Goal: Task Accomplishment & Management: Manage account settings

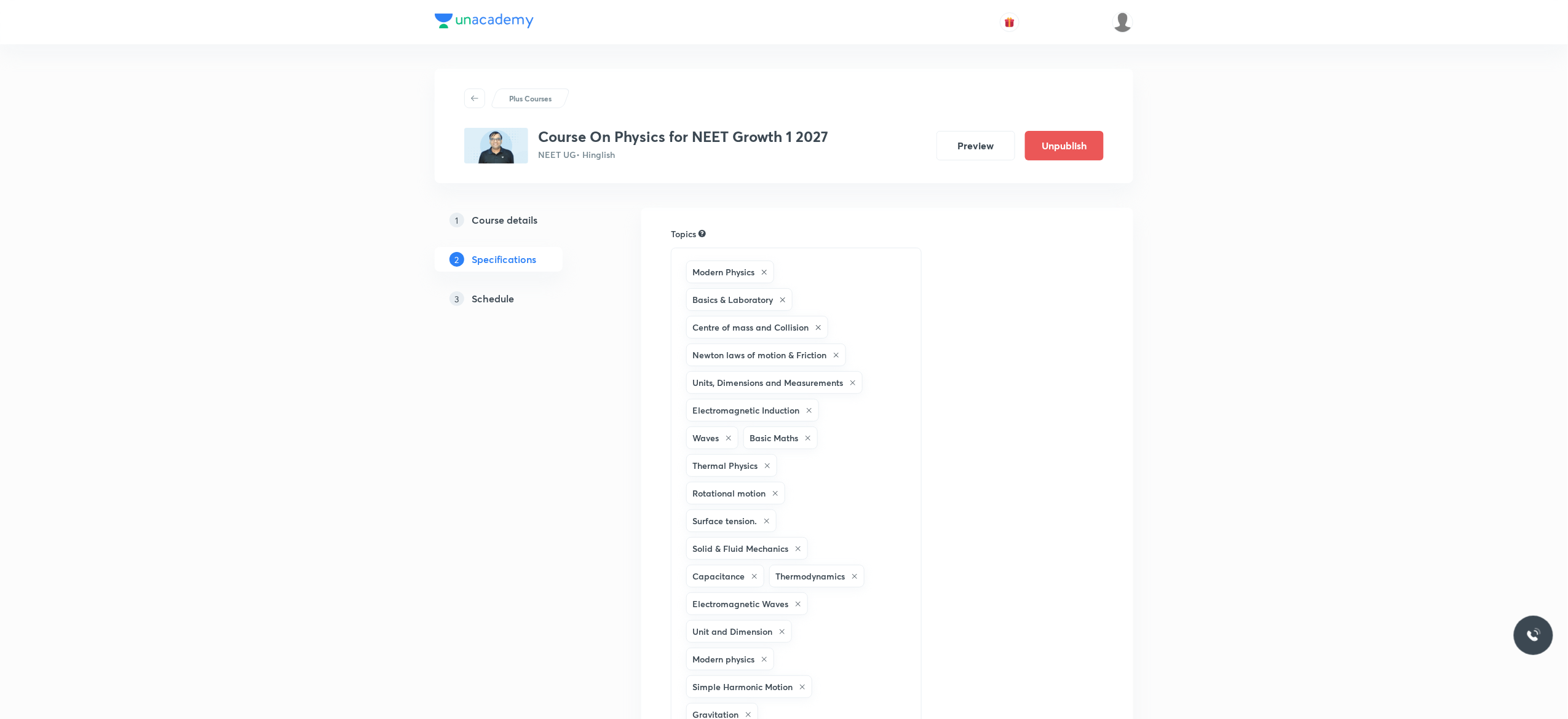
click at [495, 299] on h5 "Schedule" at bounding box center [493, 299] width 42 height 15
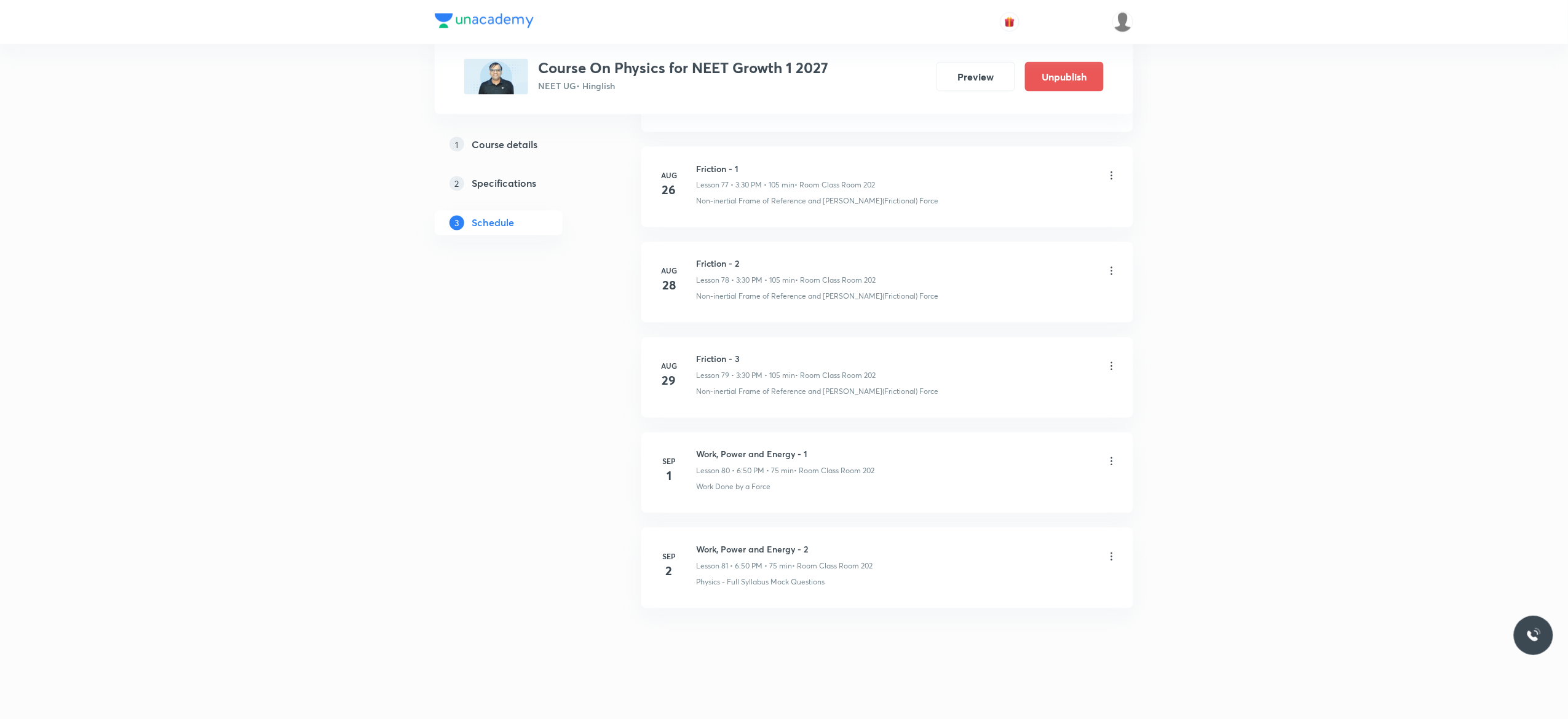
scroll to position [8096, 0]
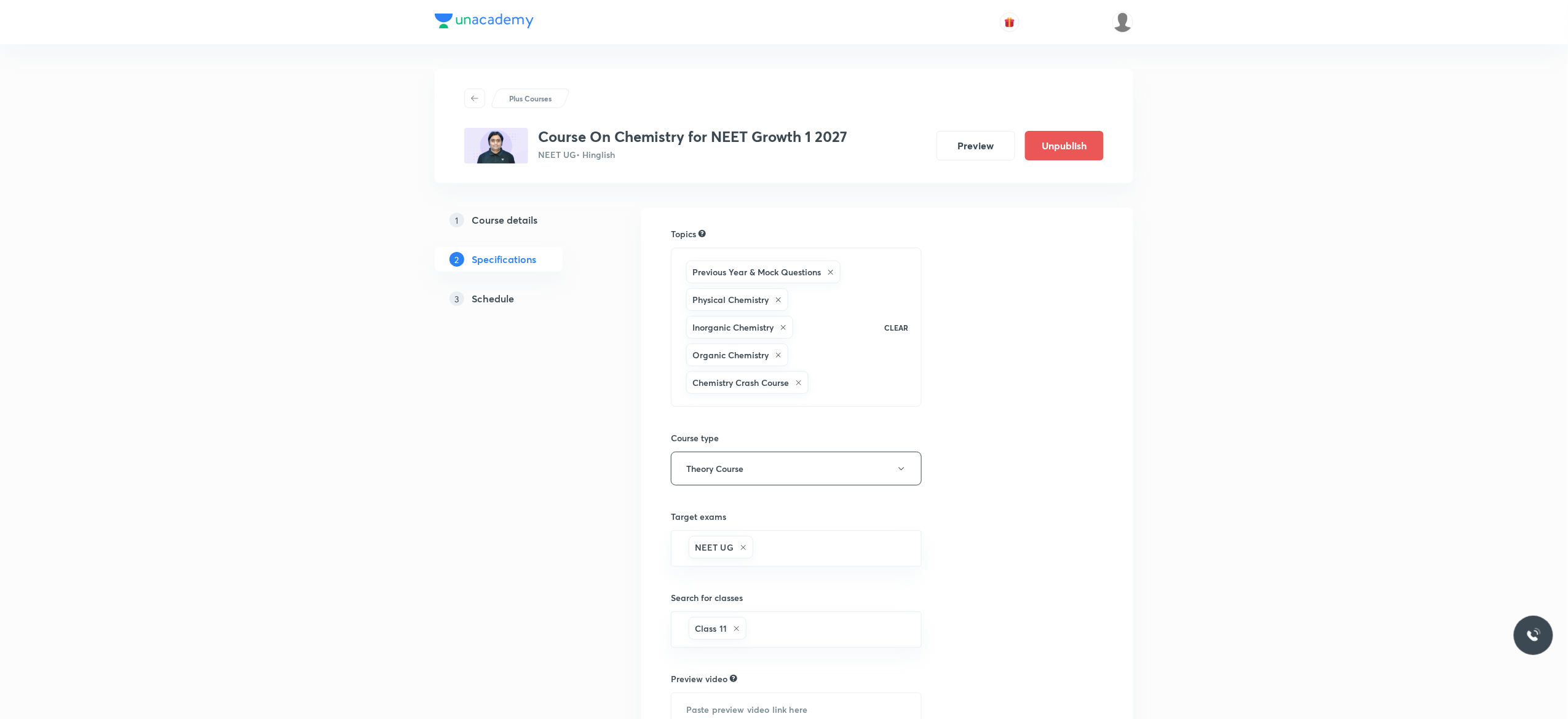
click at [497, 301] on h5 "Schedule" at bounding box center [493, 299] width 42 height 15
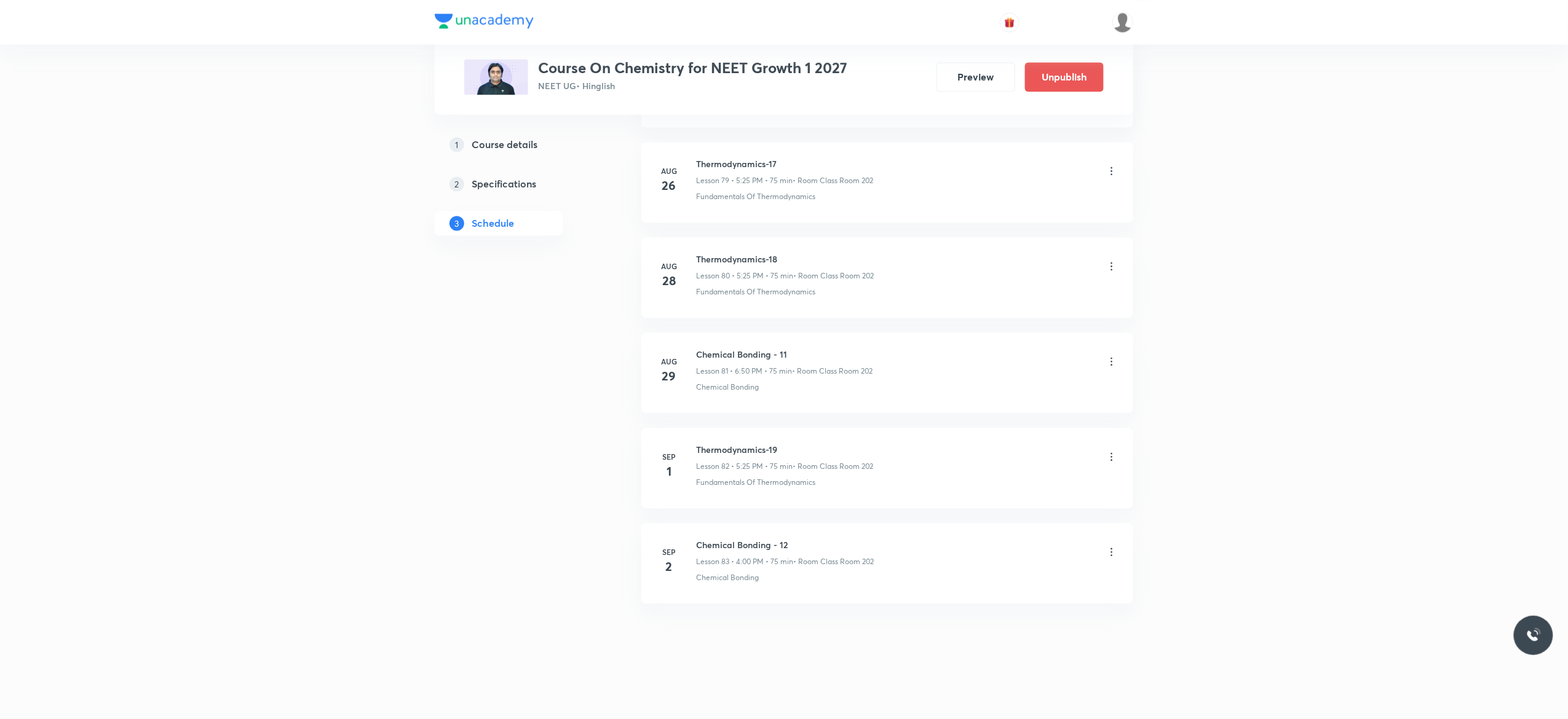
scroll to position [8287, 0]
click at [1115, 552] on icon at bounding box center [1112, 552] width 12 height 12
click at [1014, 605] on li "Delete" at bounding box center [1042, 606] width 134 height 22
click at [966, 690] on button "Delete" at bounding box center [961, 693] width 108 height 29
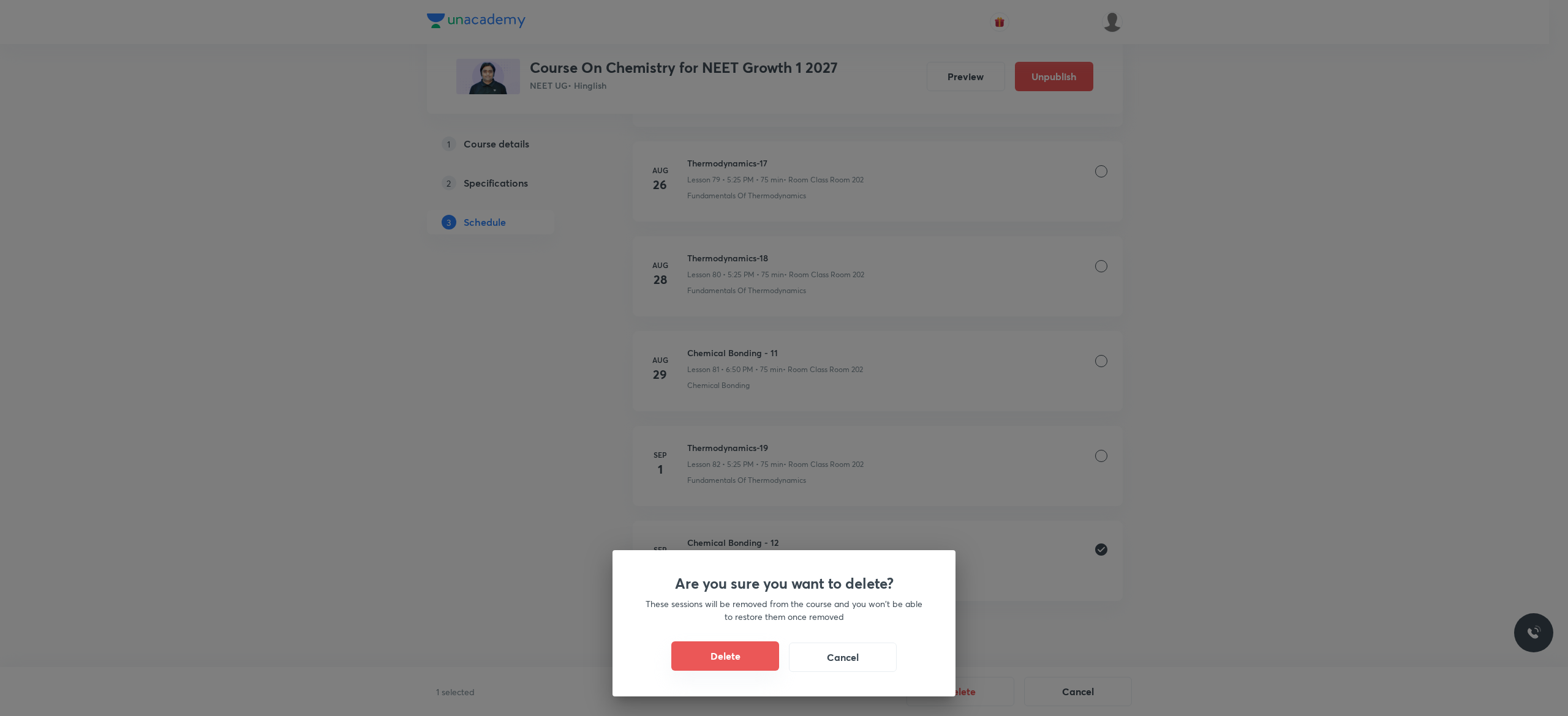
click at [726, 659] on button "Delete" at bounding box center [725, 656] width 108 height 29
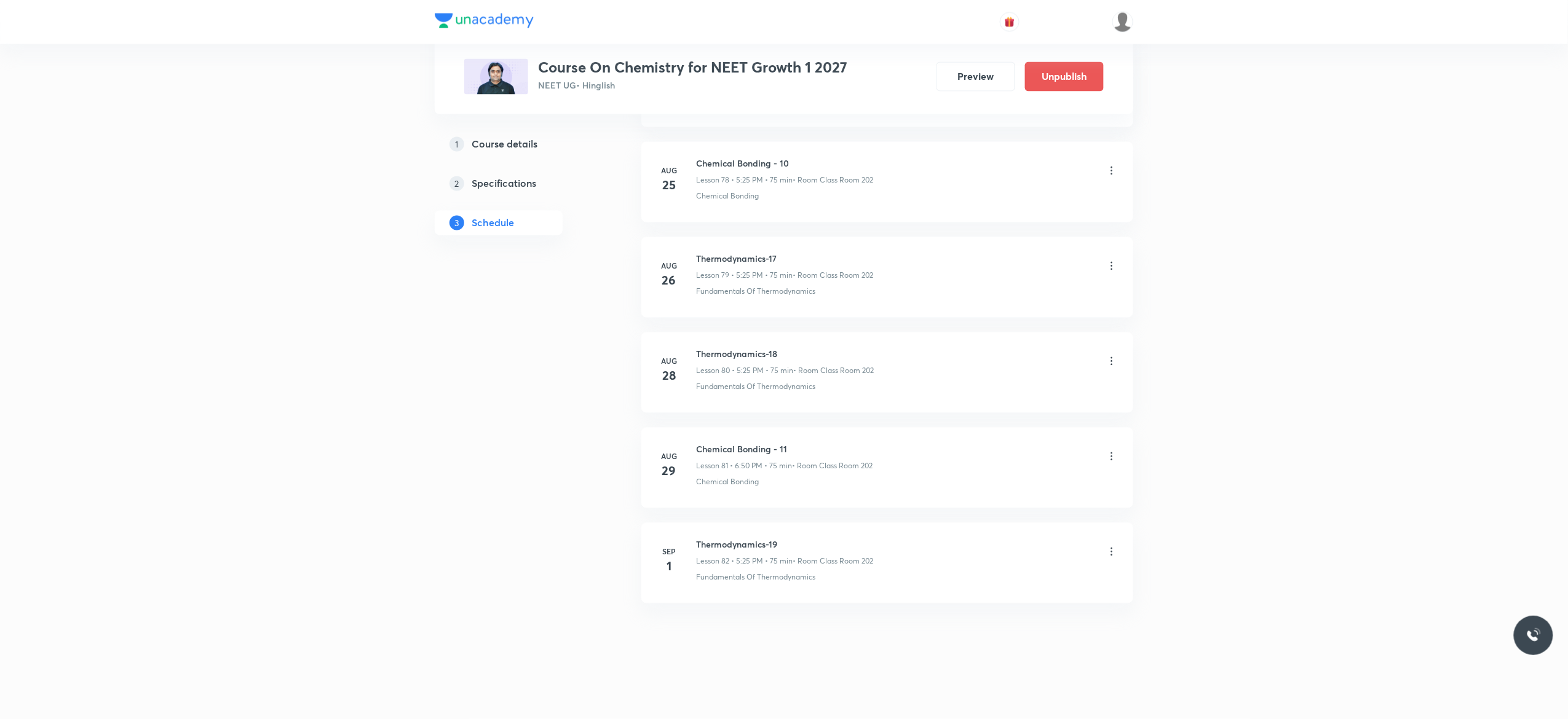
scroll to position [8191, 0]
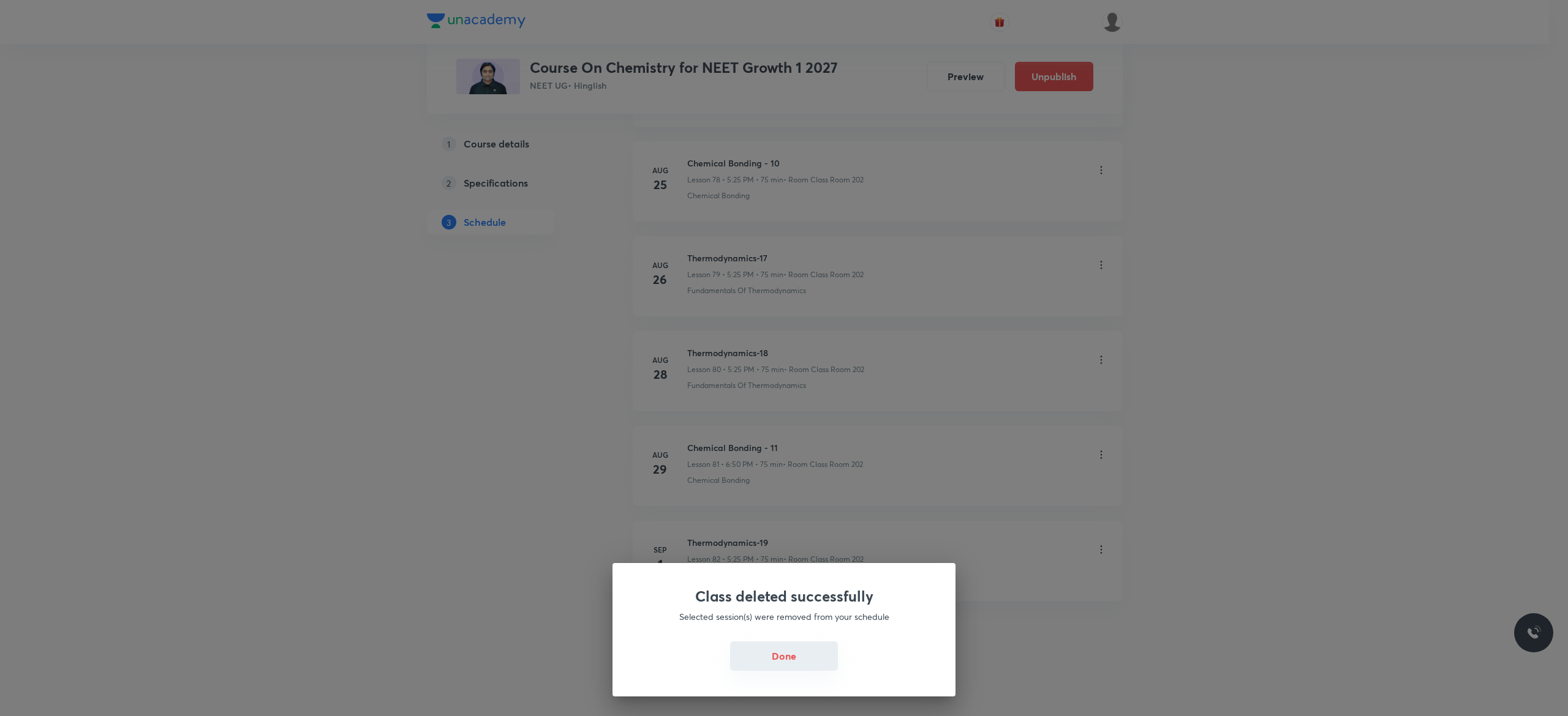
click at [780, 658] on button "Done" at bounding box center [784, 656] width 108 height 29
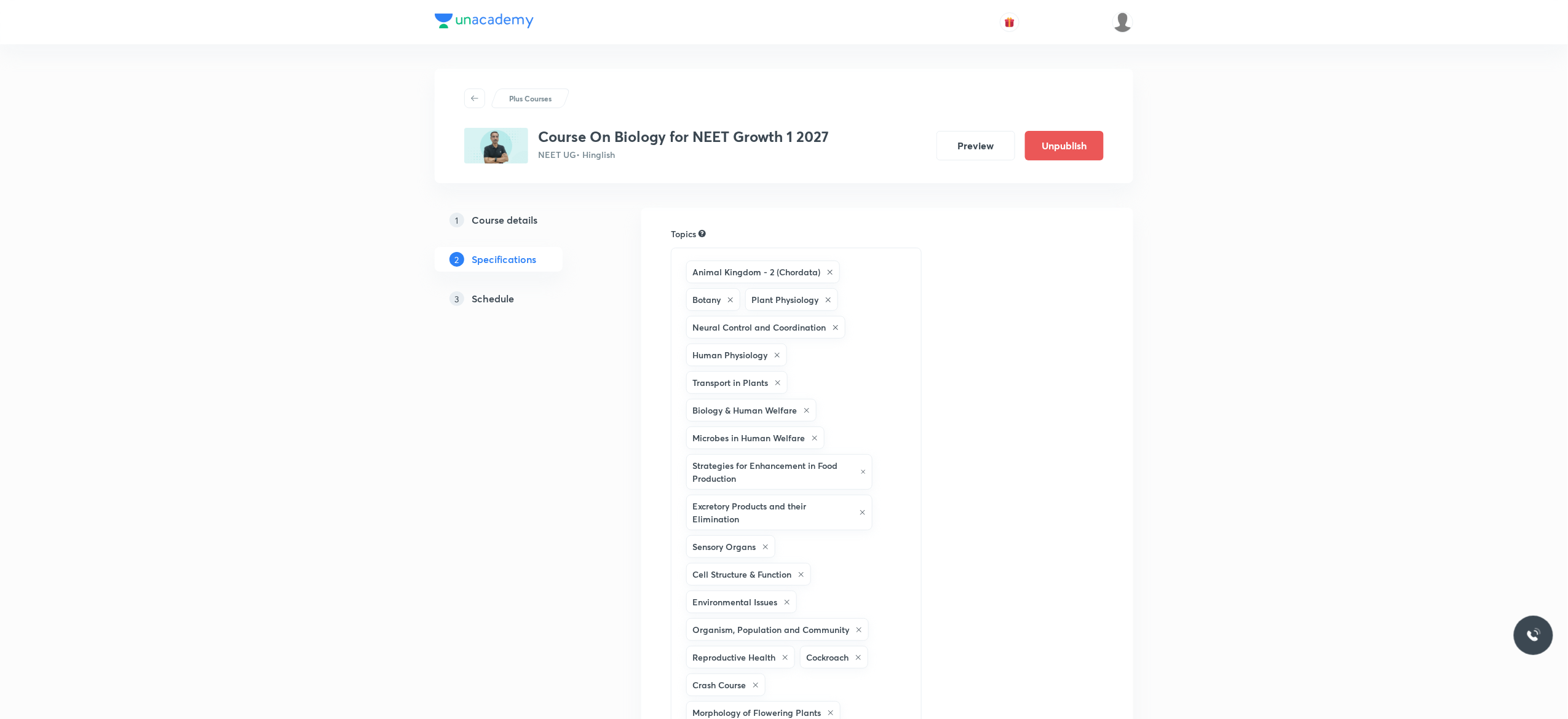
click at [497, 297] on h5 "Schedule" at bounding box center [493, 299] width 42 height 15
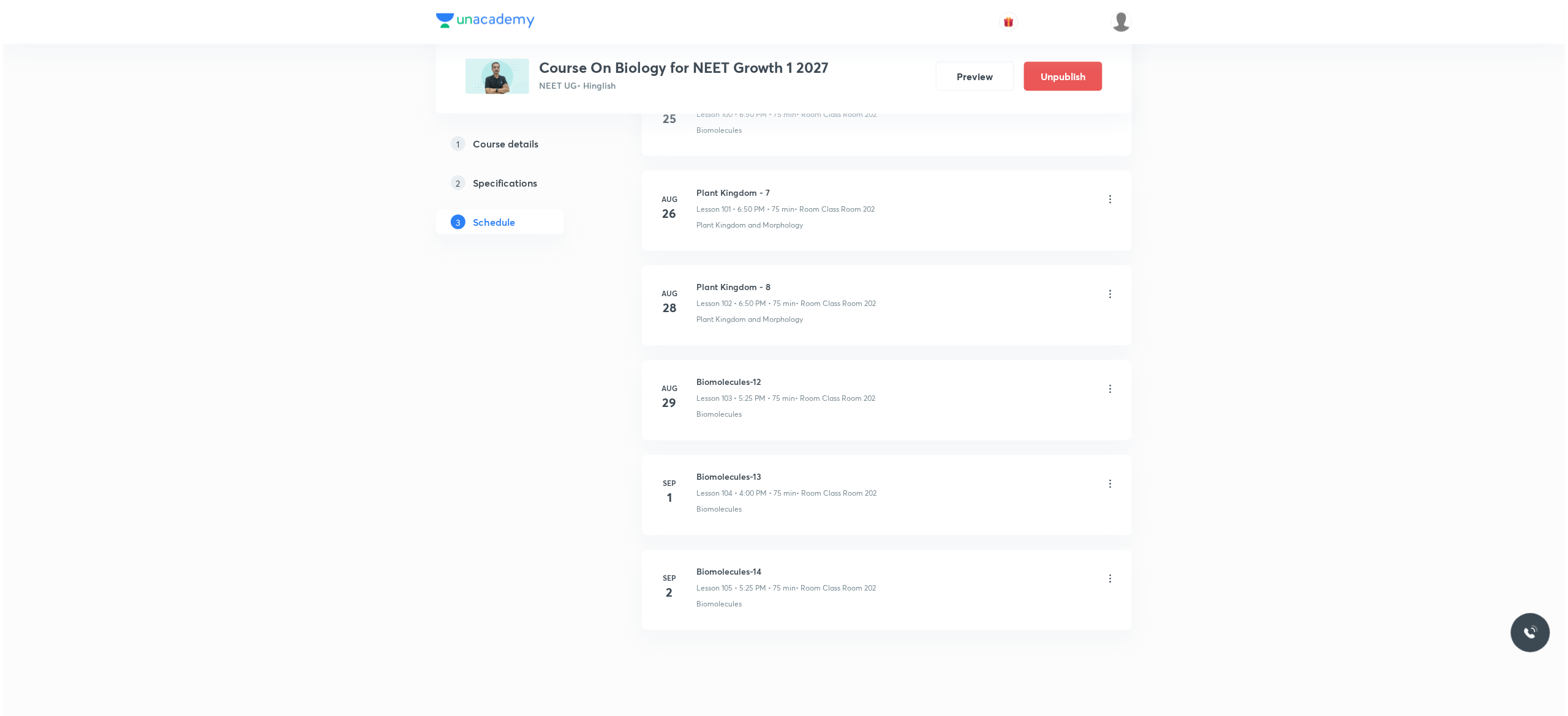
scroll to position [10349, 0]
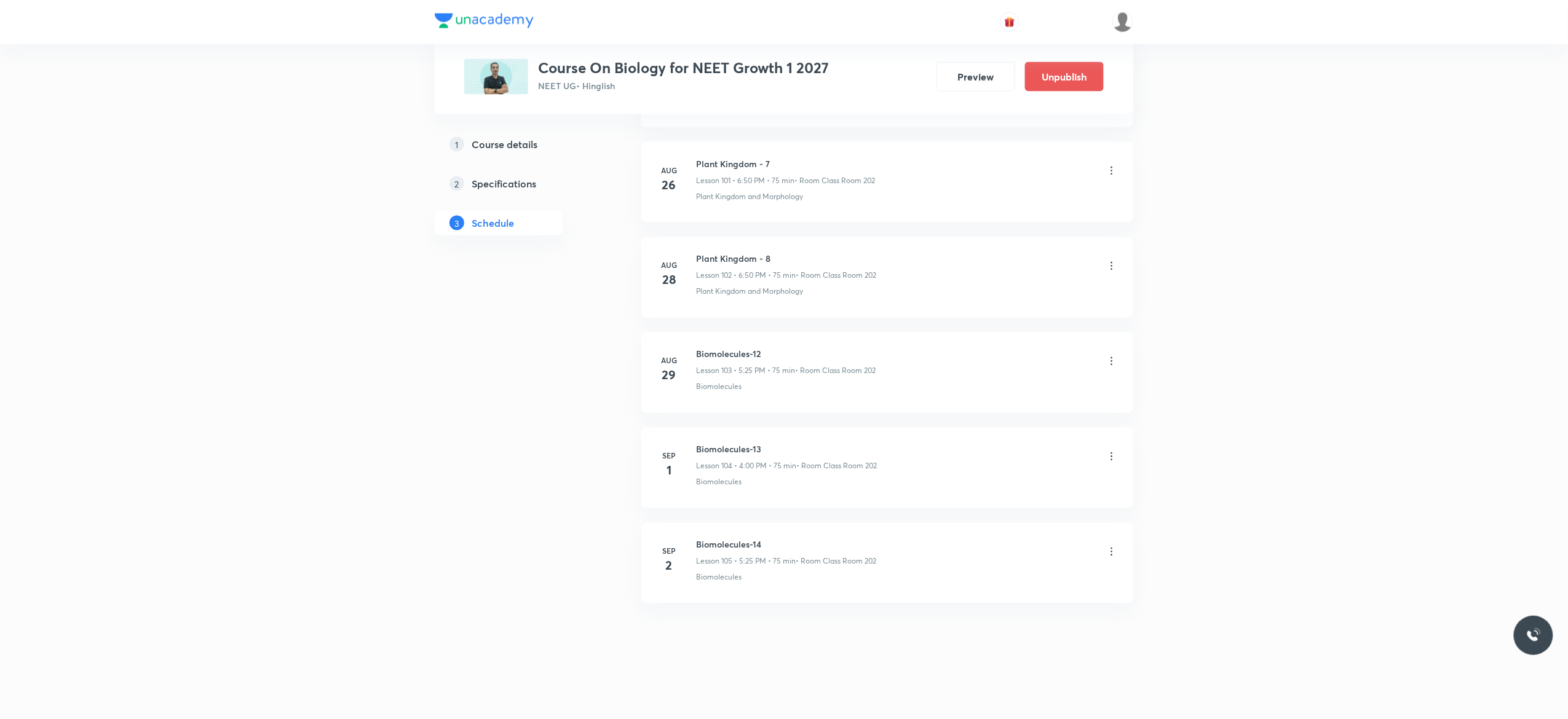
click at [1112, 557] on icon at bounding box center [1112, 552] width 12 height 12
click at [1000, 577] on p "Edit" at bounding box center [993, 583] width 16 height 13
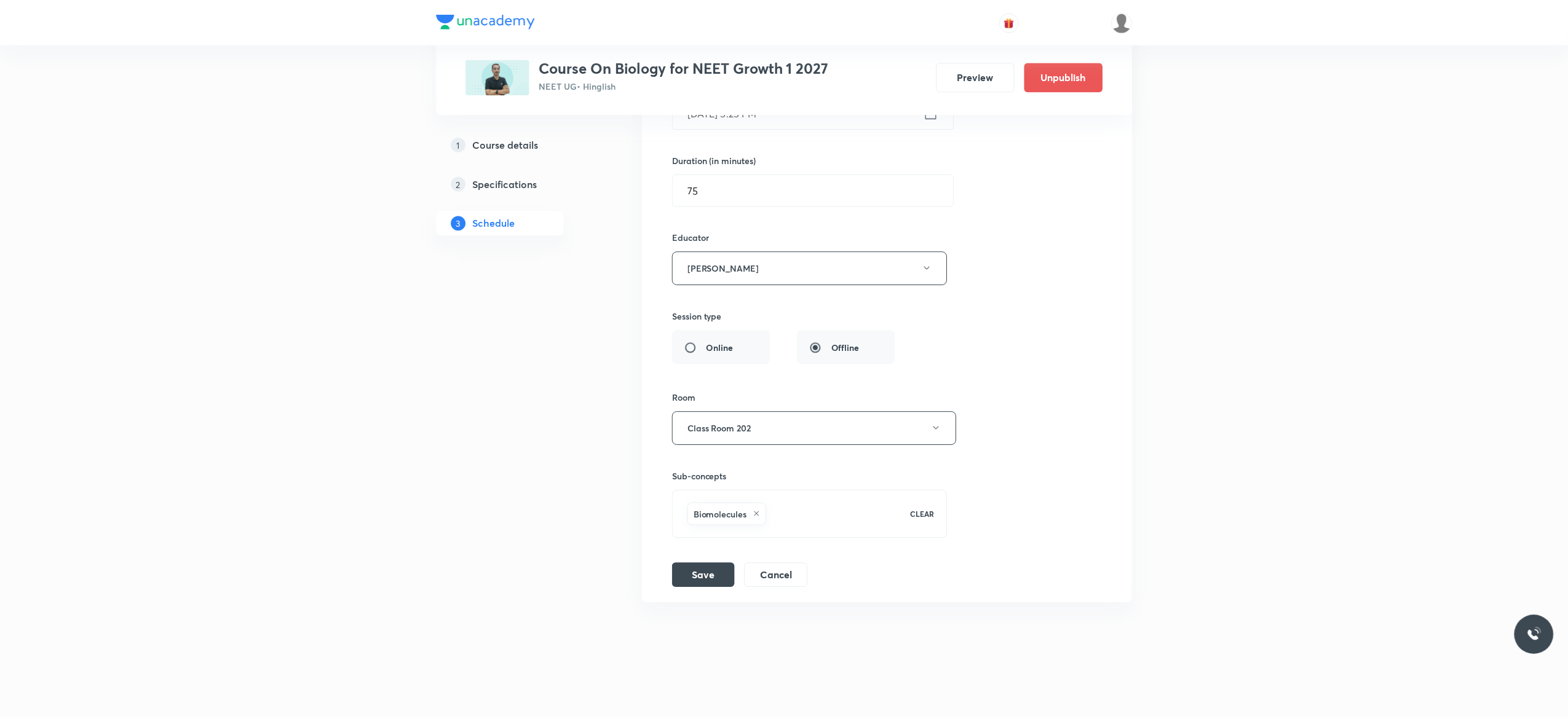
scroll to position [10301, 0]
click at [1036, 408] on div "Session title 15/99 Biomolecules-14 ​ Schedule for Sep 2, 2025, 5:25 PM ​ Durat…" at bounding box center [887, 281] width 432 height 614
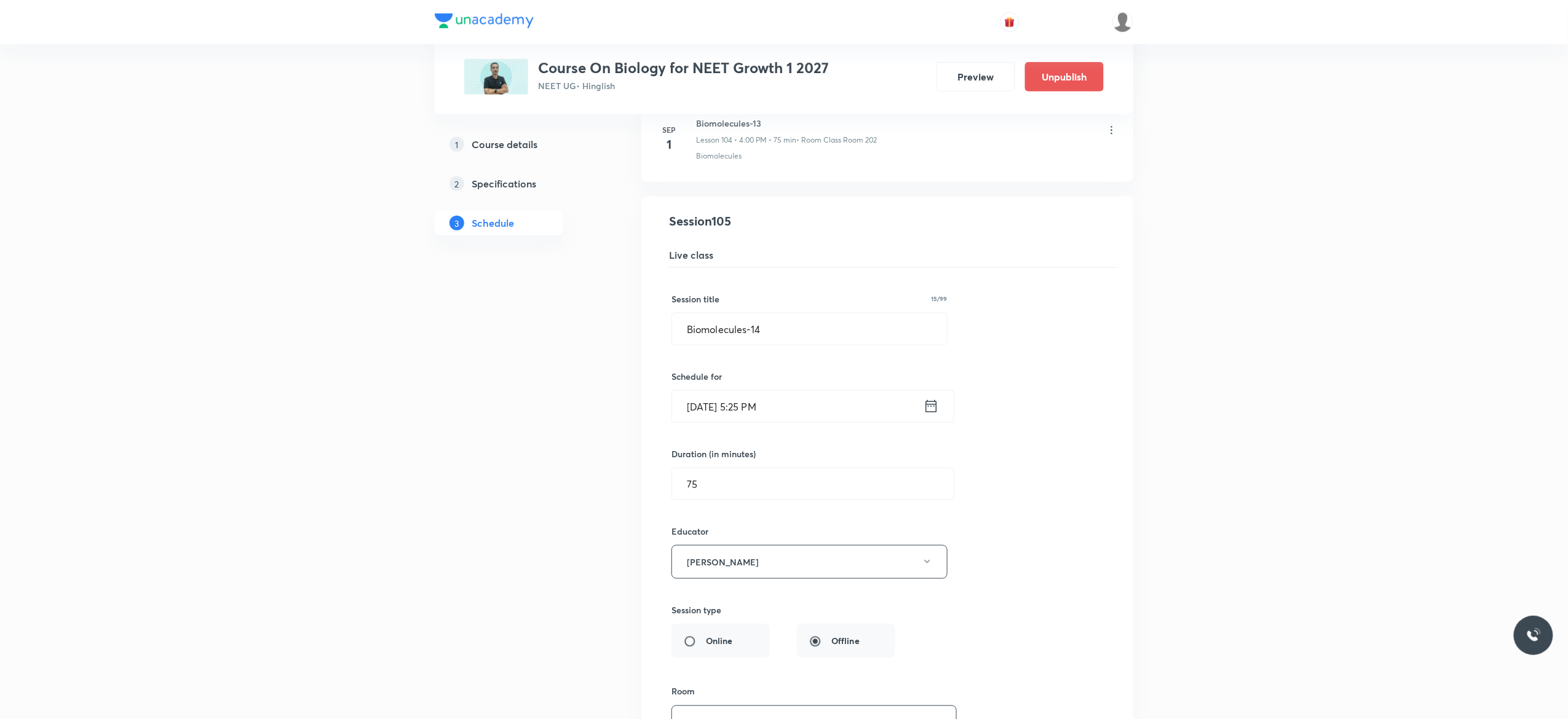
scroll to position [9662, 0]
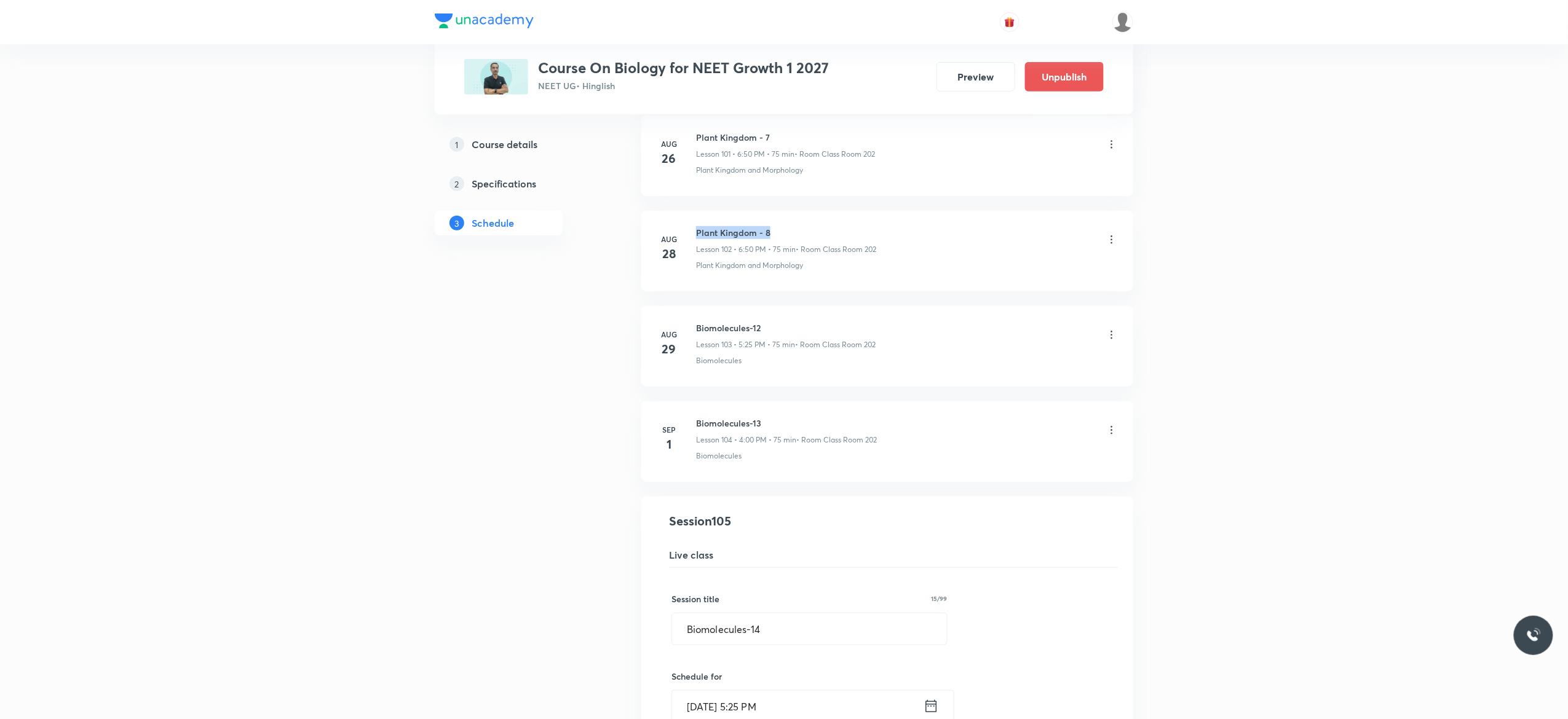
drag, startPoint x: 780, startPoint y: 265, endPoint x: 692, endPoint y: 265, distance: 88.0
click at [692, 265] on li "Aug 28 Plant Kingdom - 8 Lesson 102 • 6:50 PM • 75 min • Room Class Room 202 Pl…" at bounding box center [887, 250] width 492 height 81
copy h6 "Plant Kingdom - 8"
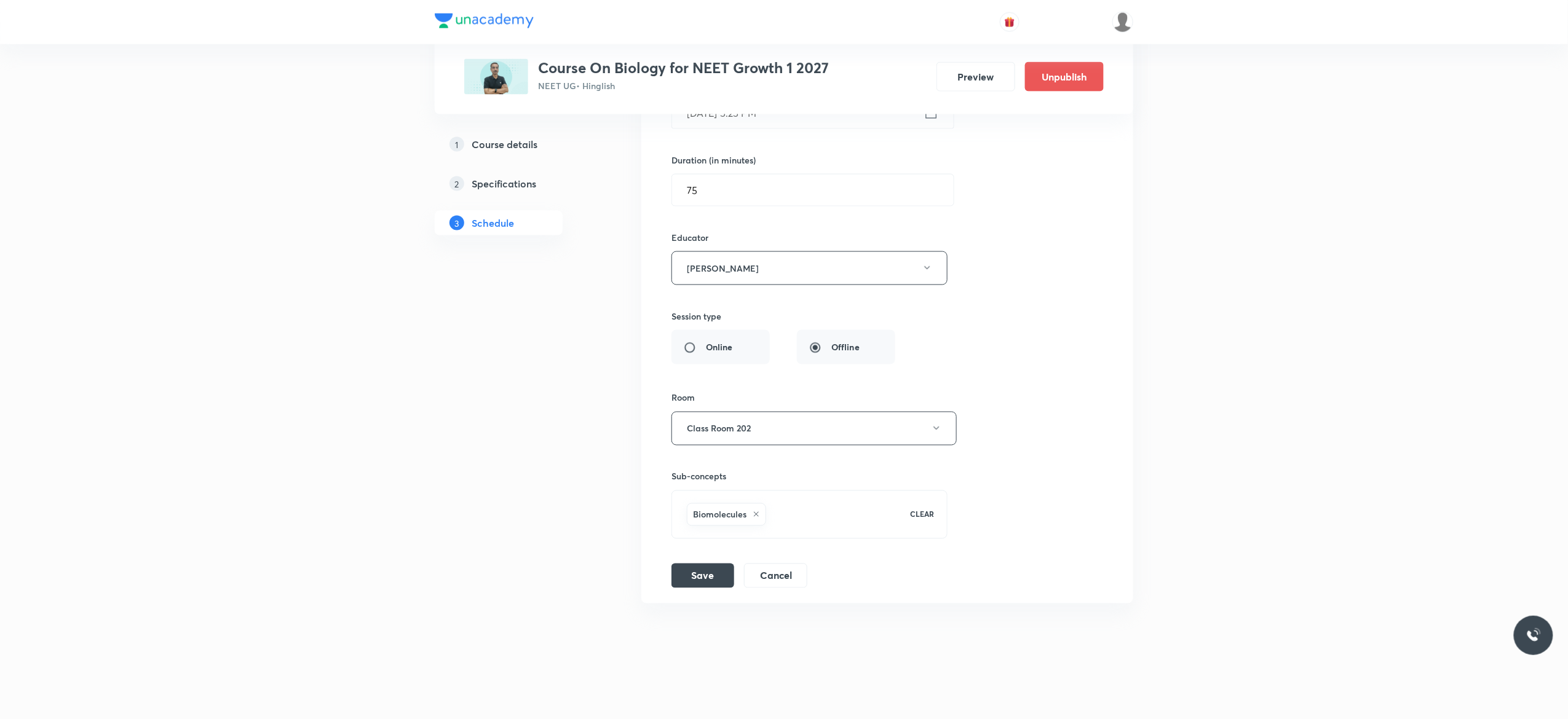
scroll to position [10301, 0]
click at [756, 515] on icon at bounding box center [756, 515] width 7 height 7
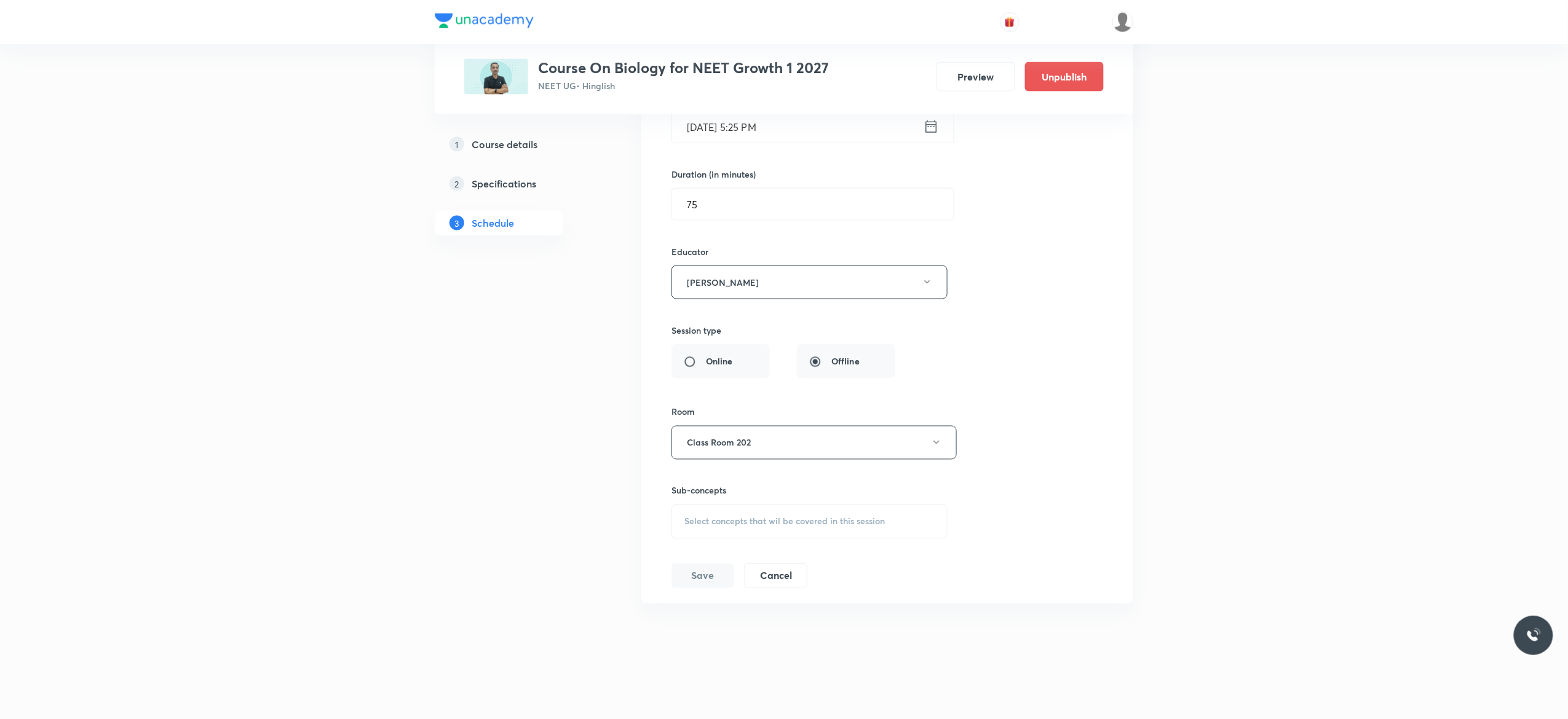
scroll to position [10286, 0]
click at [733, 523] on span "Select concepts that wil be covered in this session" at bounding box center [784, 522] width 201 height 10
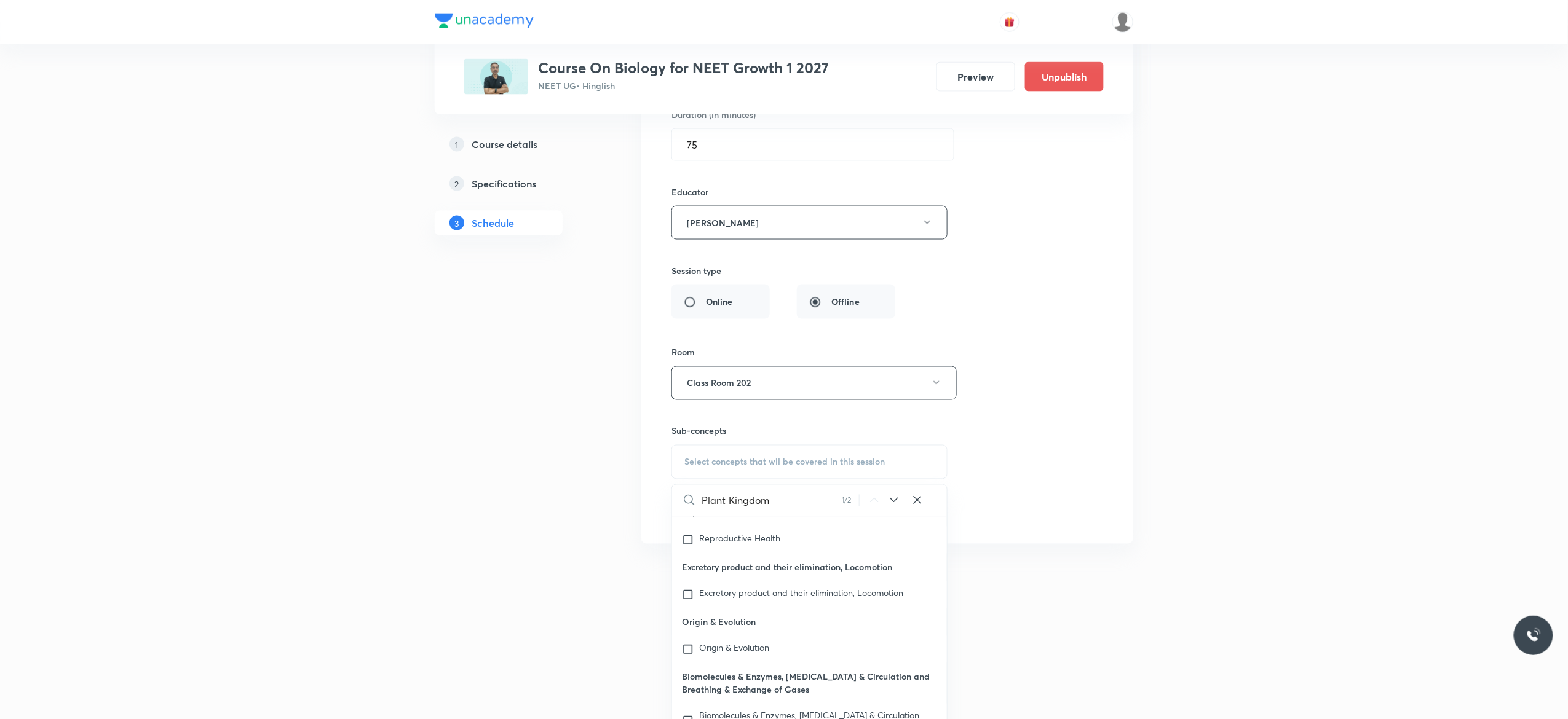
scroll to position [56971, 0]
type input "Plant Kingdom"
click at [689, 667] on div "Plant Kingdom and Morphology Covered previously" at bounding box center [809, 653] width 275 height 27
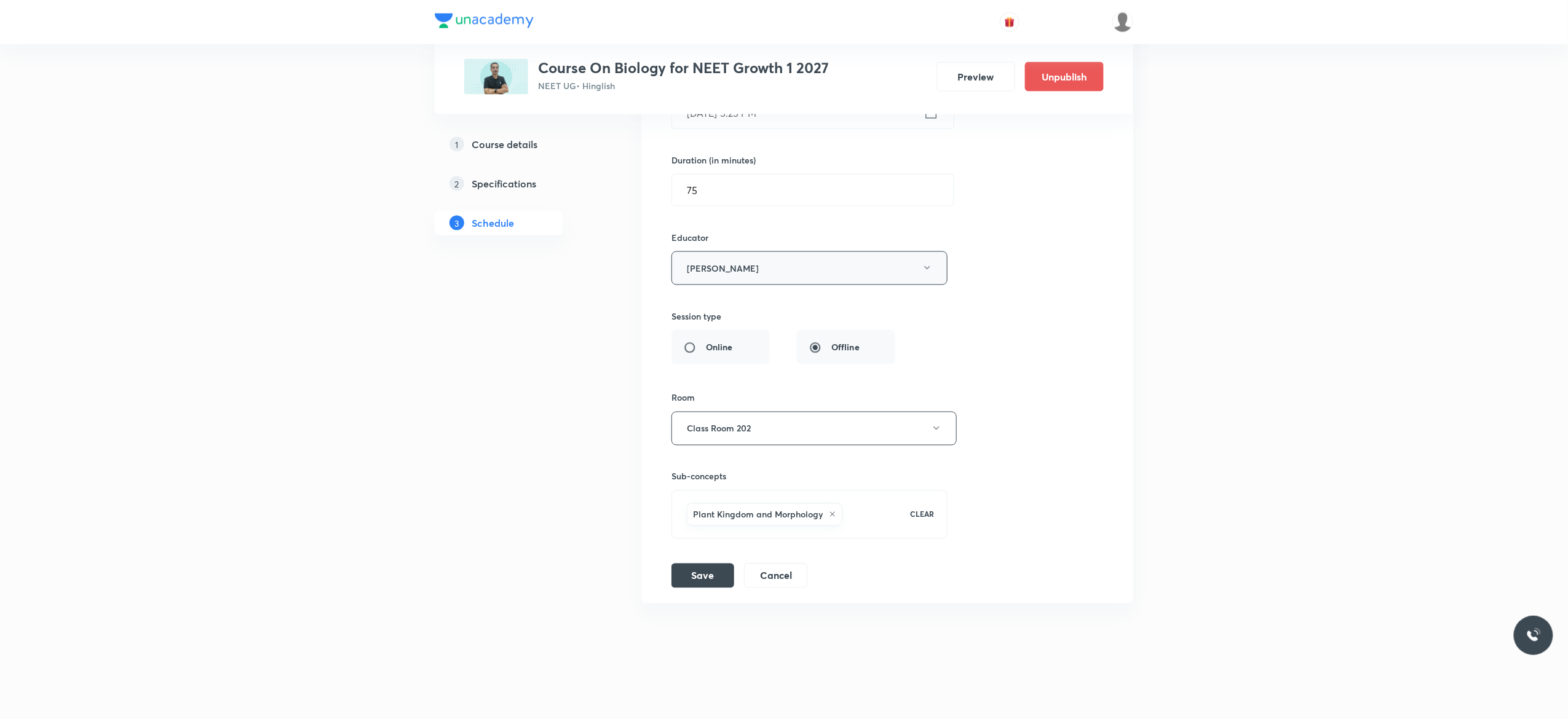
click at [927, 265] on icon "button" at bounding box center [927, 268] width 10 height 10
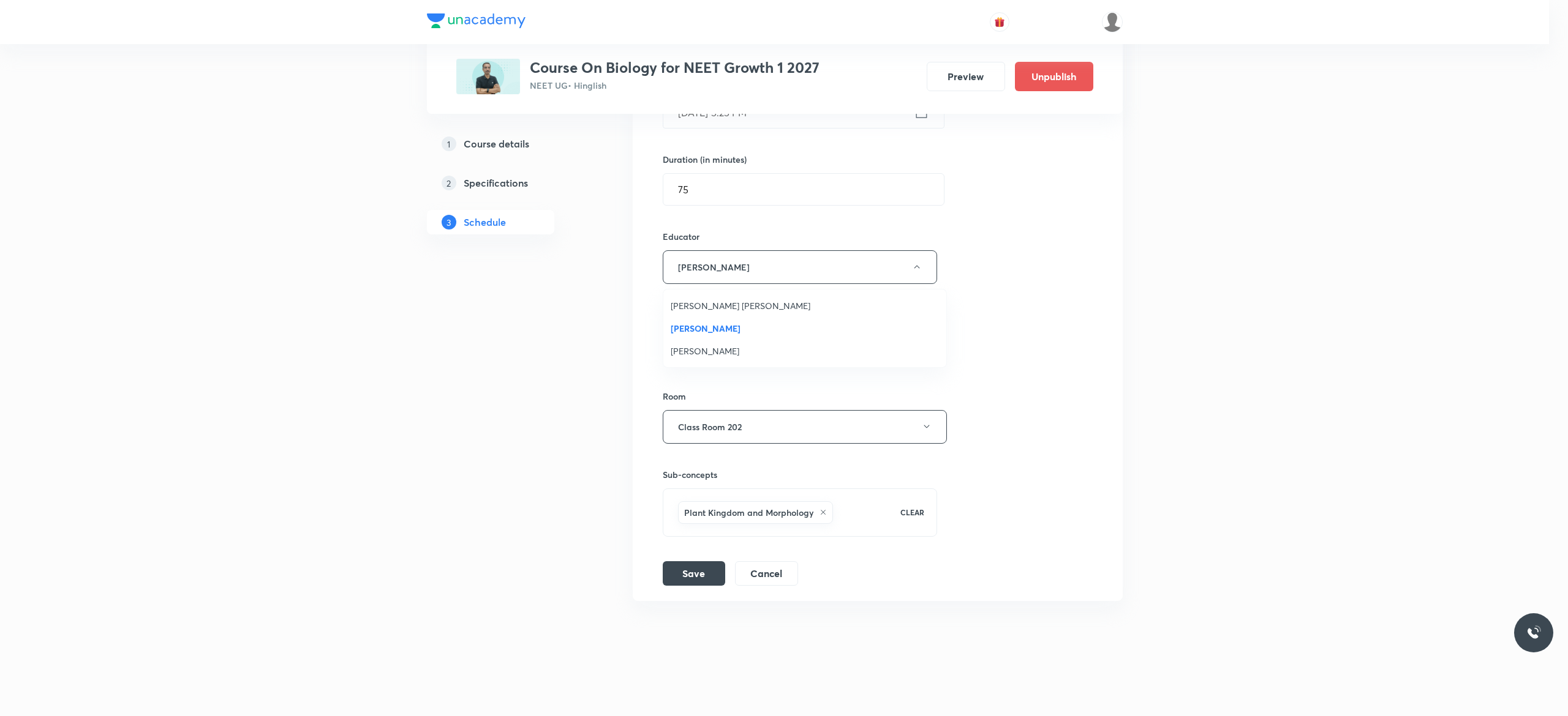
click at [697, 302] on span "Rakesh Kumar Chaurasia" at bounding box center [804, 305] width 268 height 13
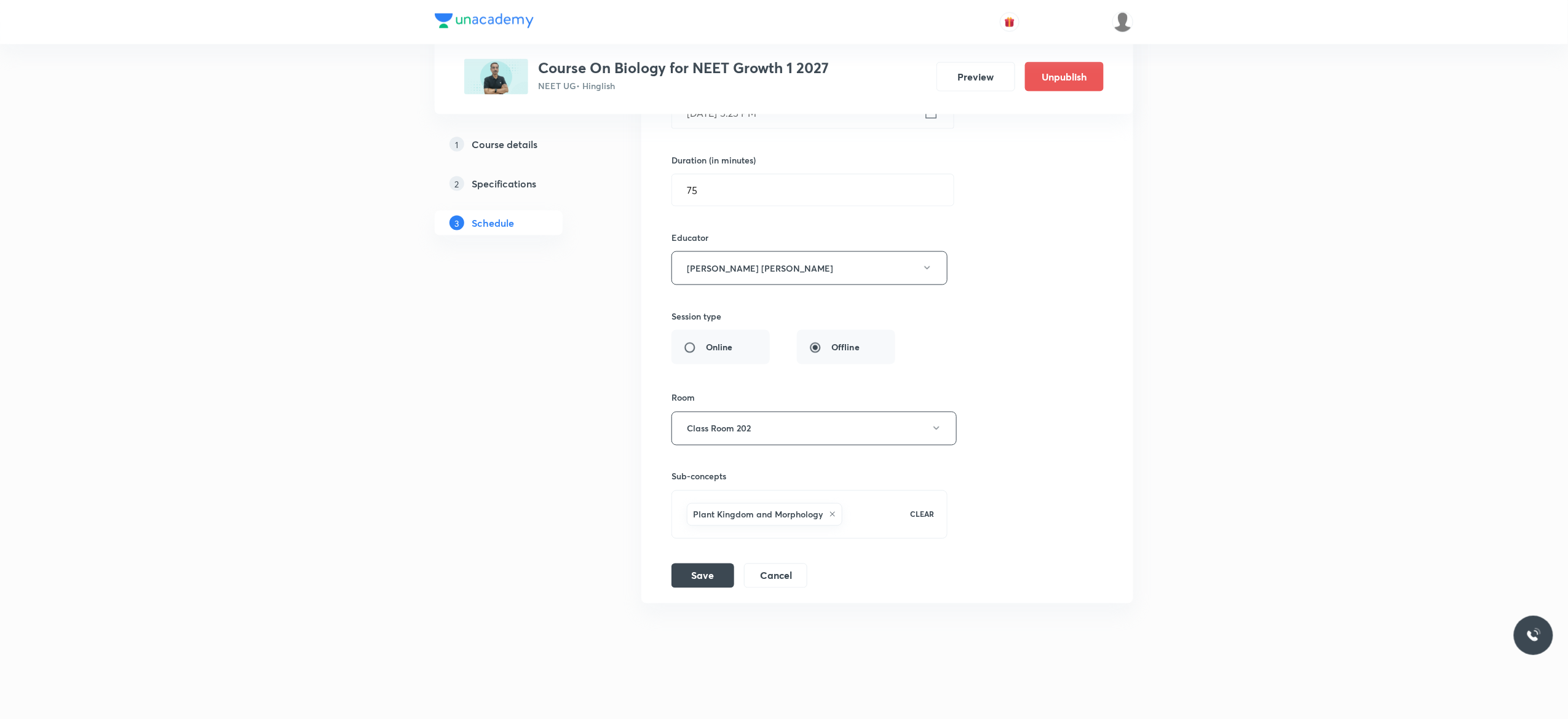
click at [1023, 231] on div "Session title 15/99 Biomolecules-14 ​ Schedule for Sep 2, 2025, 5:25 PM ​ Durat…" at bounding box center [887, 281] width 432 height 614
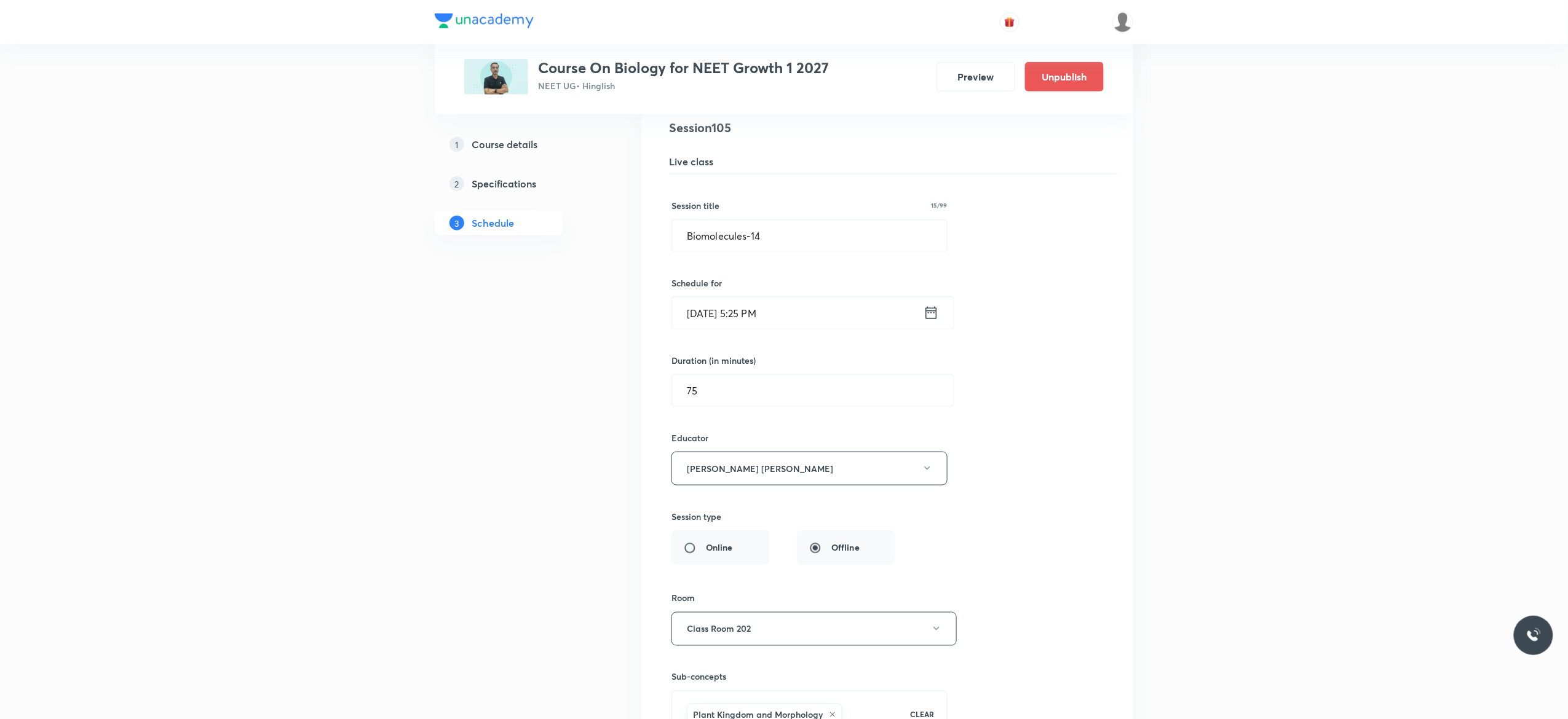
click at [933, 322] on icon at bounding box center [931, 313] width 16 height 17
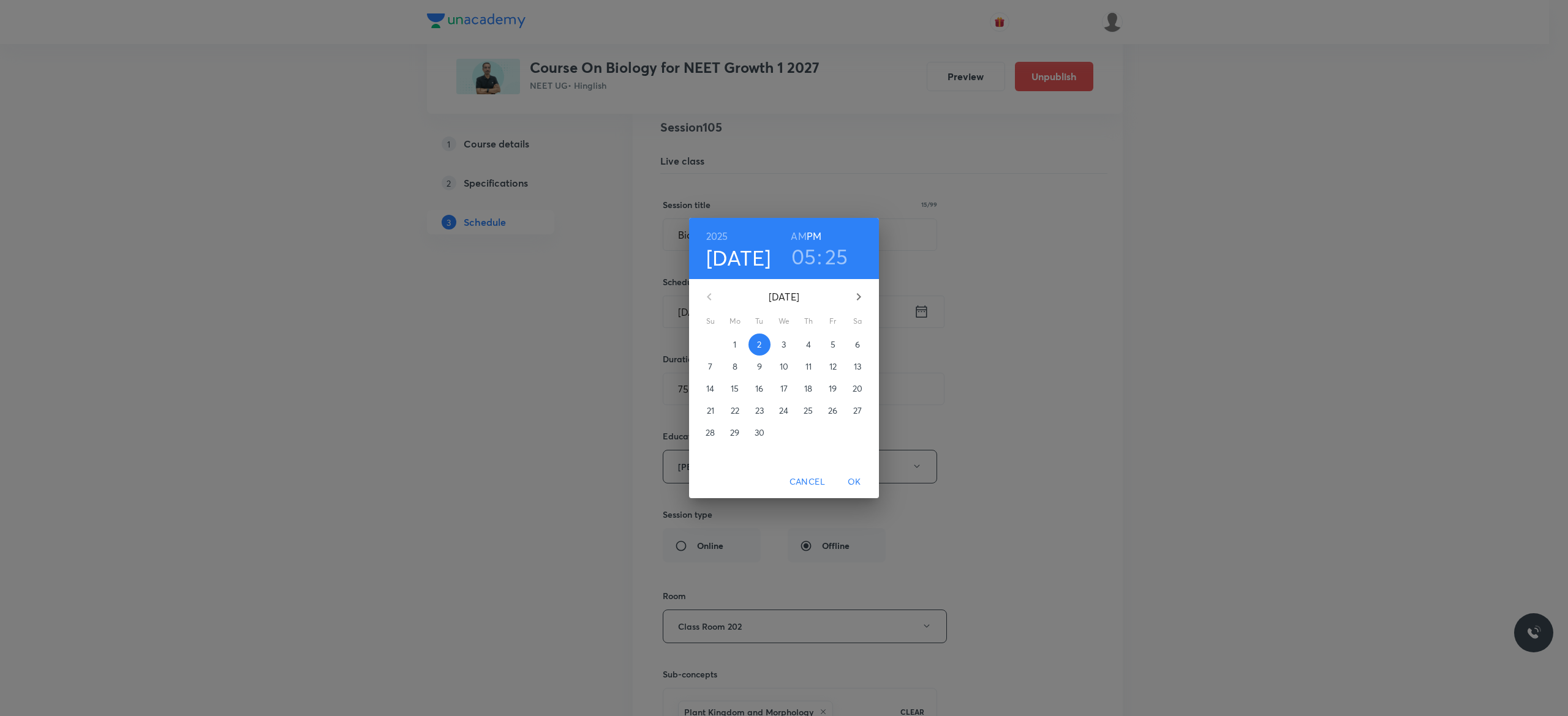
click at [807, 257] on h3 "05" at bounding box center [804, 256] width 25 height 26
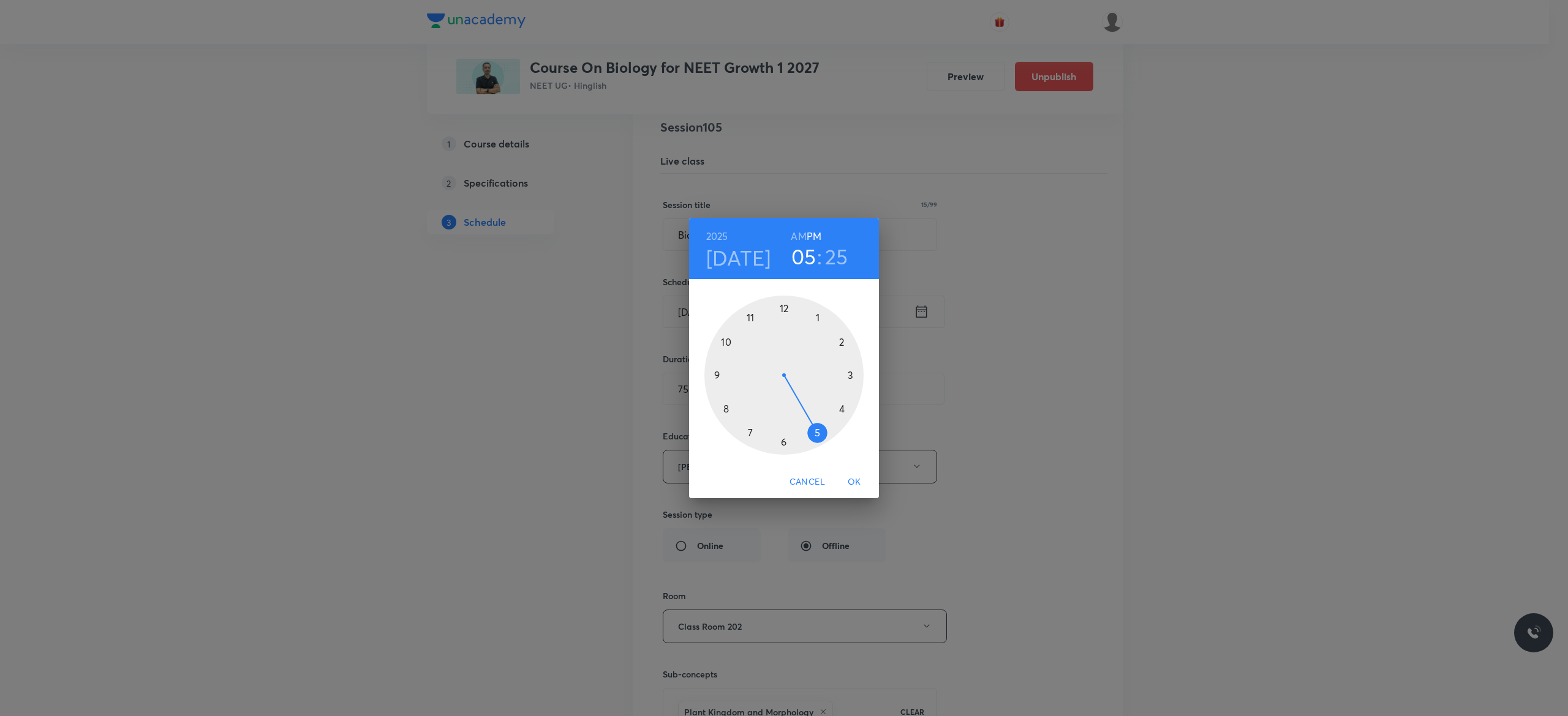
click at [839, 406] on div at bounding box center [784, 375] width 159 height 159
click at [784, 308] on div at bounding box center [784, 375] width 159 height 159
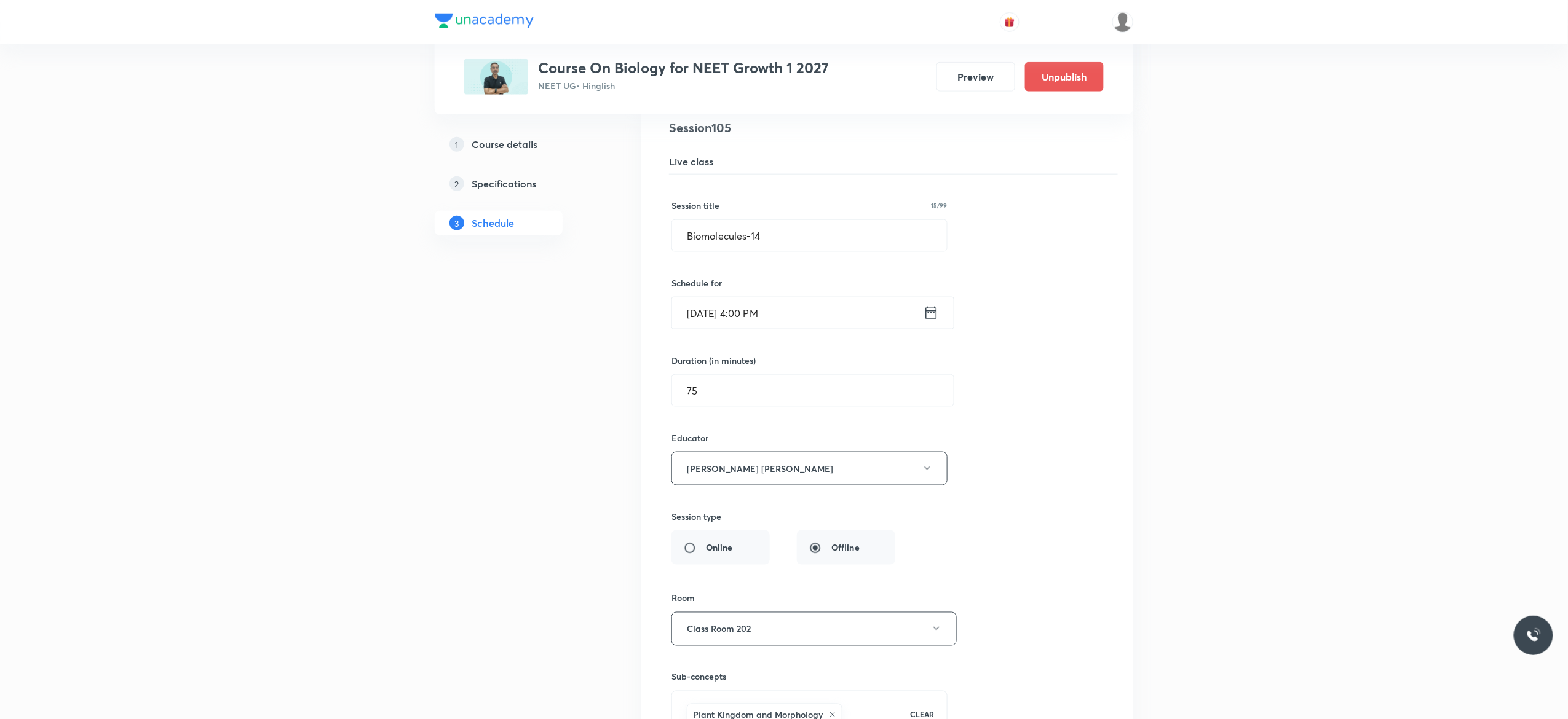
click at [1076, 437] on div "Session title 15/99 Biomolecules-14 ​ Schedule for Sep 2, 2025, 4:00 PM ​ Durat…" at bounding box center [887, 481] width 432 height 614
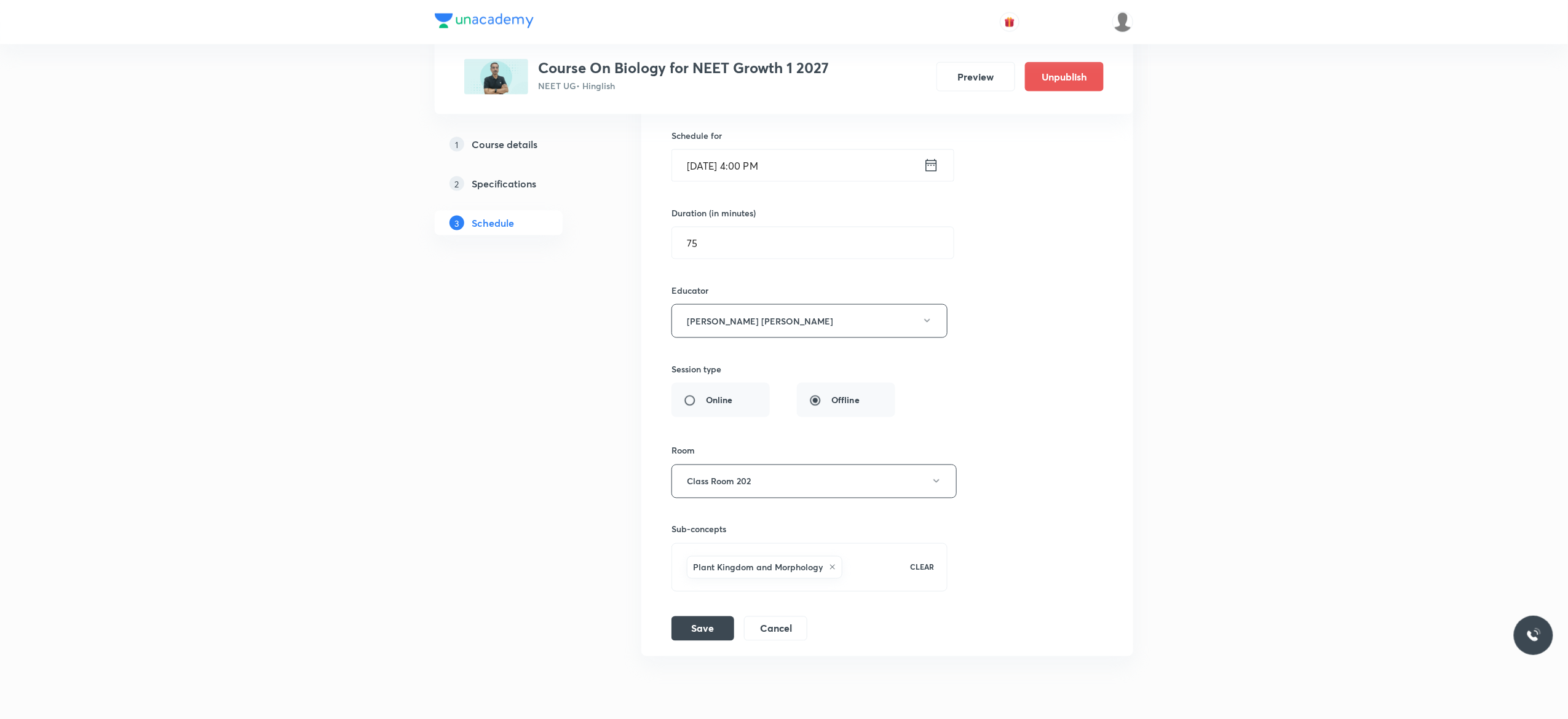
scroll to position [10252, 0]
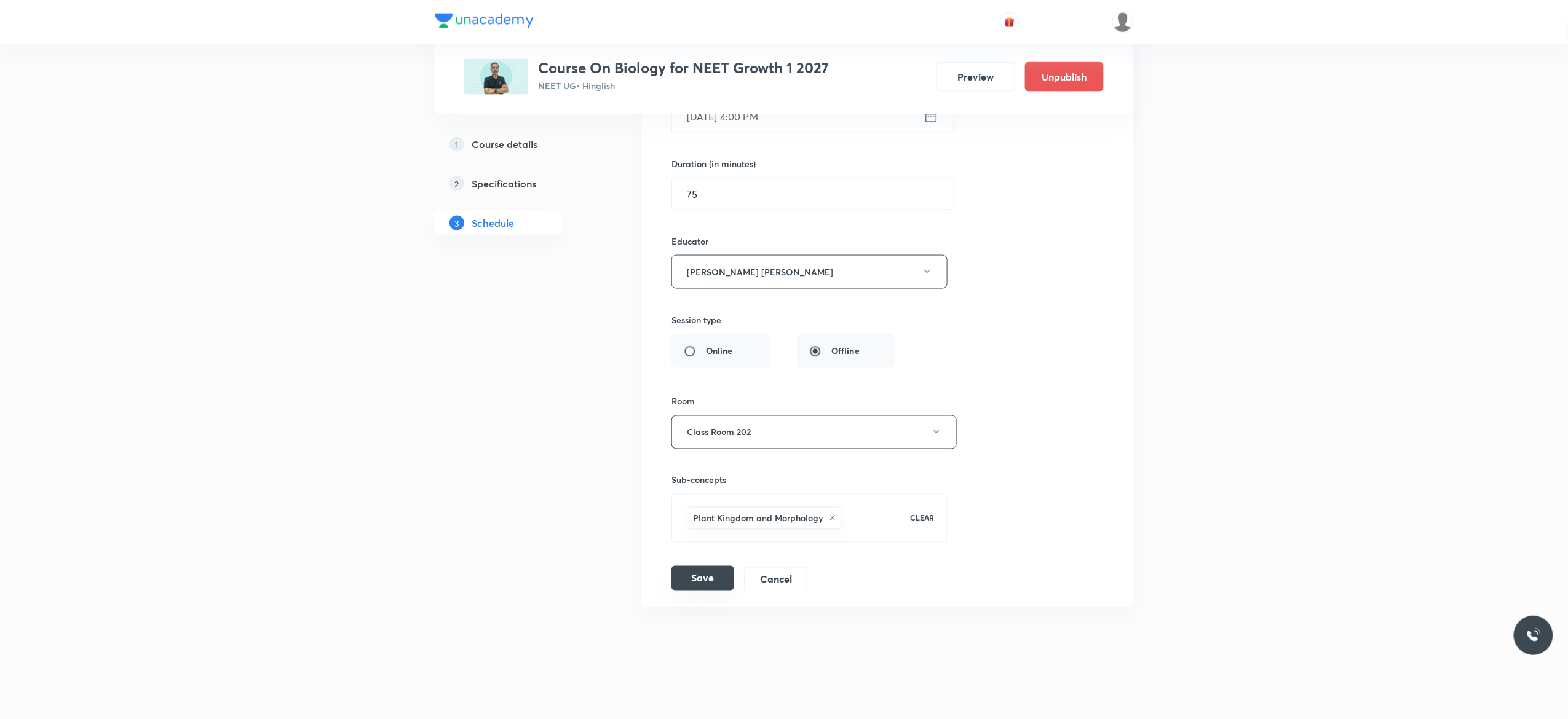
click at [701, 590] on button "Save" at bounding box center [702, 578] width 62 height 24
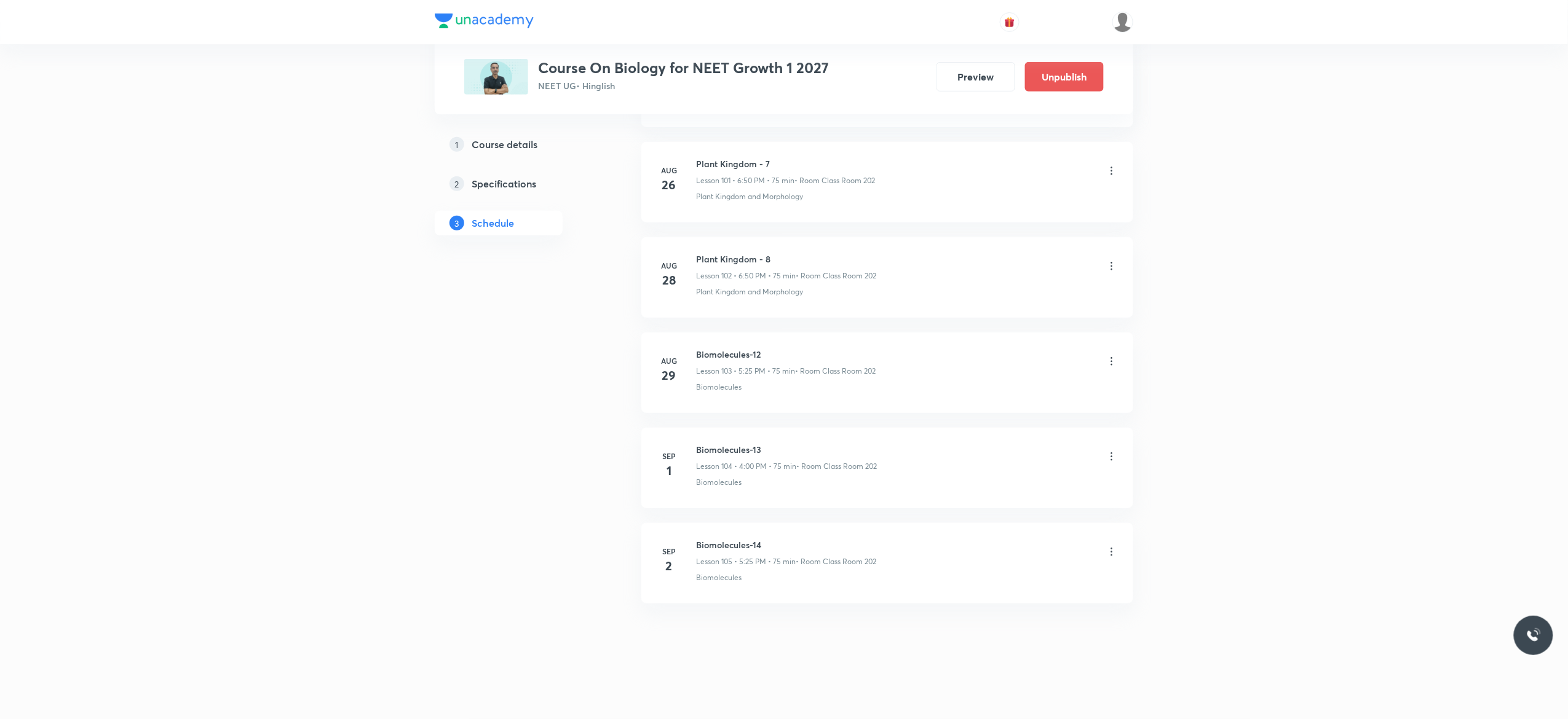
scroll to position [9746, 0]
click at [1112, 554] on icon at bounding box center [1112, 552] width 12 height 12
click at [994, 582] on p "Edit" at bounding box center [993, 583] width 16 height 13
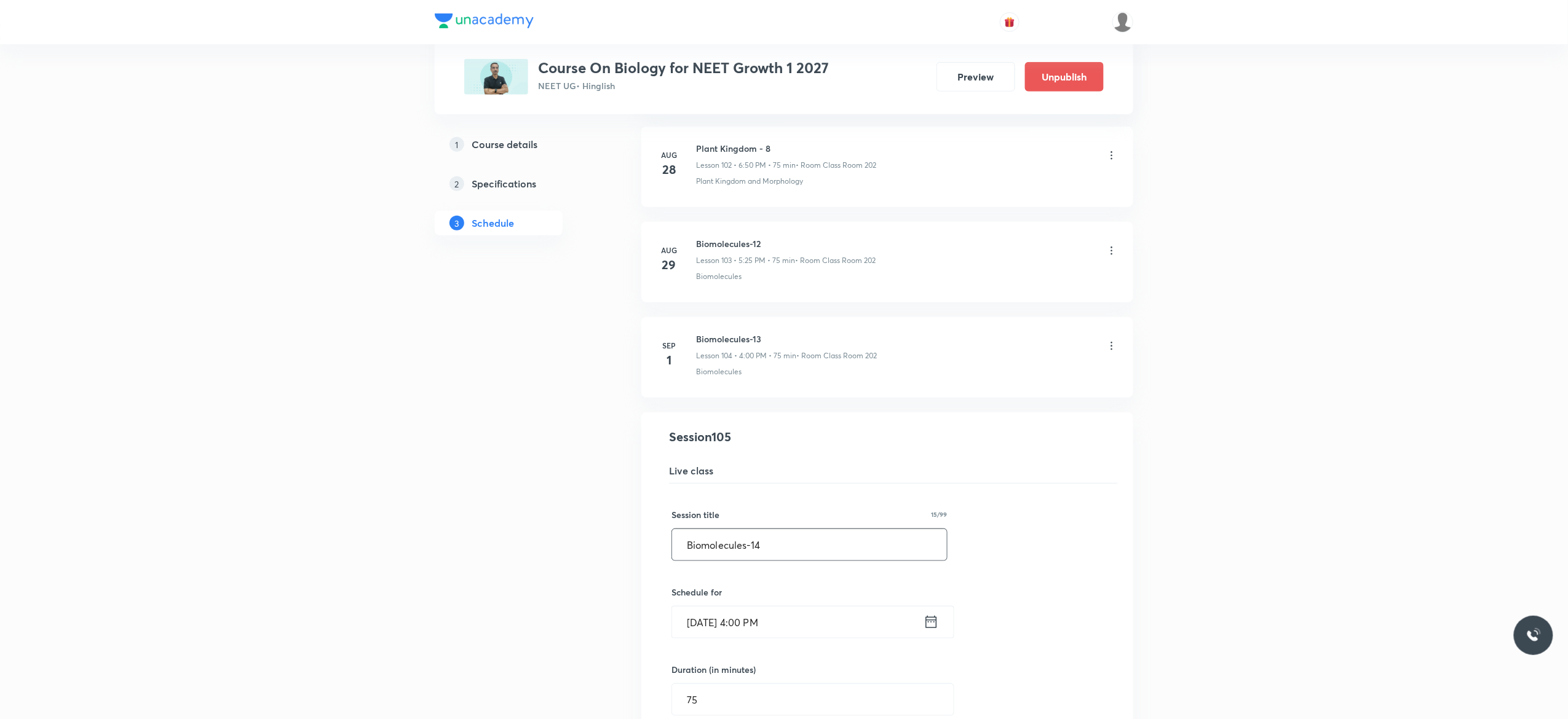
click at [832, 560] on input "Biomolecules-14" at bounding box center [809, 545] width 275 height 31
type input "B"
paste input "Plant Kingdom - 8"
type input "Plant Kingdom - 9"
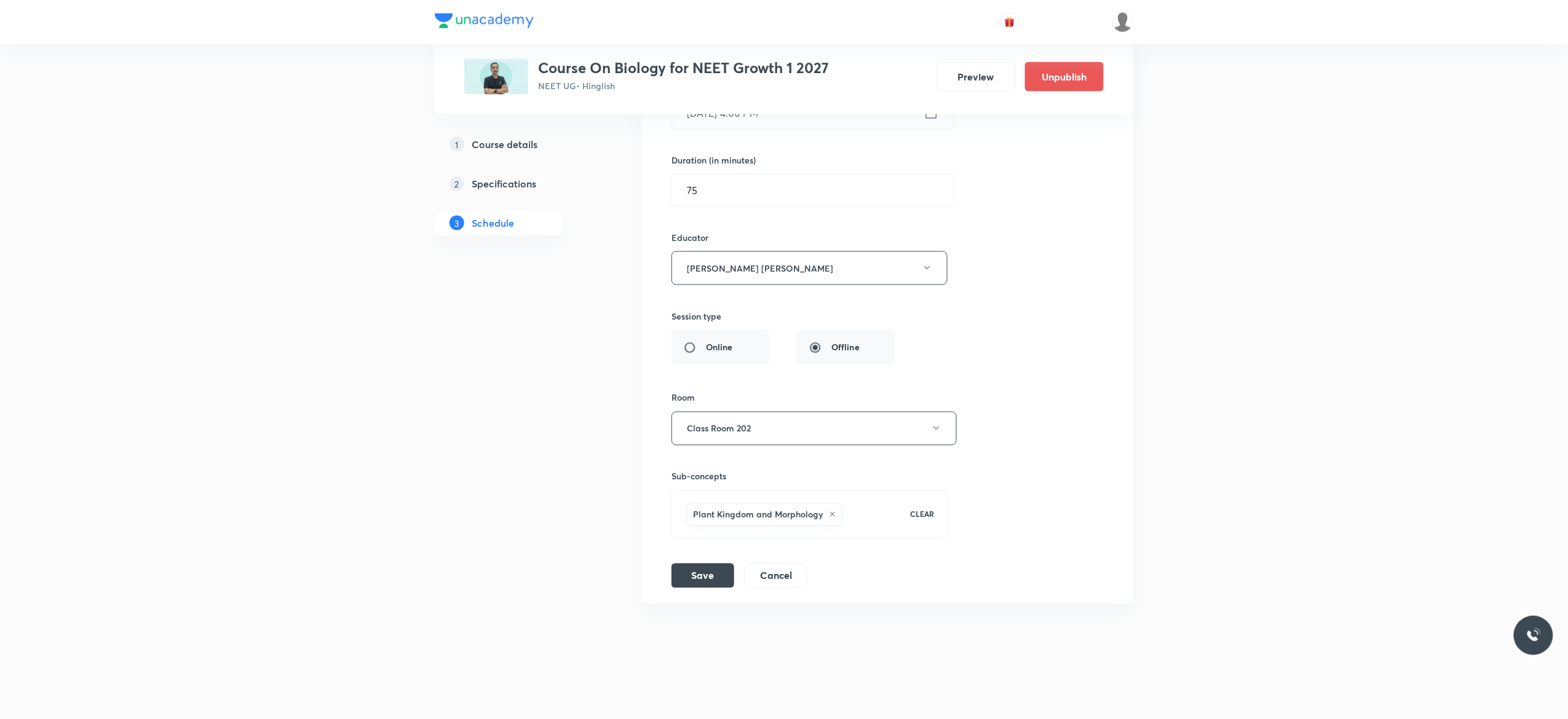
scroll to position [10287, 0]
click at [692, 587] on button "Save" at bounding box center [702, 574] width 62 height 24
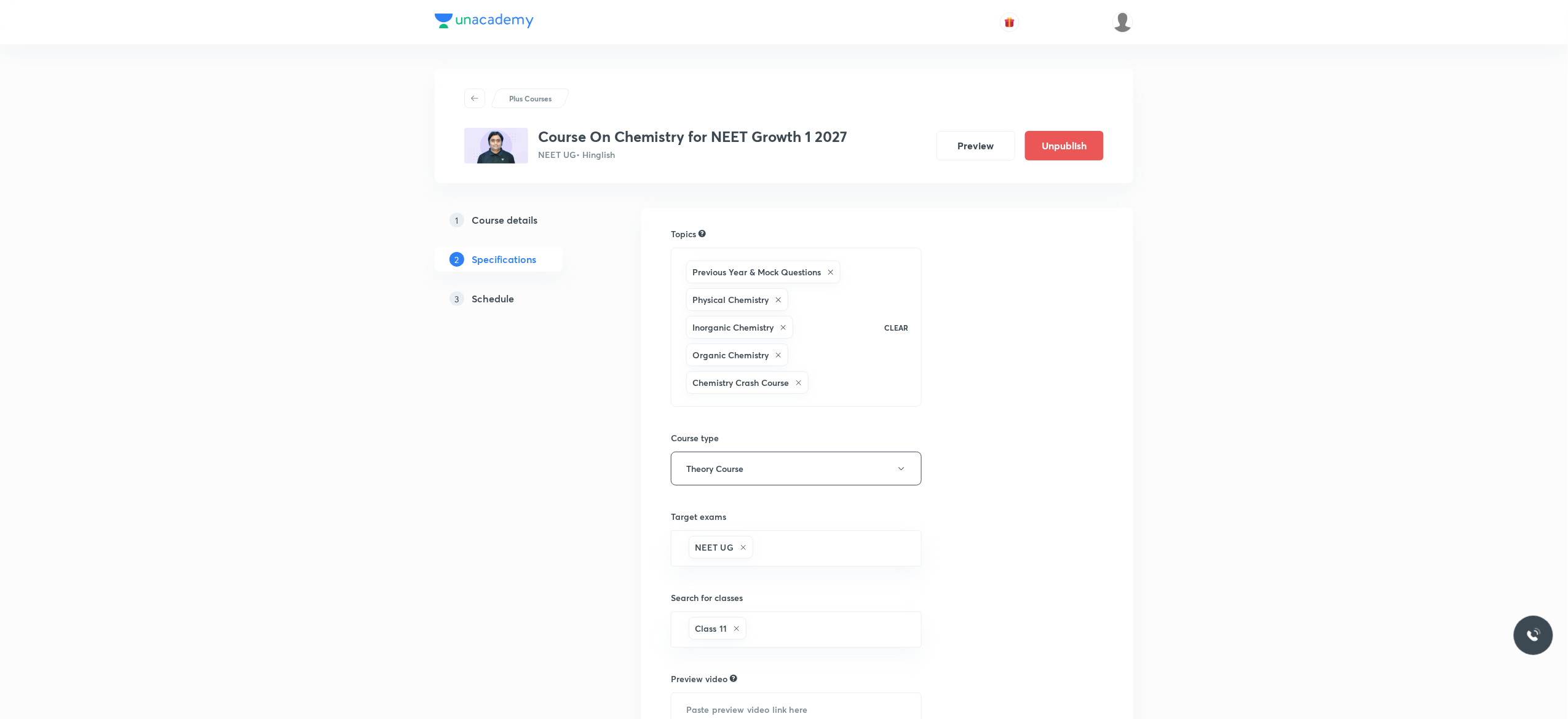
click at [495, 297] on h5 "Schedule" at bounding box center [493, 299] width 42 height 15
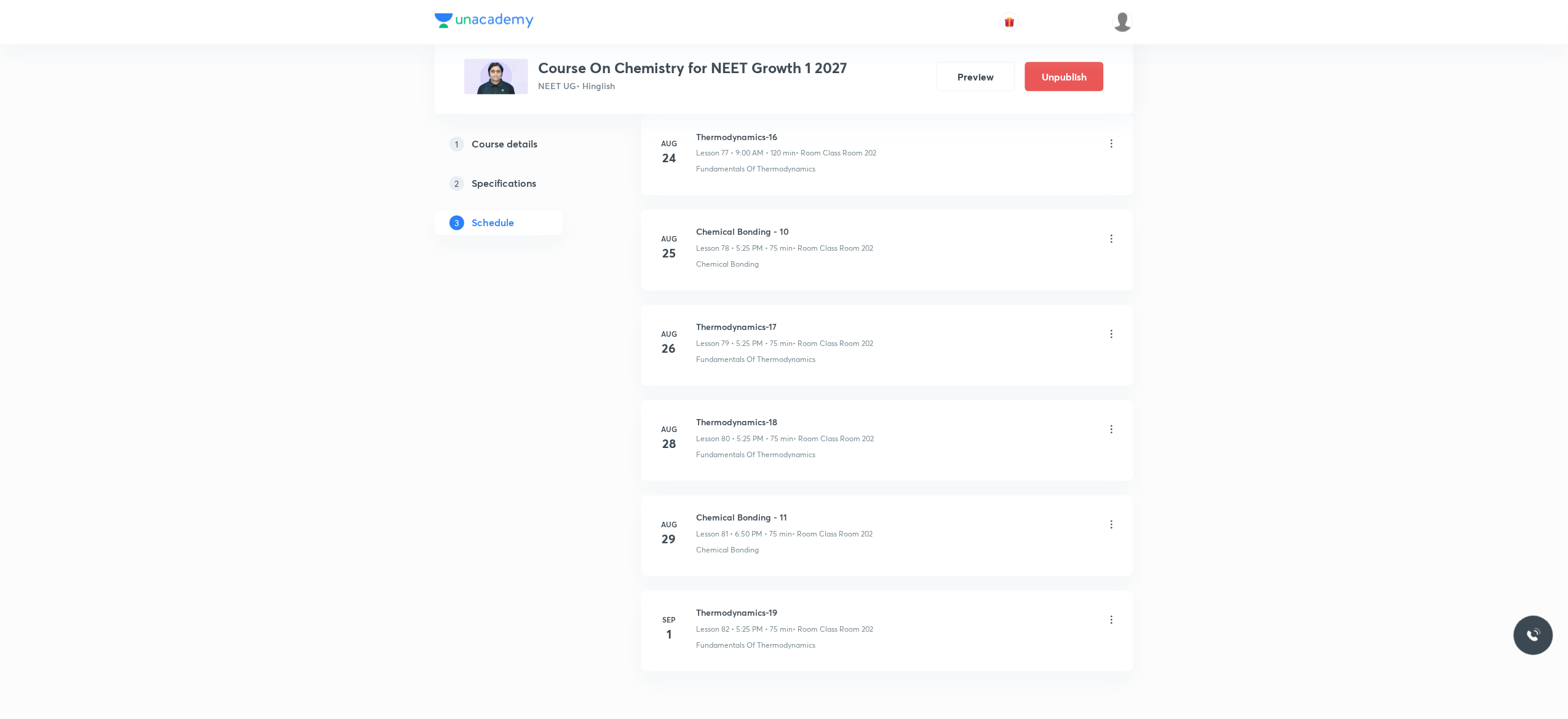
scroll to position [8191, 0]
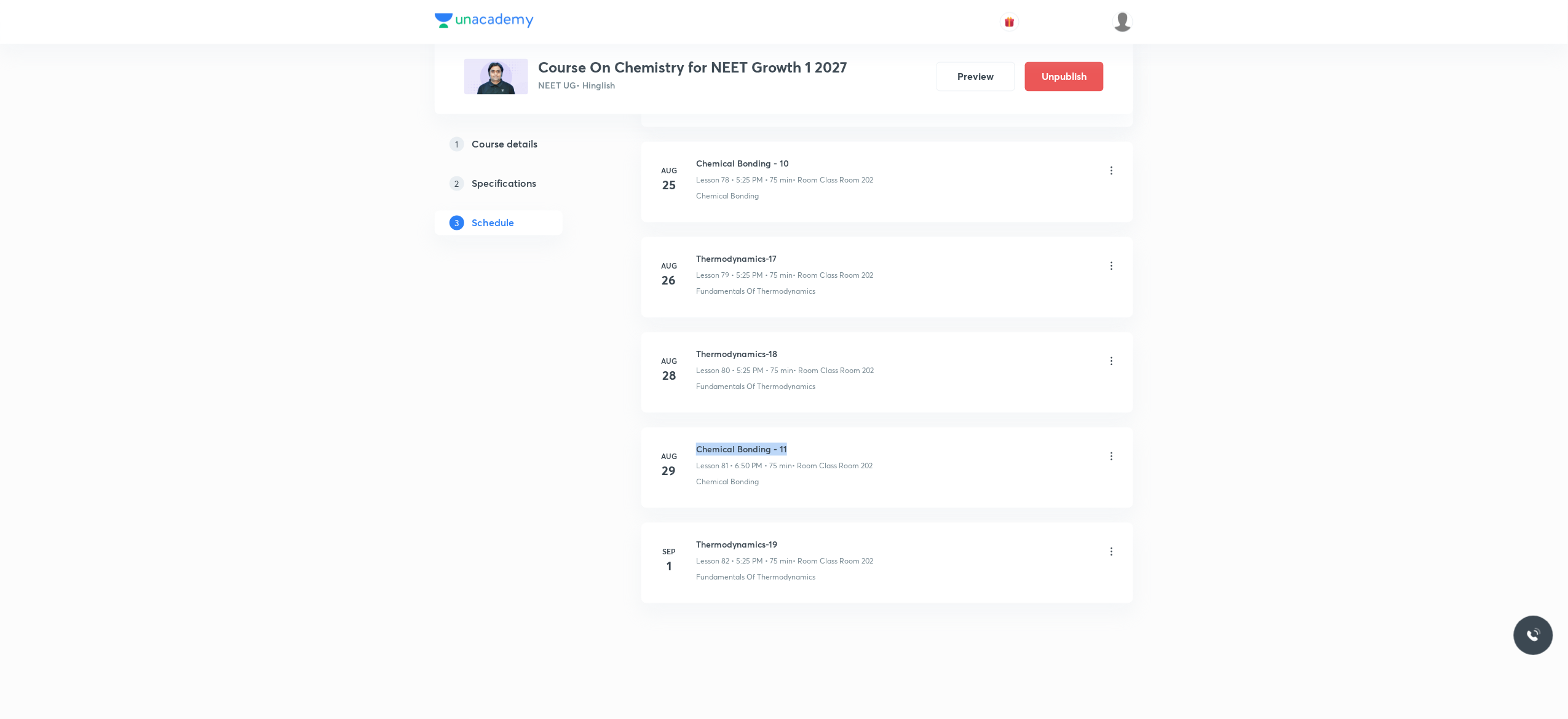
drag, startPoint x: 795, startPoint y: 442, endPoint x: 691, endPoint y: 427, distance: 105.1
click at [691, 428] on li "Aug 29 Chemical Bonding - 11 Lesson 81 • 6:50 PM • 75 min • Room Class Room 202…" at bounding box center [887, 468] width 492 height 81
copy h6 "Chemical Bonding - 11"
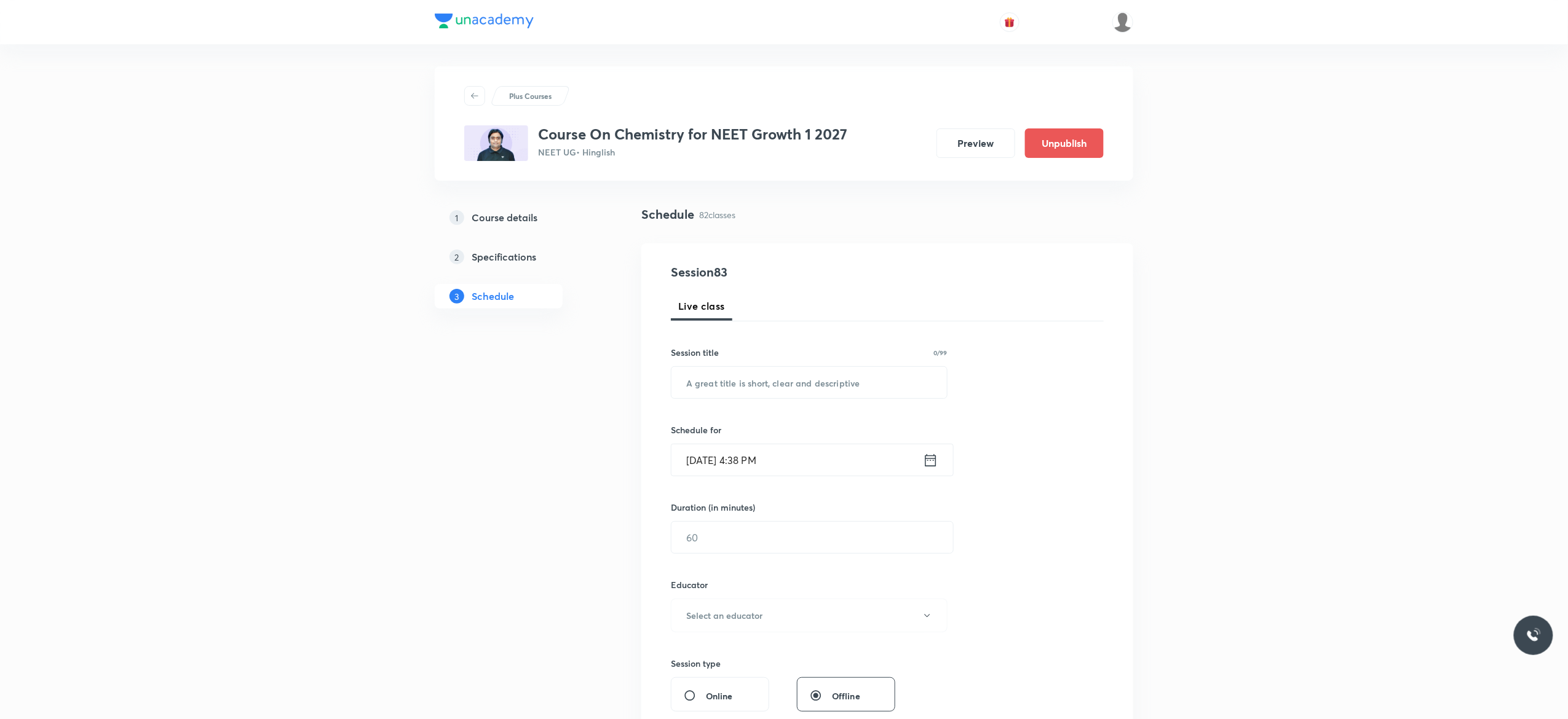
scroll to position [0, 0]
click at [699, 385] on input "text" at bounding box center [809, 385] width 276 height 31
paste input "Chemical Bonding - 11"
type input "Chemical Bonding - 12"
click at [931, 466] on icon at bounding box center [931, 463] width 16 height 17
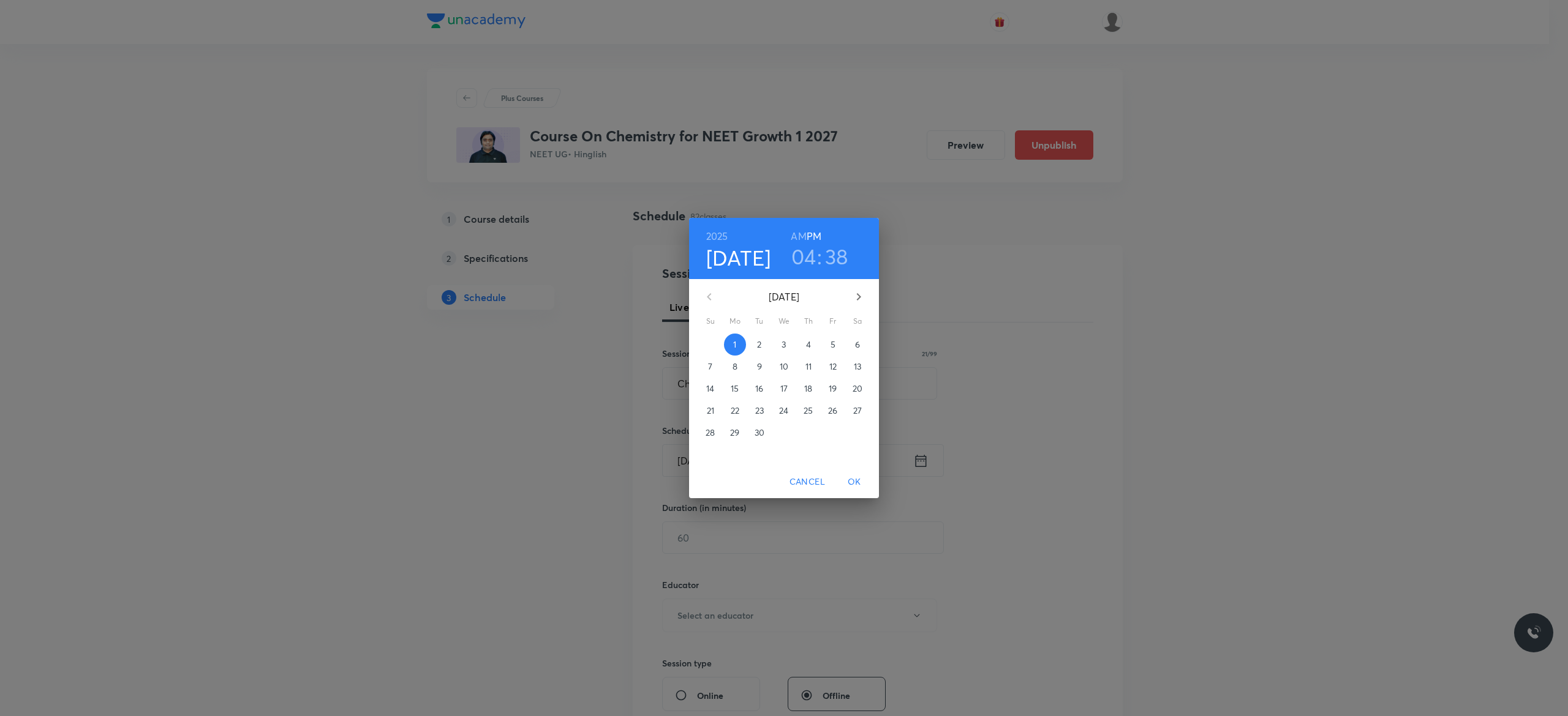
click at [759, 345] on p "2" at bounding box center [759, 345] width 4 height 12
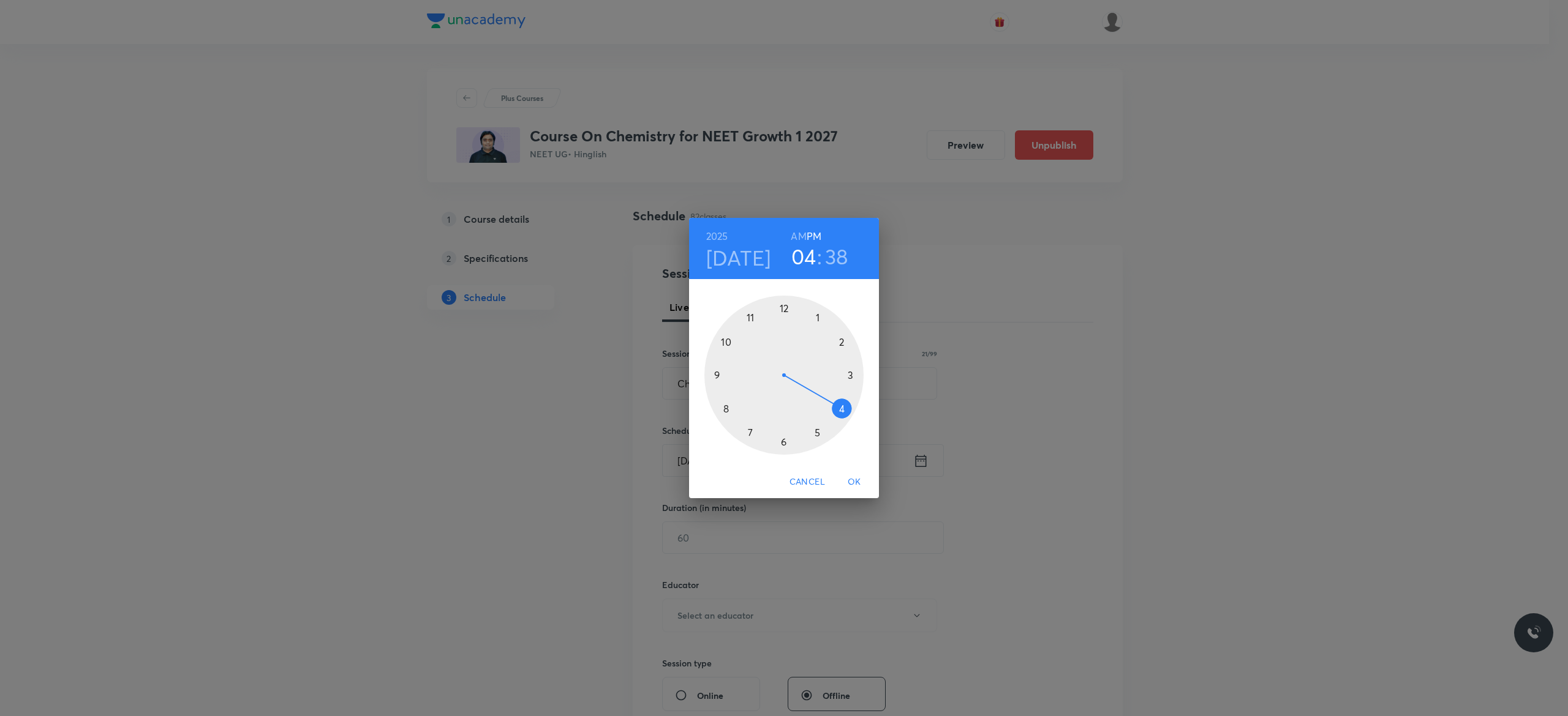
click at [815, 431] on div at bounding box center [784, 375] width 159 height 159
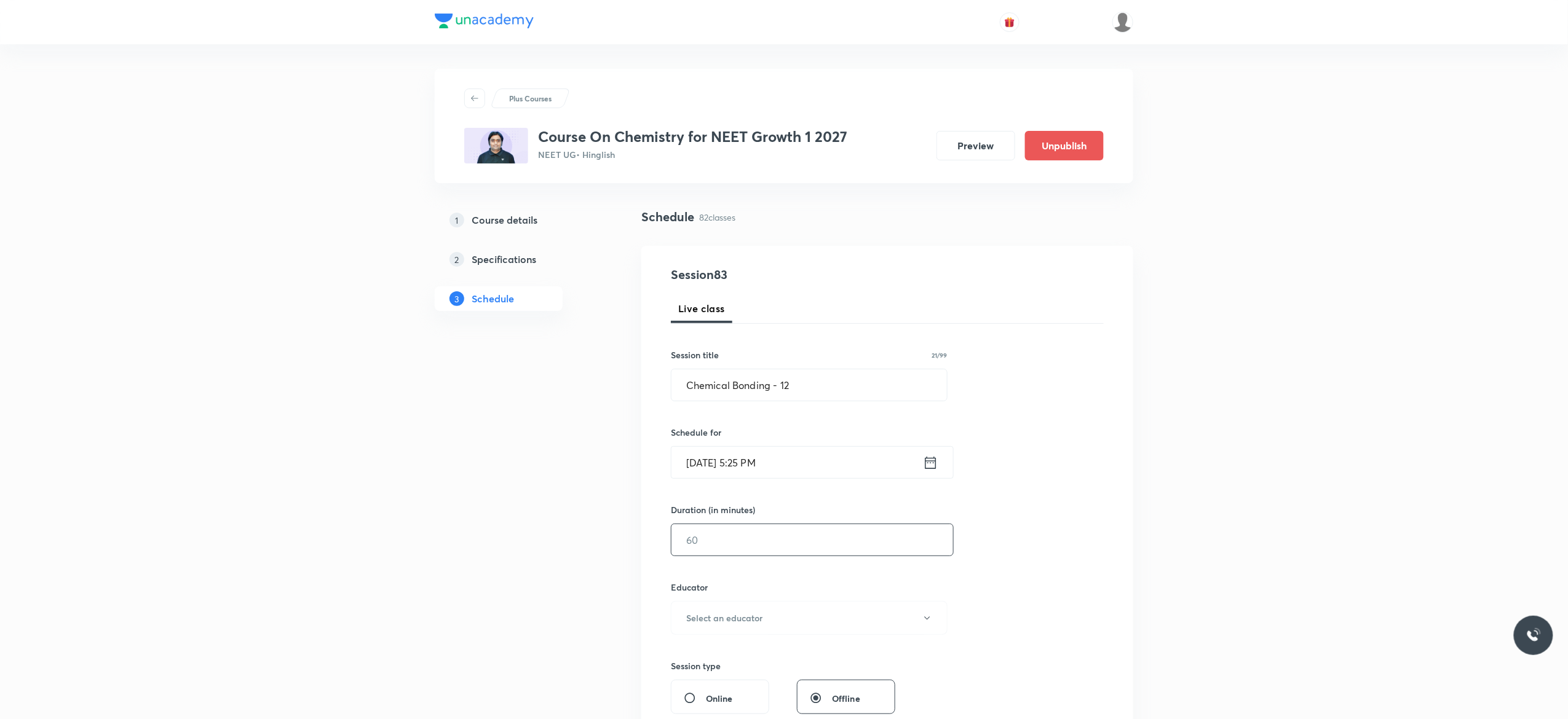
click at [756, 541] on input "text" at bounding box center [812, 540] width 282 height 31
type input "75"
click at [932, 618] on button "Select an educator" at bounding box center [809, 618] width 277 height 34
click at [694, 658] on span "Vijai Shukla" at bounding box center [807, 660] width 269 height 13
click at [1004, 565] on div "Session 83 Live class Session title 21/99 Chemical Bonding - 12 ​ Schedule for …" at bounding box center [887, 593] width 433 height 656
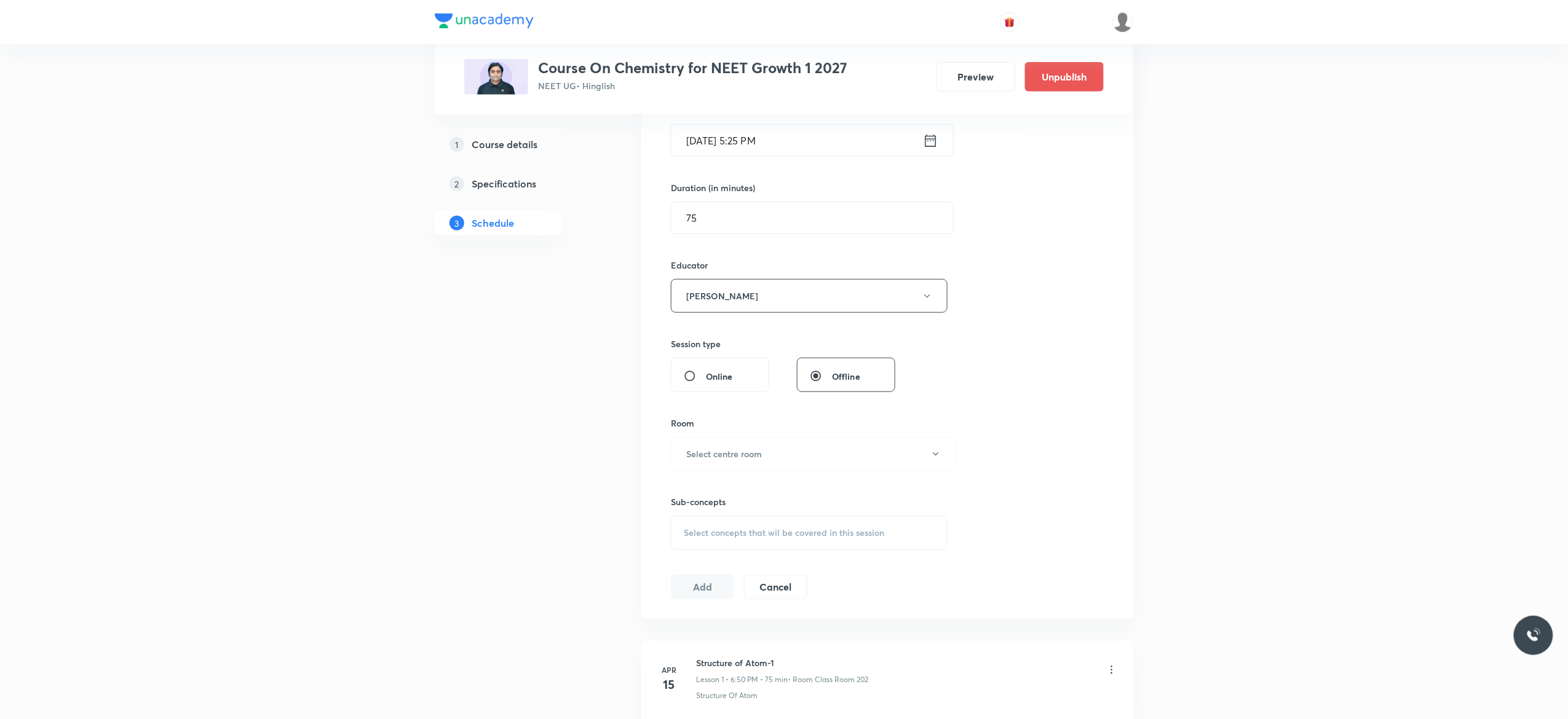
scroll to position [394, 0]
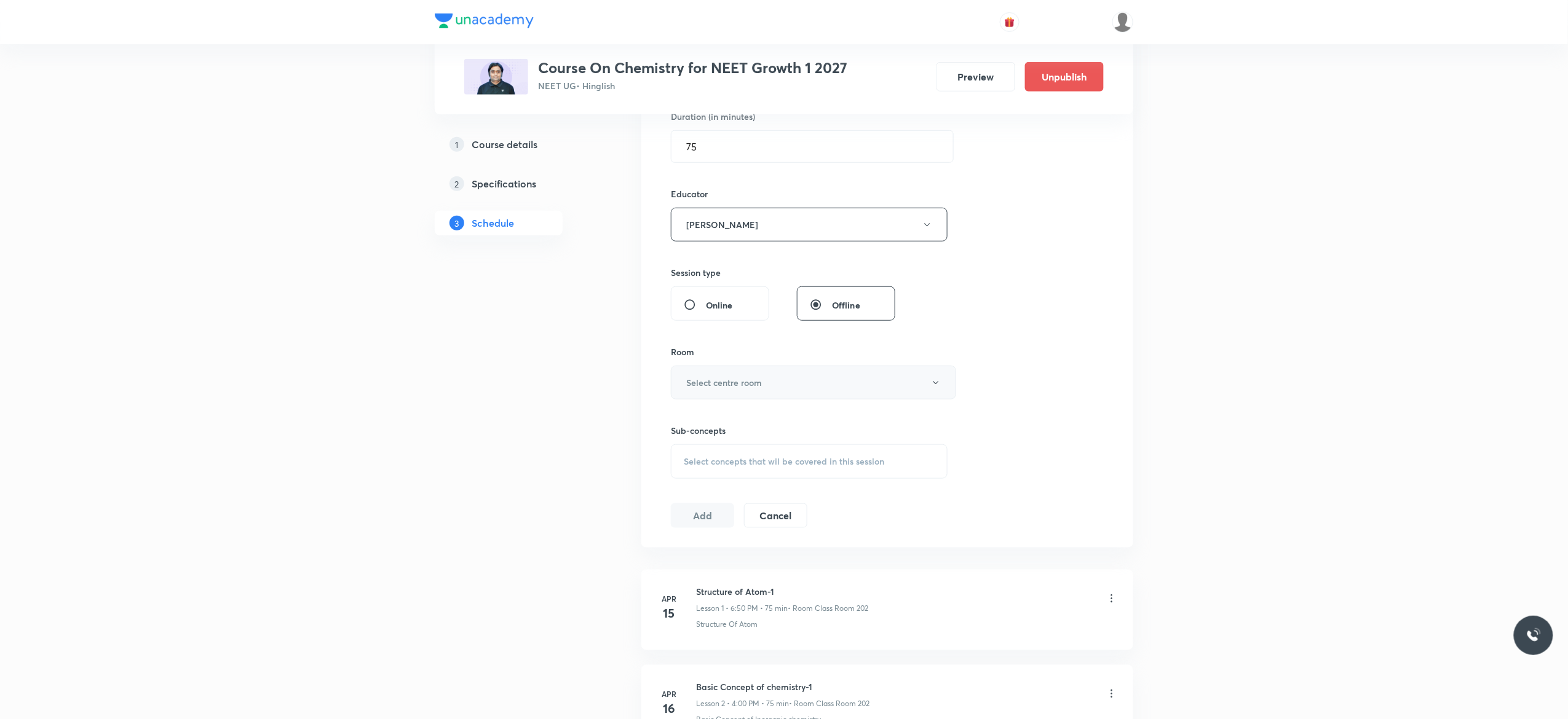
click at [937, 388] on icon "button" at bounding box center [936, 383] width 10 height 10
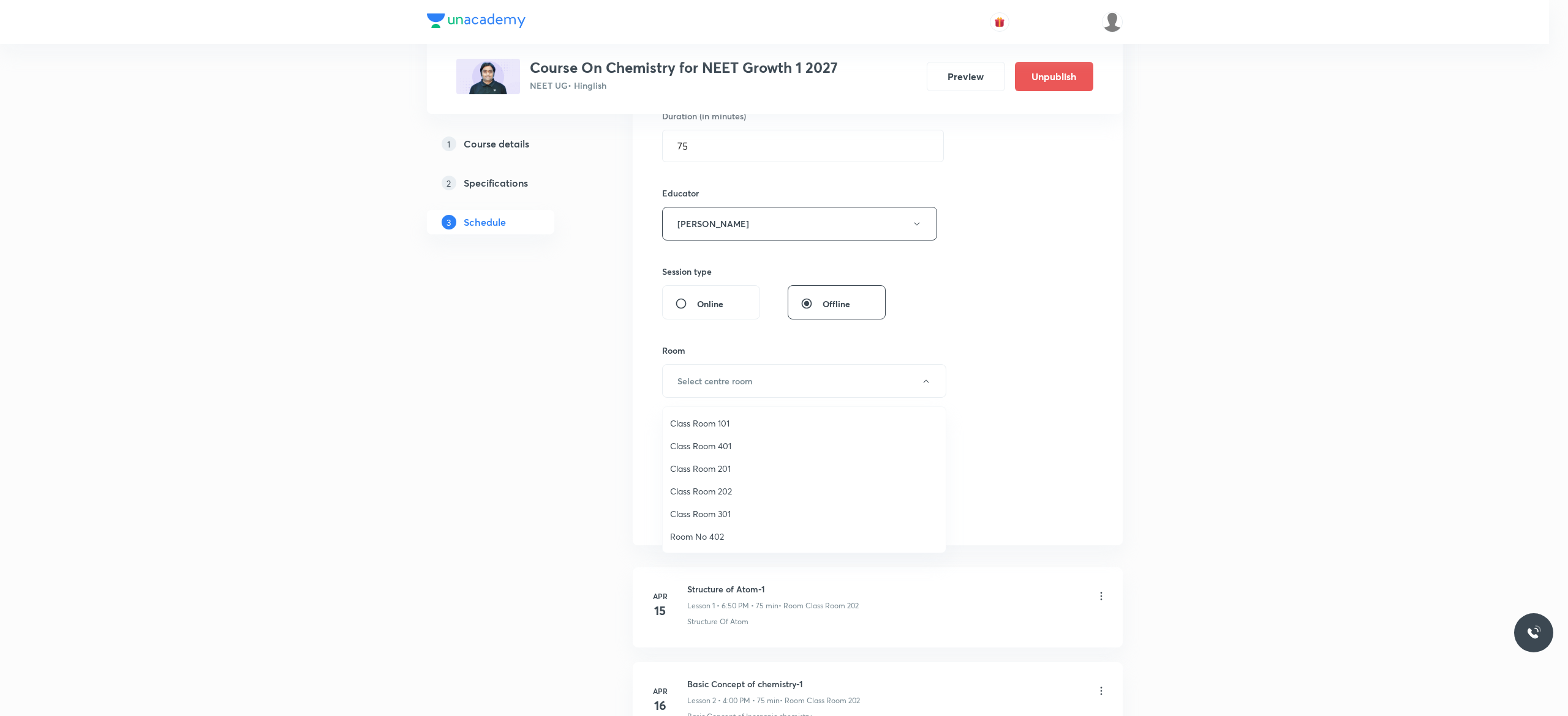
click at [728, 486] on span "Class Room 202" at bounding box center [804, 491] width 268 height 13
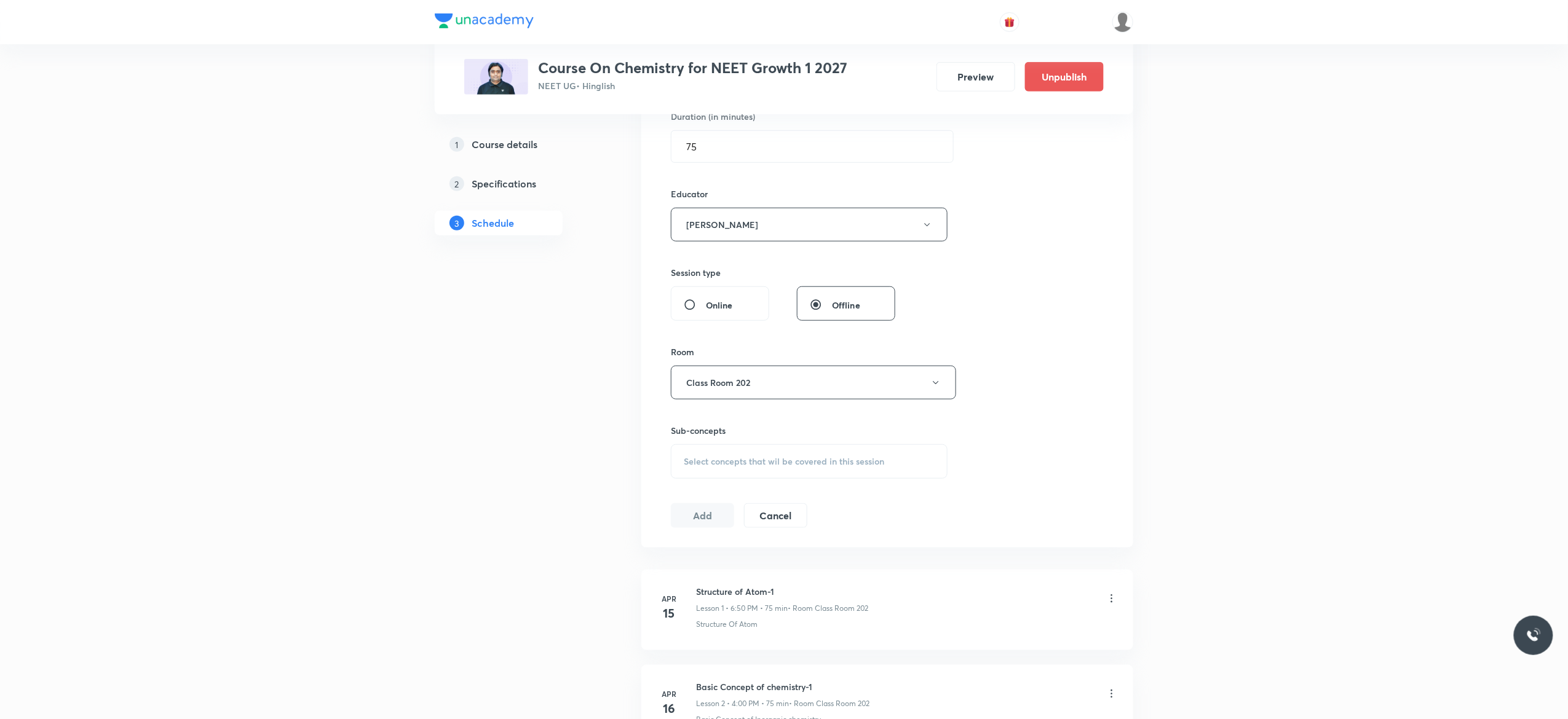
click at [689, 467] on span "Select concepts that wil be covered in this session" at bounding box center [784, 462] width 201 height 10
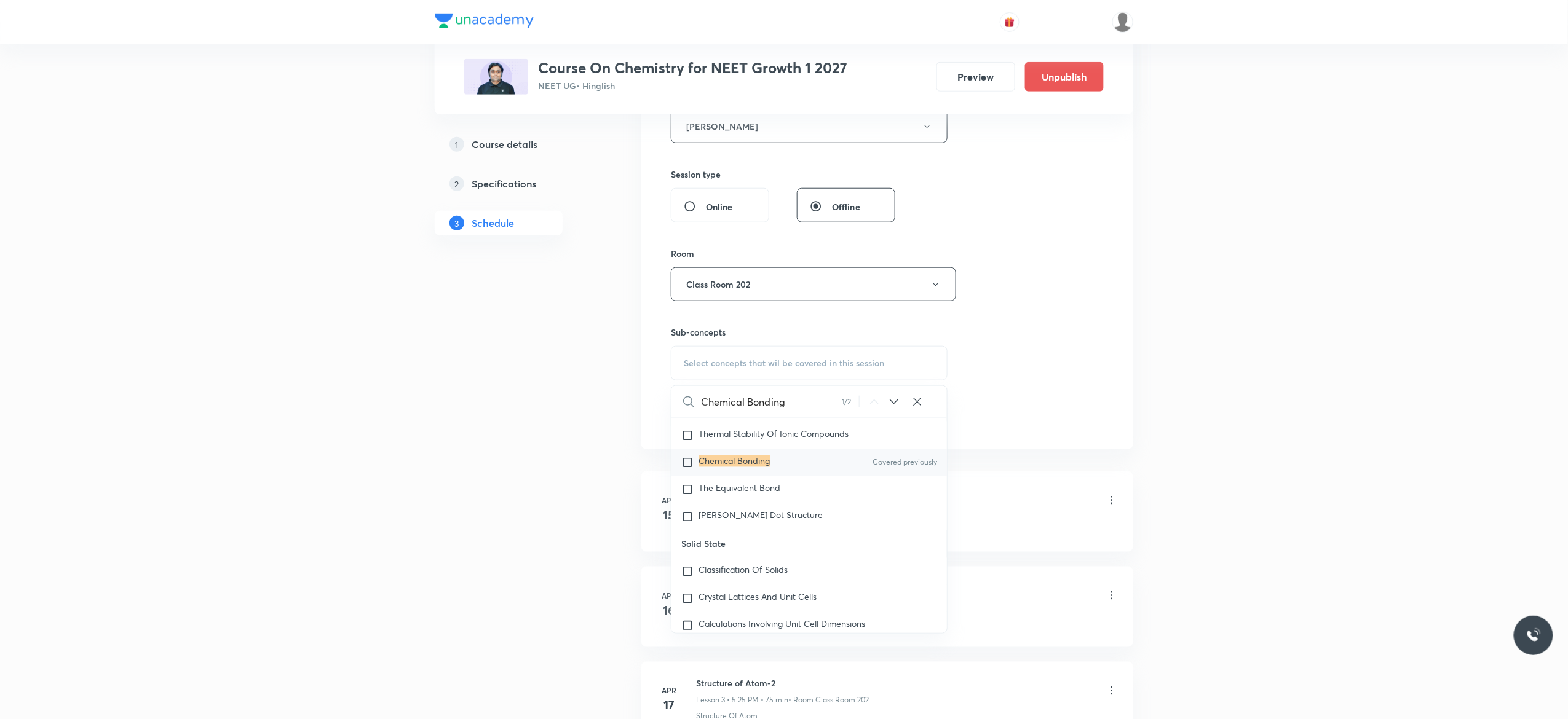
scroll to position [5896, 0]
type input "Chemical Bonding"
click at [687, 552] on input "checkbox" at bounding box center [690, 547] width 17 height 12
checkbox input "true"
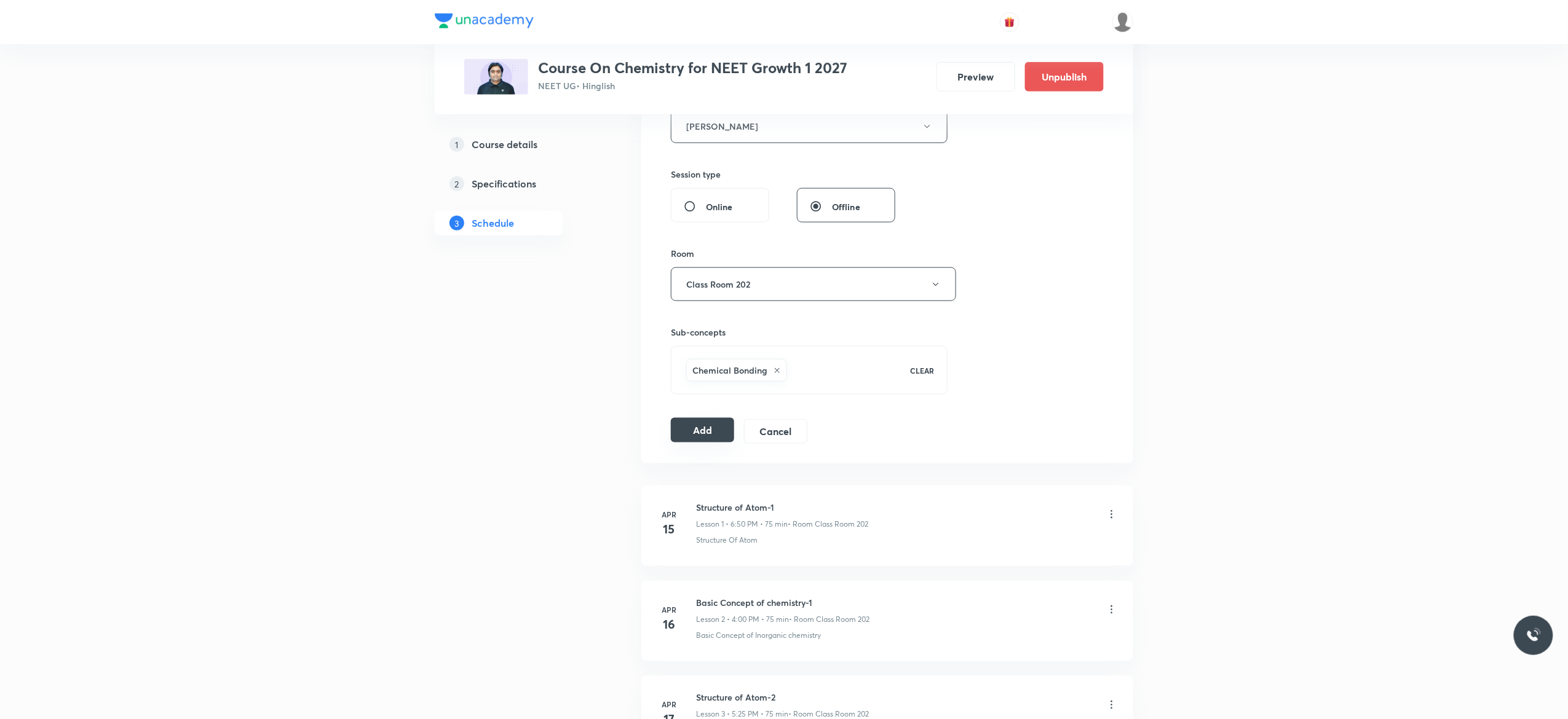
click at [694, 432] on button "Add" at bounding box center [702, 430] width 63 height 24
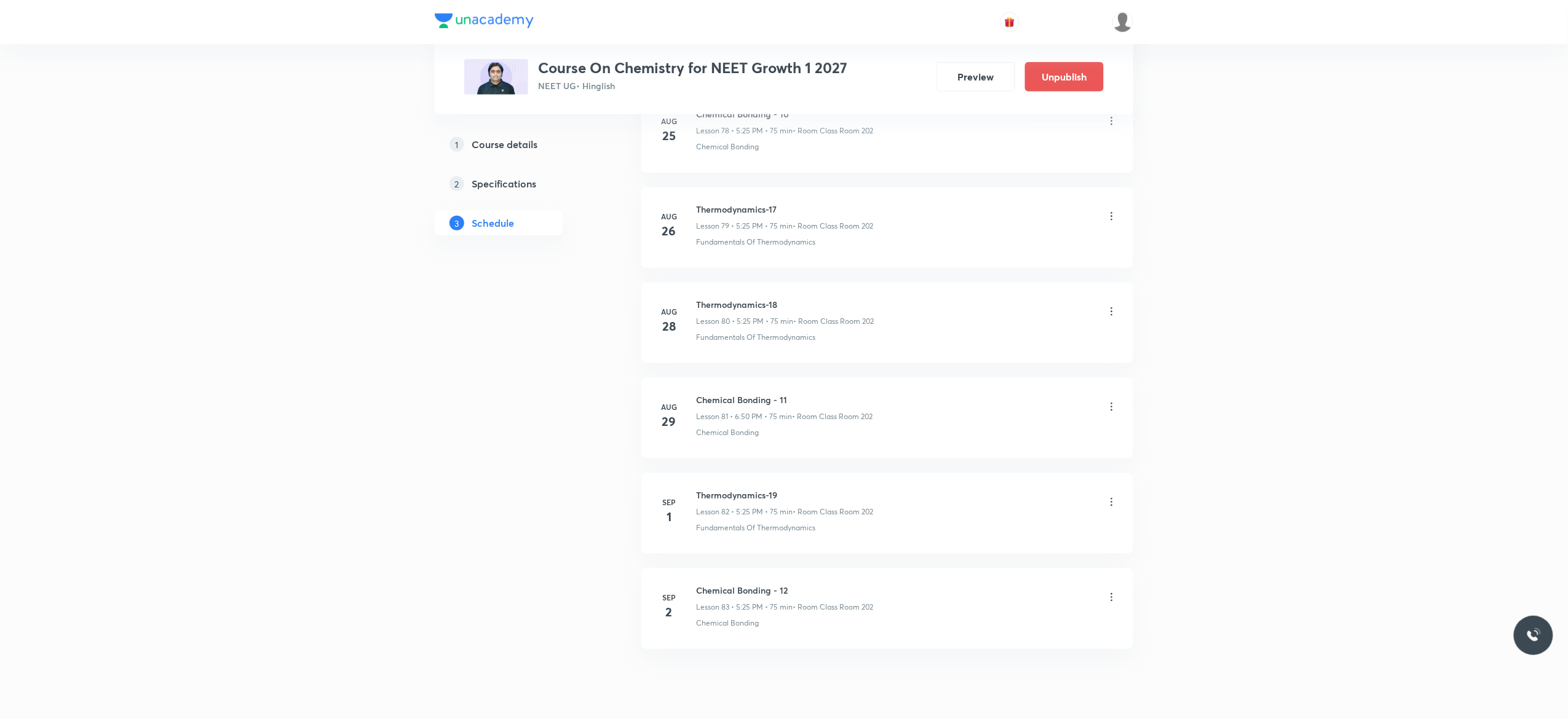
scroll to position [7641, 0]
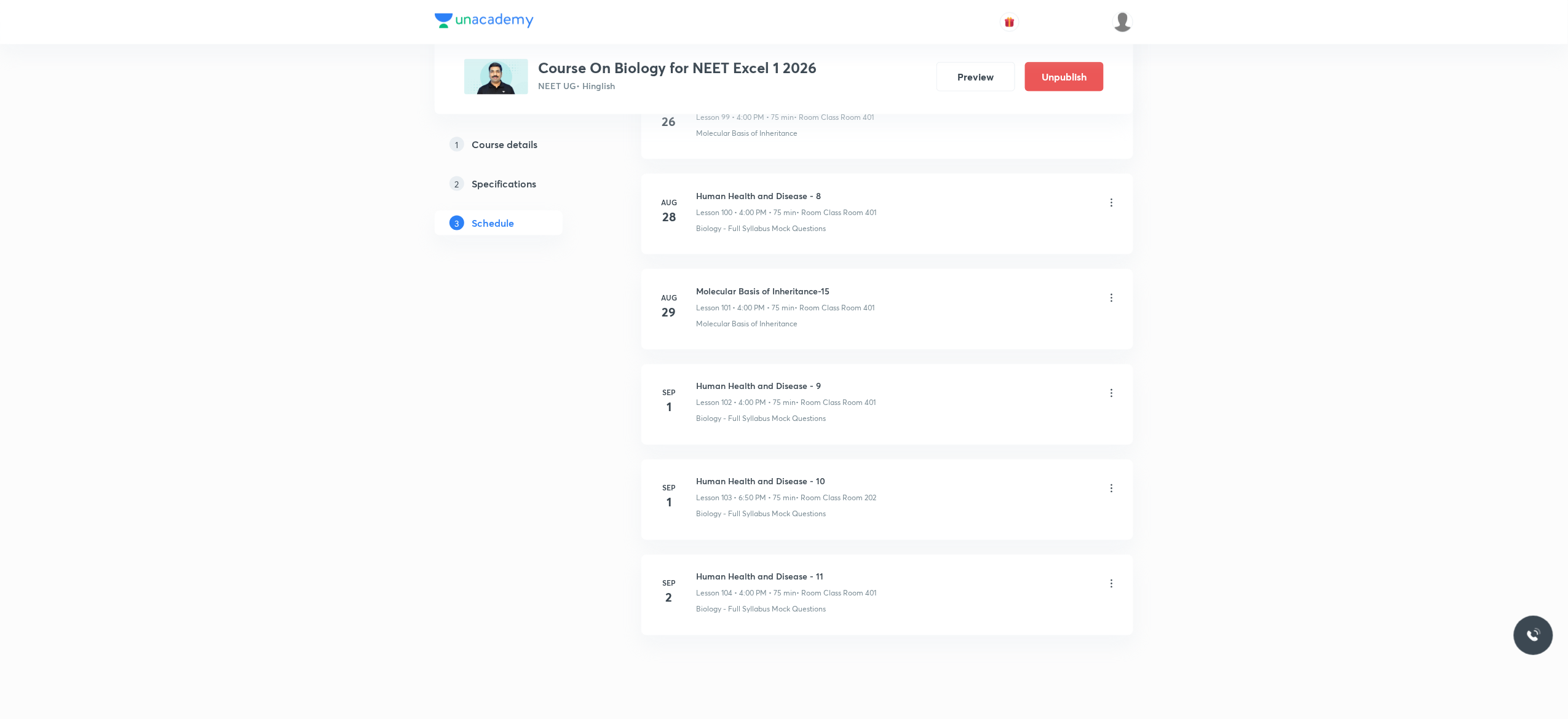
scroll to position [10297, 0]
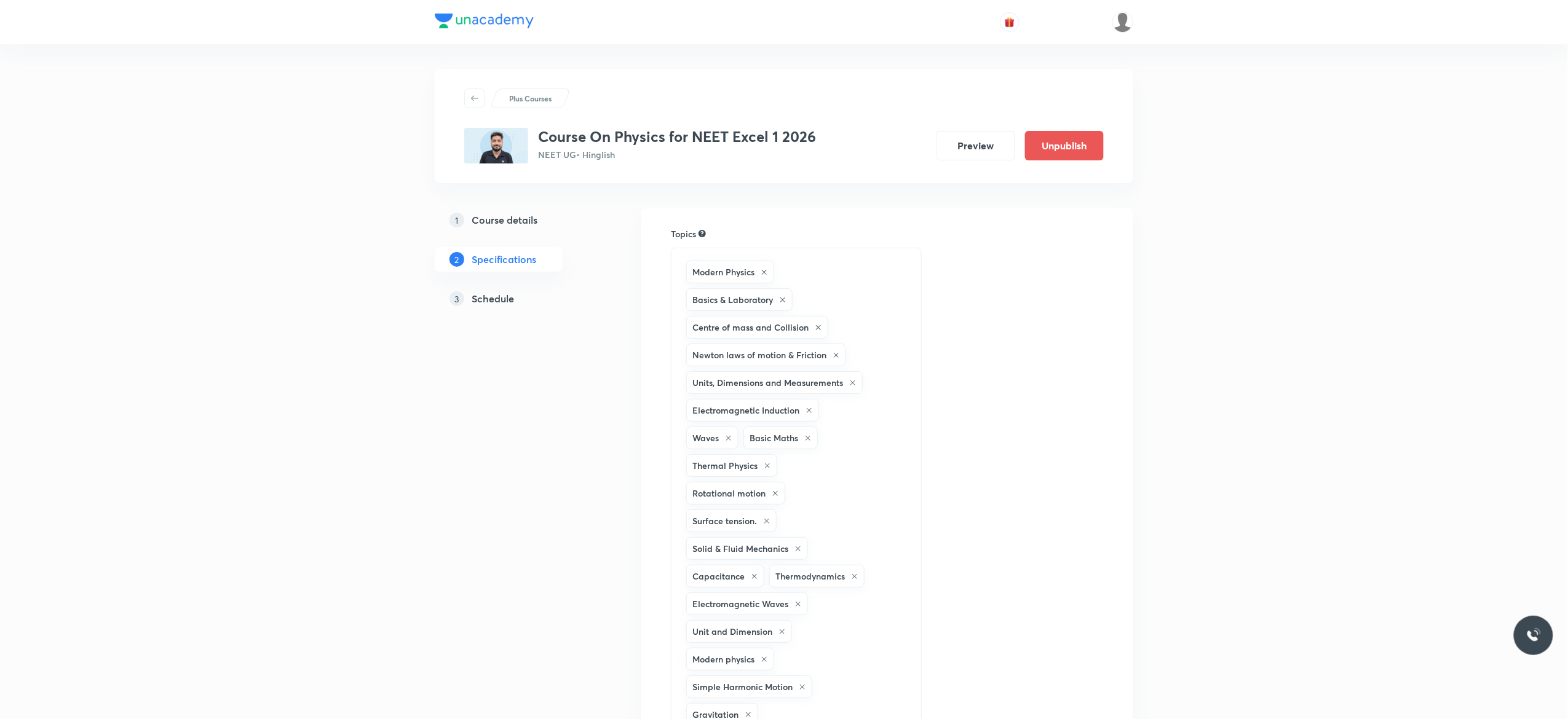
click at [490, 296] on h5 "Schedule" at bounding box center [493, 299] width 42 height 15
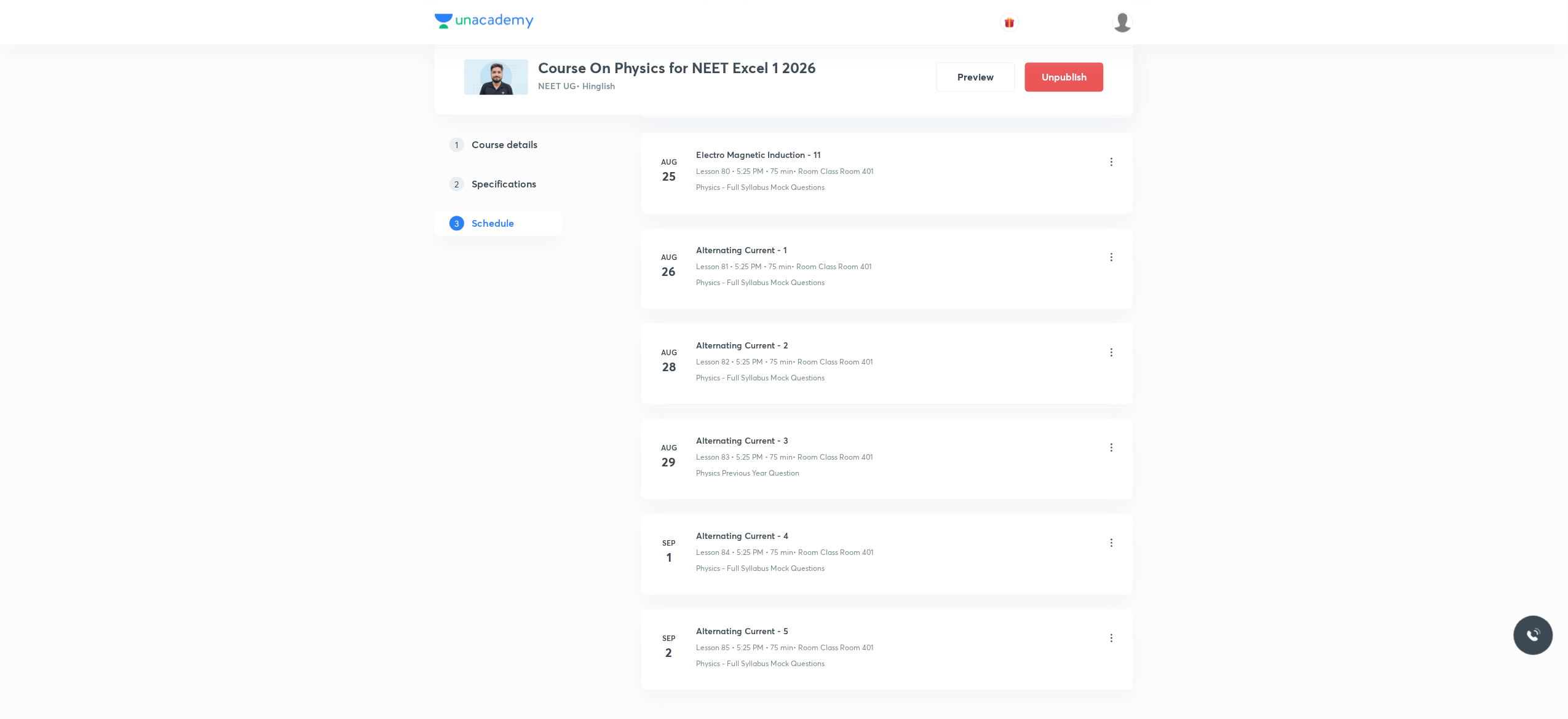
scroll to position [8479, 0]
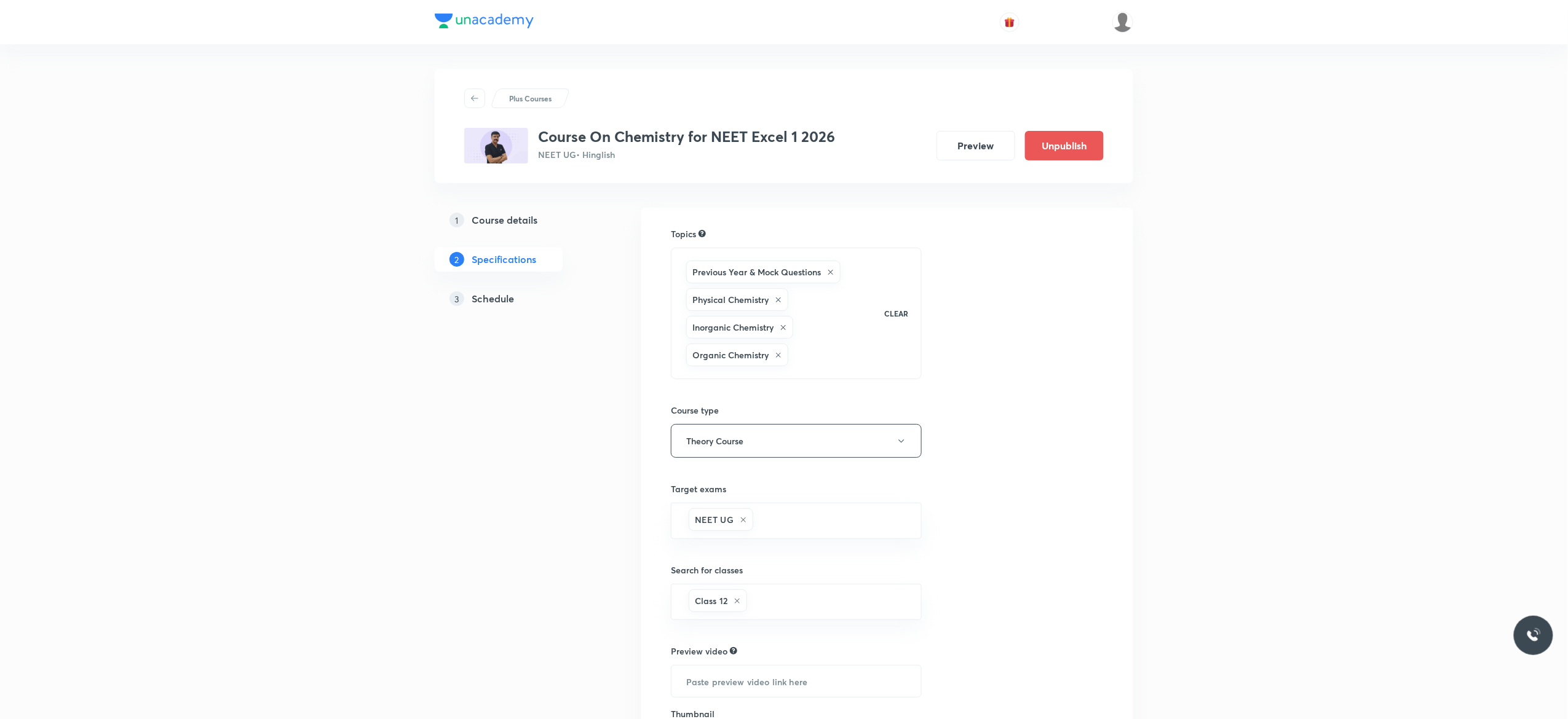
click at [482, 297] on h5 "Schedule" at bounding box center [493, 299] width 42 height 15
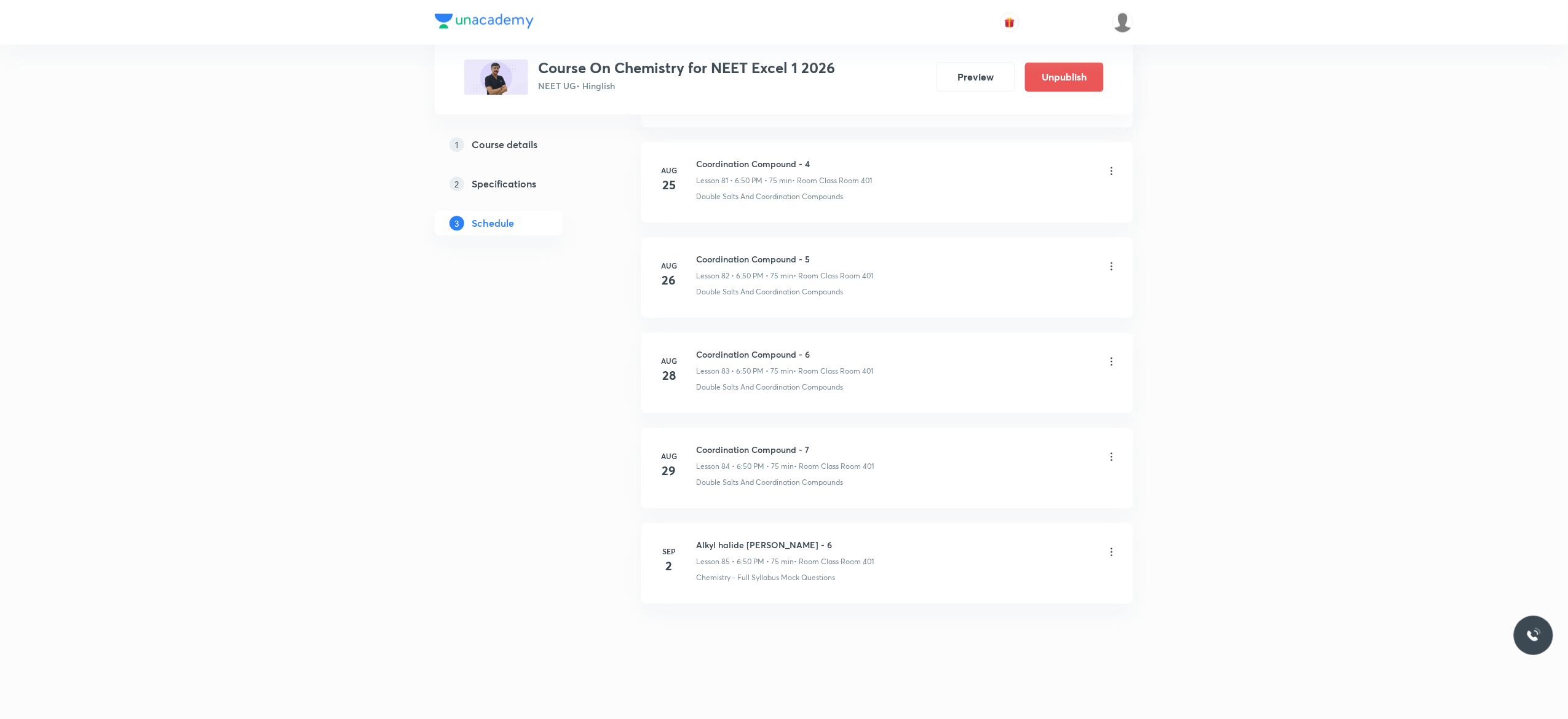
scroll to position [8479, 0]
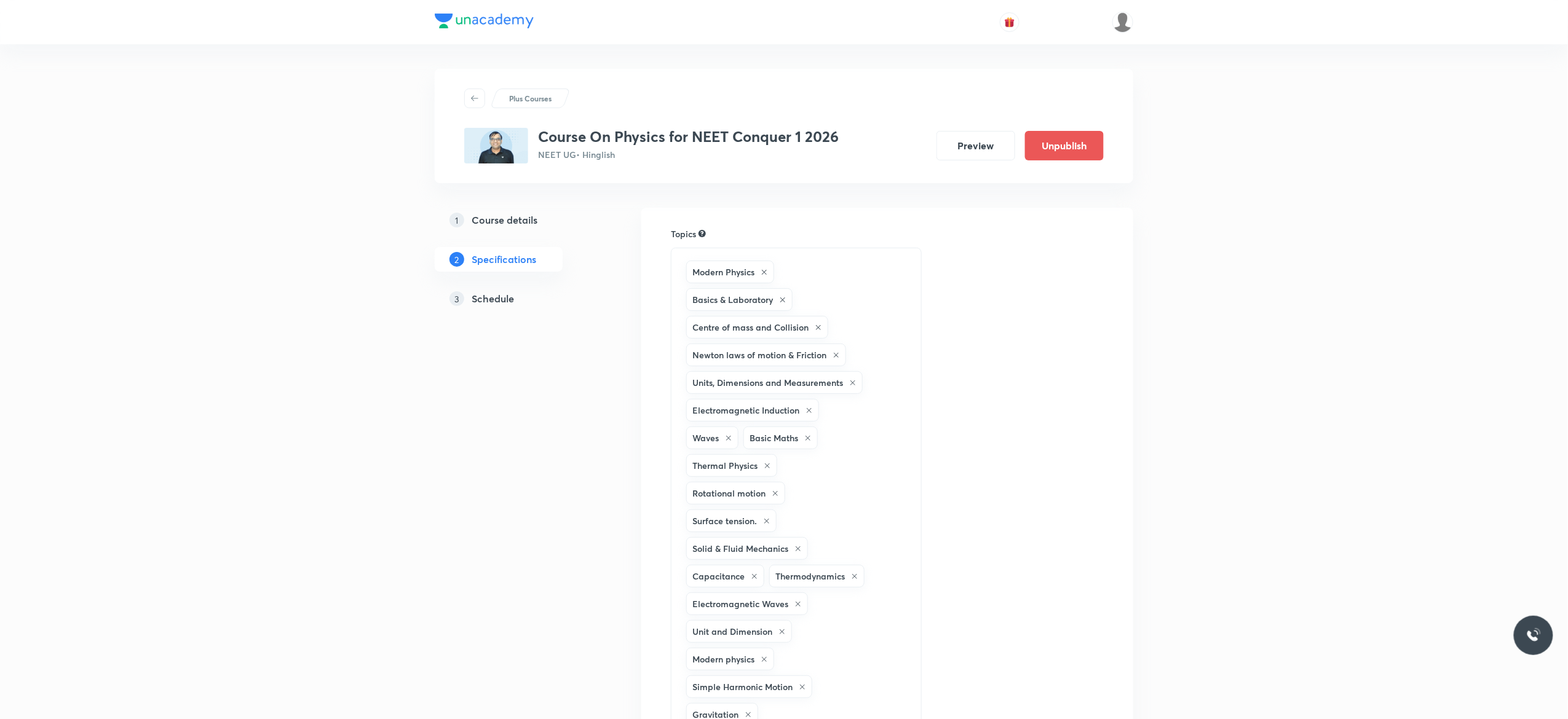
click at [498, 304] on h5 "Schedule" at bounding box center [493, 299] width 42 height 15
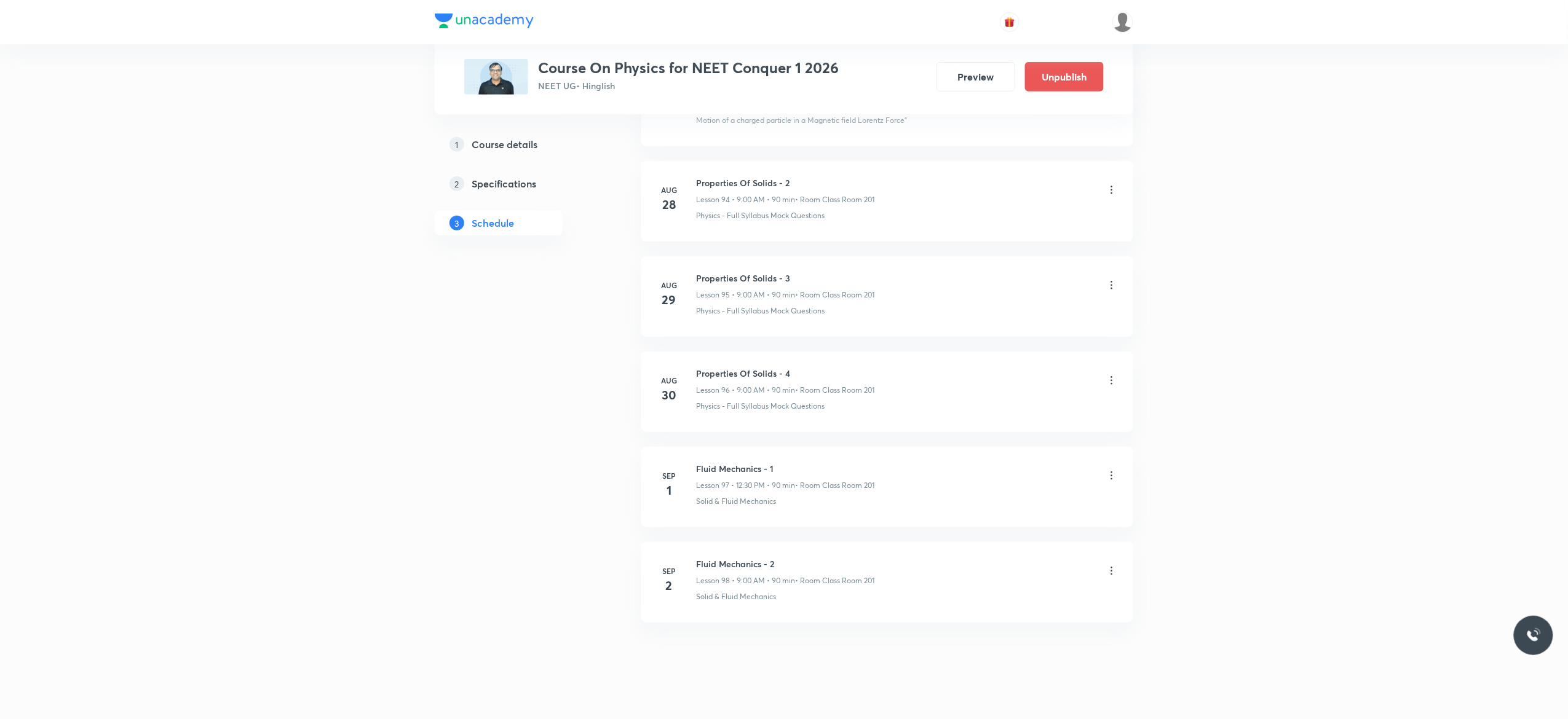
scroll to position [9722, 0]
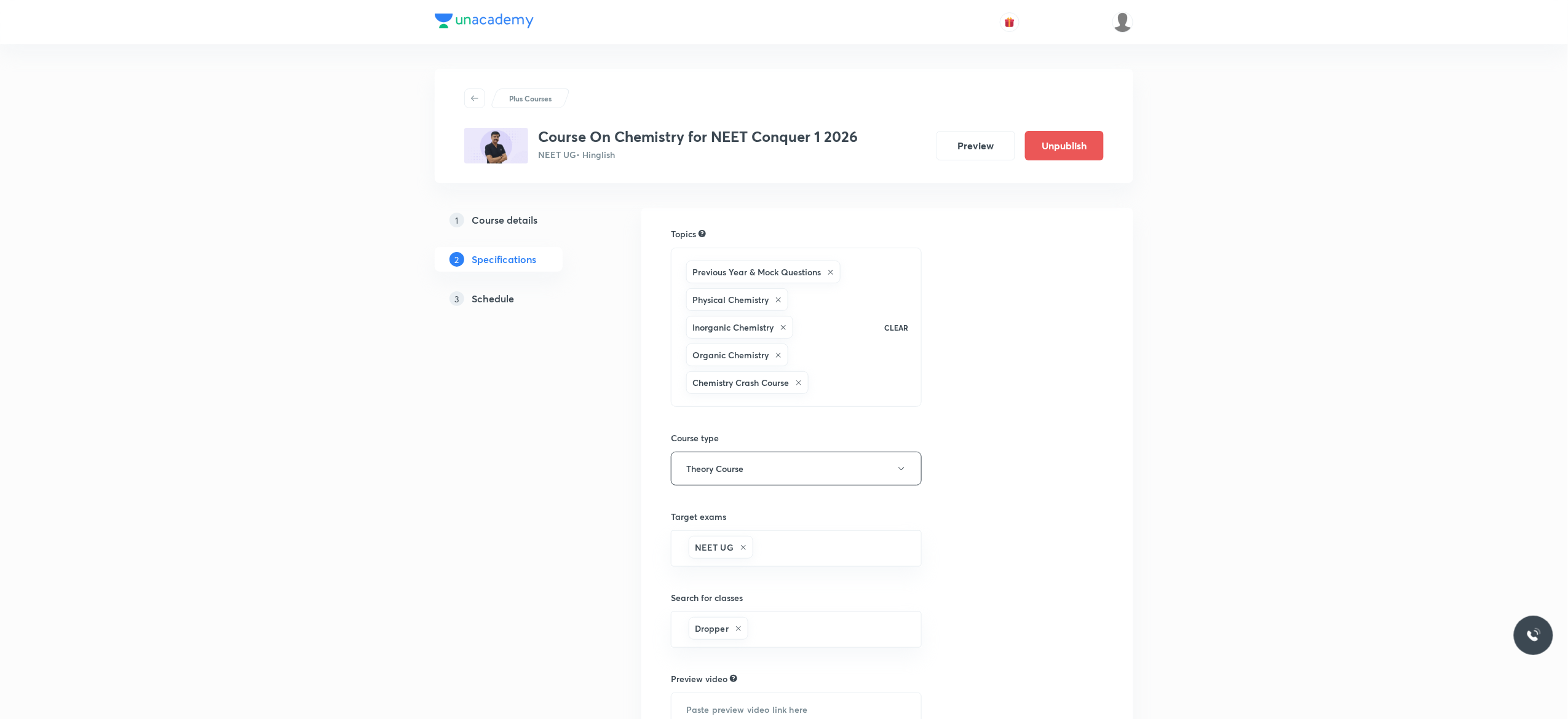
click at [495, 304] on h5 "Schedule" at bounding box center [493, 299] width 42 height 15
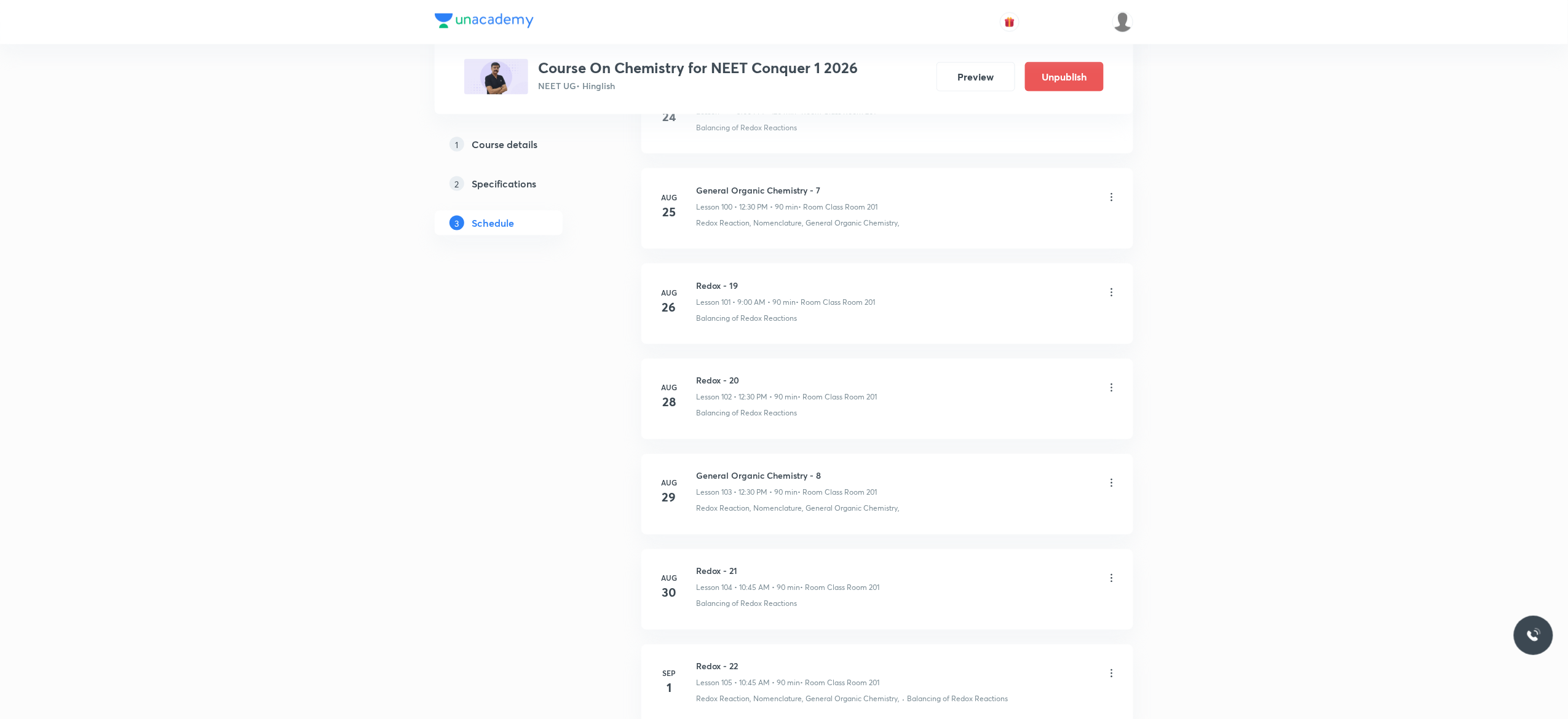
scroll to position [10488, 0]
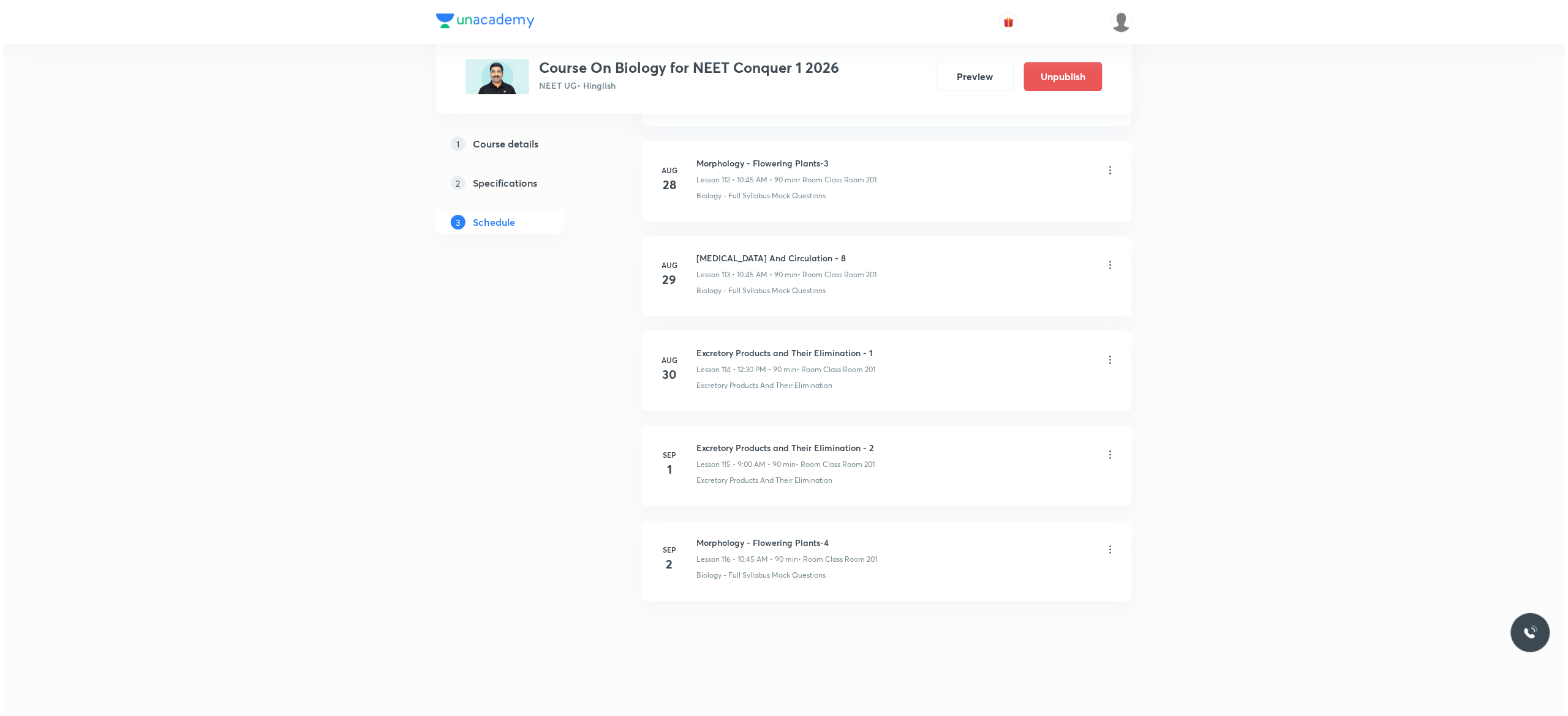
scroll to position [11396, 0]
drag, startPoint x: 873, startPoint y: 444, endPoint x: 688, endPoint y: 442, distance: 185.0
click at [688, 442] on div "Sep 1 Excretory Products and Their Elimination - 2 Lesson 115 • 9:00 AM • 90 mi…" at bounding box center [884, 463] width 459 height 45
copy h6 "Excretory Products and Their Elimination - 2"
click at [688, 442] on div "Sep 1 Excretory Products and Their Elimination - 2 Lesson 115 • 9:00 AM • 90 mi…" at bounding box center [884, 463] width 459 height 45
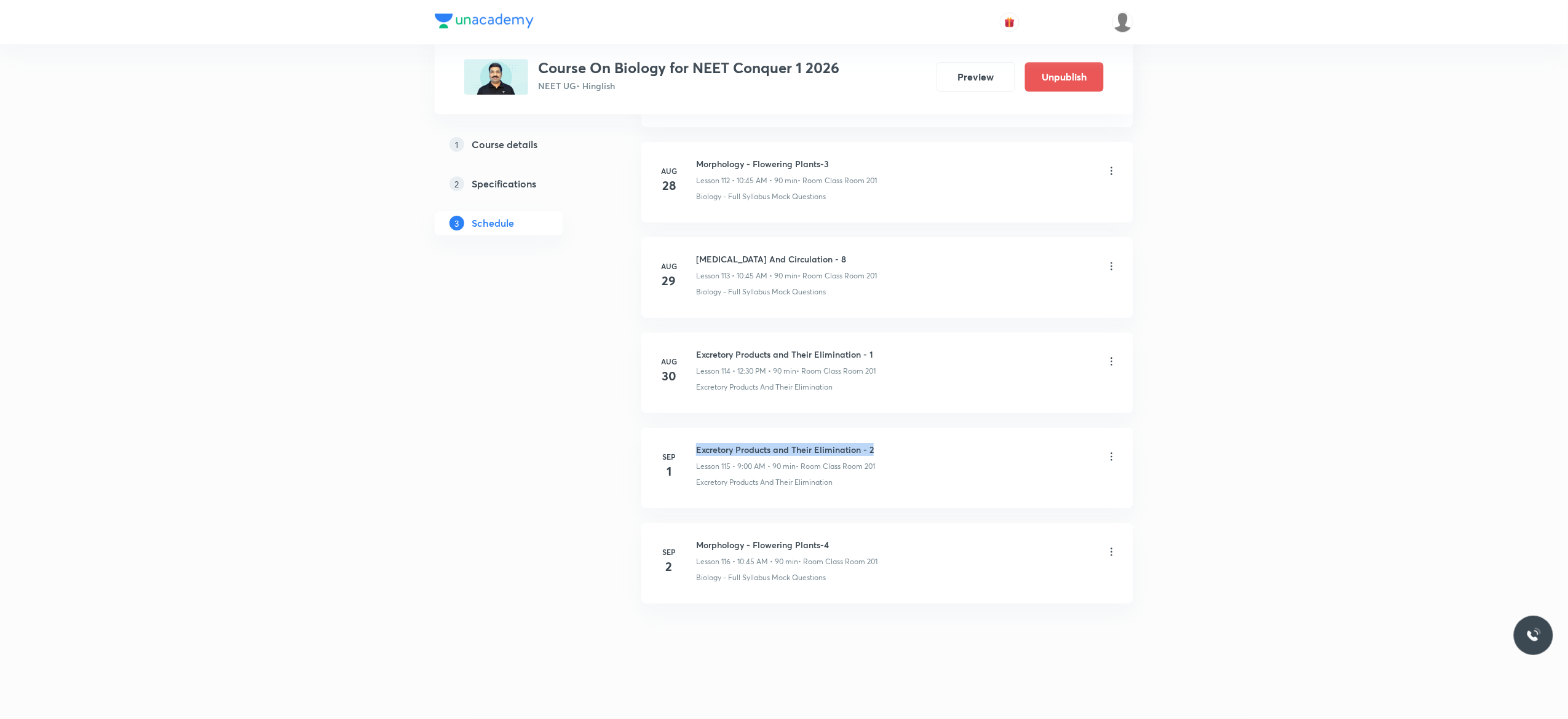
drag, startPoint x: 878, startPoint y: 442, endPoint x: 697, endPoint y: 456, distance: 181.5
click at [697, 456] on h6 "Excretory Products and Their Elimination - 2" at bounding box center [786, 449] width 179 height 13
copy h6 "Excretory Products and Their Elimination - 2"
click at [1114, 552] on icon at bounding box center [1112, 552] width 12 height 12
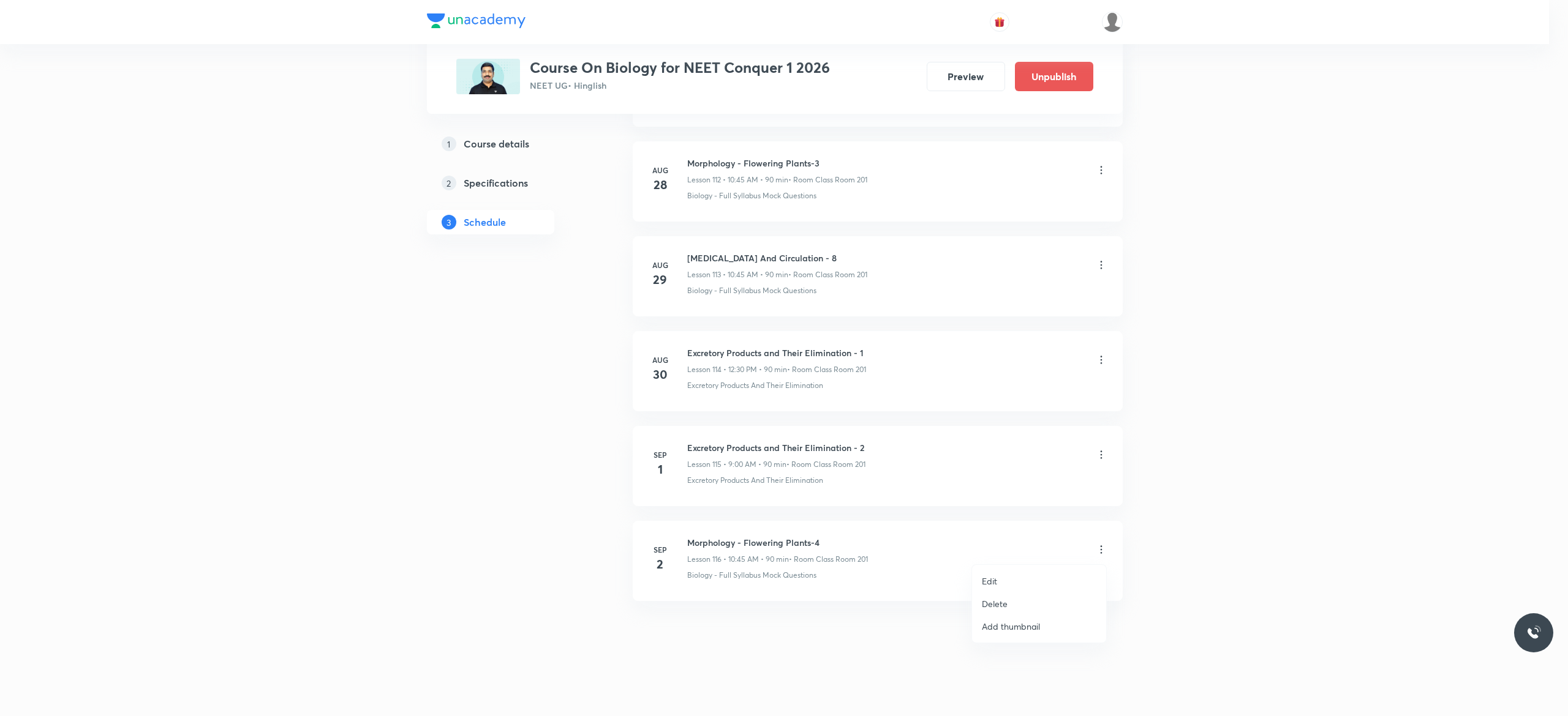
click at [1021, 573] on li "Edit" at bounding box center [1038, 581] width 134 height 22
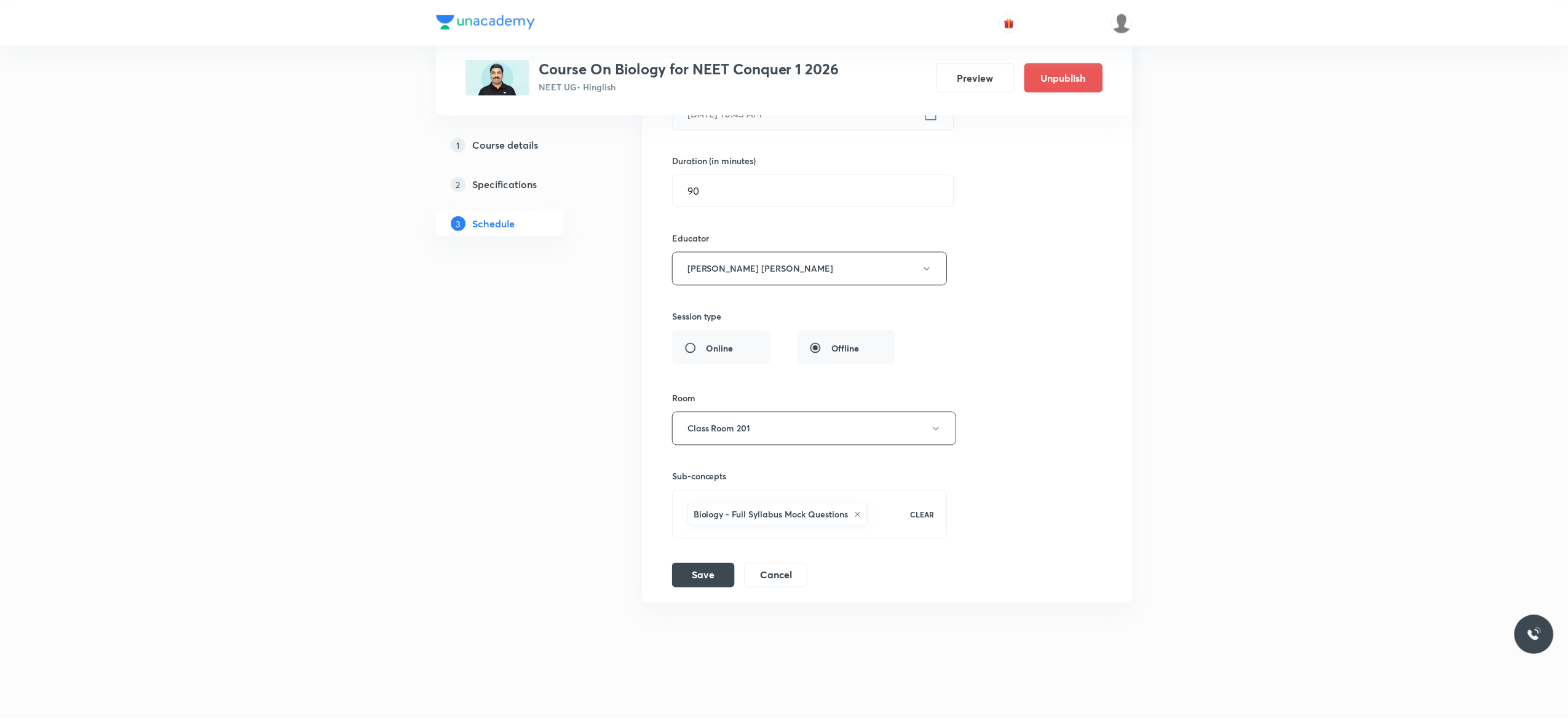
scroll to position [11353, 0]
click at [929, 273] on button "Rakesh Kumar Chaurasia" at bounding box center [809, 268] width 276 height 34
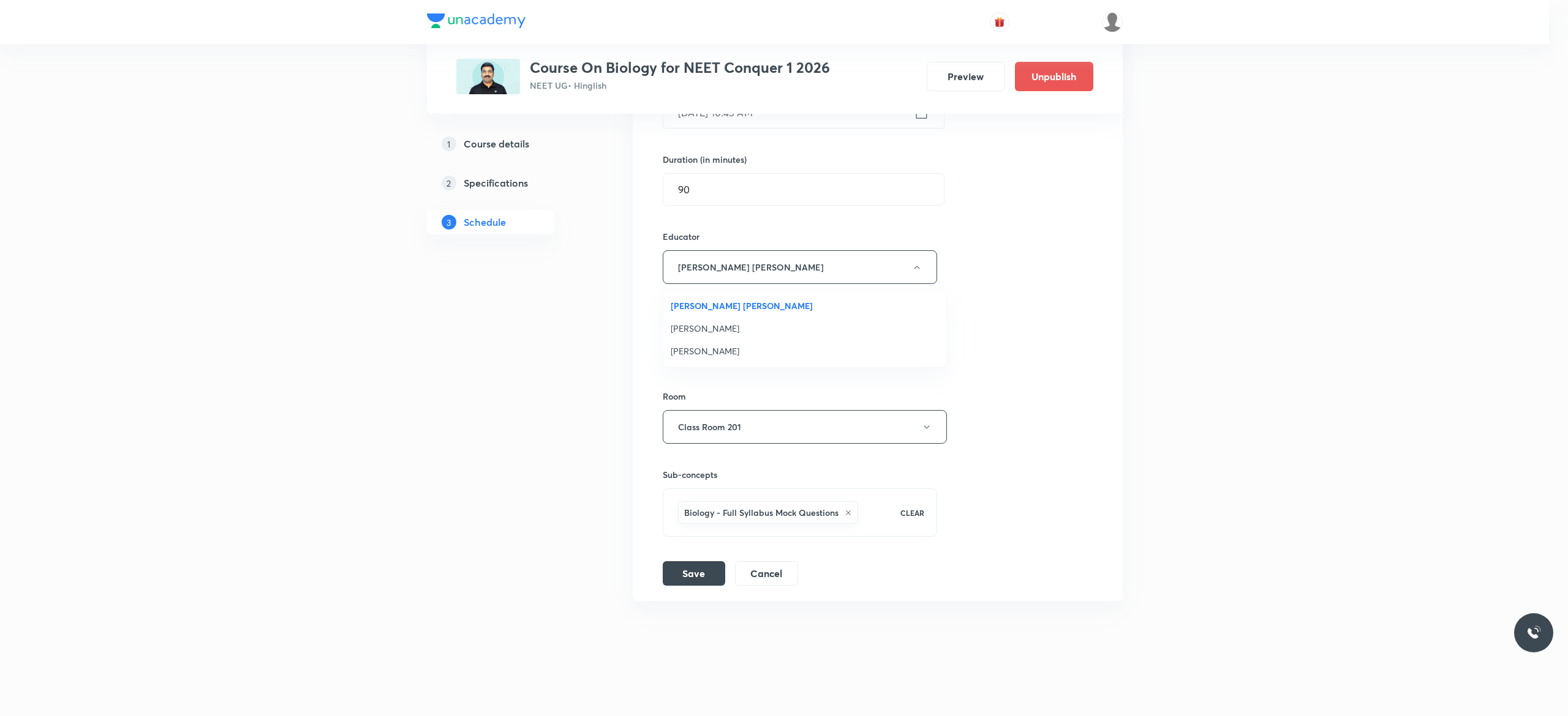
click at [736, 327] on span "Pradeep Kumar Tripathi" at bounding box center [804, 328] width 268 height 13
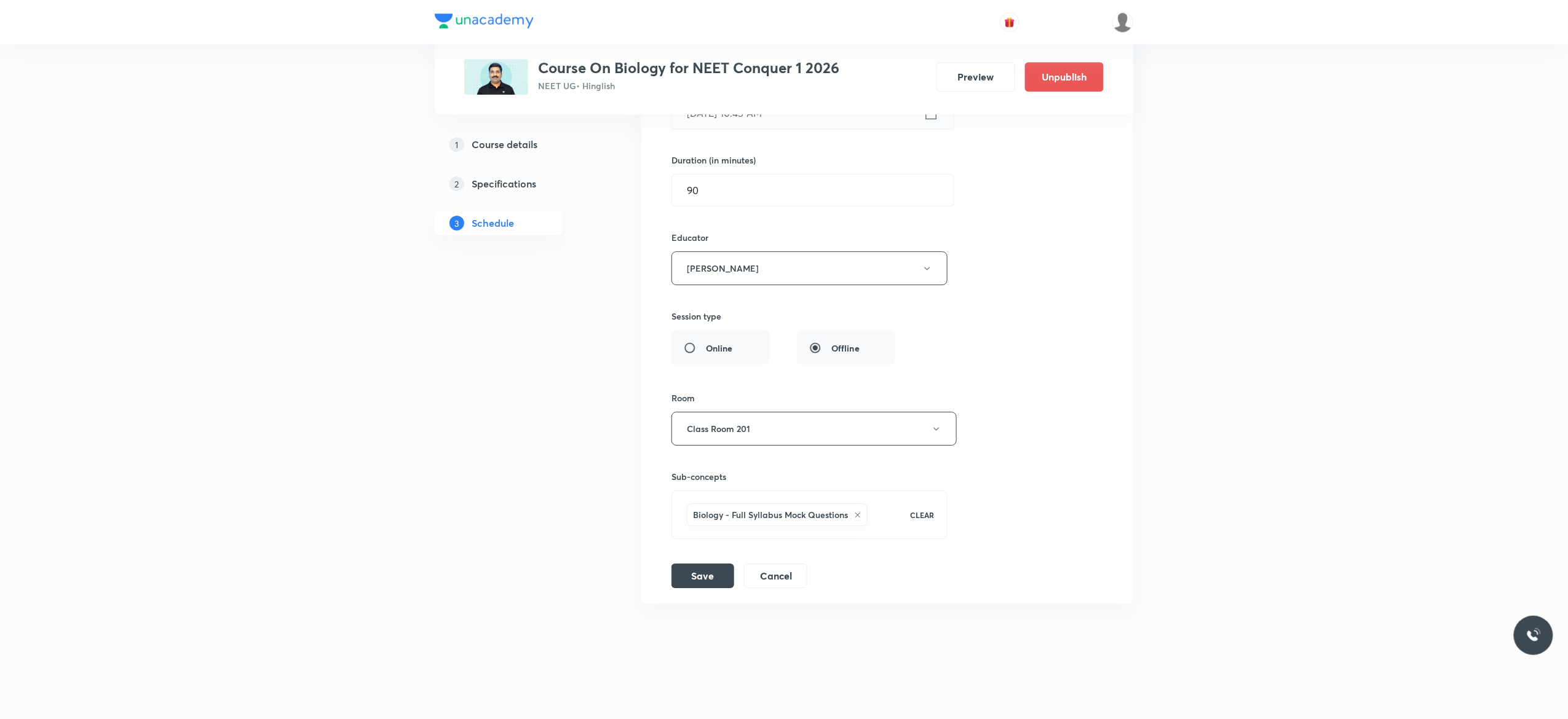
click at [859, 513] on icon at bounding box center [858, 515] width 7 height 7
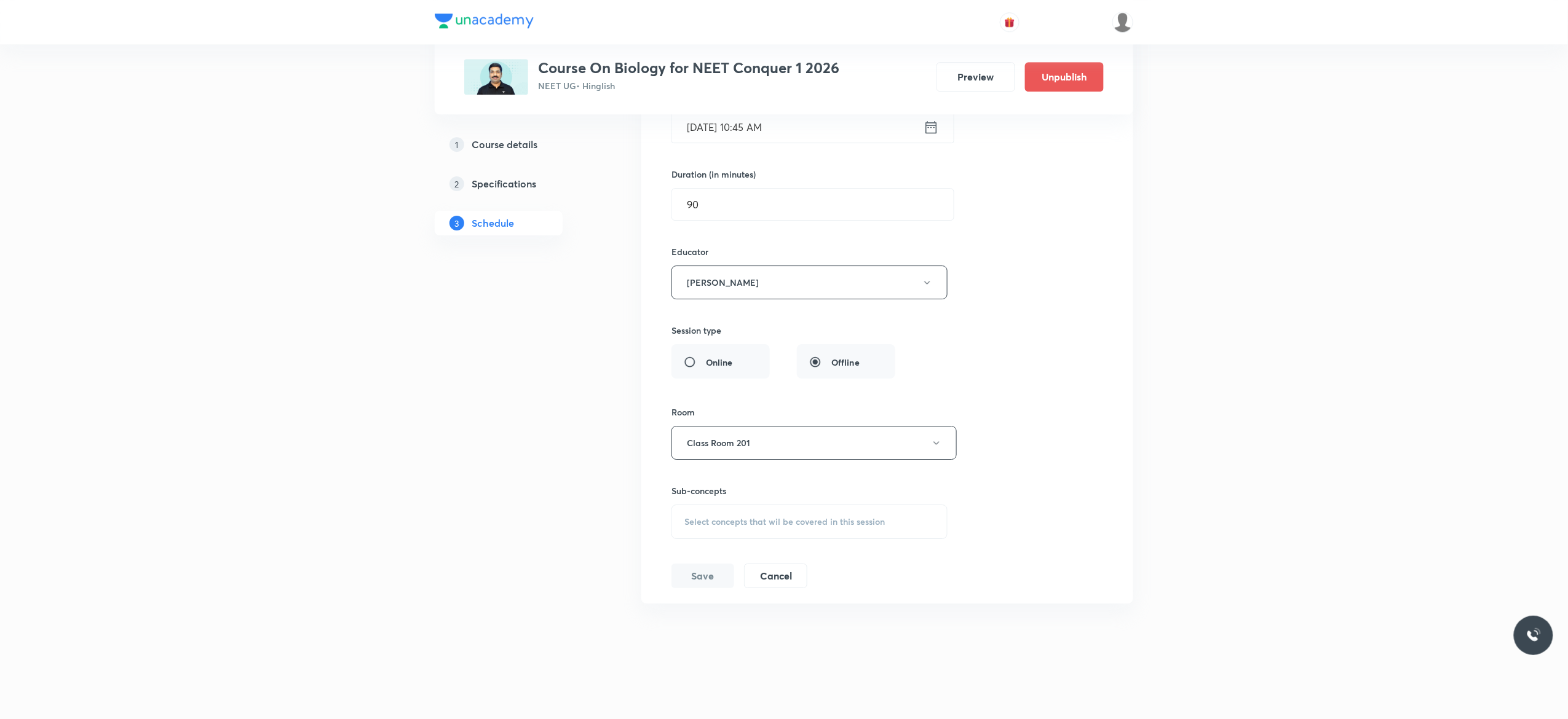
click at [701, 523] on span "Select concepts that wil be covered in this session" at bounding box center [784, 522] width 201 height 10
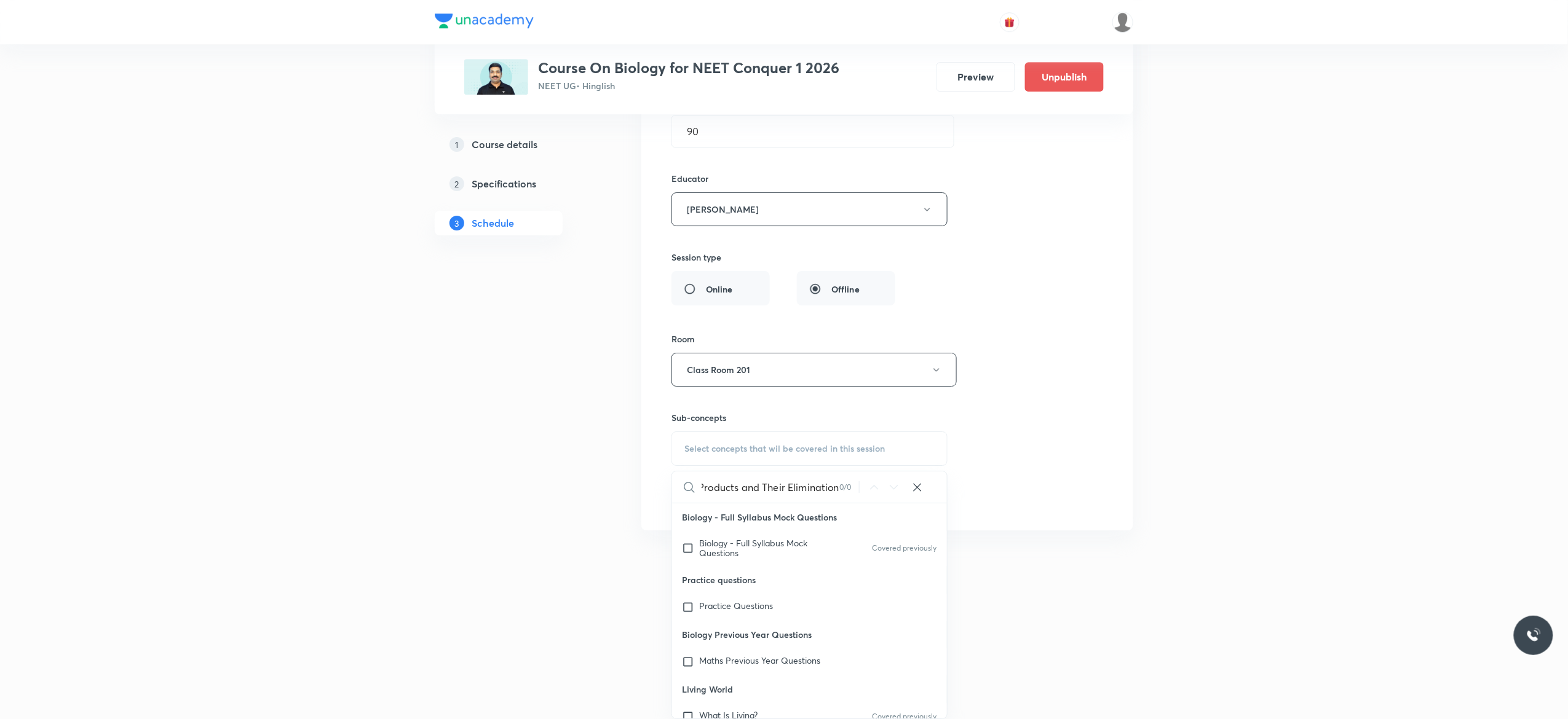
scroll to position [0, 54]
type input "Excretory Products and Their Elimination"
click at [689, 557] on input "checkbox" at bounding box center [691, 548] width 17 height 19
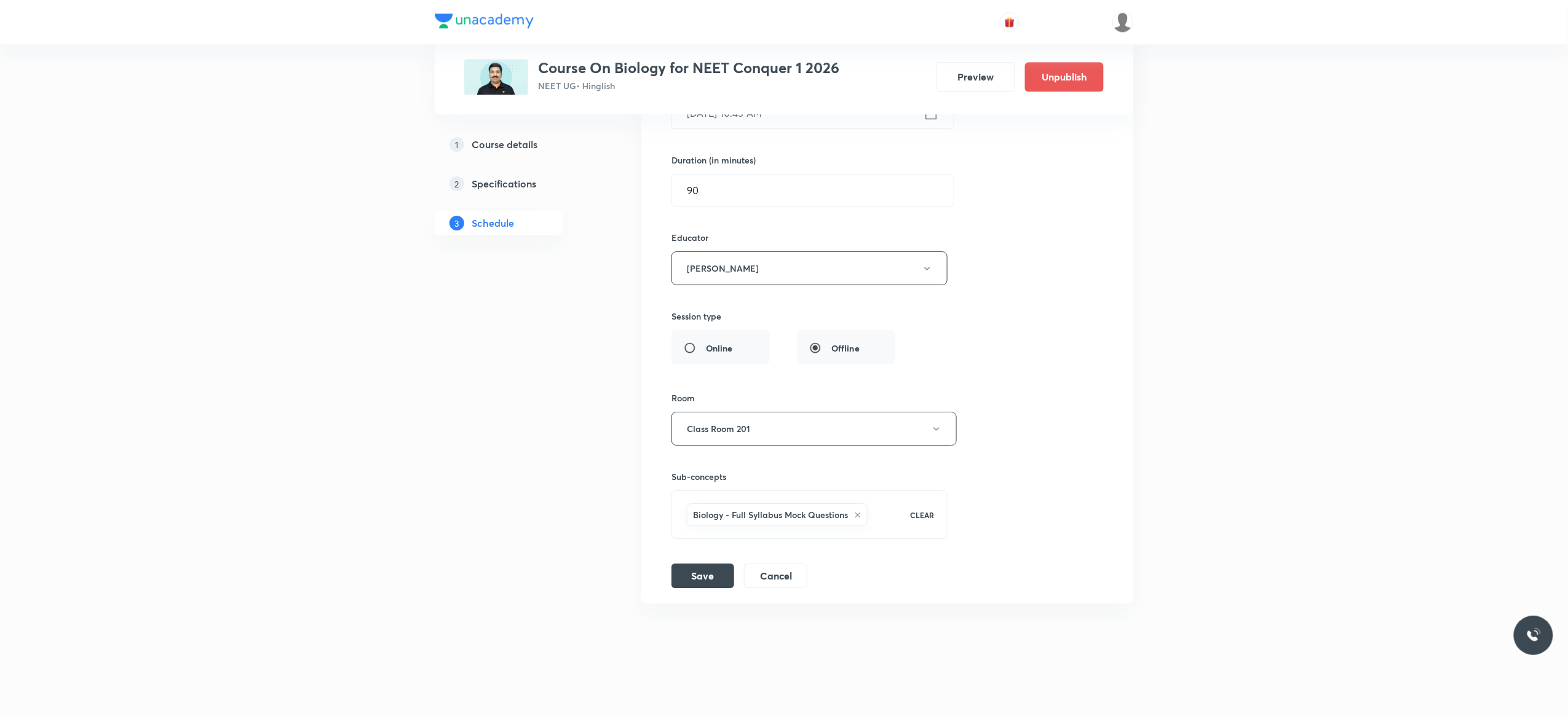
scroll to position [11353, 0]
click at [1004, 272] on div "Session title 31/99 Morphology - Flowering Plants-4 ​ Schedule for Sep 2, 2025,…" at bounding box center [887, 281] width 432 height 614
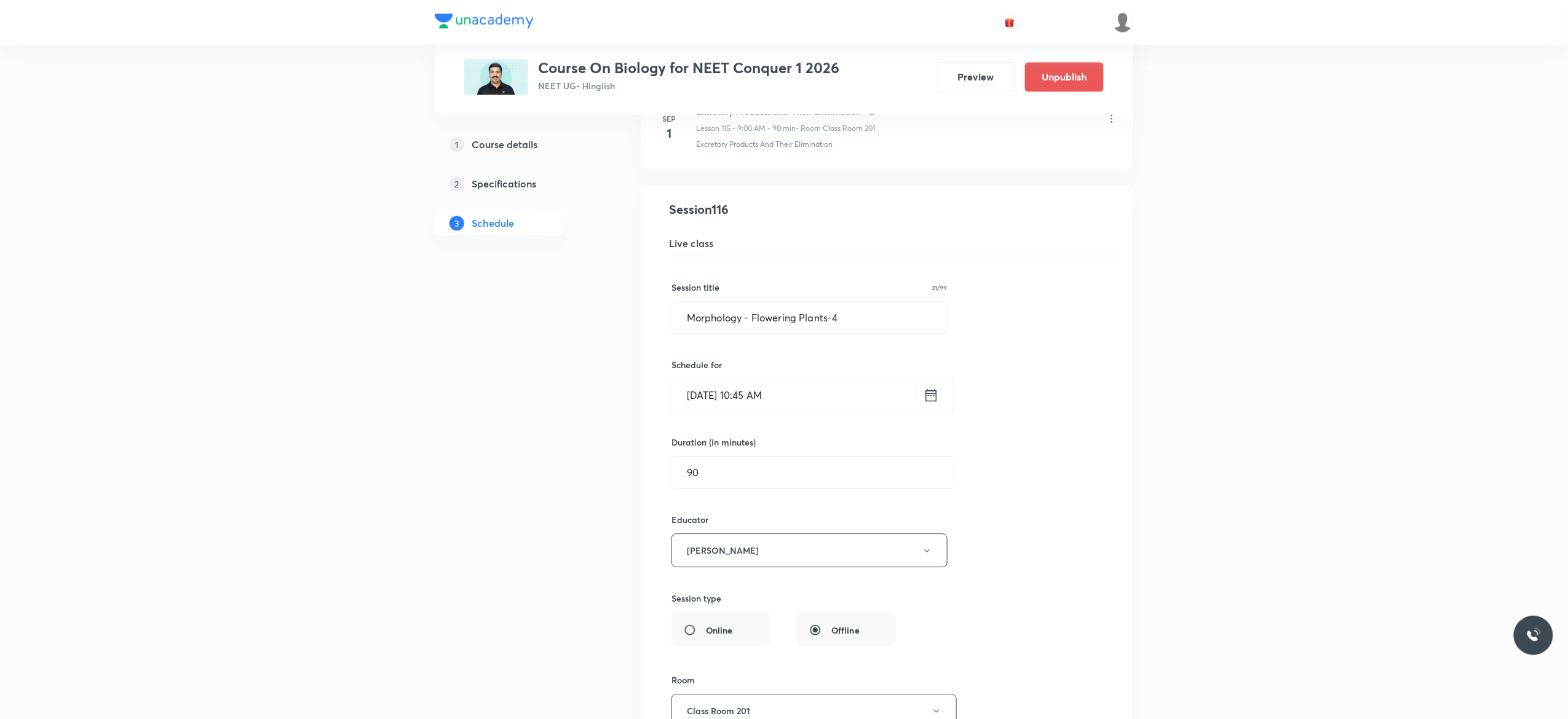
scroll to position [11009, 0]
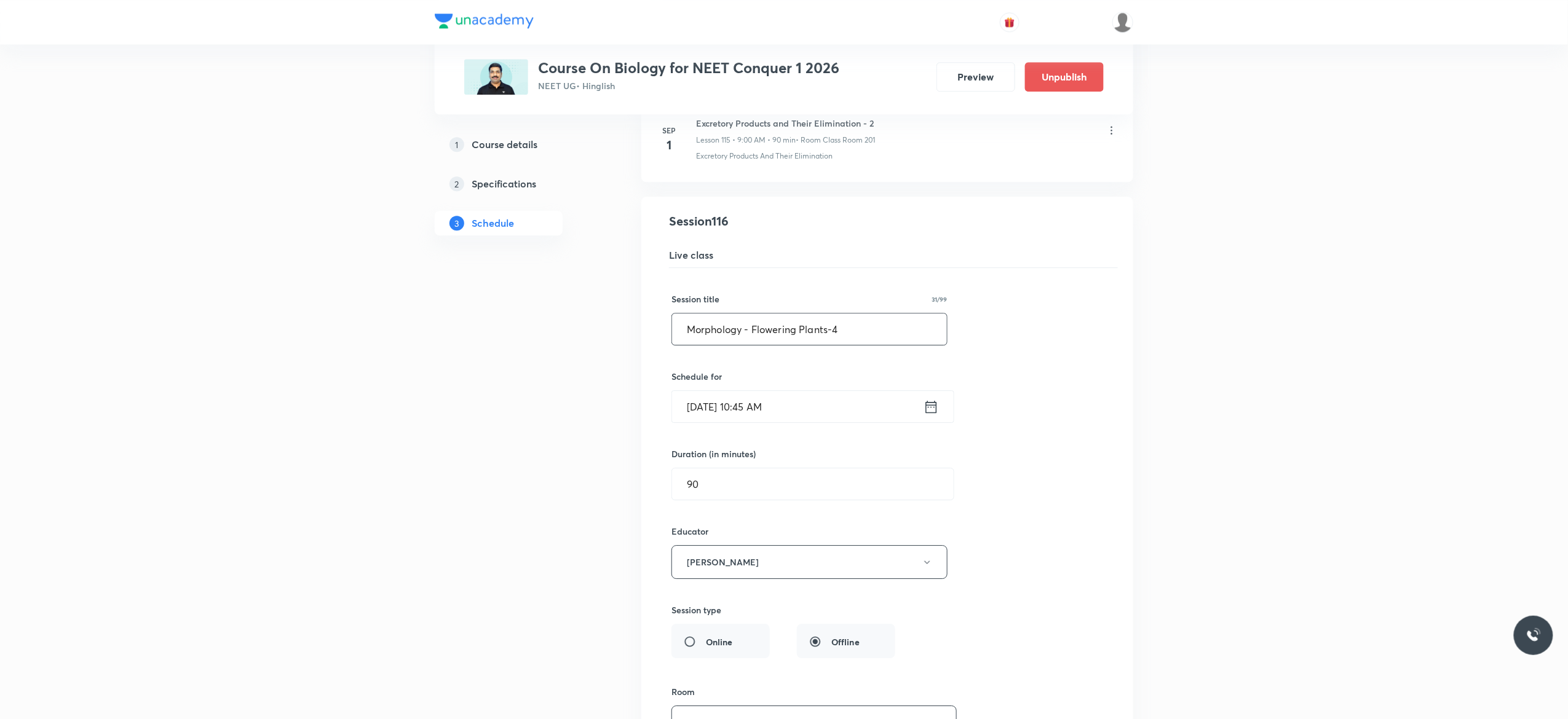
click at [852, 345] on input "Morphology - Flowering Plants-4" at bounding box center [809, 329] width 275 height 31
type input "M"
paste input "Excretory Products and Their Elimination - 2"
type input "Excretory Products and Their Elimination - 3"
click at [1092, 455] on div "Session title 44/99 Excretory Products and Their Elimination - 3 ​ Schedule for…" at bounding box center [887, 575] width 432 height 614
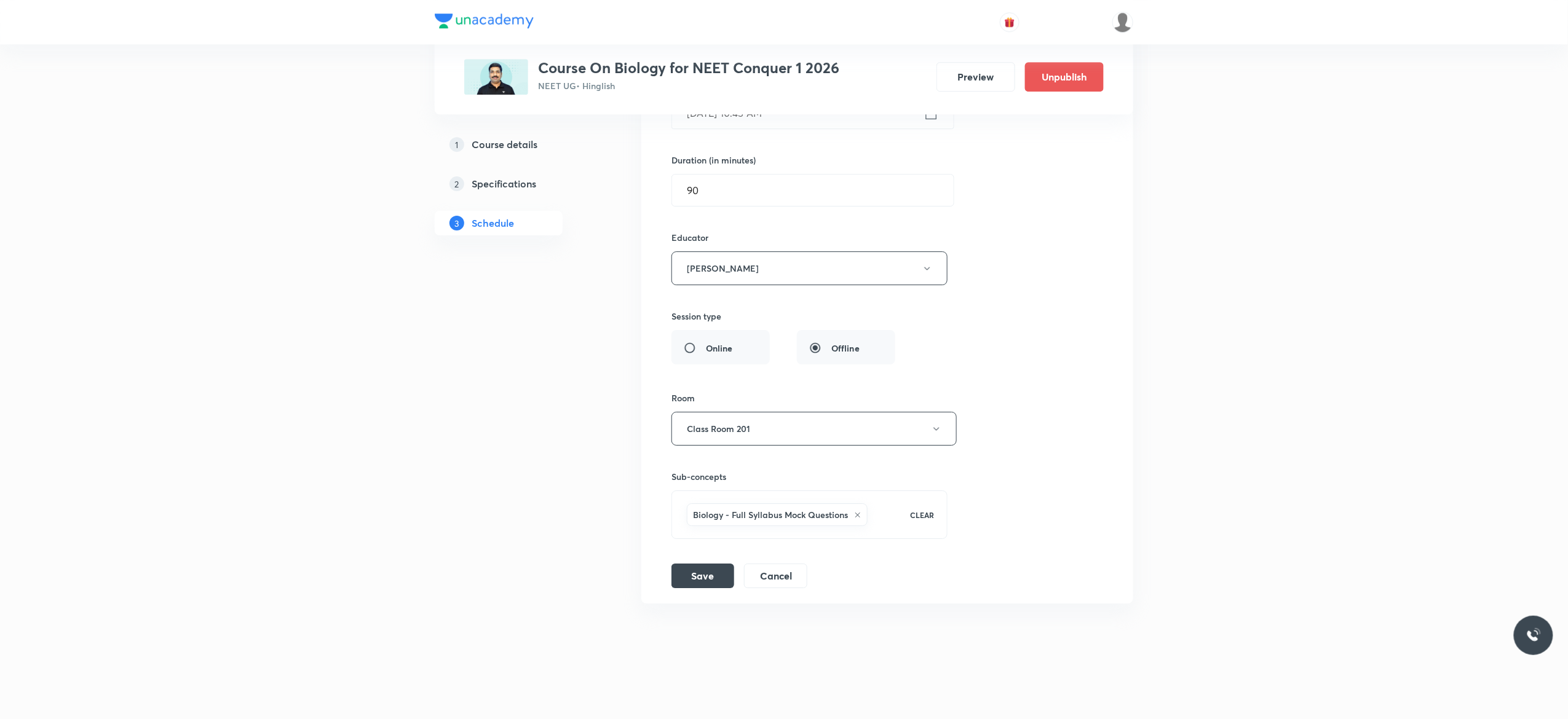
scroll to position [11353, 0]
click at [695, 577] on button "Save" at bounding box center [702, 574] width 62 height 24
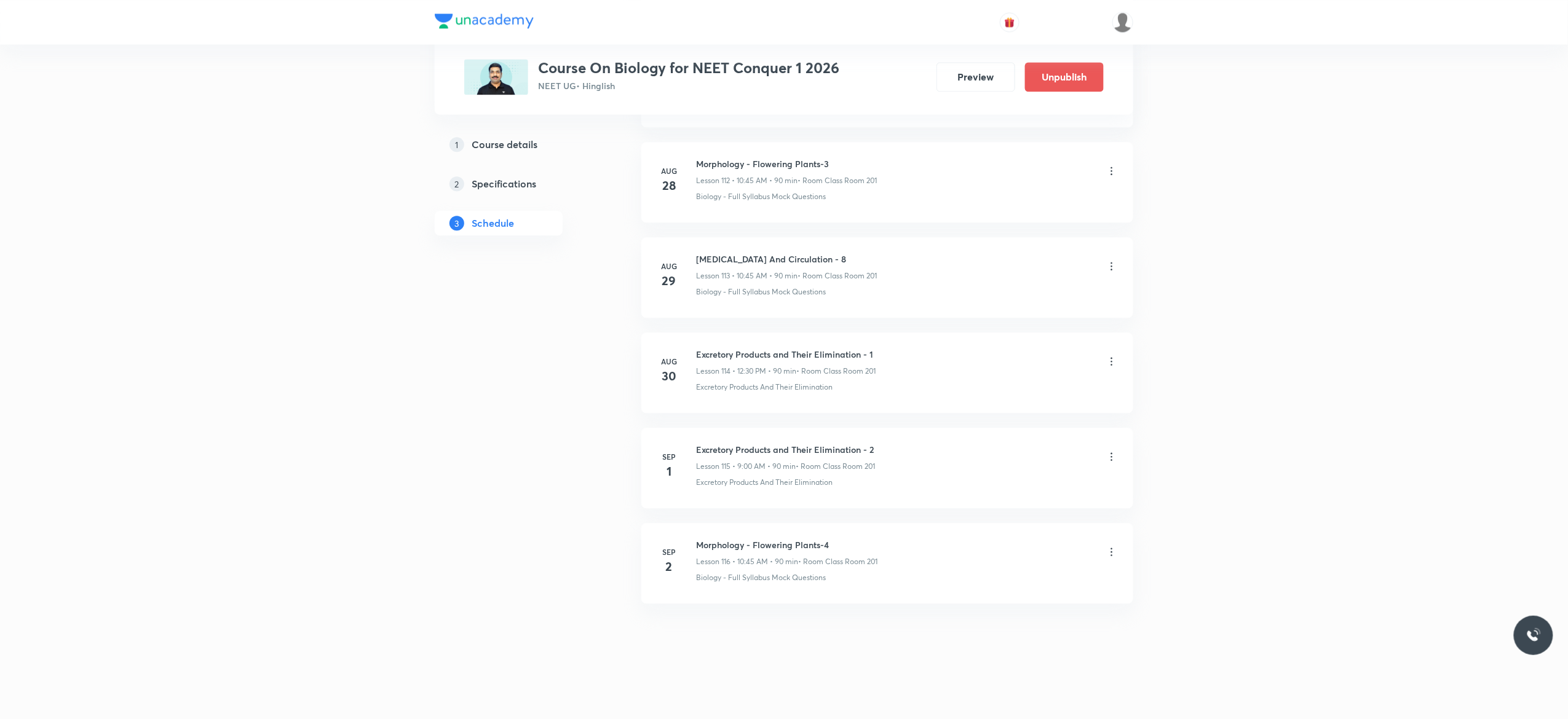
scroll to position [10798, 0]
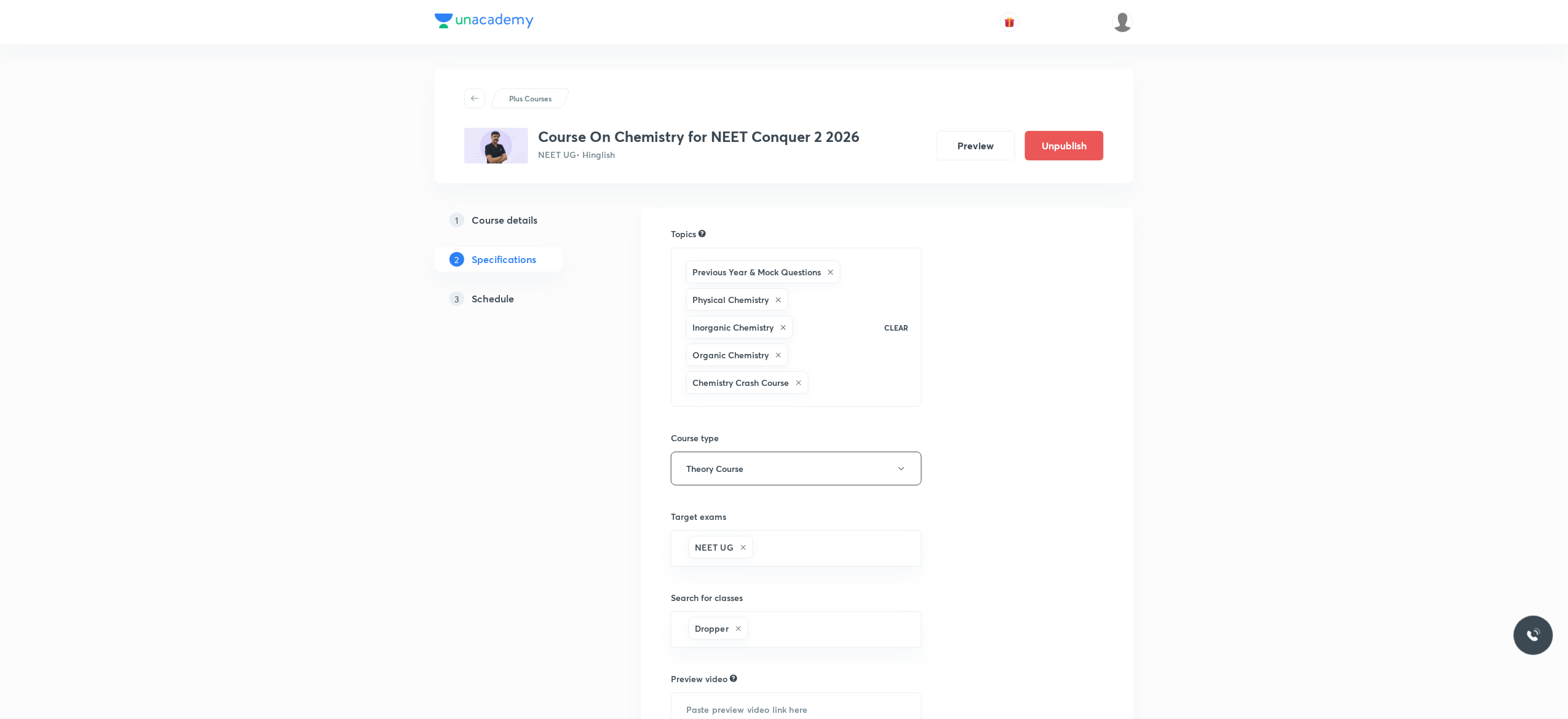
click at [502, 301] on h5 "Schedule" at bounding box center [493, 299] width 42 height 15
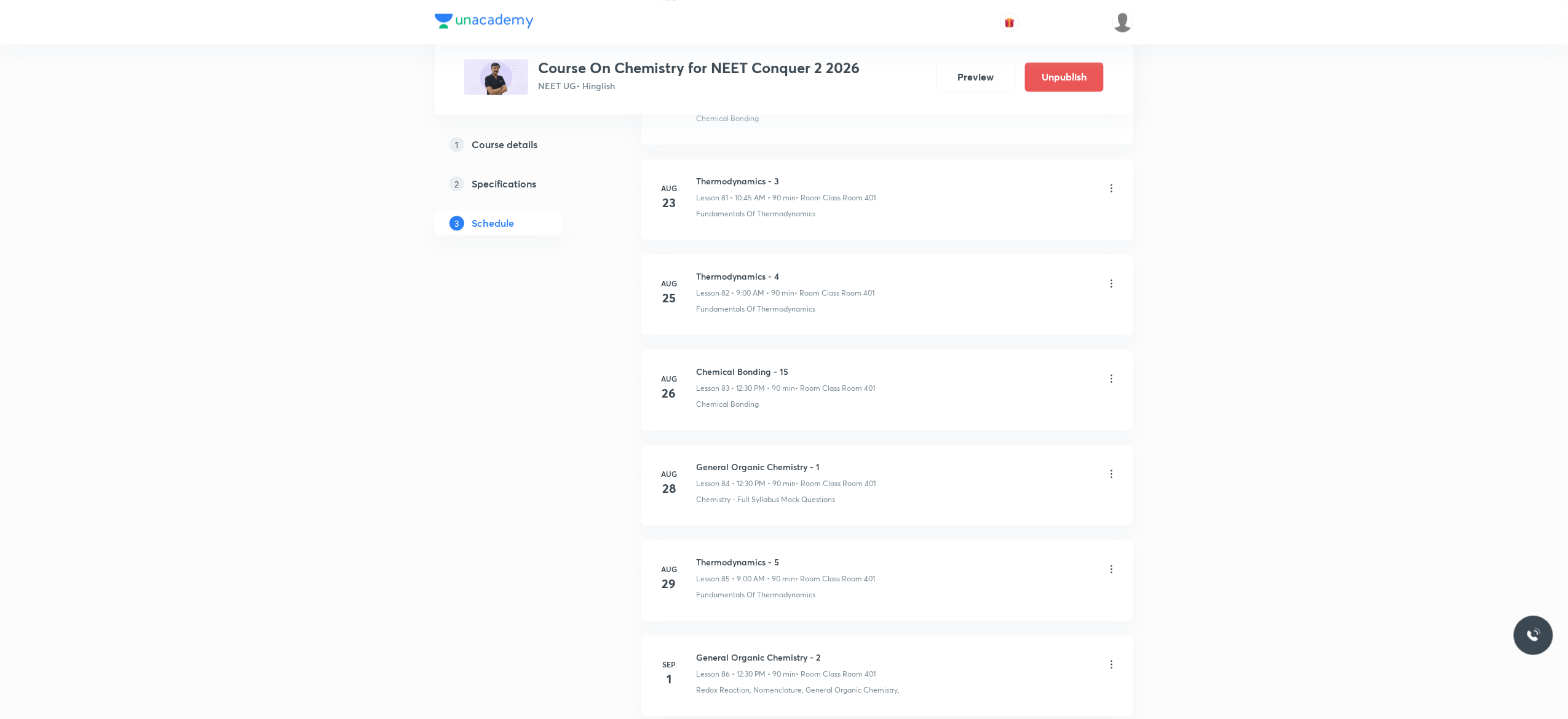
scroll to position [8526, 0]
drag, startPoint x: 787, startPoint y: 492, endPoint x: 696, endPoint y: 491, distance: 91.0
click at [696, 468] on h6 "Thermodynamics - 5" at bounding box center [786, 461] width 179 height 13
copy h6 "Thermodynamics - 5"
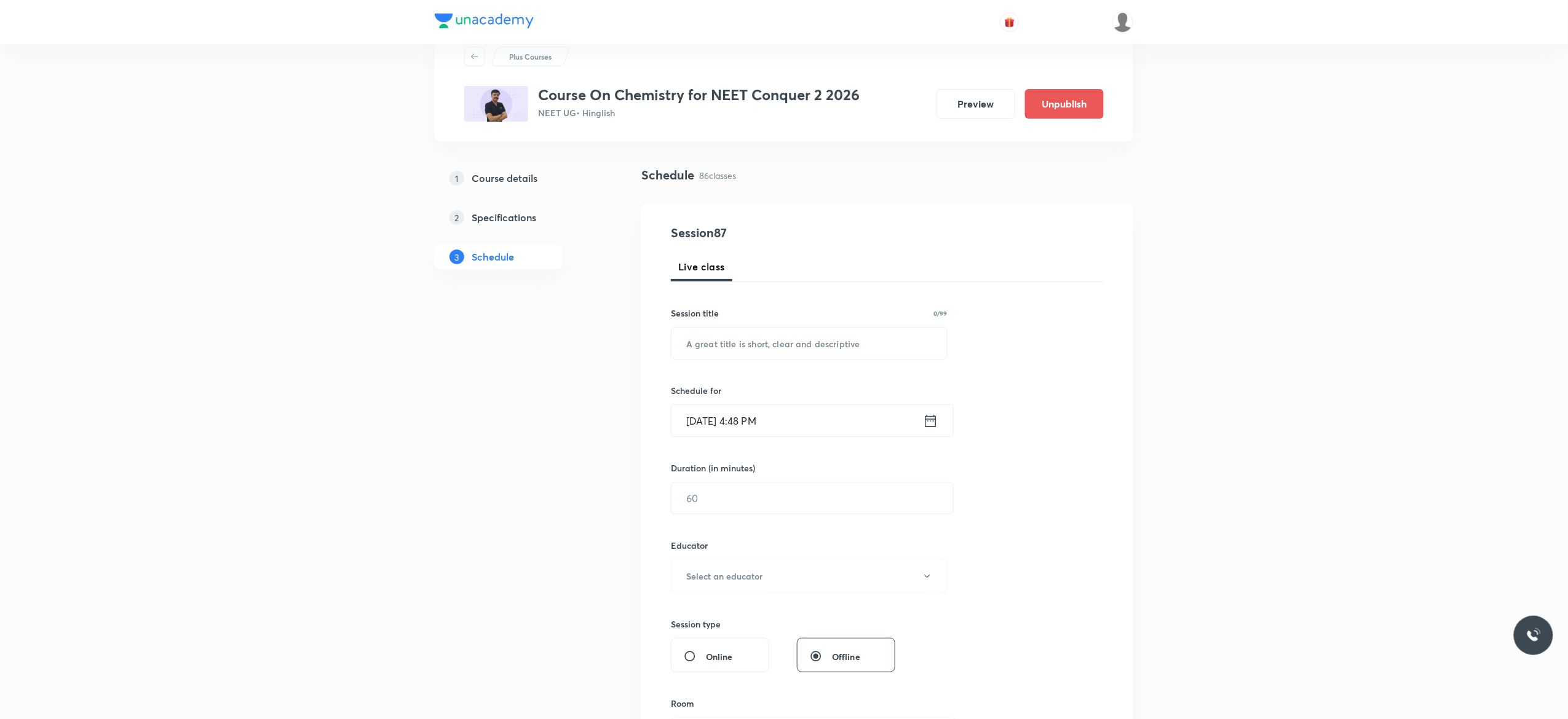
scroll to position [0, 0]
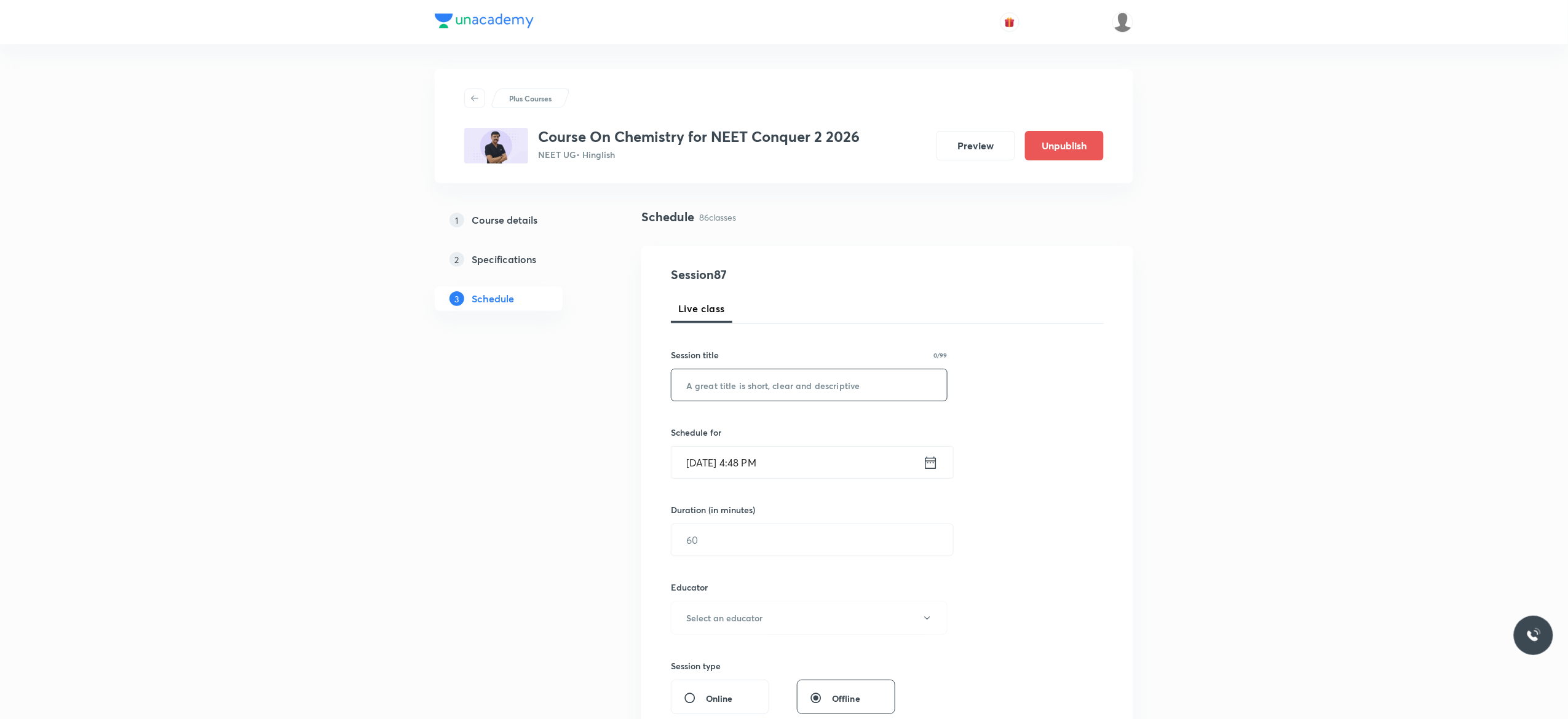
click at [777, 382] on input "text" at bounding box center [809, 385] width 276 height 31
paste input "Thermodynamics - 5"
type input "Thermodynamics - 6"
click at [932, 461] on icon at bounding box center [931, 463] width 16 height 17
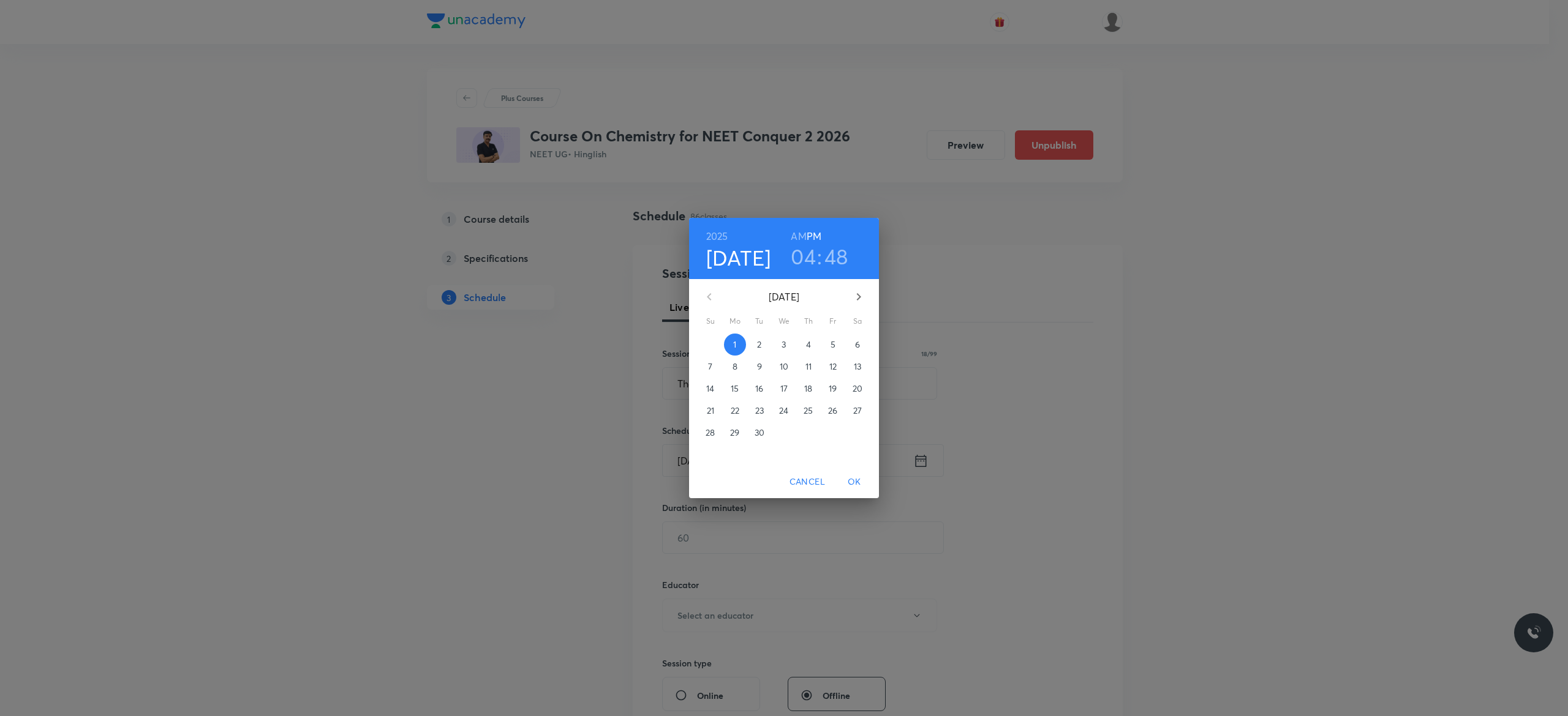
click at [758, 345] on p "2" at bounding box center [759, 345] width 4 height 12
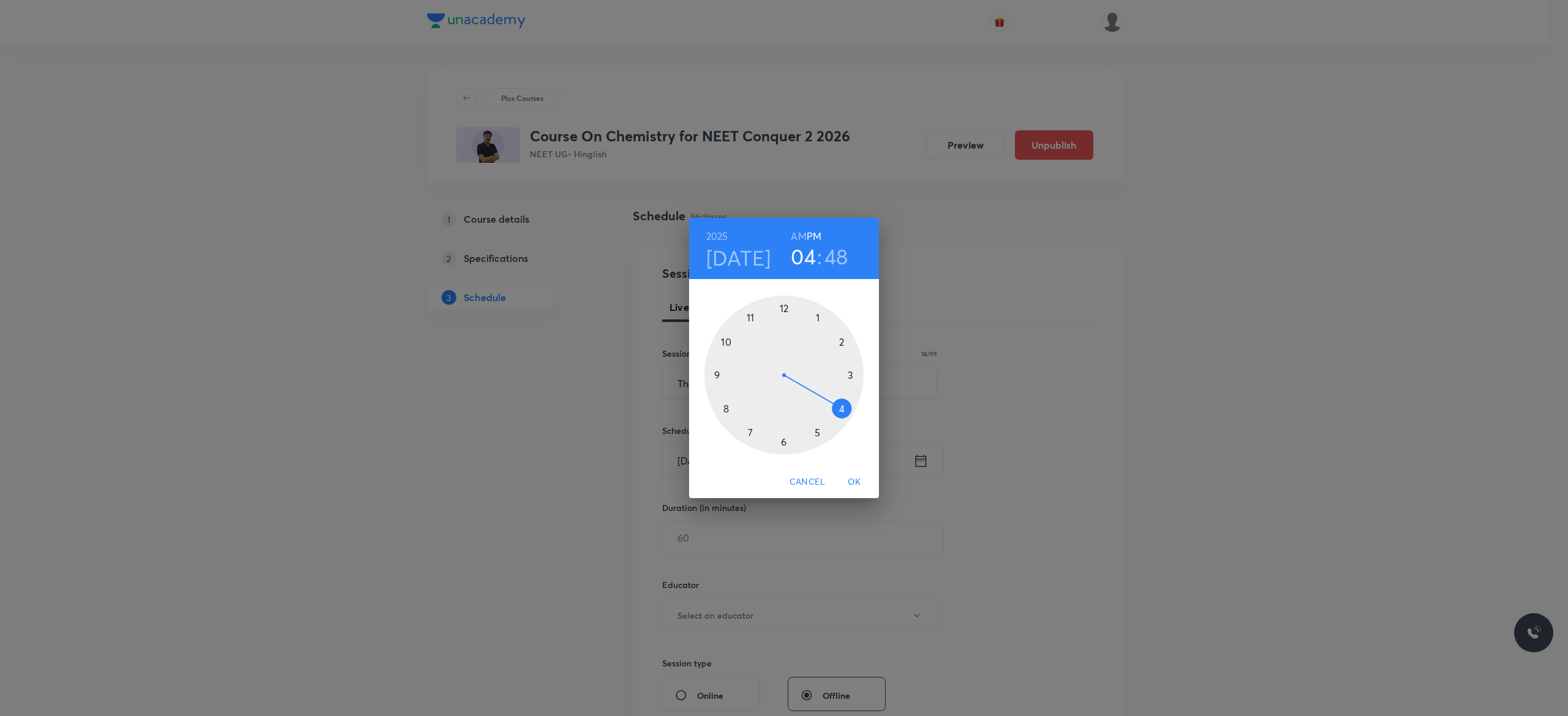
click at [797, 235] on h6 "AM" at bounding box center [798, 236] width 16 height 17
click at [718, 376] on div at bounding box center [784, 375] width 159 height 159
click at [782, 307] on div at bounding box center [784, 375] width 159 height 159
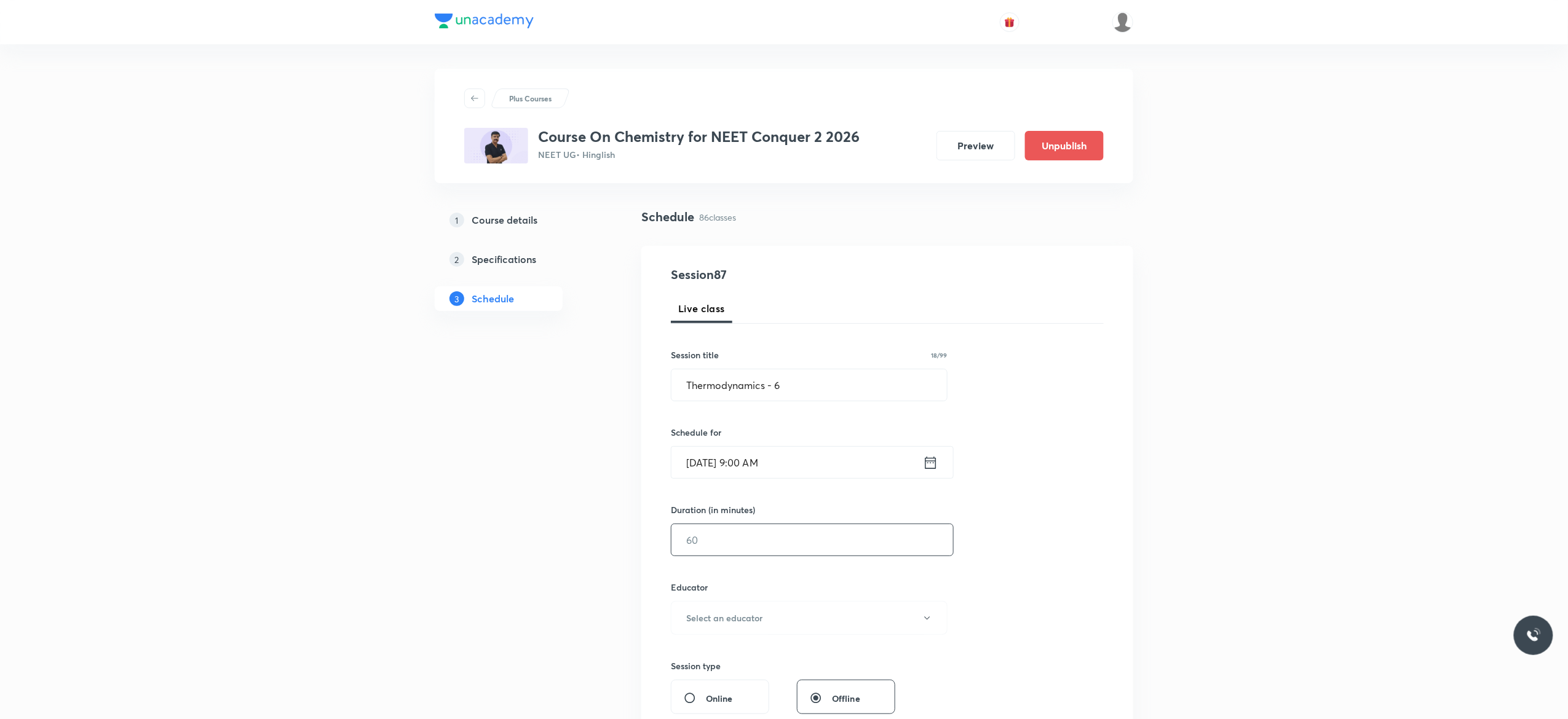
click at [750, 545] on input "text" at bounding box center [812, 540] width 282 height 31
type input "90"
click at [931, 623] on icon "button" at bounding box center [927, 618] width 10 height 10
click at [772, 680] on span "[PERSON_NAME]" at bounding box center [807, 682] width 269 height 13
click at [1041, 580] on div "Session 87 Live class Session title 18/99 Thermodynamics - 6 ​ Schedule for Sep…" at bounding box center [887, 593] width 433 height 656
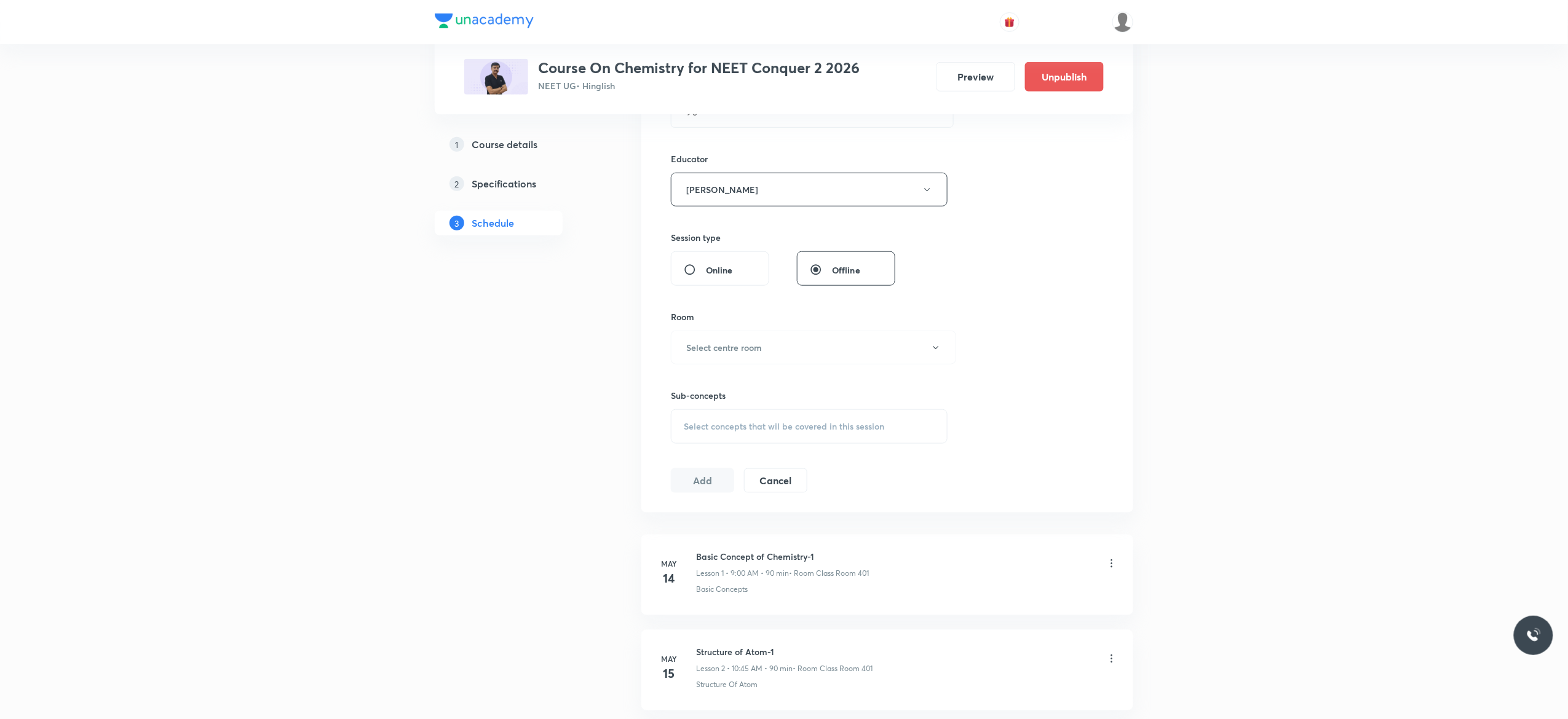
scroll to position [492, 0]
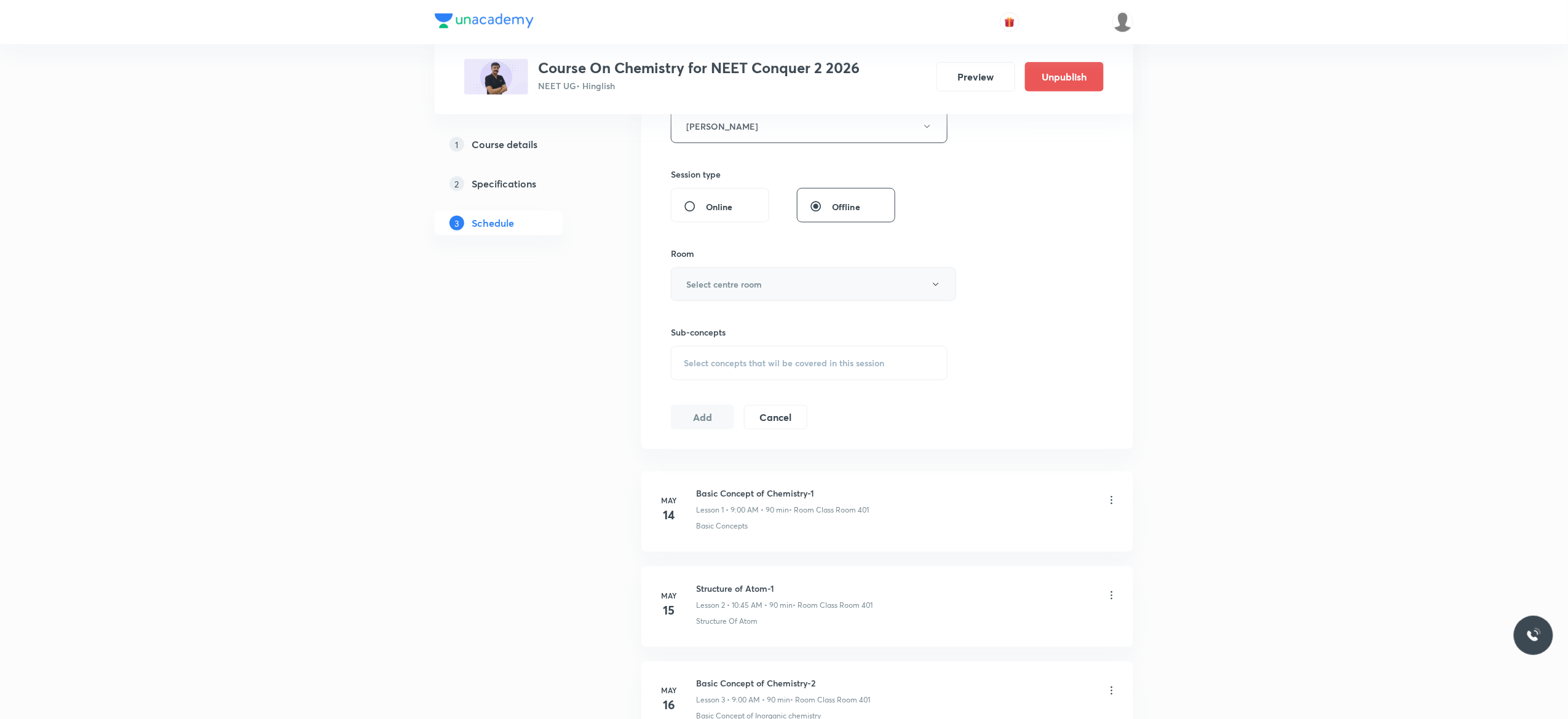
click at [935, 289] on icon "button" at bounding box center [936, 285] width 10 height 10
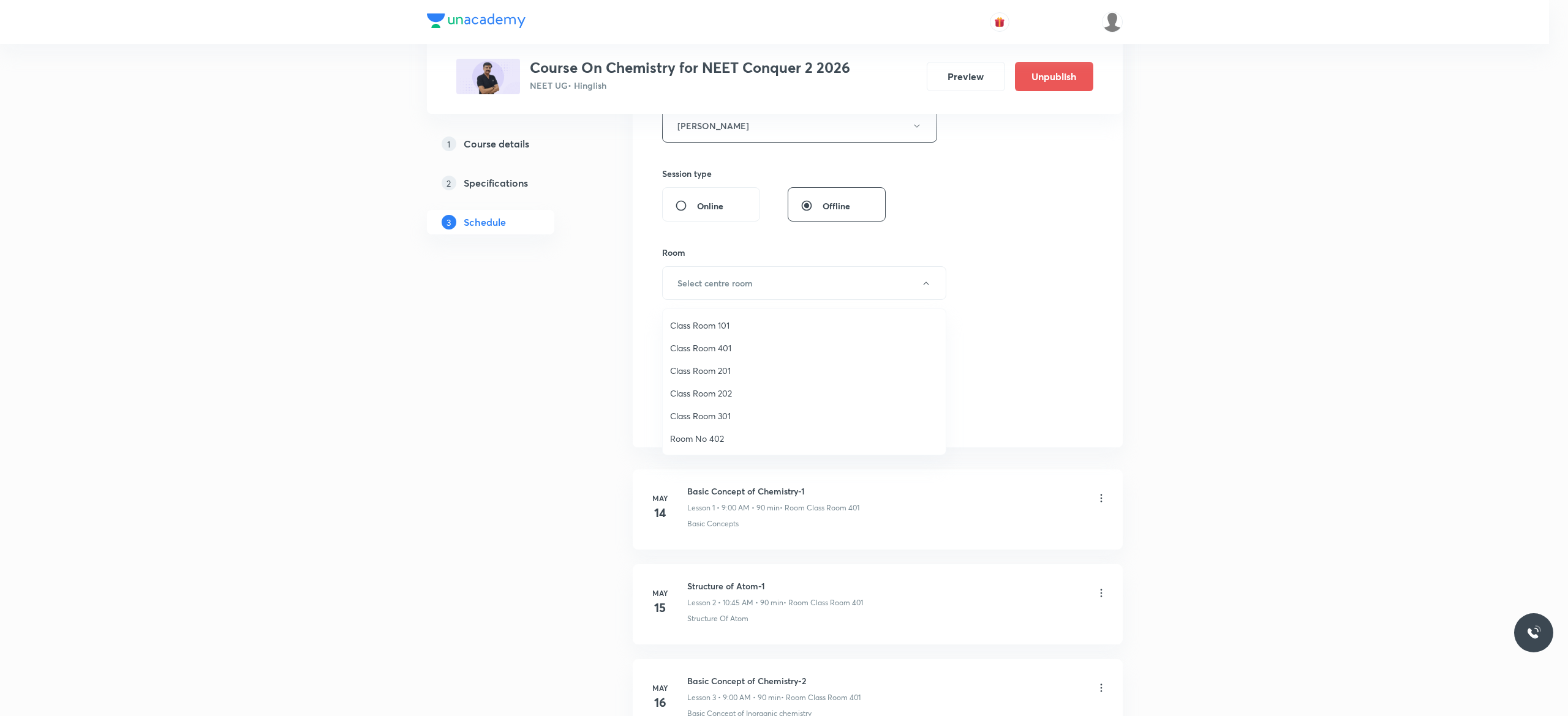
click at [708, 345] on span "Class Room 401" at bounding box center [804, 348] width 268 height 13
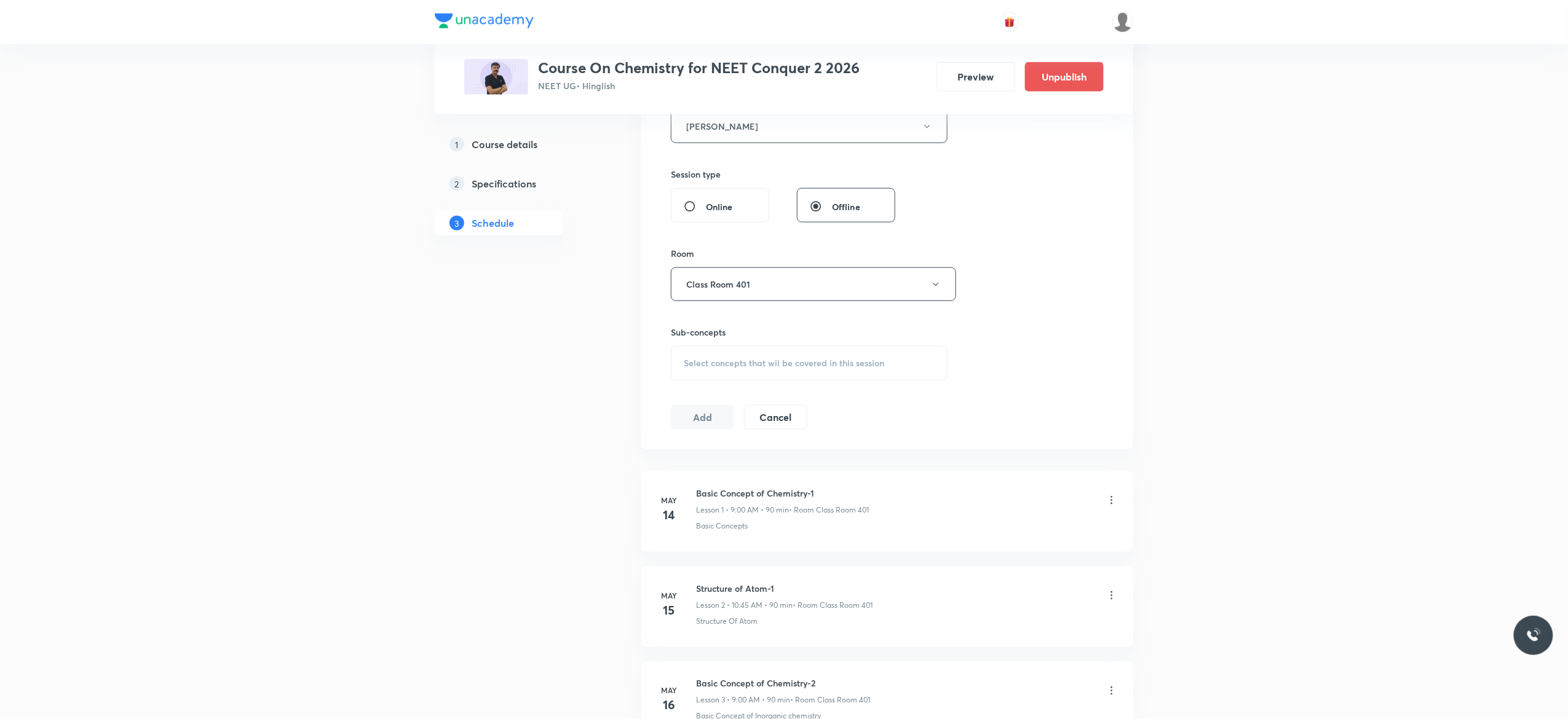
click at [706, 368] on span "Select concepts that wil be covered in this session" at bounding box center [784, 364] width 201 height 10
type input "Thermodynamics"
click at [689, 568] on input "checkbox" at bounding box center [690, 558] width 17 height 19
checkbox input "true"
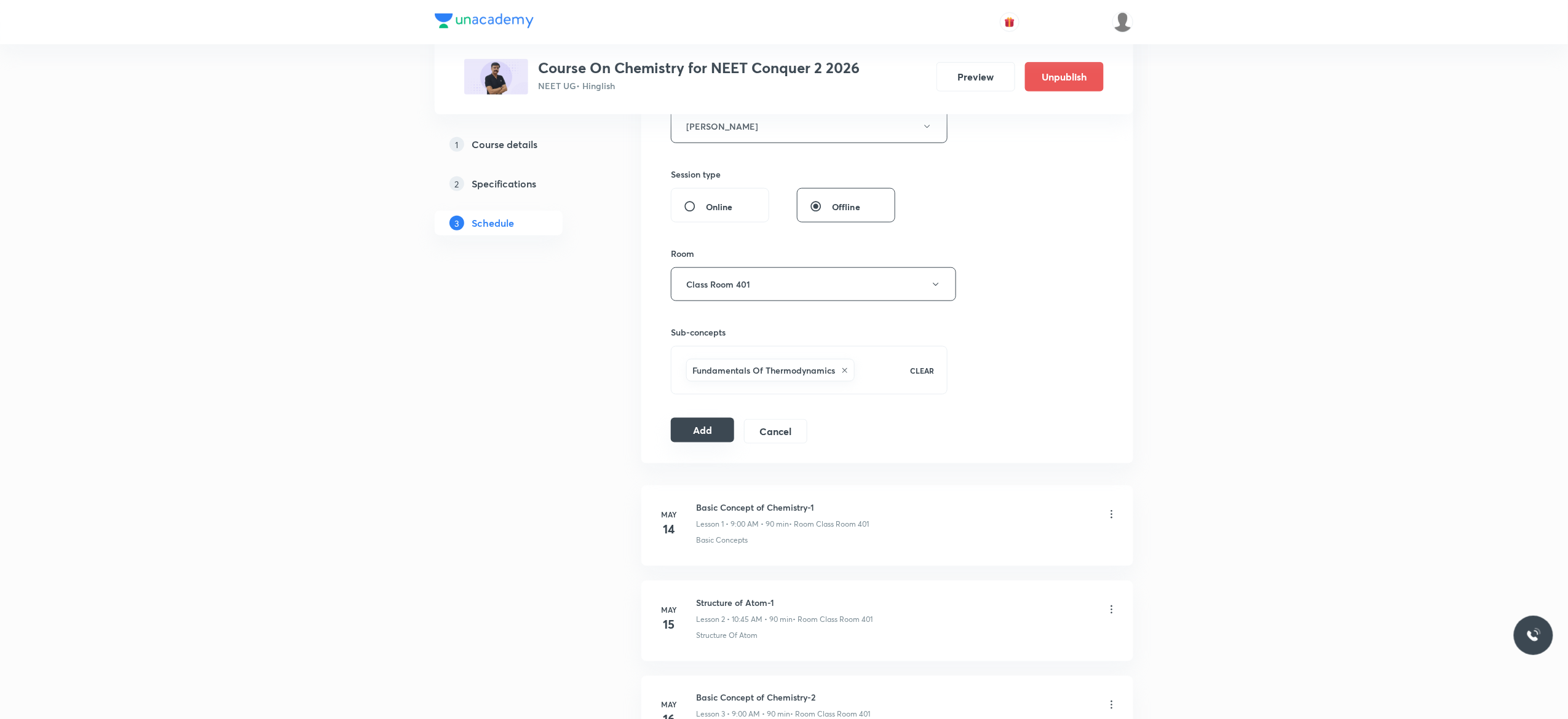
click at [692, 435] on button "Add" at bounding box center [702, 430] width 63 height 24
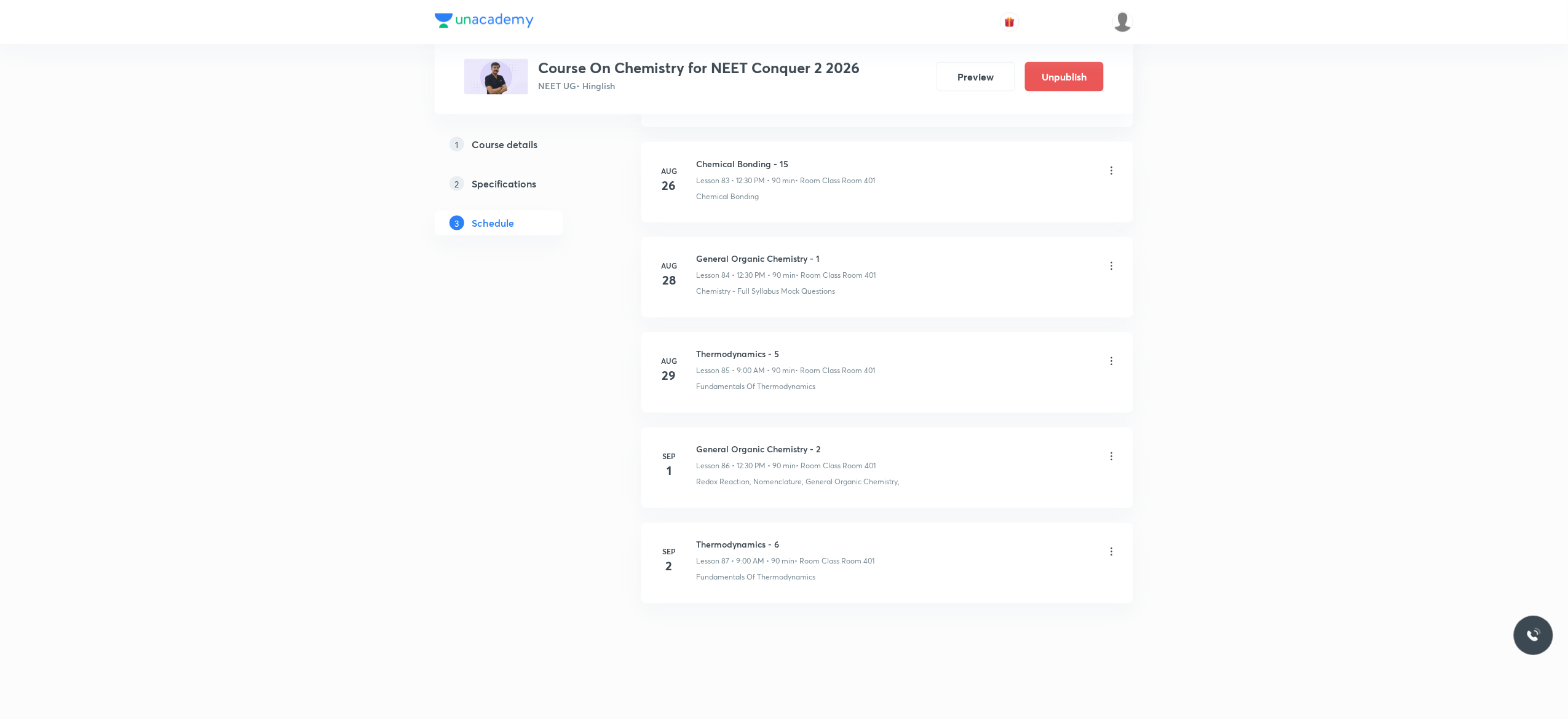
scroll to position [8025, 0]
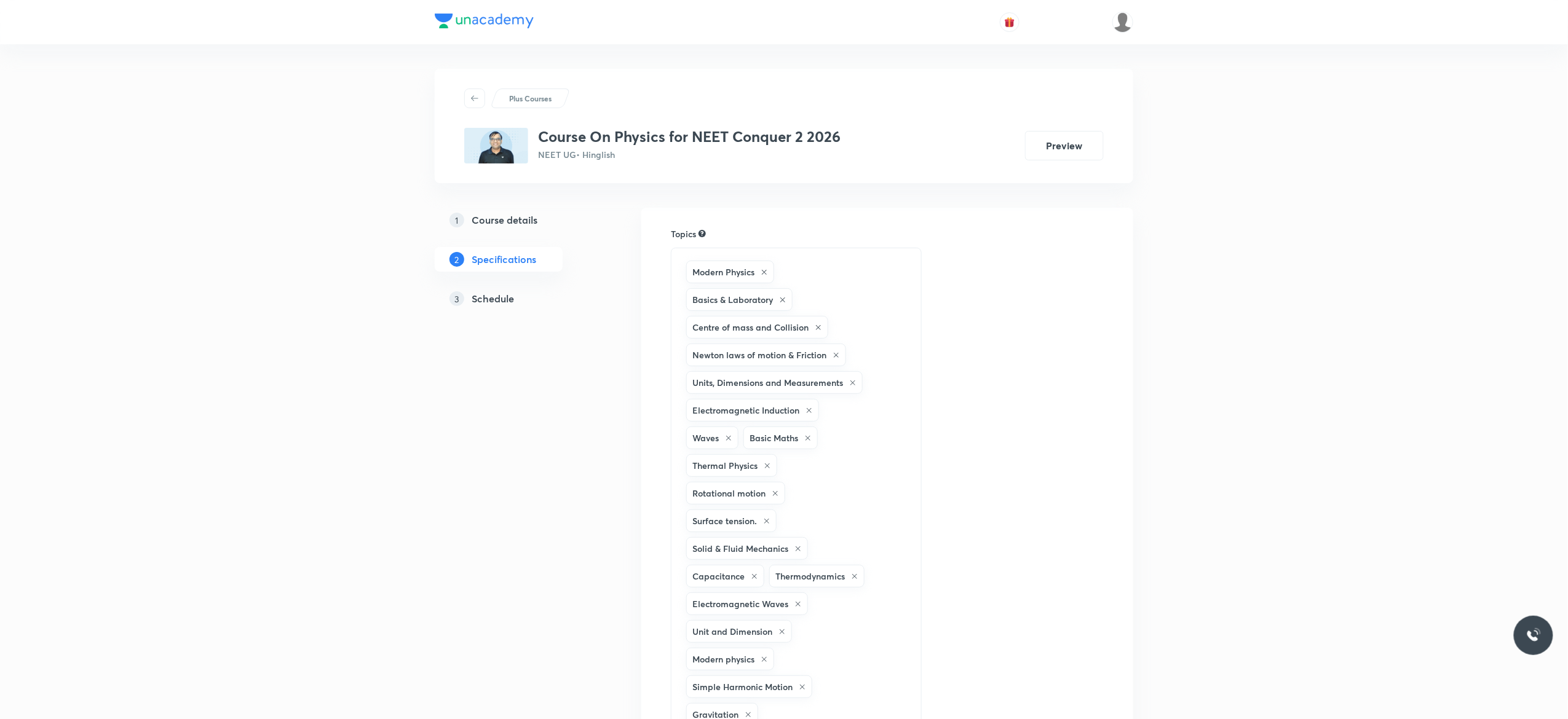
click at [503, 297] on h5 "Schedule" at bounding box center [493, 299] width 42 height 15
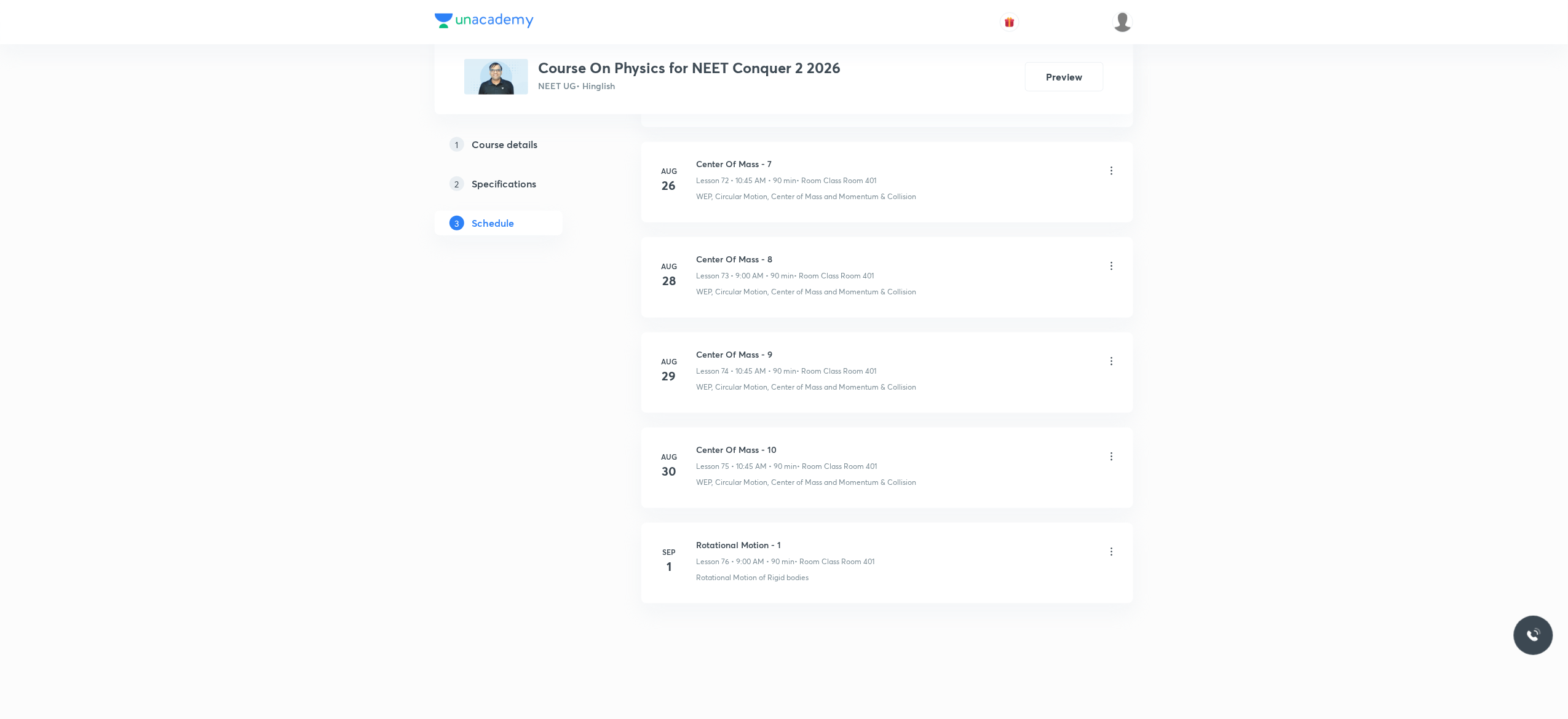
scroll to position [7617, 0]
drag, startPoint x: 796, startPoint y: 538, endPoint x: 687, endPoint y: 533, distance: 109.1
click at [687, 533] on li "[DATE] Rotational Motion - 1 Lesson 76 • 9:00 AM • 90 min • Room Class Room 401…" at bounding box center [887, 563] width 492 height 81
copy h6 "Rotational Motion - 1"
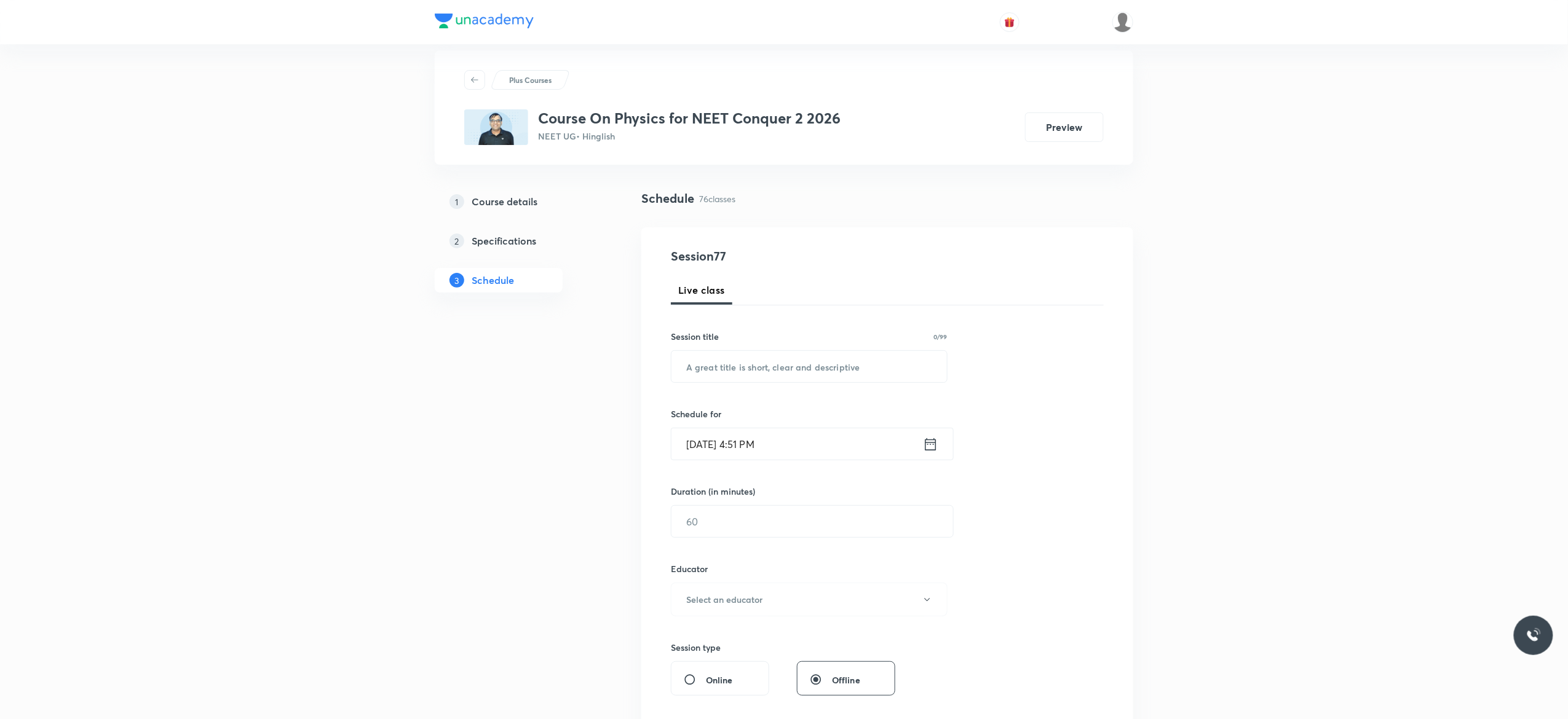
scroll to position [0, 0]
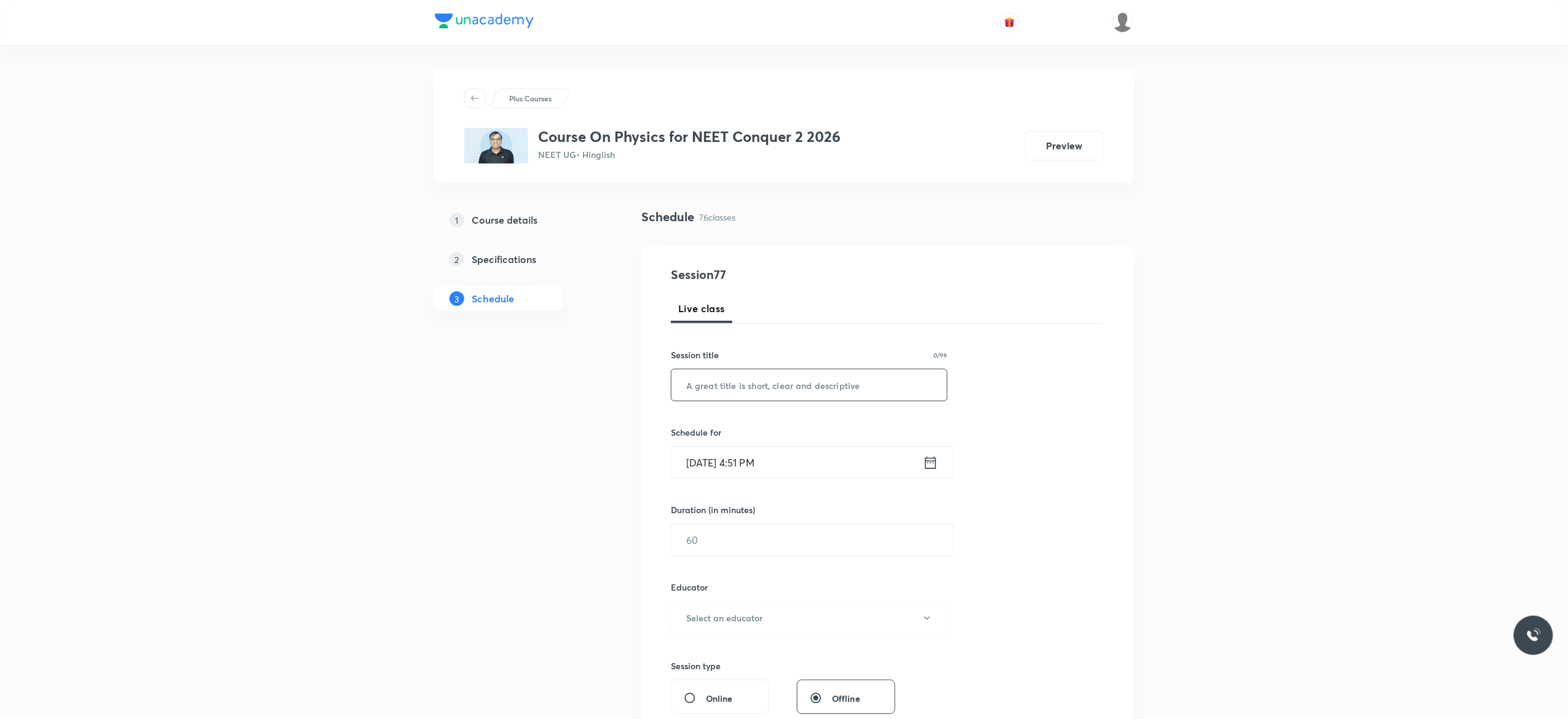
click at [711, 386] on input "text" at bounding box center [809, 385] width 276 height 31
paste input "Rotational Motion - 1"
type input "Rotational Motion - 2"
click at [931, 464] on icon at bounding box center [931, 463] width 16 height 17
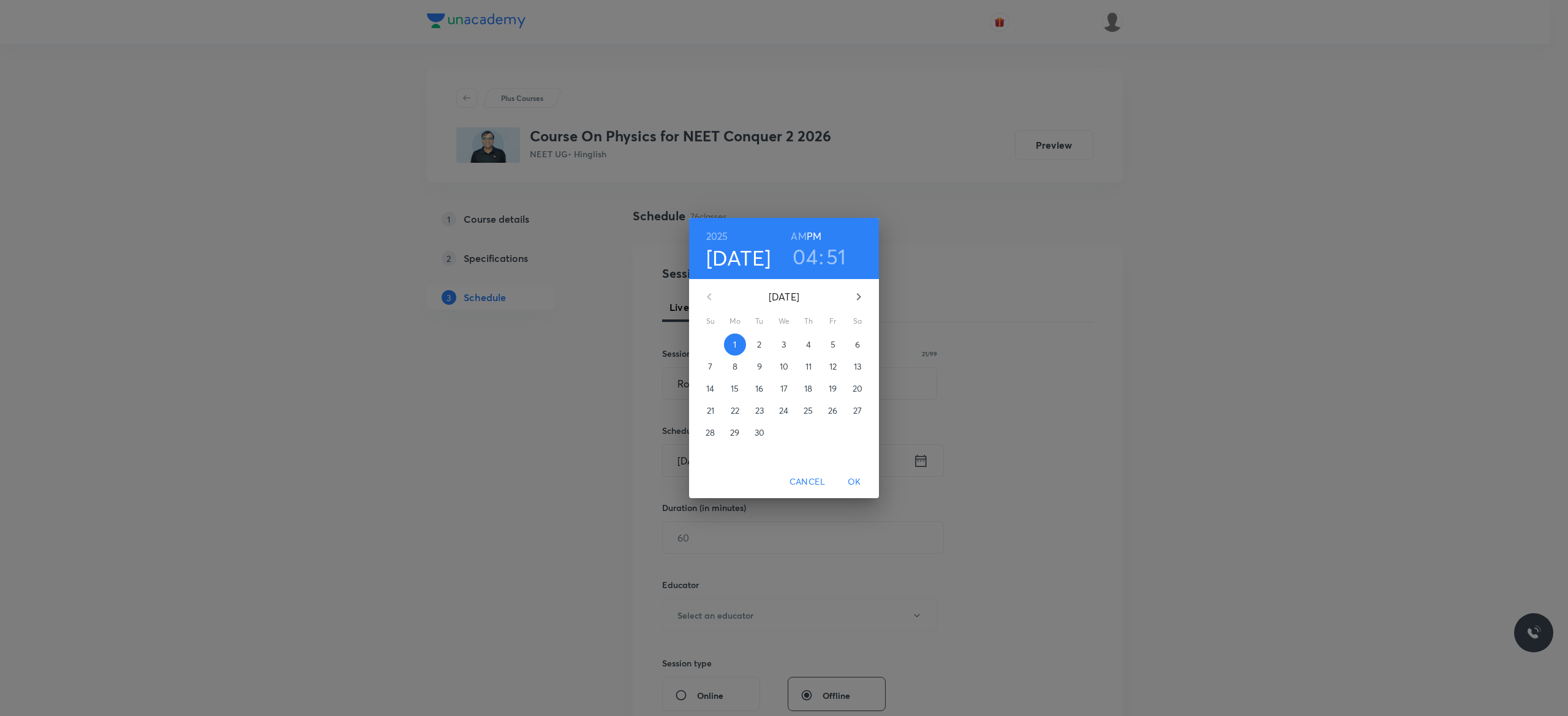
click at [762, 343] on span "2" at bounding box center [759, 345] width 22 height 12
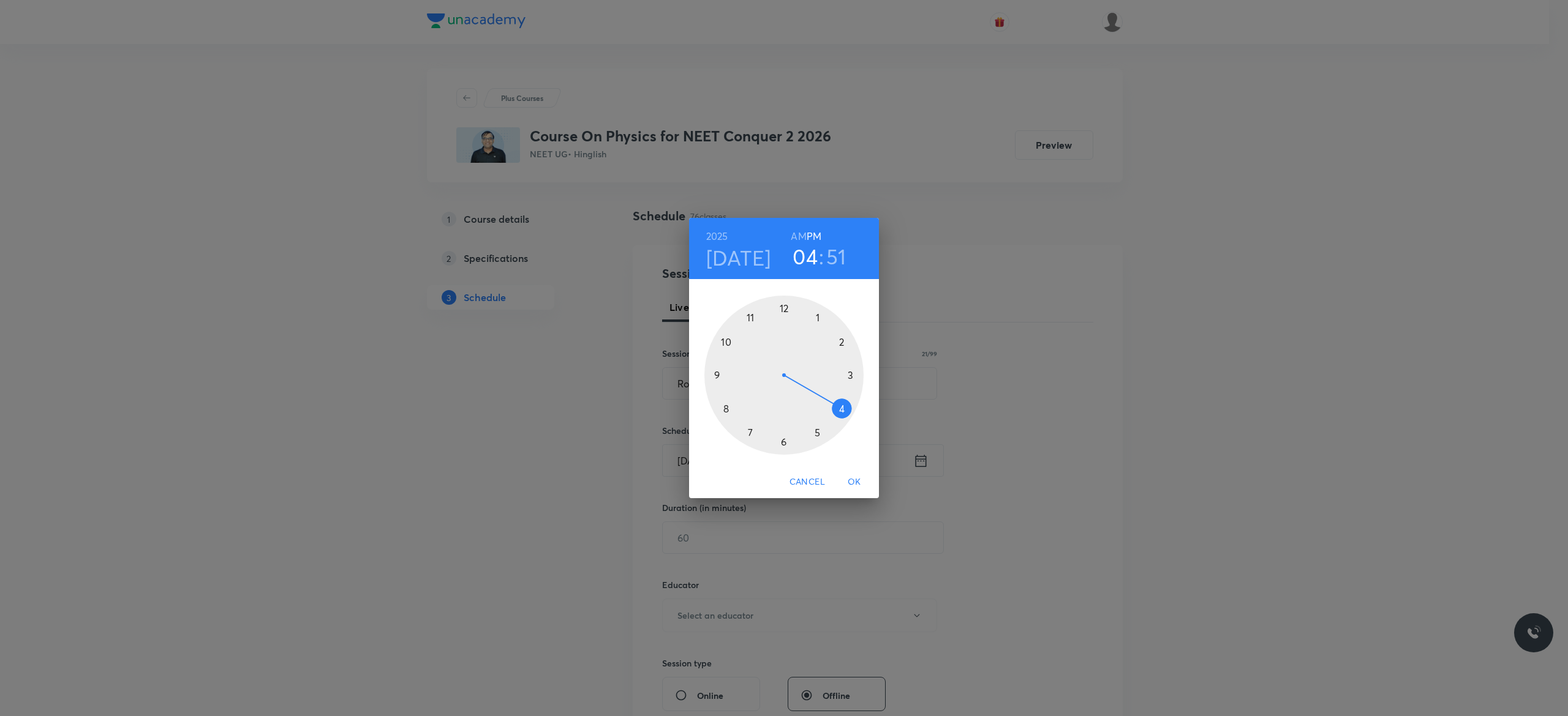
click at [794, 236] on h6 "AM" at bounding box center [798, 236] width 16 height 17
click at [728, 342] on div at bounding box center [784, 375] width 159 height 159
click at [716, 374] on div at bounding box center [784, 375] width 159 height 159
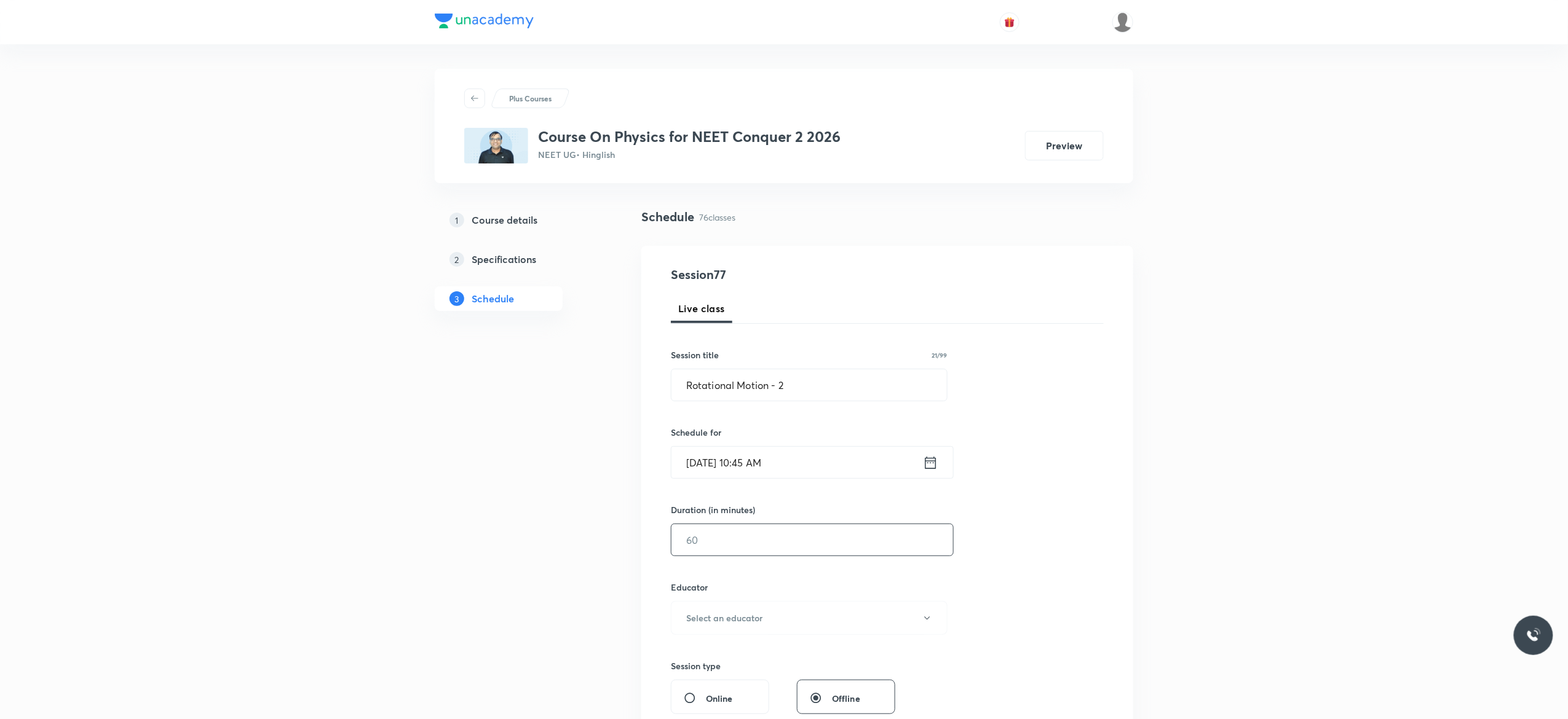
click at [716, 545] on input "text" at bounding box center [812, 540] width 282 height 31
type input "90"
click at [932, 619] on button "Select an educator" at bounding box center [809, 618] width 277 height 34
click at [754, 681] on span "Abhishek Kumar Divoliya" at bounding box center [807, 682] width 269 height 13
click at [1056, 587] on div "Session 77 Live class Session title 21/99 Rotational Motion - 2 ​ Schedule for …" at bounding box center [887, 593] width 433 height 656
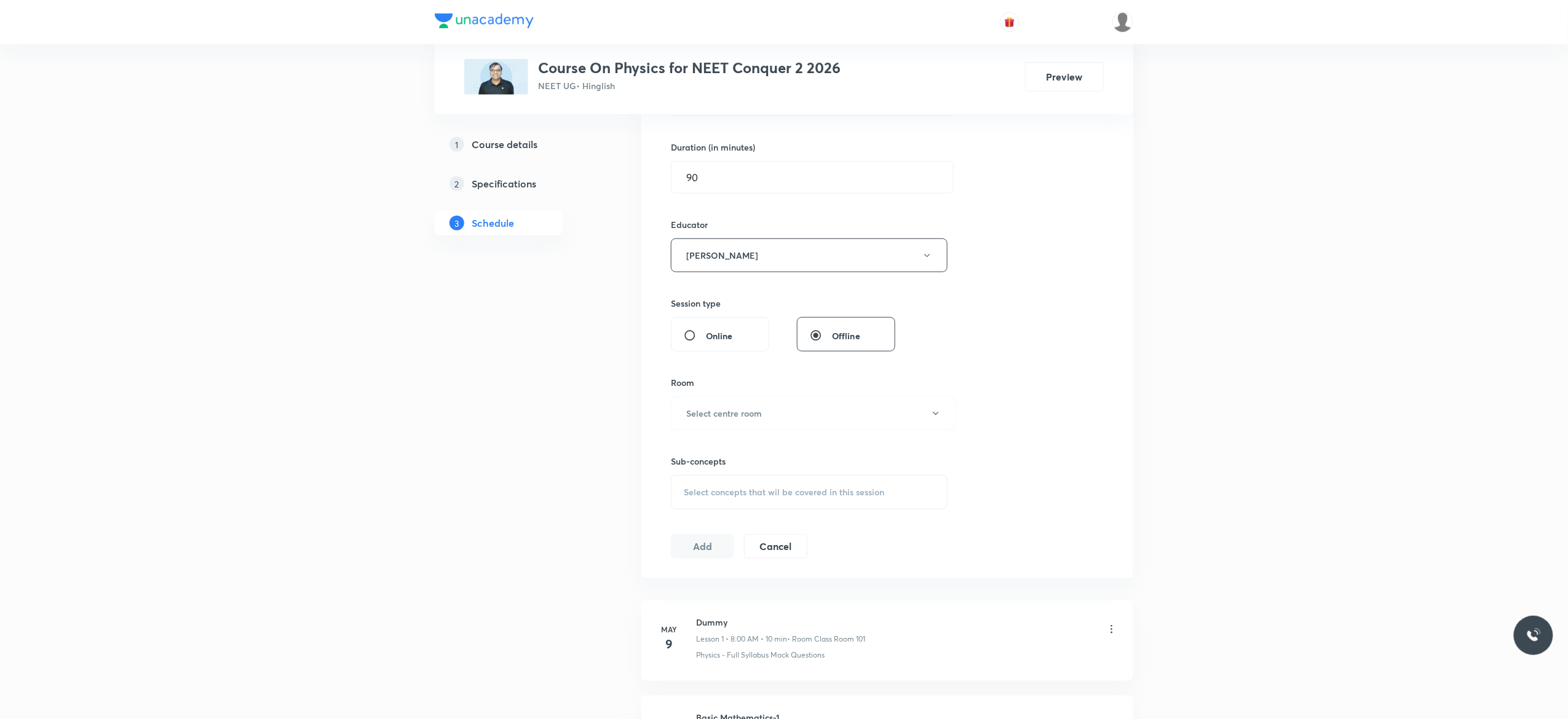
scroll to position [492, 0]
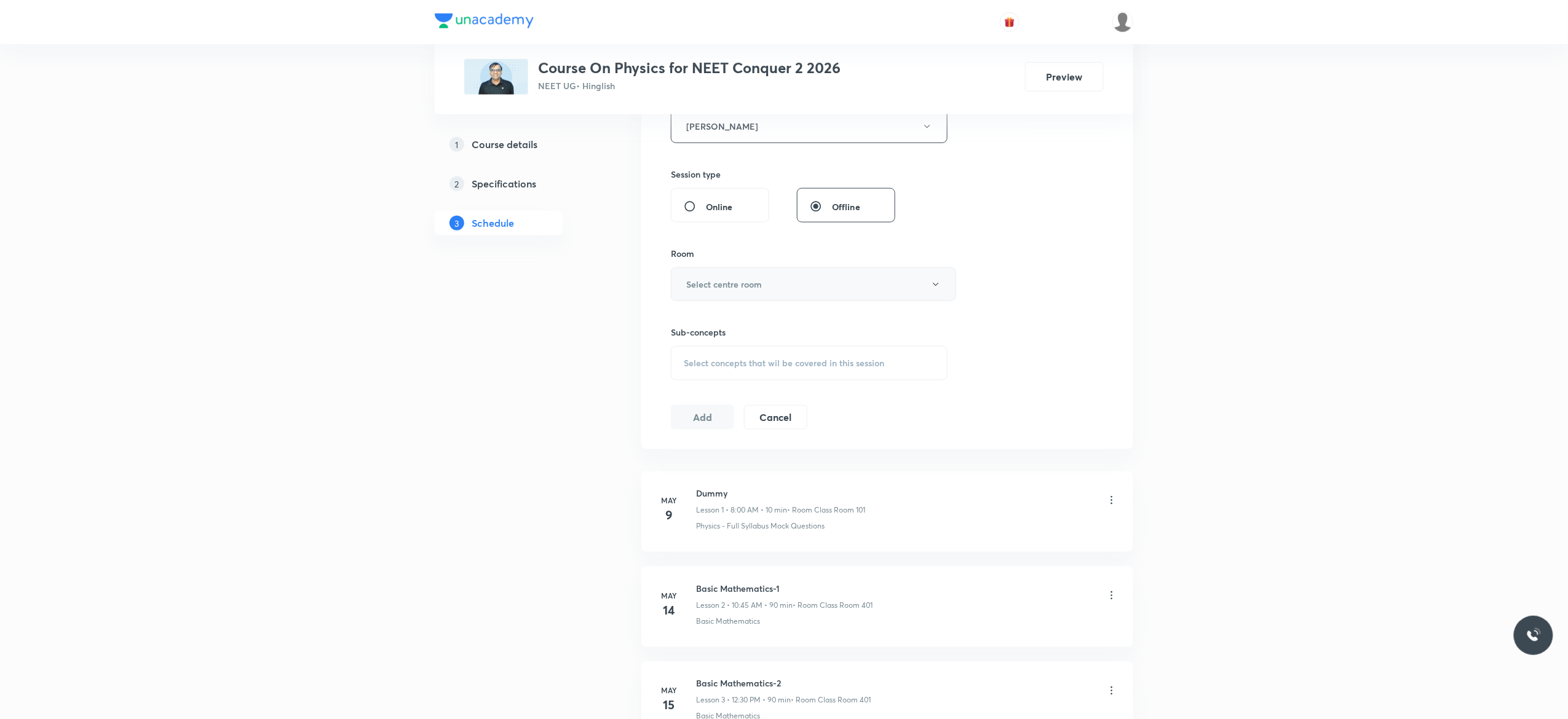
click at [937, 287] on icon "button" at bounding box center [936, 285] width 10 height 10
click at [733, 352] on span "Class Room 401" at bounding box center [807, 349] width 269 height 13
click at [689, 368] on span "Select concepts that wil be covered in this session" at bounding box center [784, 364] width 201 height 10
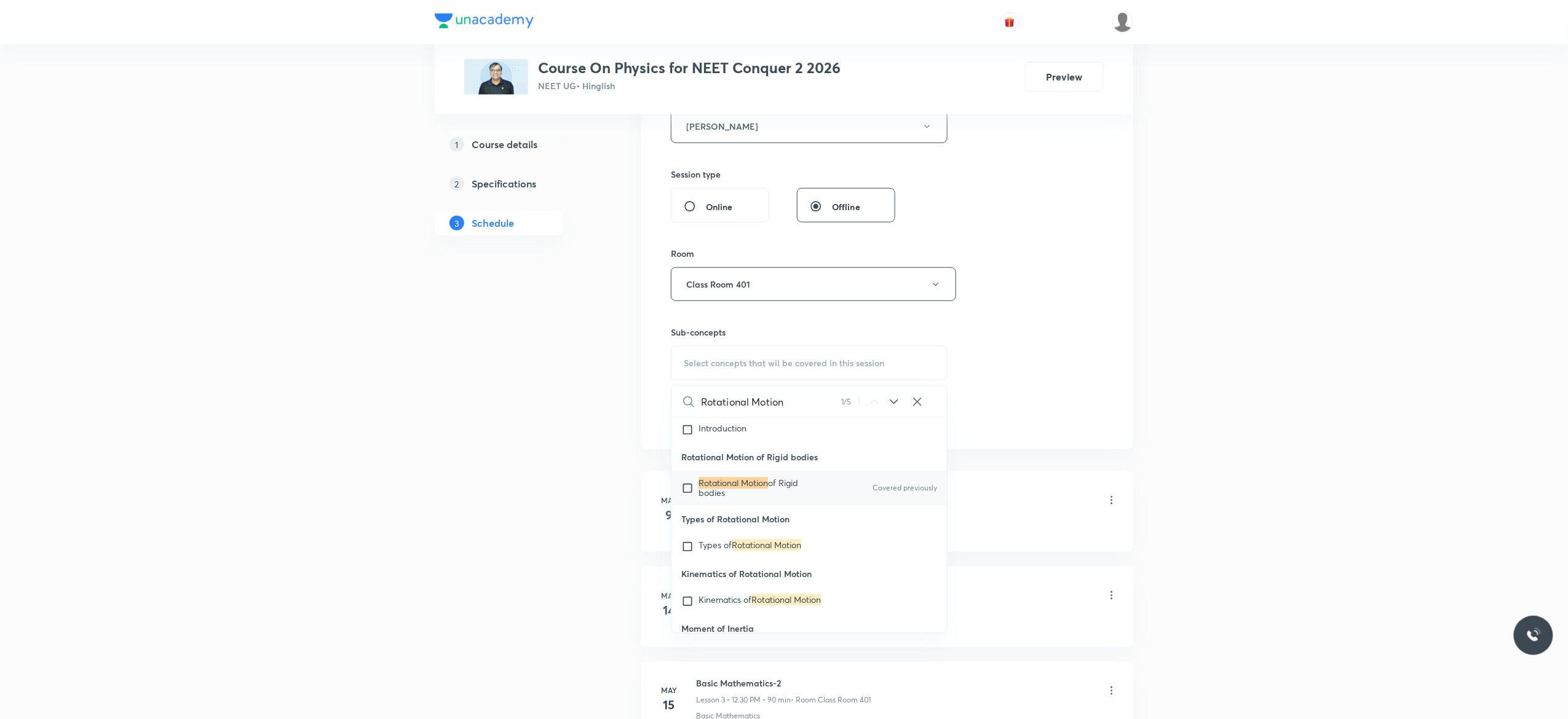
scroll to position [25035, 0]
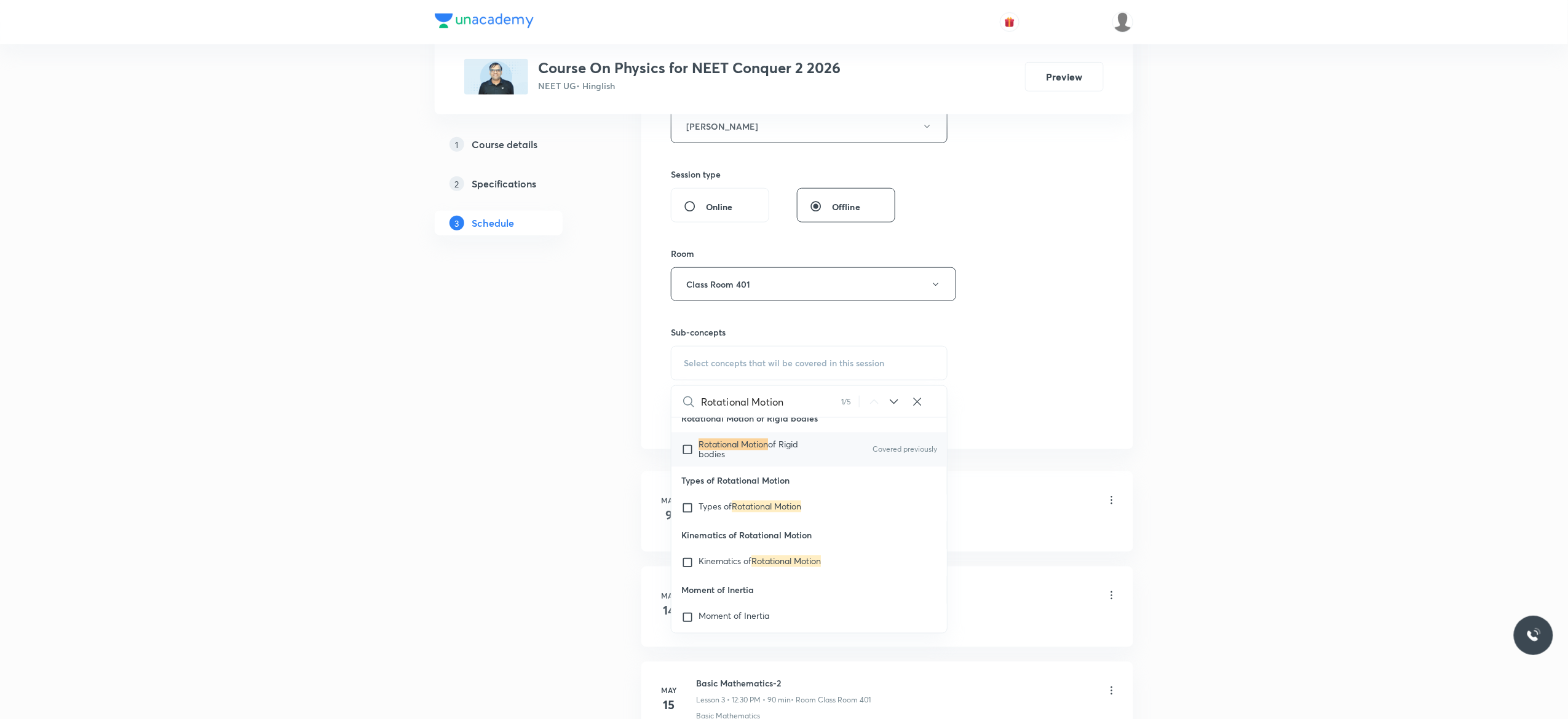
type input "Rotational Motion"
click at [689, 460] on input "checkbox" at bounding box center [690, 449] width 17 height 19
checkbox input "true"
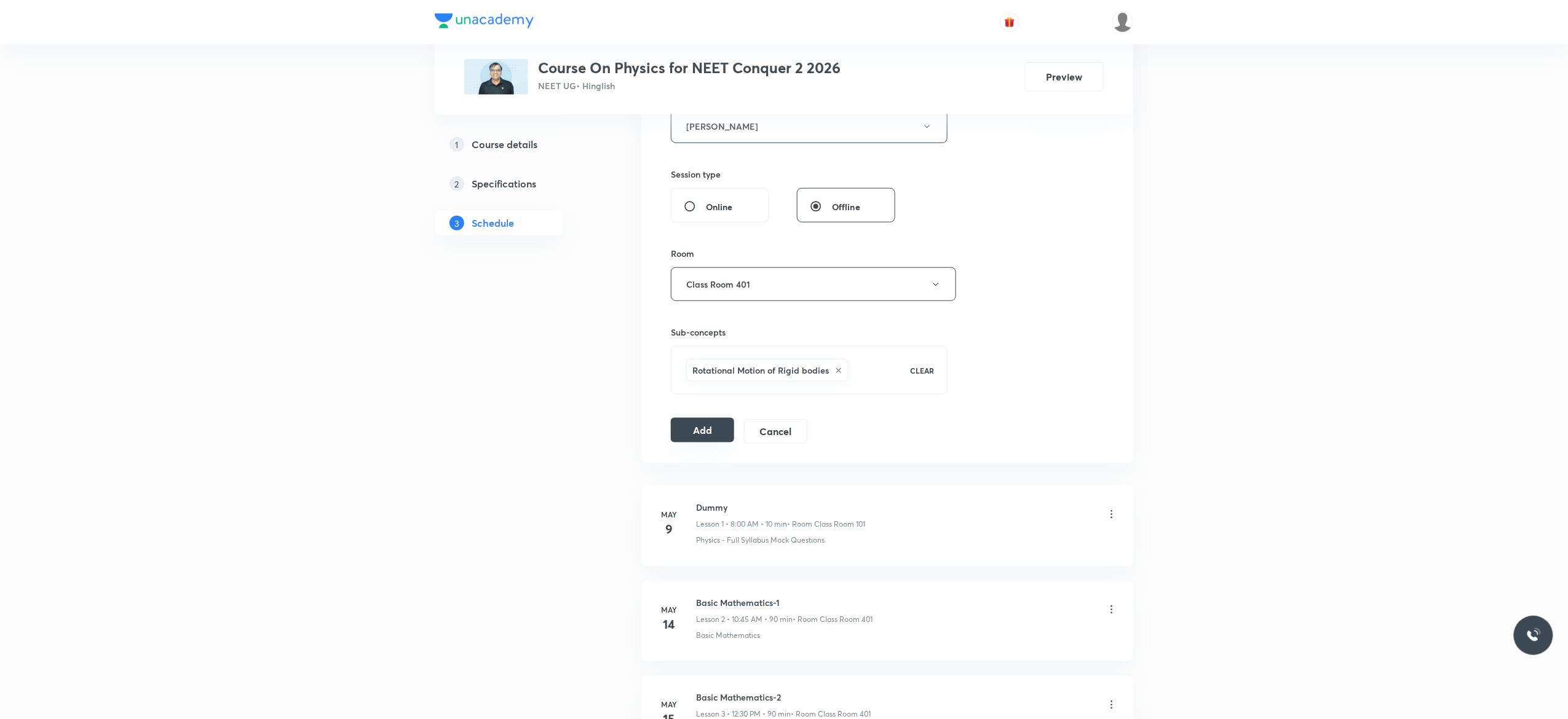
click at [697, 435] on button "Add" at bounding box center [702, 430] width 63 height 24
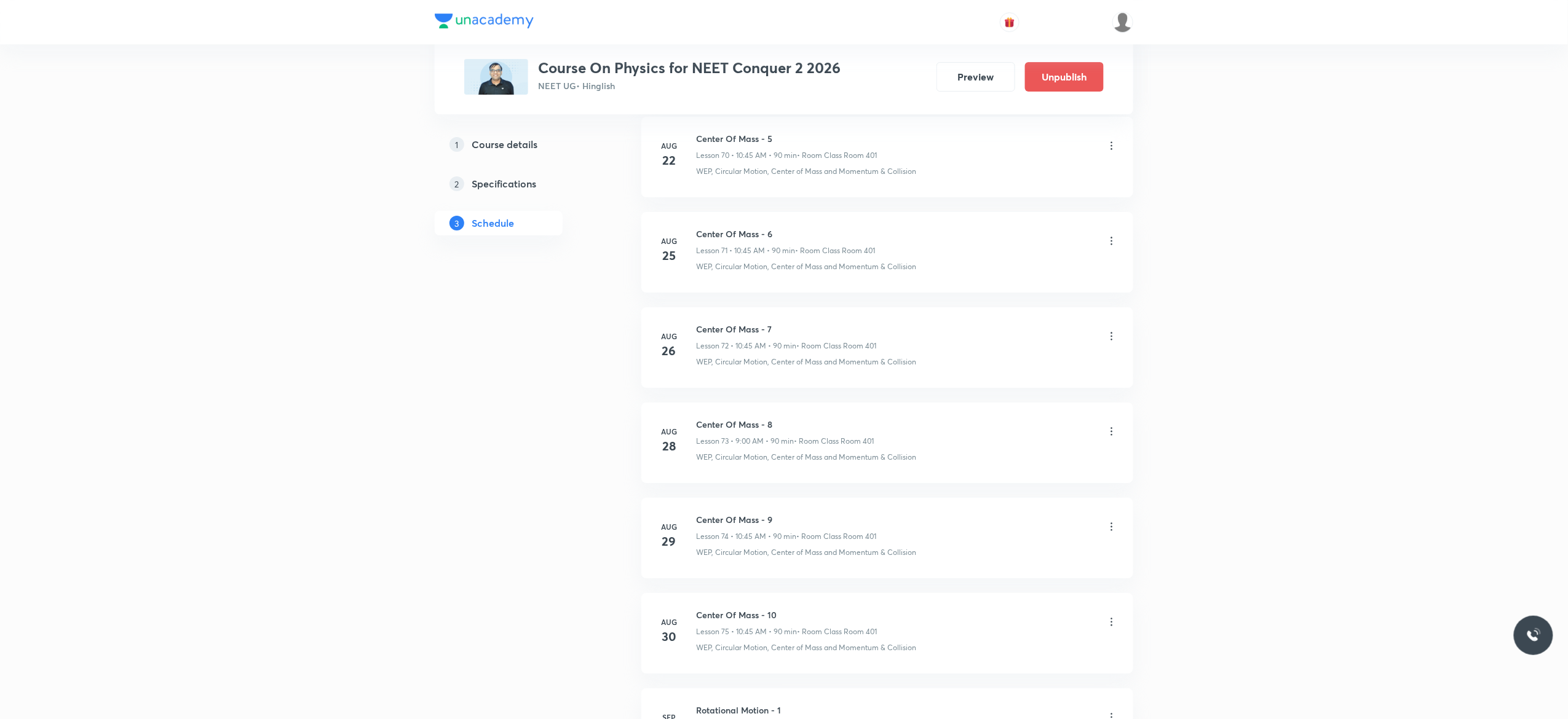
scroll to position [7068, 0]
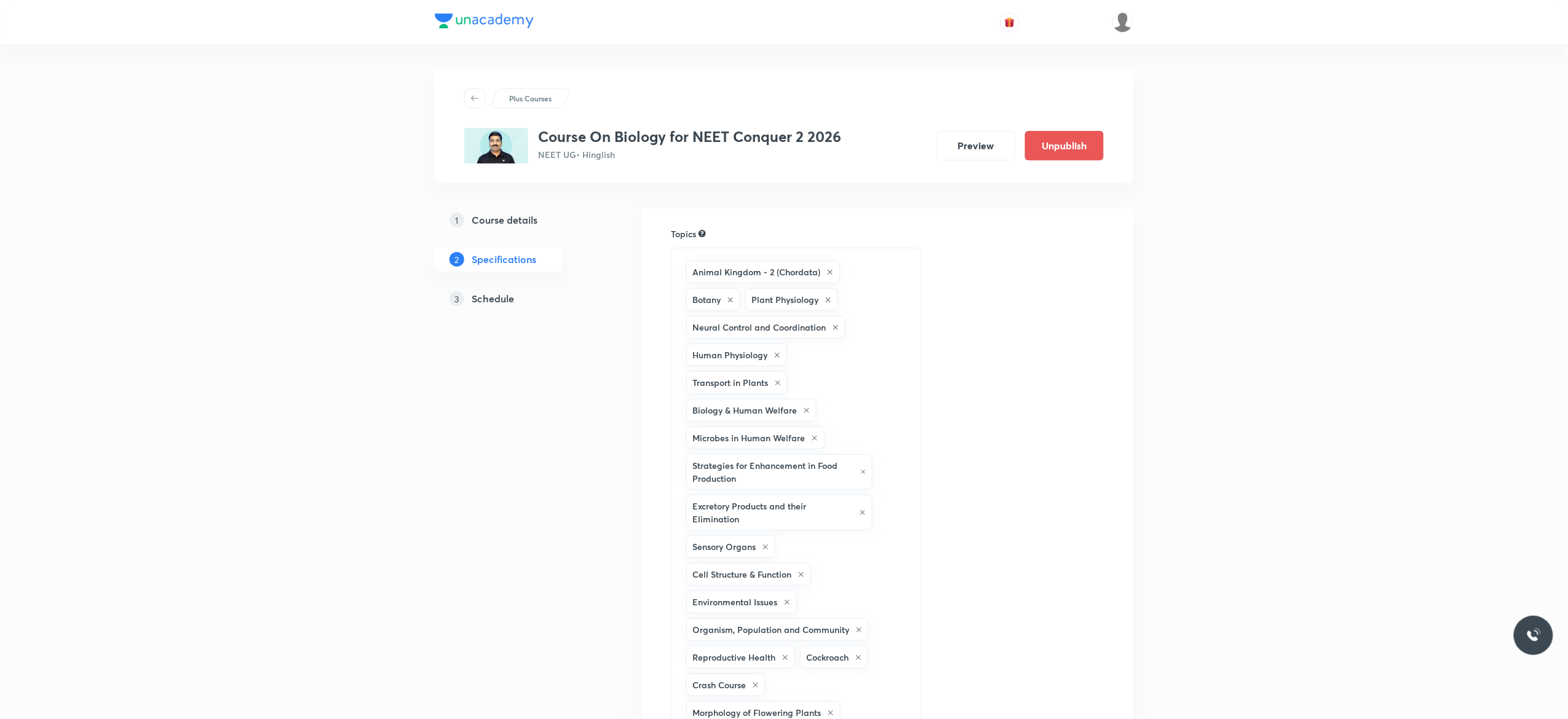
click at [495, 299] on h5 "Schedule" at bounding box center [493, 299] width 42 height 15
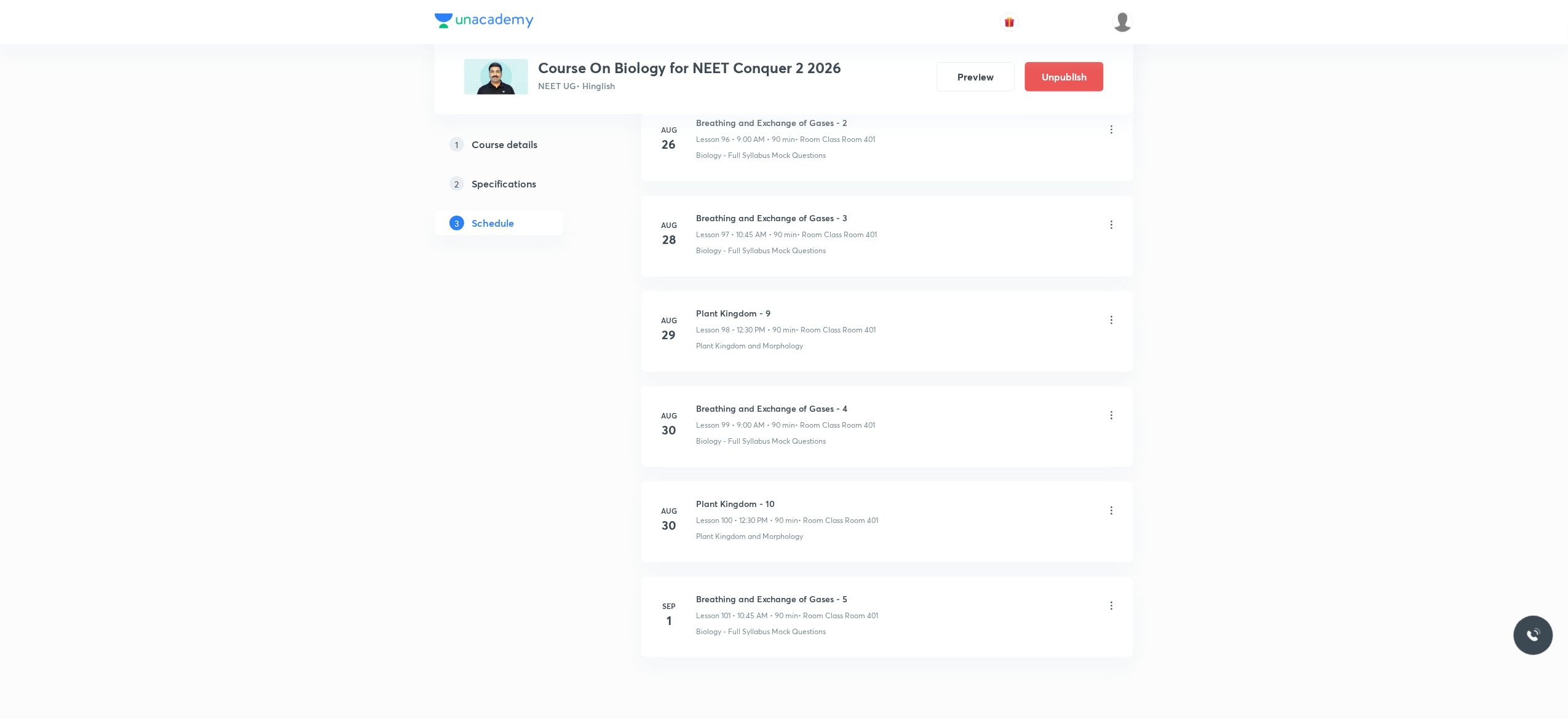
scroll to position [10009, 0]
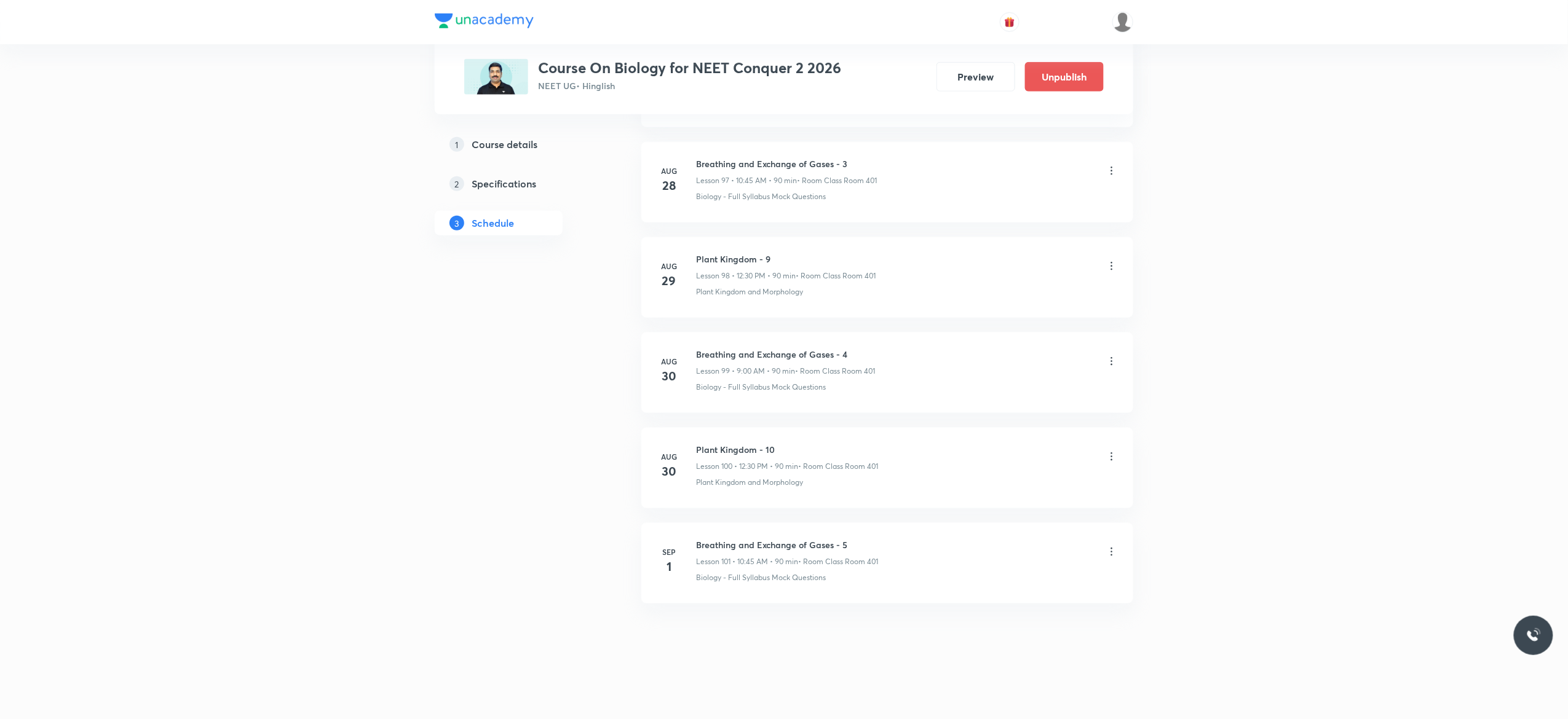
drag, startPoint x: 854, startPoint y: 535, endPoint x: 695, endPoint y: 538, distance: 159.0
click at [695, 538] on li "[DATE] Breathing and Exchange of Gases - 5 Lesson 101 • 10:45 AM • 90 min • Roo…" at bounding box center [887, 563] width 492 height 81
copy h6 "Breathing and Exchange of Gases - 5"
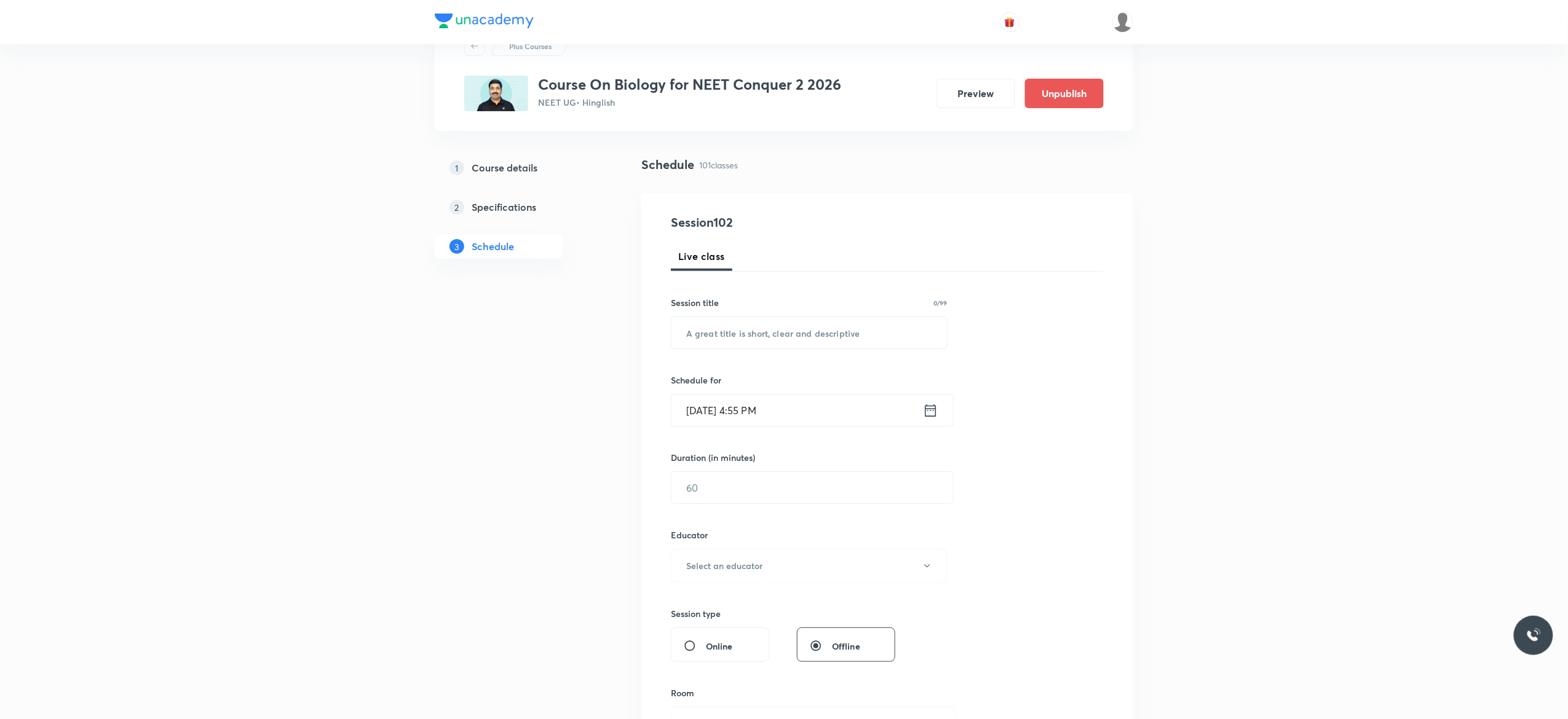
scroll to position [0, 0]
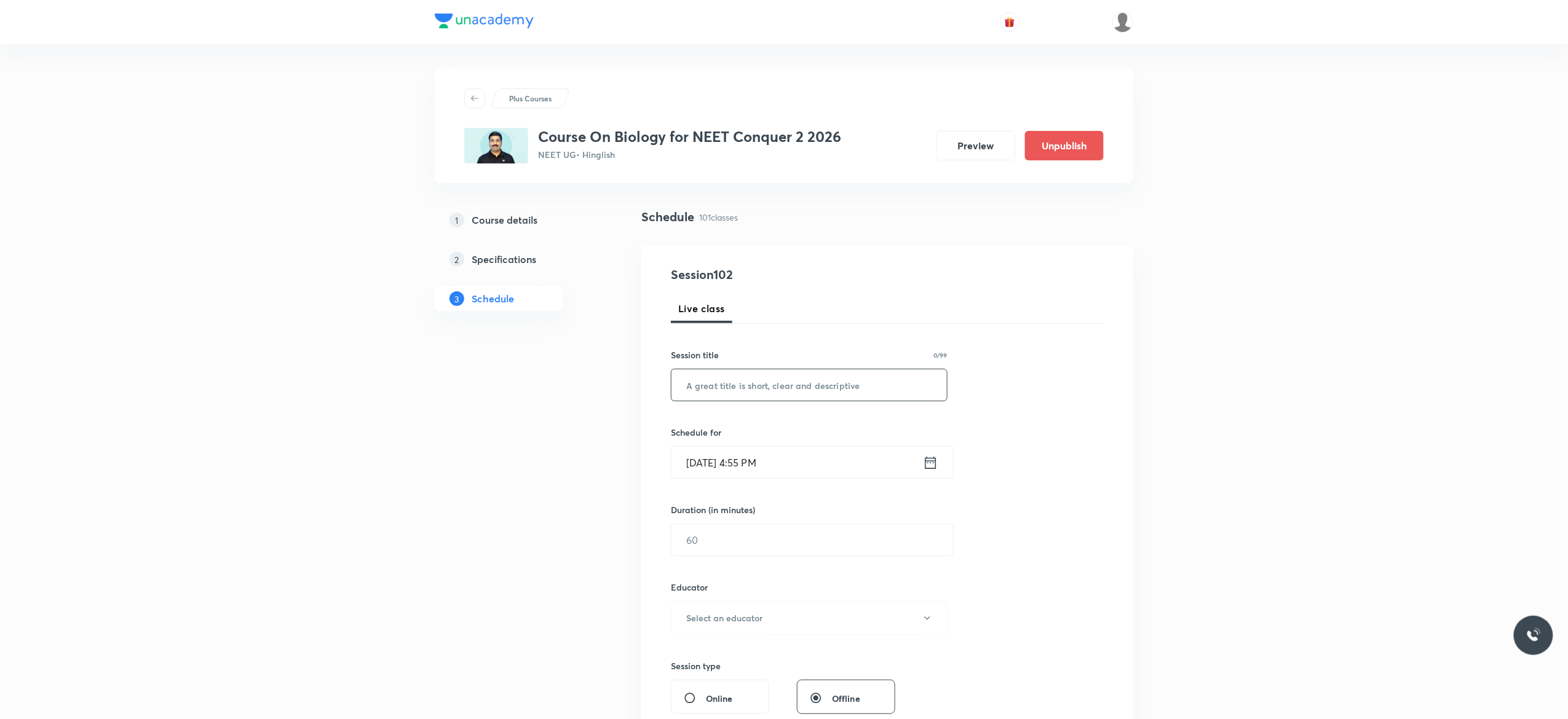
click at [718, 382] on input "text" at bounding box center [809, 385] width 276 height 31
paste input "Breathing and Exchange of Gases - 5"
type input "Breathing and Exchange of Gases - 6"
click at [932, 467] on icon at bounding box center [931, 463] width 16 height 17
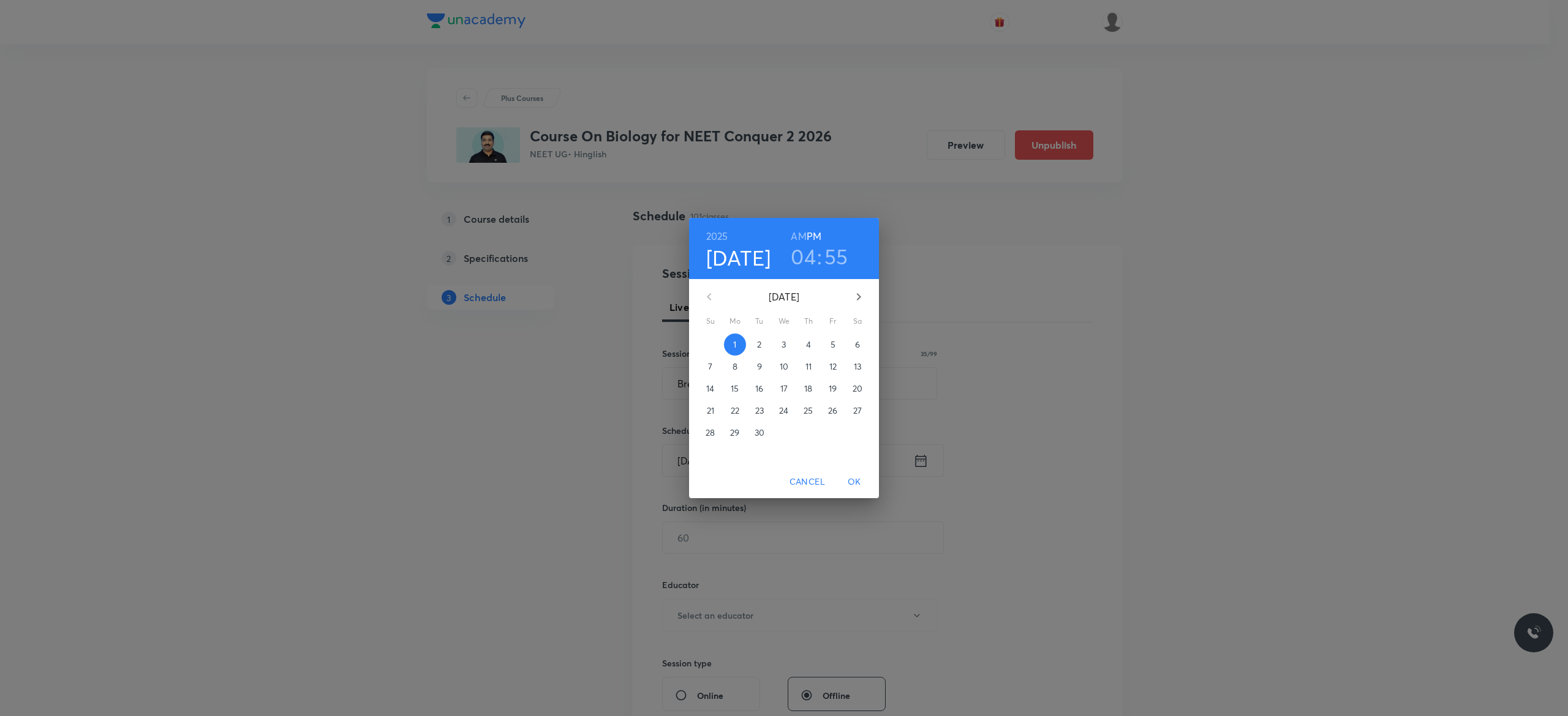
click at [762, 344] on span "2" at bounding box center [759, 345] width 22 height 12
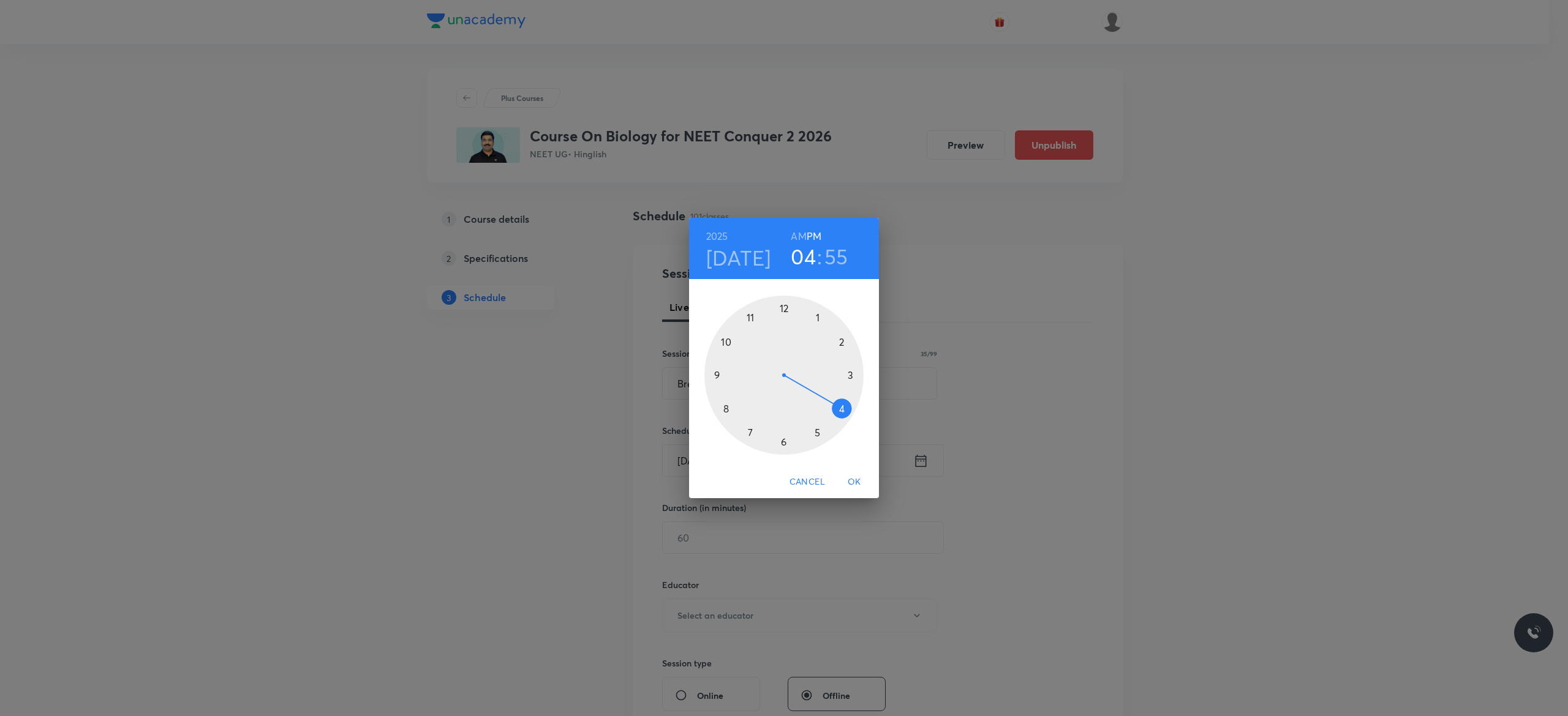
click at [782, 307] on div at bounding box center [784, 375] width 159 height 159
click at [782, 440] on div at bounding box center [784, 375] width 159 height 159
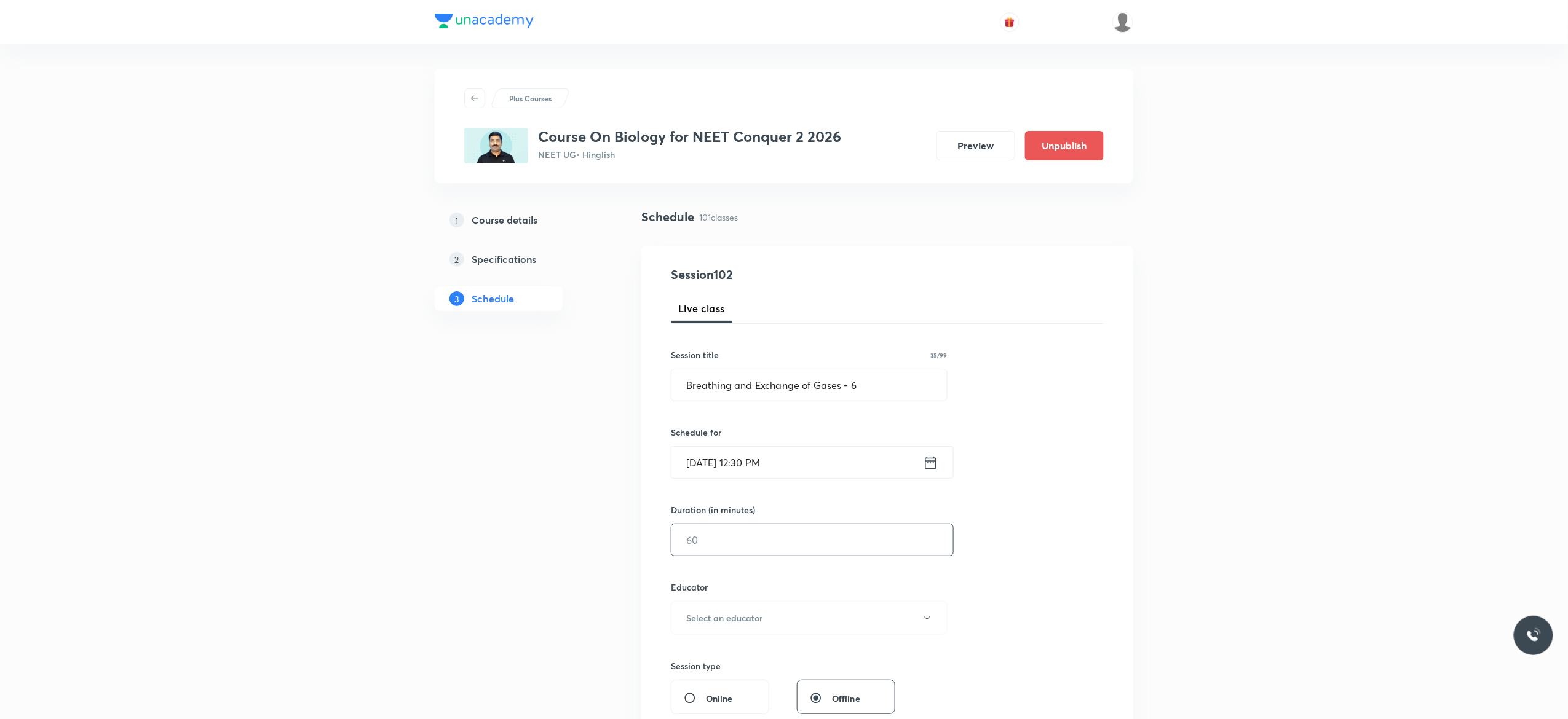
click at [770, 547] on input "text" at bounding box center [812, 540] width 282 height 31
type input "90"
click at [931, 623] on icon "button" at bounding box center [927, 618] width 10 height 10
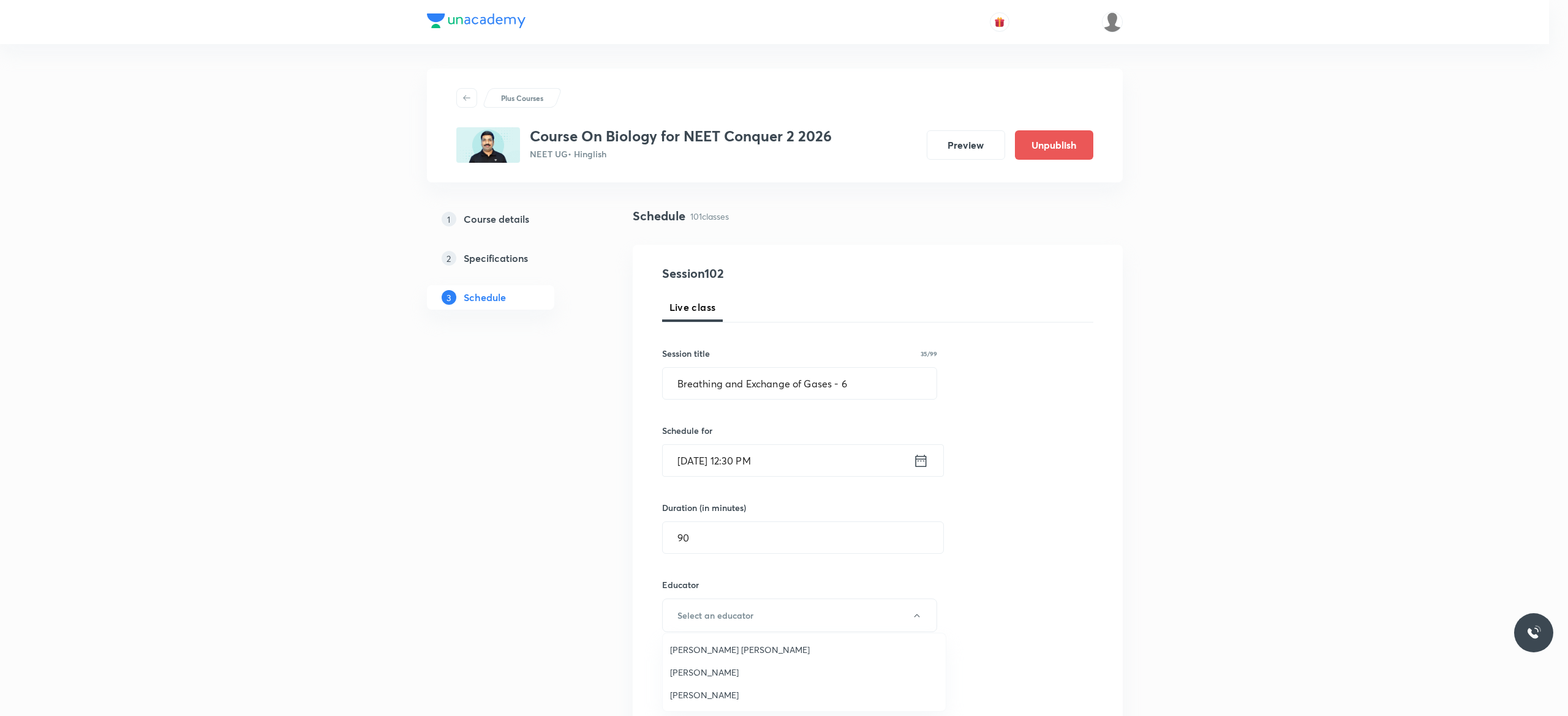
click at [738, 672] on span "[PERSON_NAME]" at bounding box center [804, 672] width 268 height 13
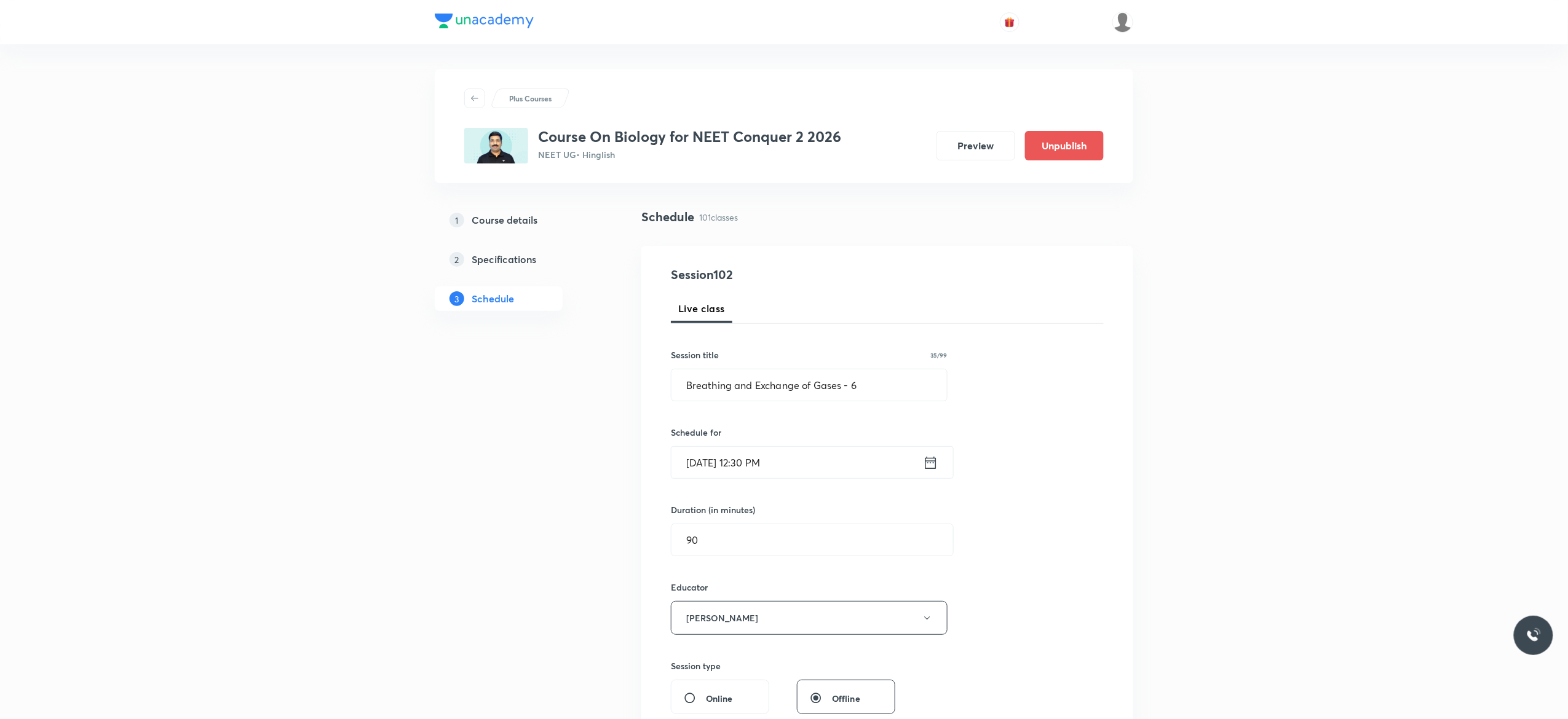
click at [994, 608] on div "Session 102 Live class Session title 35/99 Breathing and Exchange of Gases - 6 …" at bounding box center [887, 593] width 433 height 656
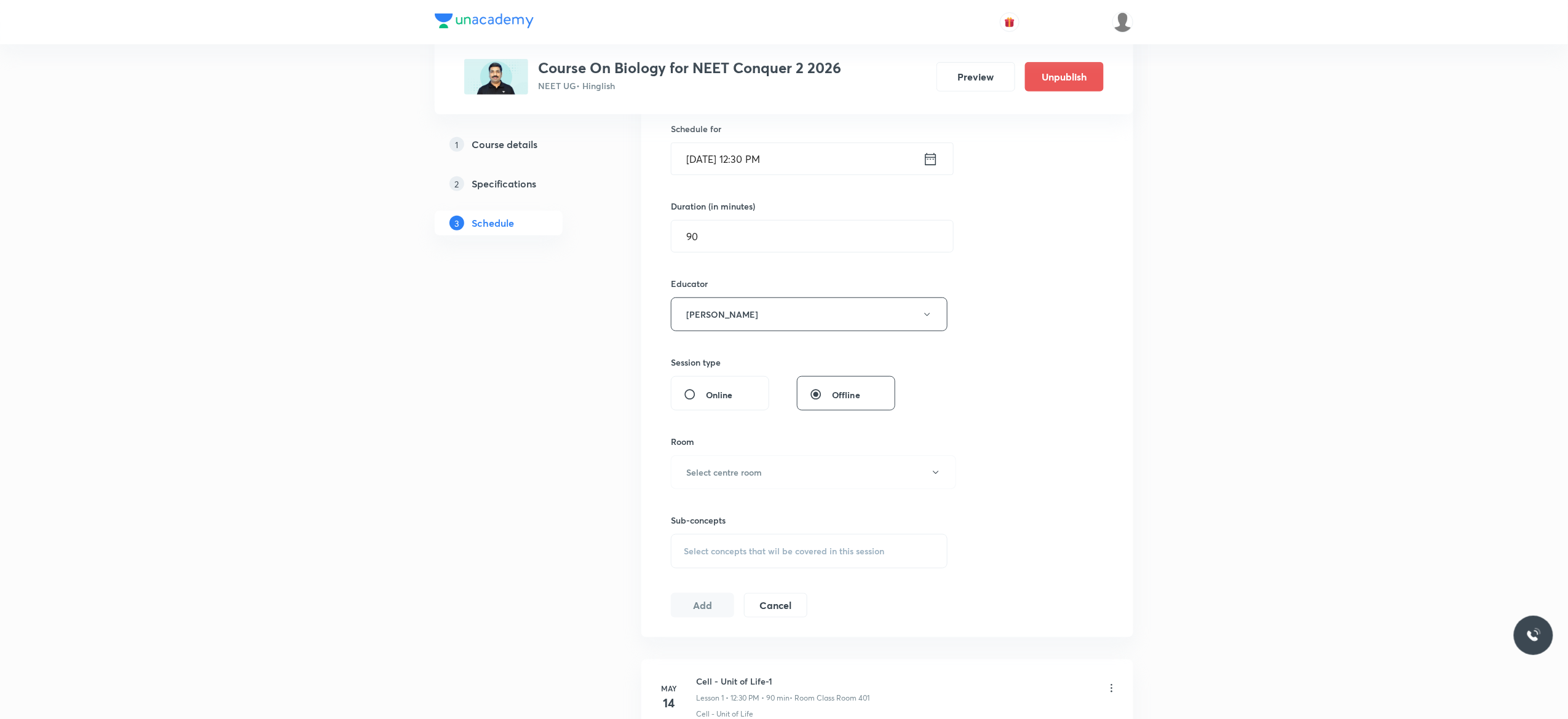
scroll to position [344, 0]
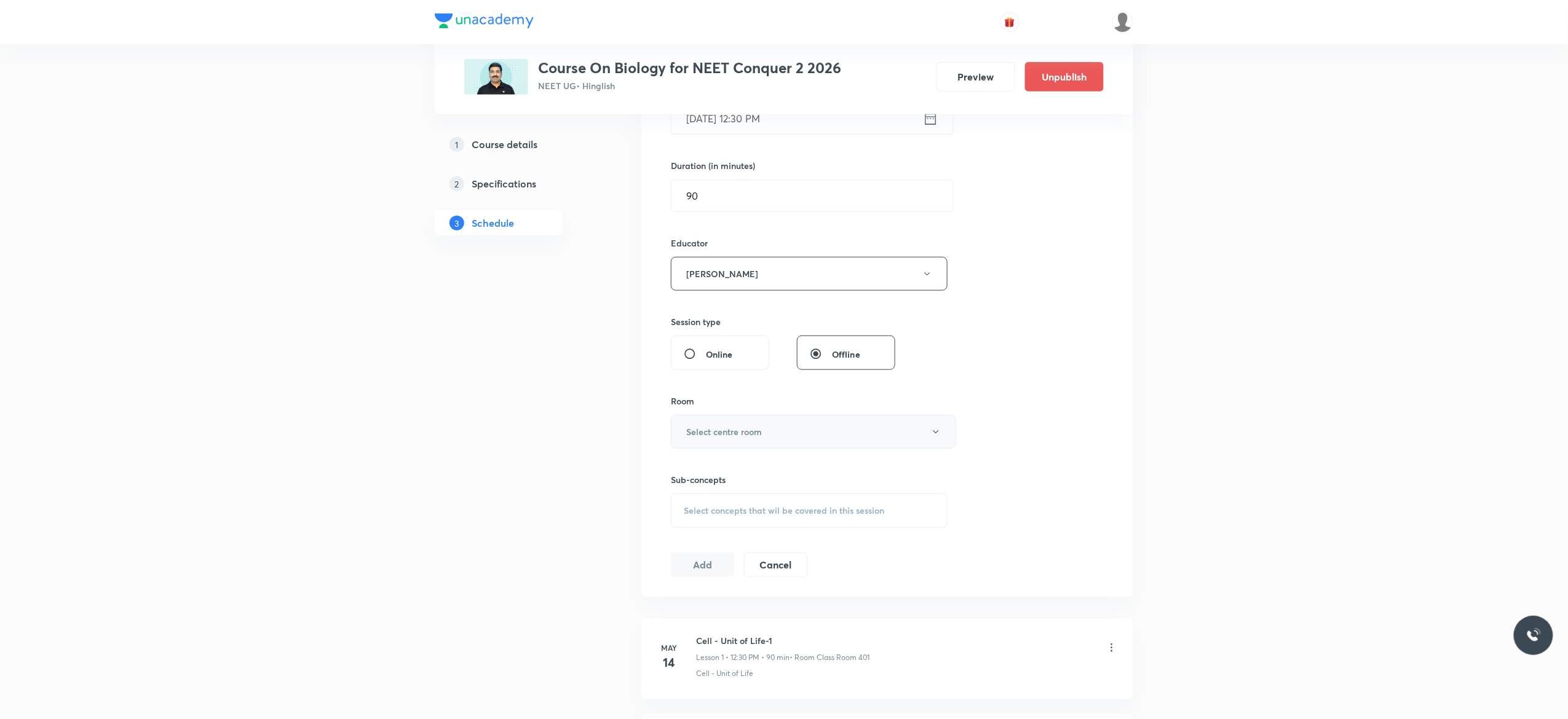
click at [934, 440] on button "Select centre room" at bounding box center [813, 432] width 285 height 34
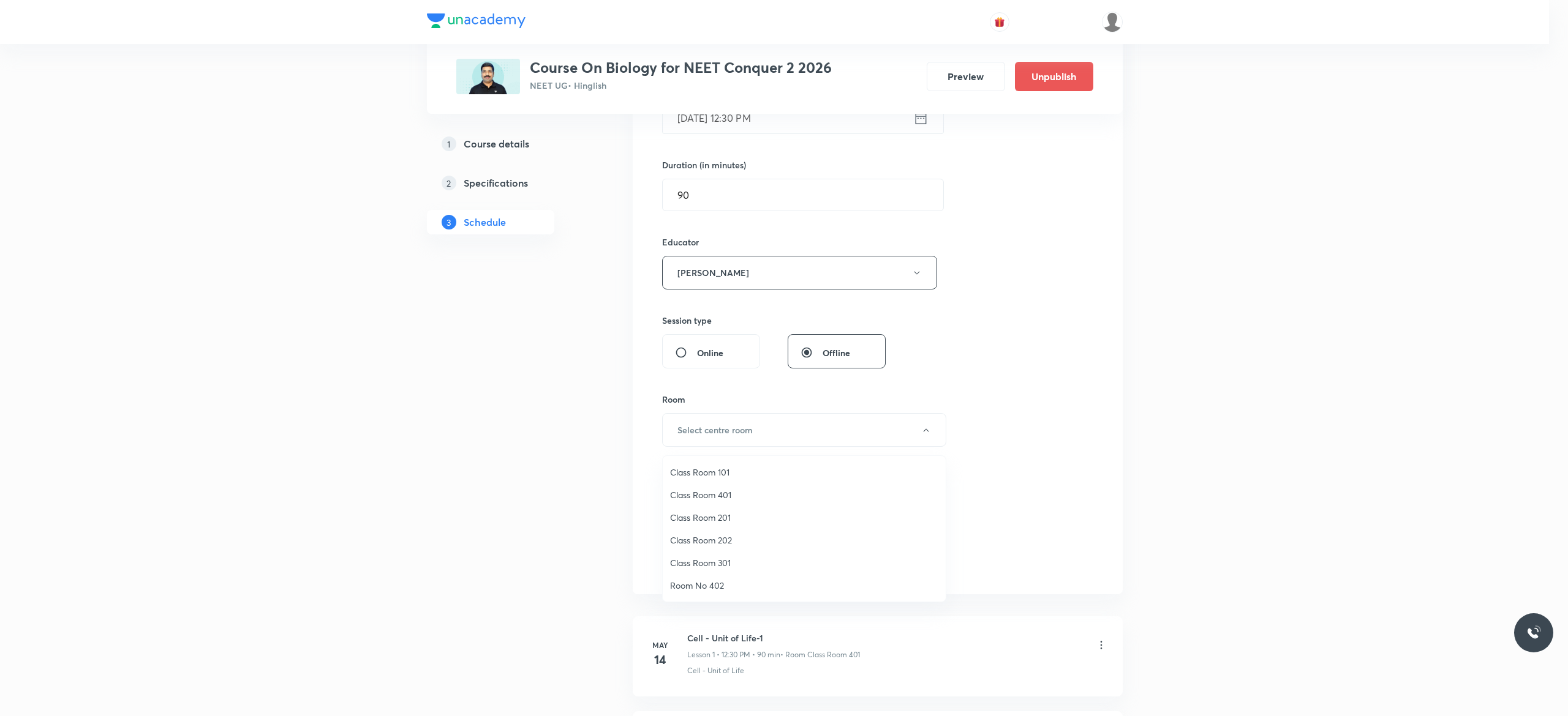
click at [720, 494] on span "Class Room 401" at bounding box center [804, 495] width 268 height 13
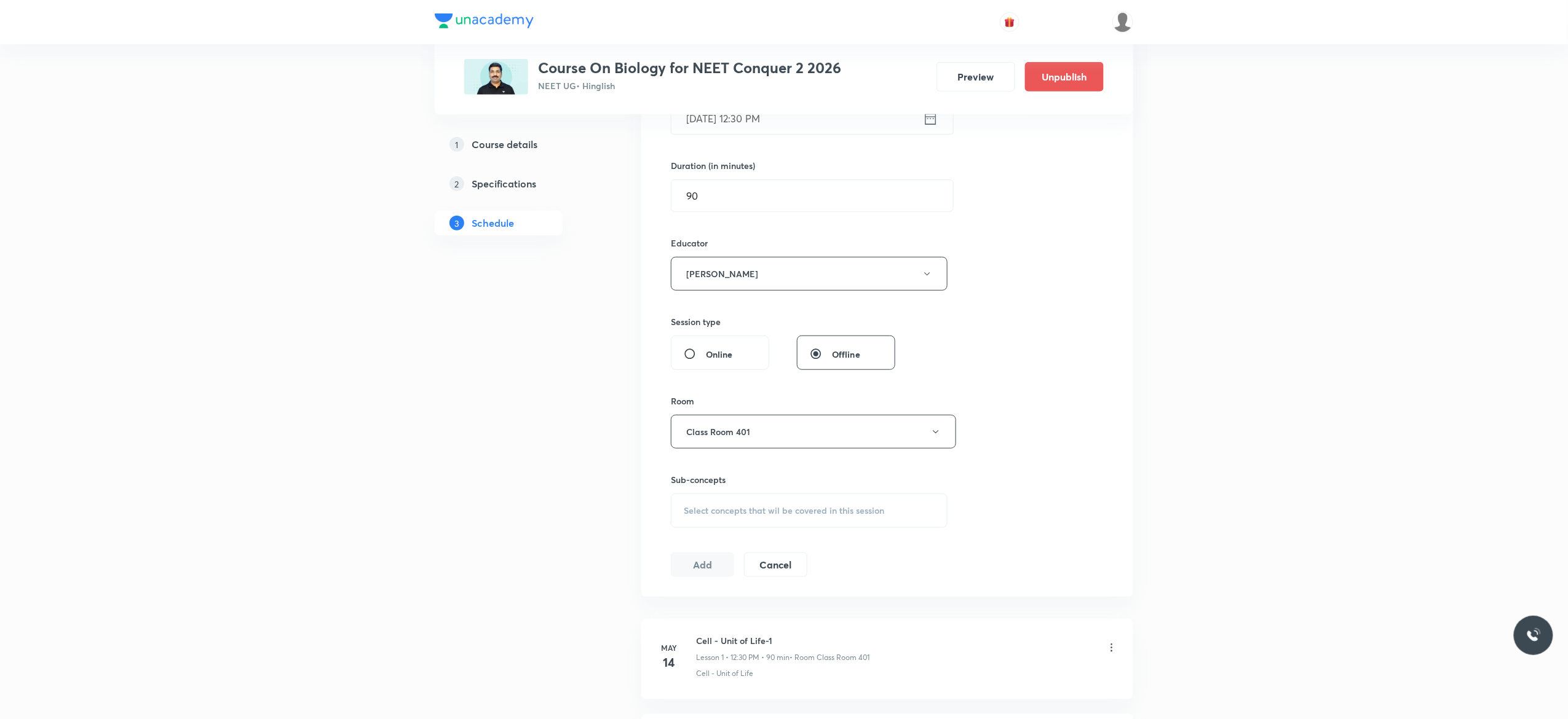
click at [721, 515] on span "Select concepts that wil be covered in this session" at bounding box center [784, 511] width 201 height 10
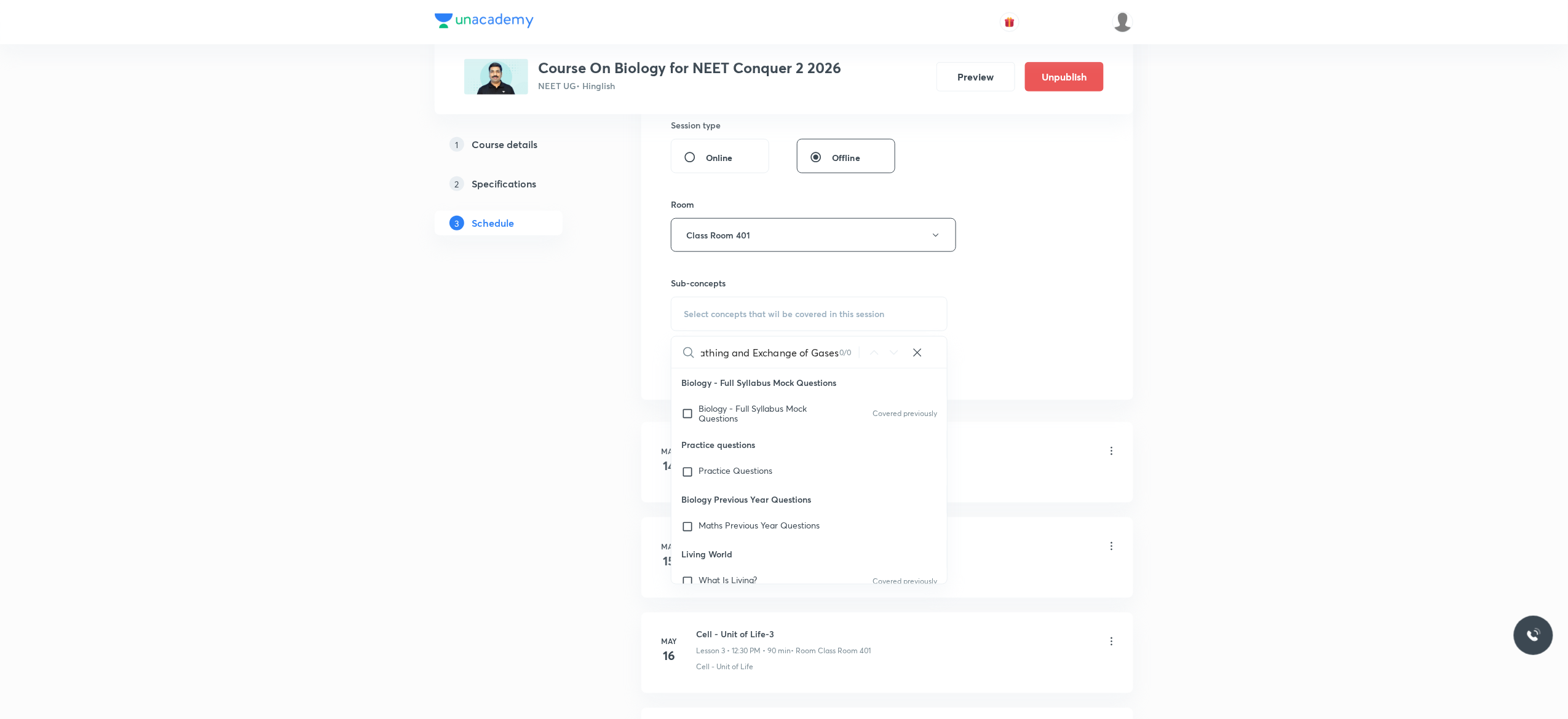
scroll to position [0, 18]
type input "Breathing and Exchange of Gases"
click at [689, 420] on input "checkbox" at bounding box center [690, 413] width 17 height 19
checkbox input "true"
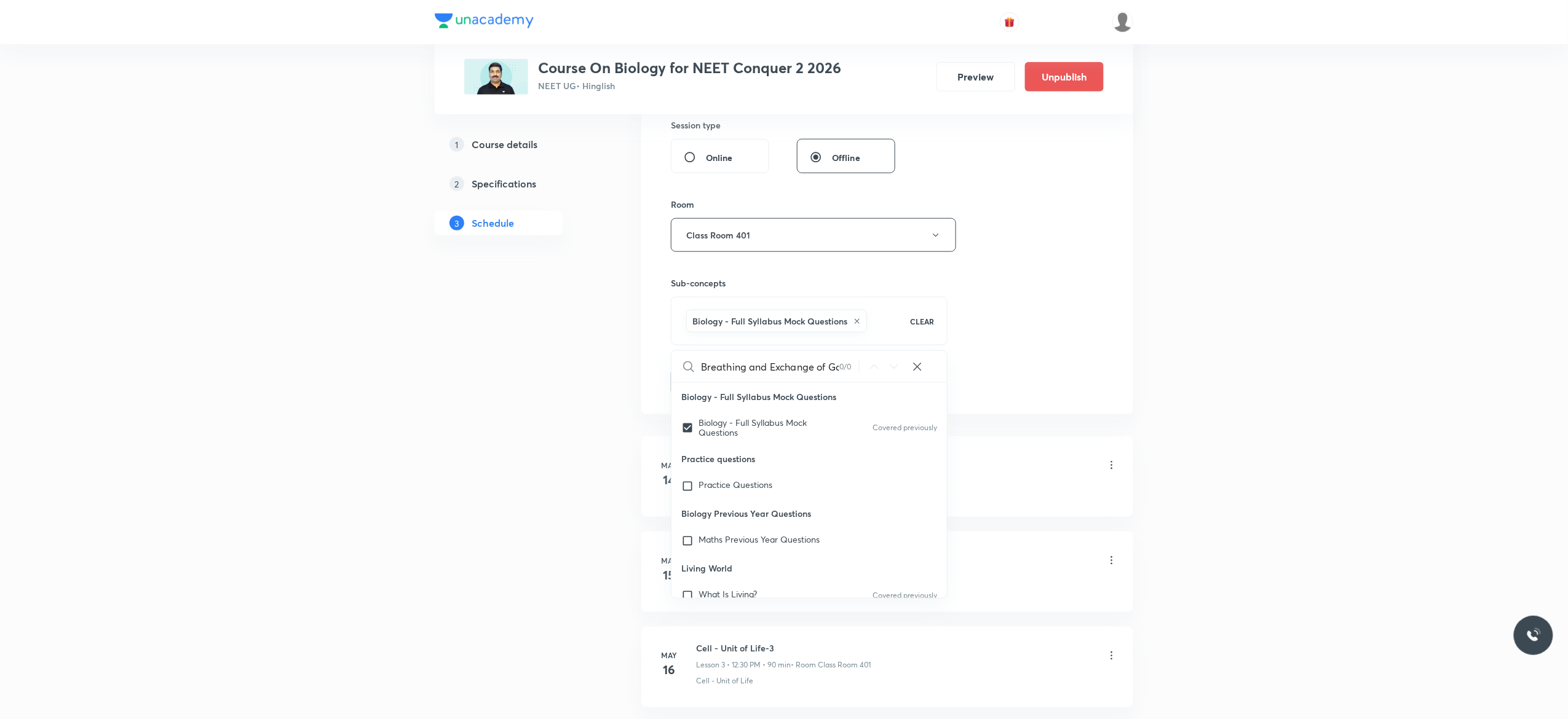
click at [687, 385] on button "Add" at bounding box center [702, 380] width 63 height 24
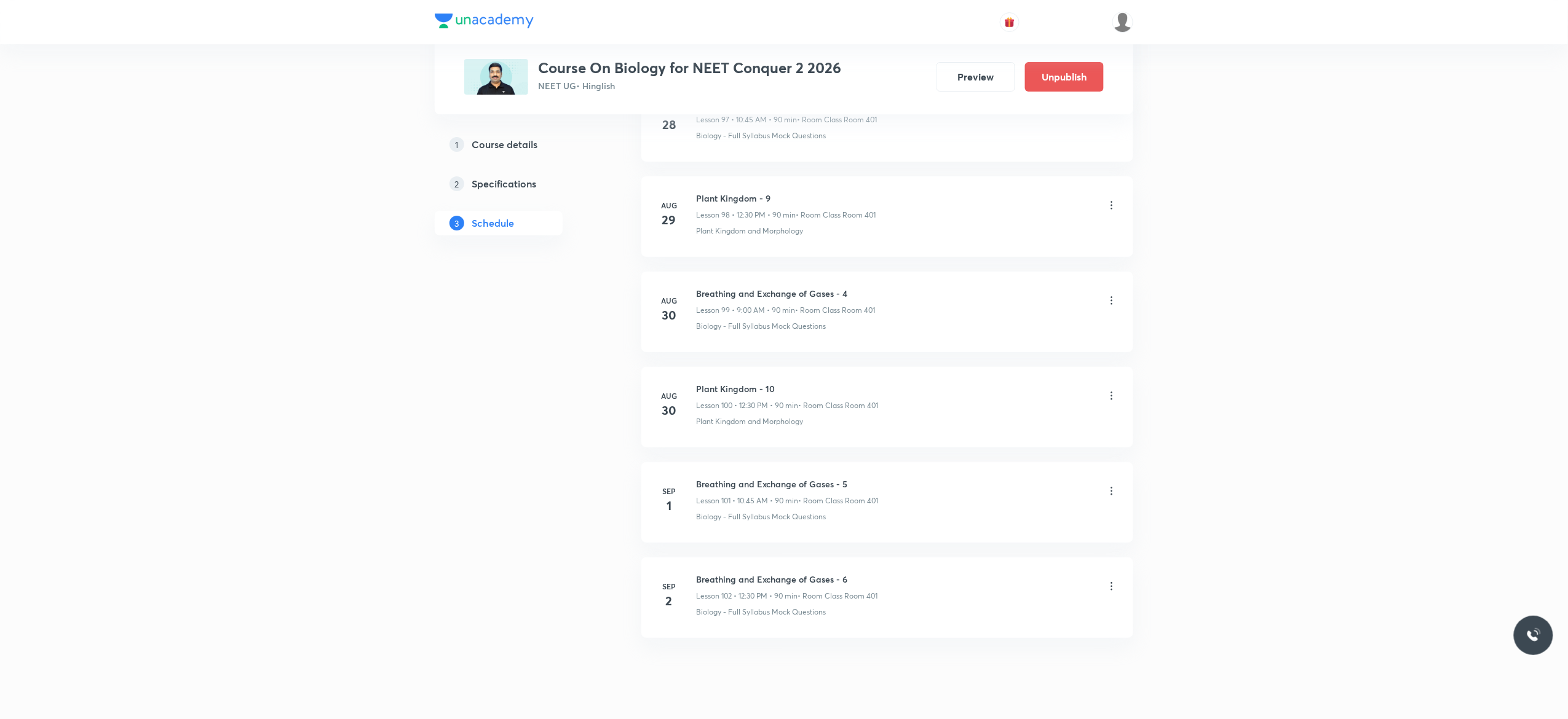
scroll to position [9459, 0]
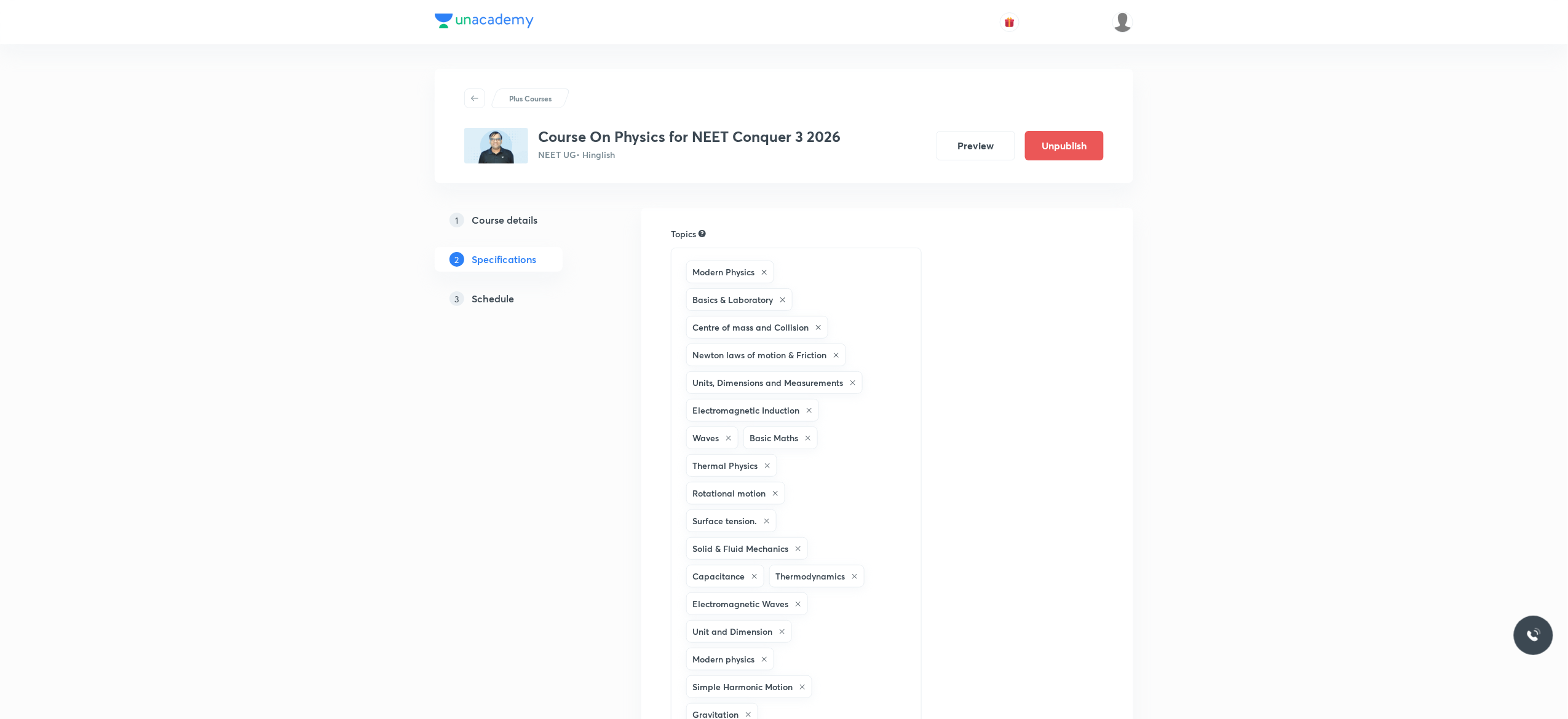
click at [500, 304] on h5 "Schedule" at bounding box center [493, 299] width 42 height 15
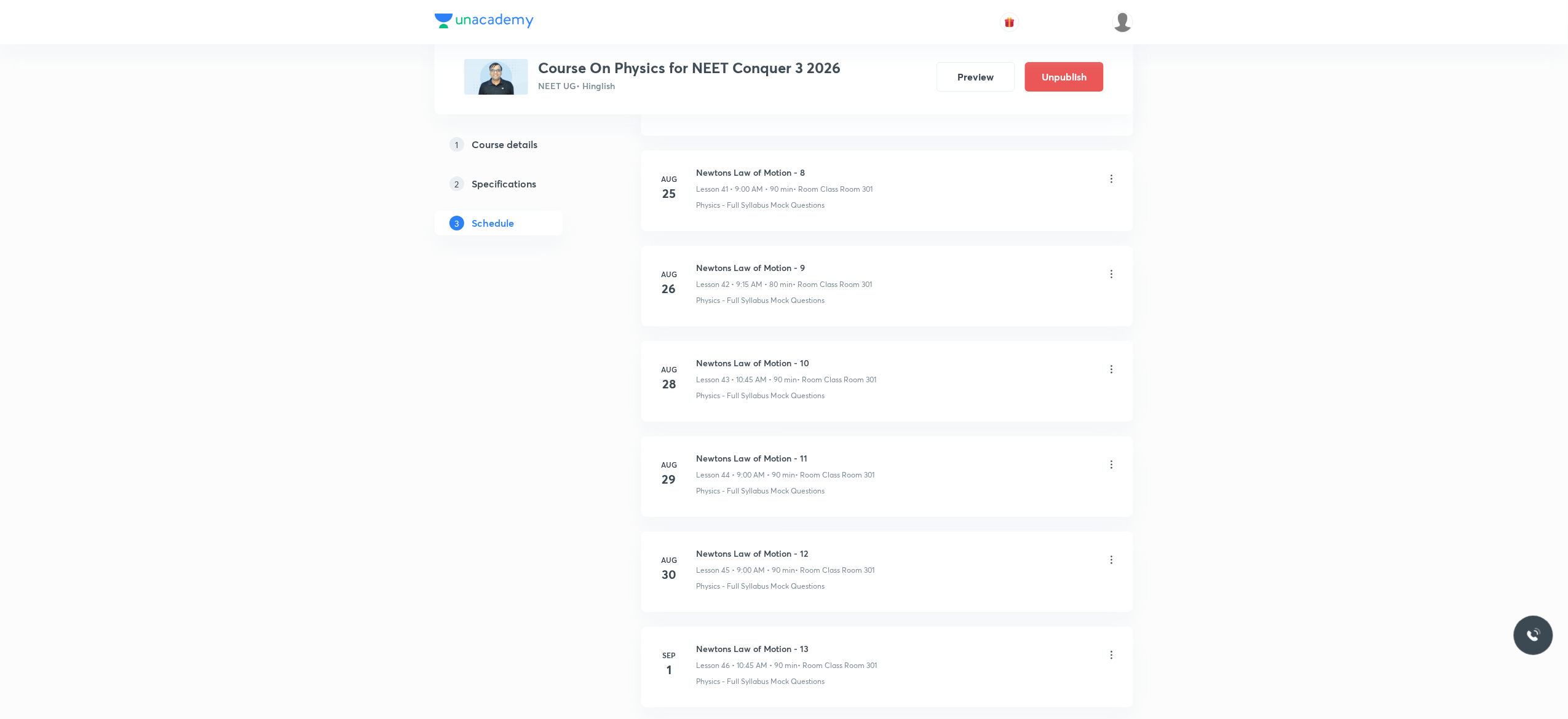
scroll to position [4748, 0]
drag, startPoint x: 817, startPoint y: 537, endPoint x: 695, endPoint y: 541, distance: 122.1
click at [695, 541] on li "Sep 1 Newtons Law of Motion - 13 Lesson 46 • 10:45 AM • 90 min • Room Class Roo…" at bounding box center [887, 563] width 492 height 81
copy h6 "Newtons Law of Motion - 13"
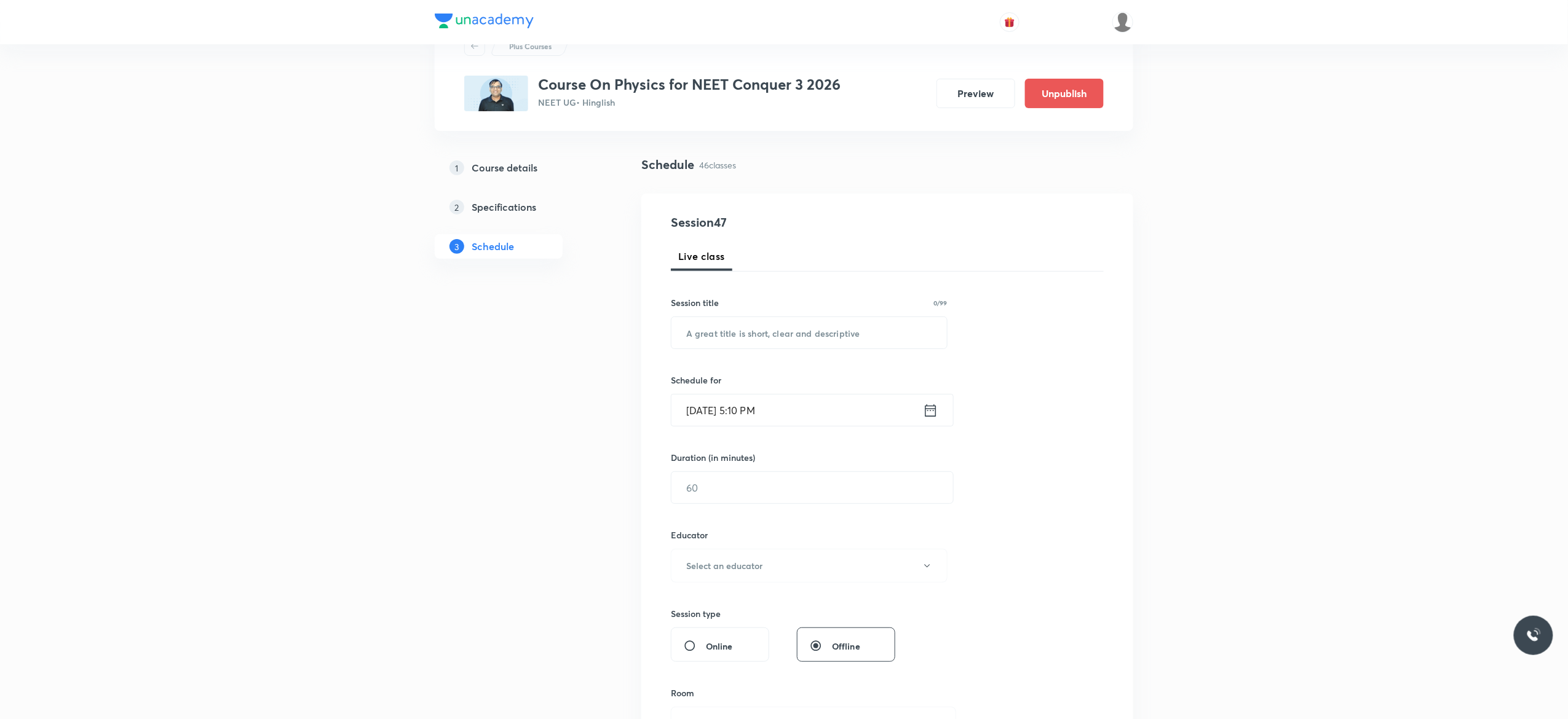
scroll to position [0, 0]
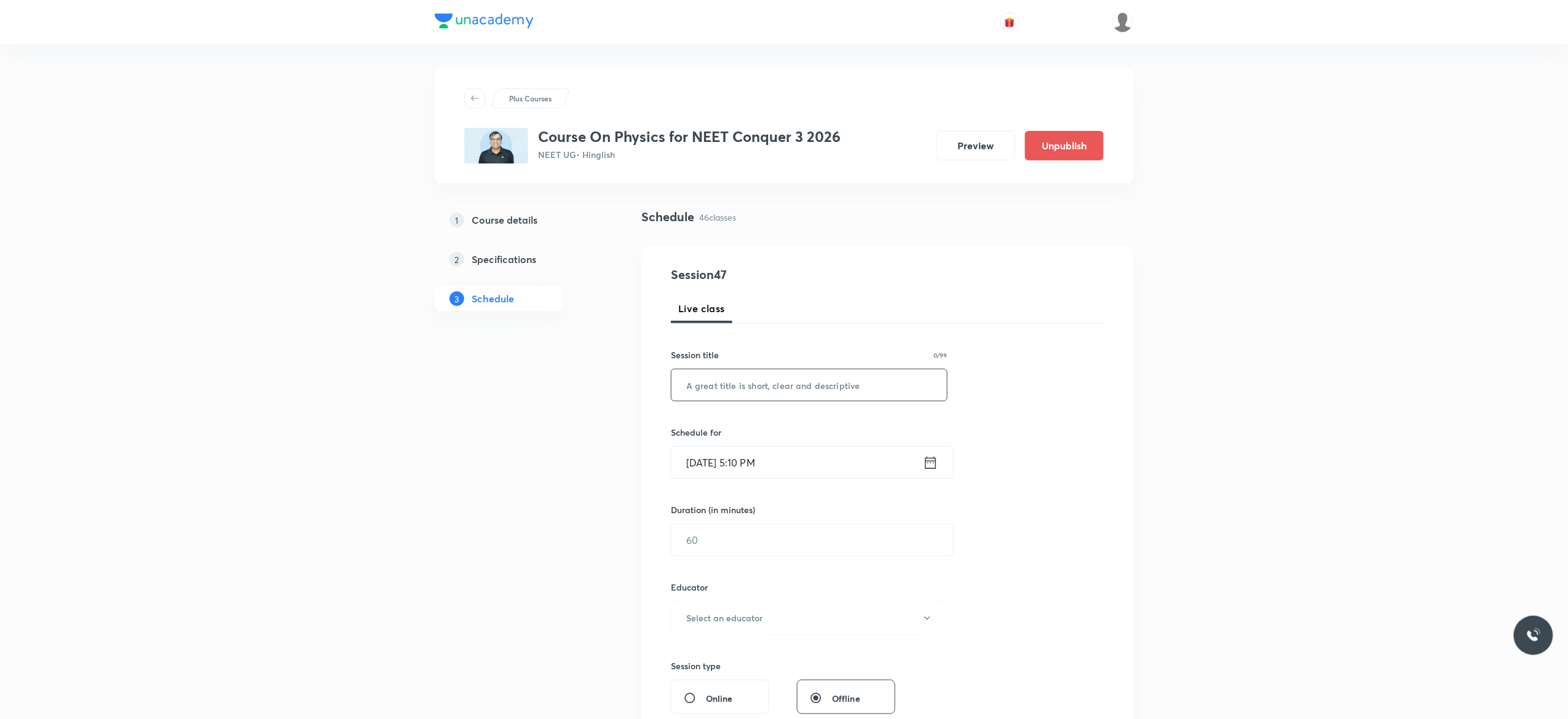
click at [702, 382] on input "text" at bounding box center [809, 385] width 276 height 31
paste input "Newtons Law of Motion - 13"
type input "Newtons Law of Motion - 14"
click at [931, 462] on icon at bounding box center [931, 463] width 16 height 17
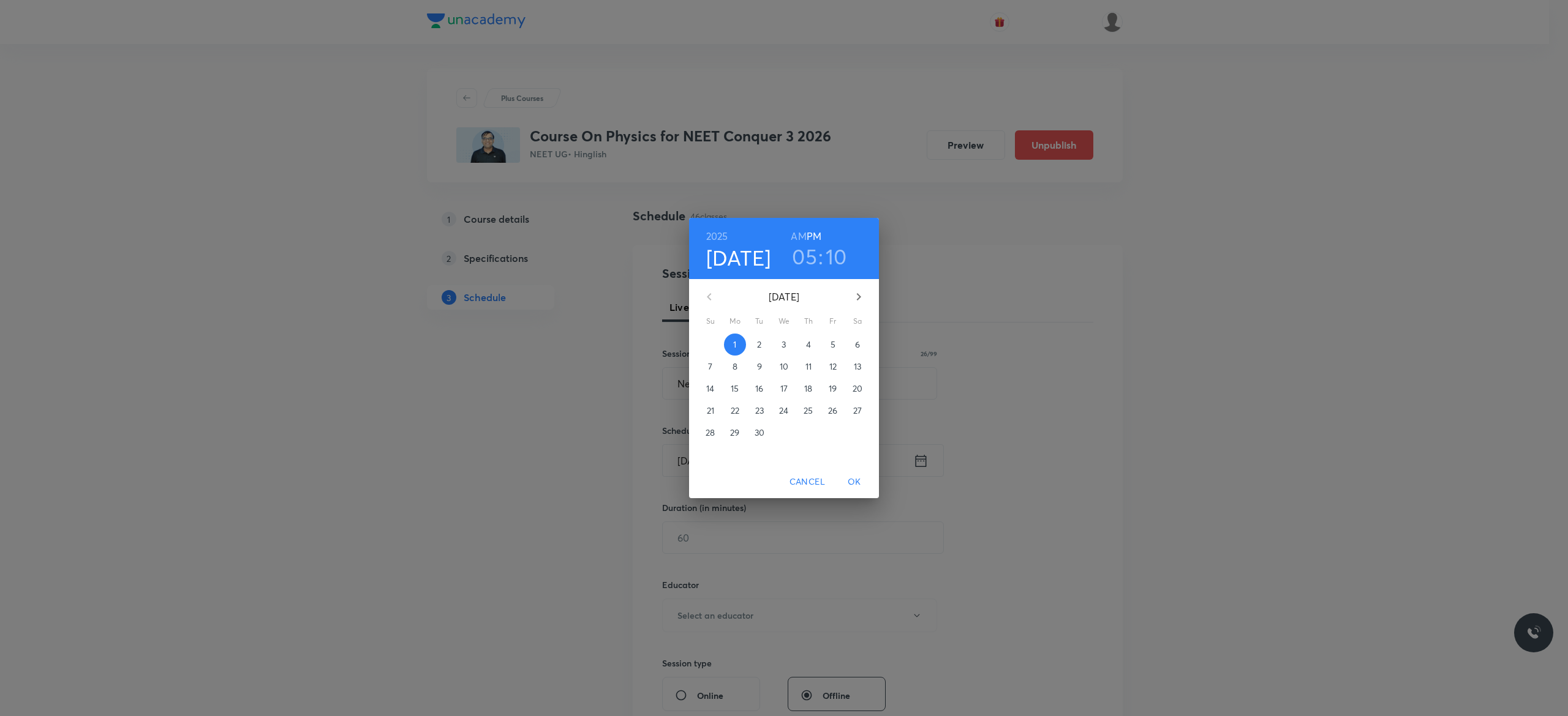
click at [758, 344] on p "2" at bounding box center [759, 345] width 4 height 12
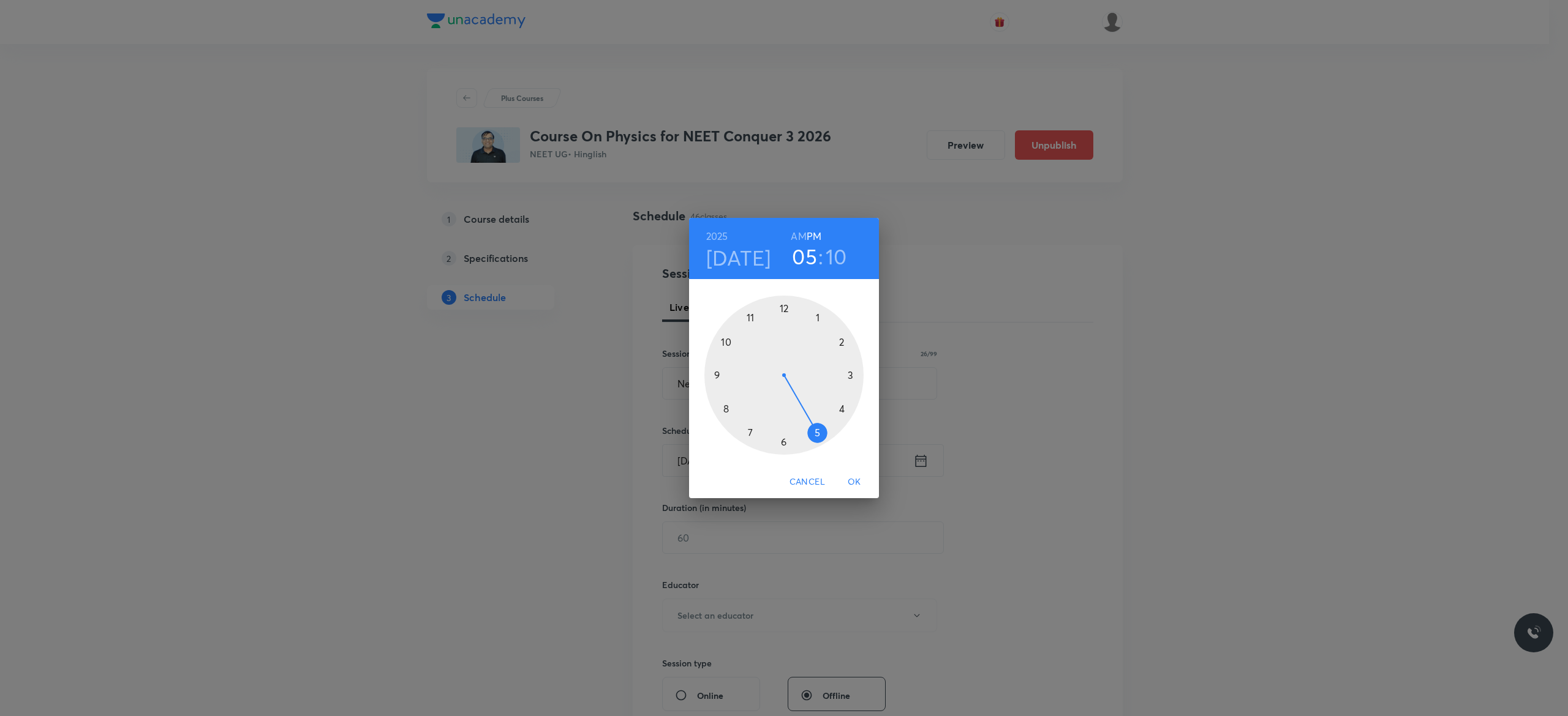
click at [795, 233] on h6 "AM" at bounding box center [798, 236] width 16 height 17
click at [716, 372] on div at bounding box center [784, 375] width 159 height 159
click at [784, 309] on div at bounding box center [784, 375] width 159 height 159
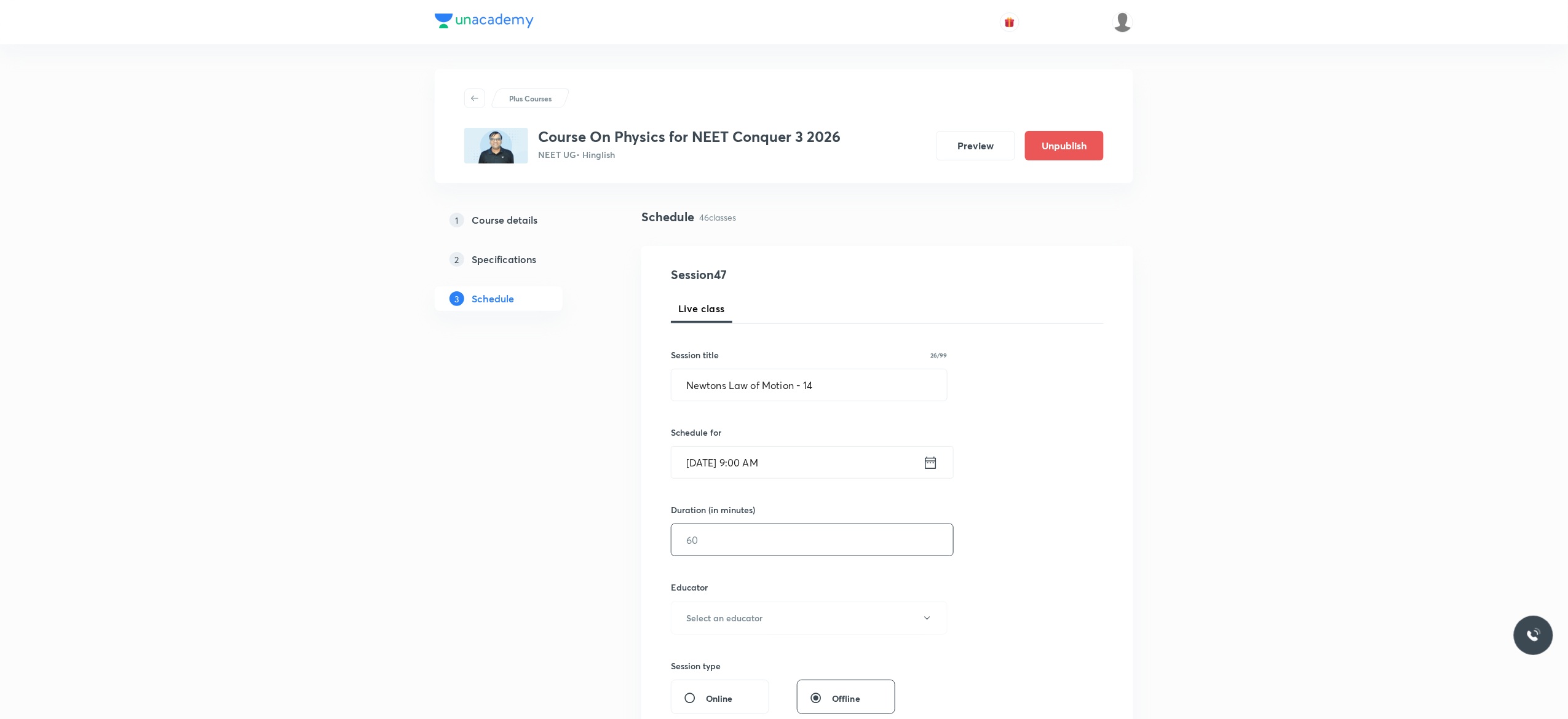
click at [767, 537] on input "text" at bounding box center [812, 540] width 282 height 31
type input "90"
click at [931, 619] on icon "button" at bounding box center [927, 618] width 10 height 10
click at [754, 677] on span "Abhishek Kumar Divoliya" at bounding box center [807, 682] width 269 height 13
click at [1044, 530] on div "Session 47 Live class Session title 26/99 Newtons Law of Motion - 14 ​ Schedule…" at bounding box center [887, 593] width 433 height 656
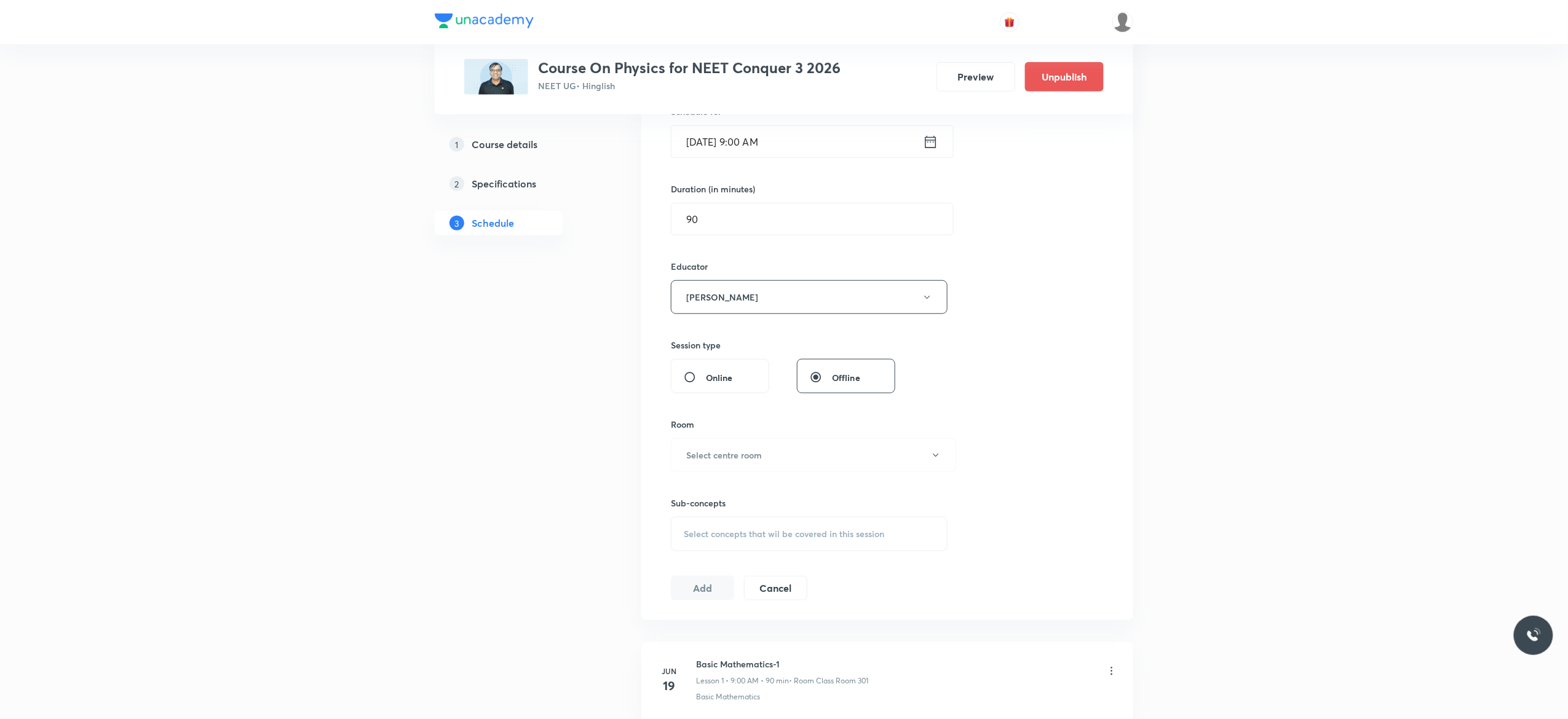
scroll to position [541, 0]
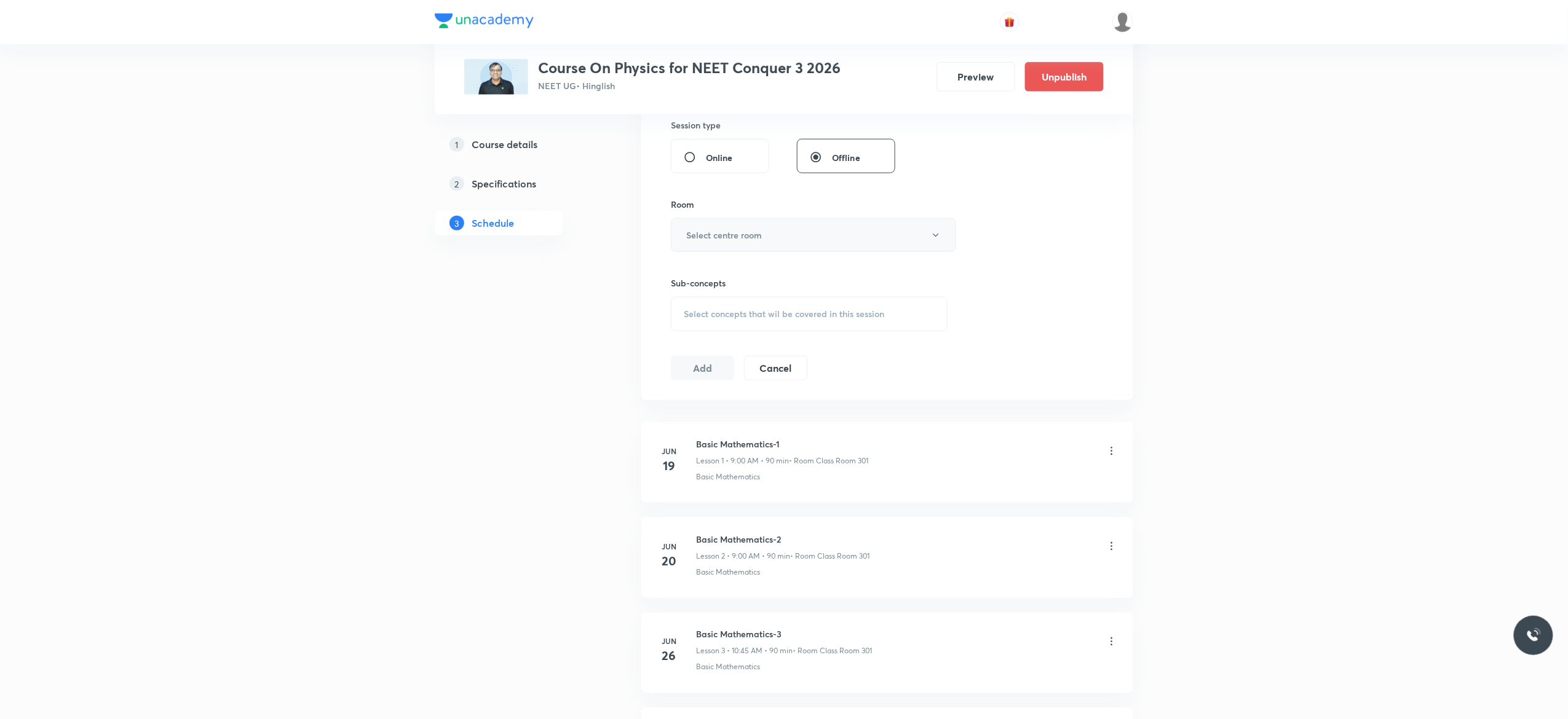
click at [938, 236] on icon "button" at bounding box center [936, 236] width 10 height 10
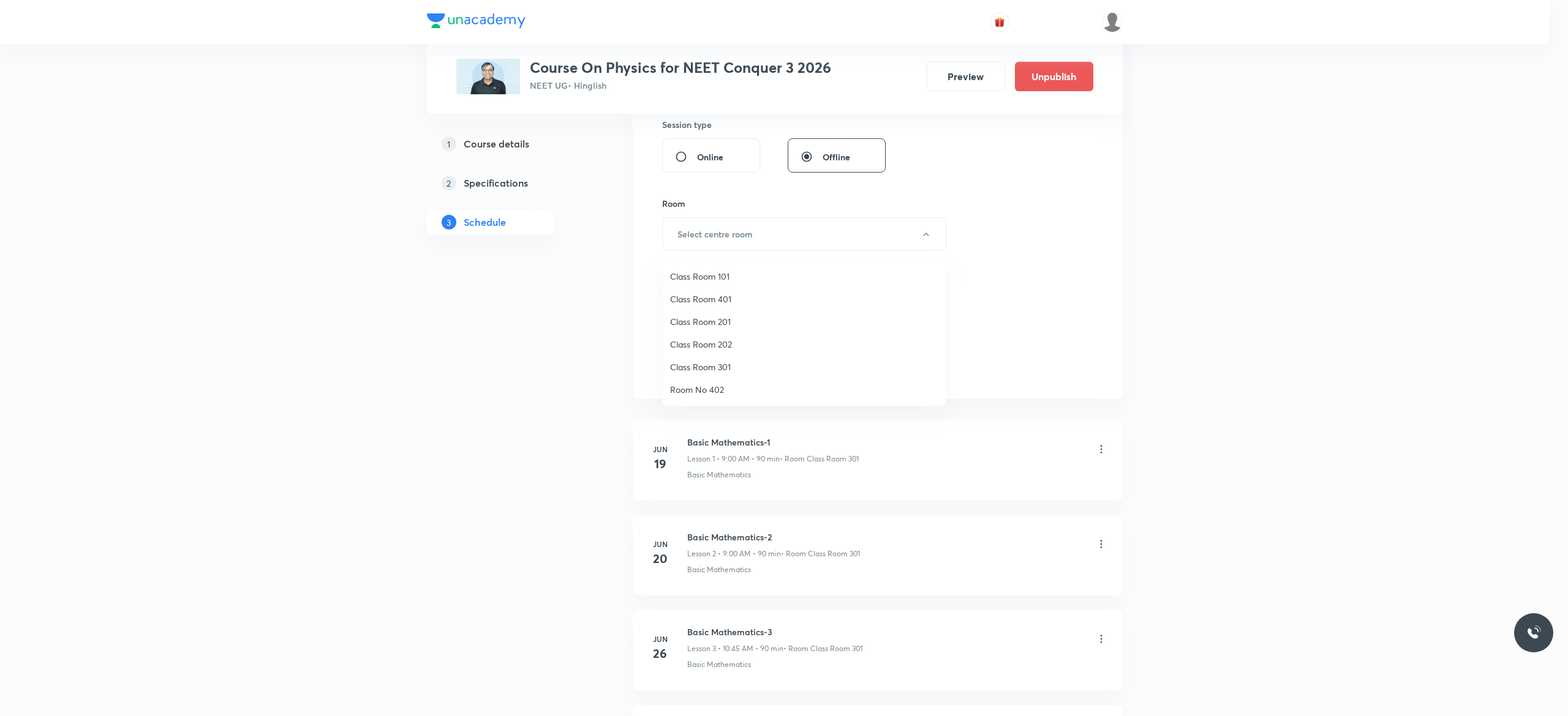
click at [730, 360] on span "Class Room 301" at bounding box center [804, 366] width 268 height 13
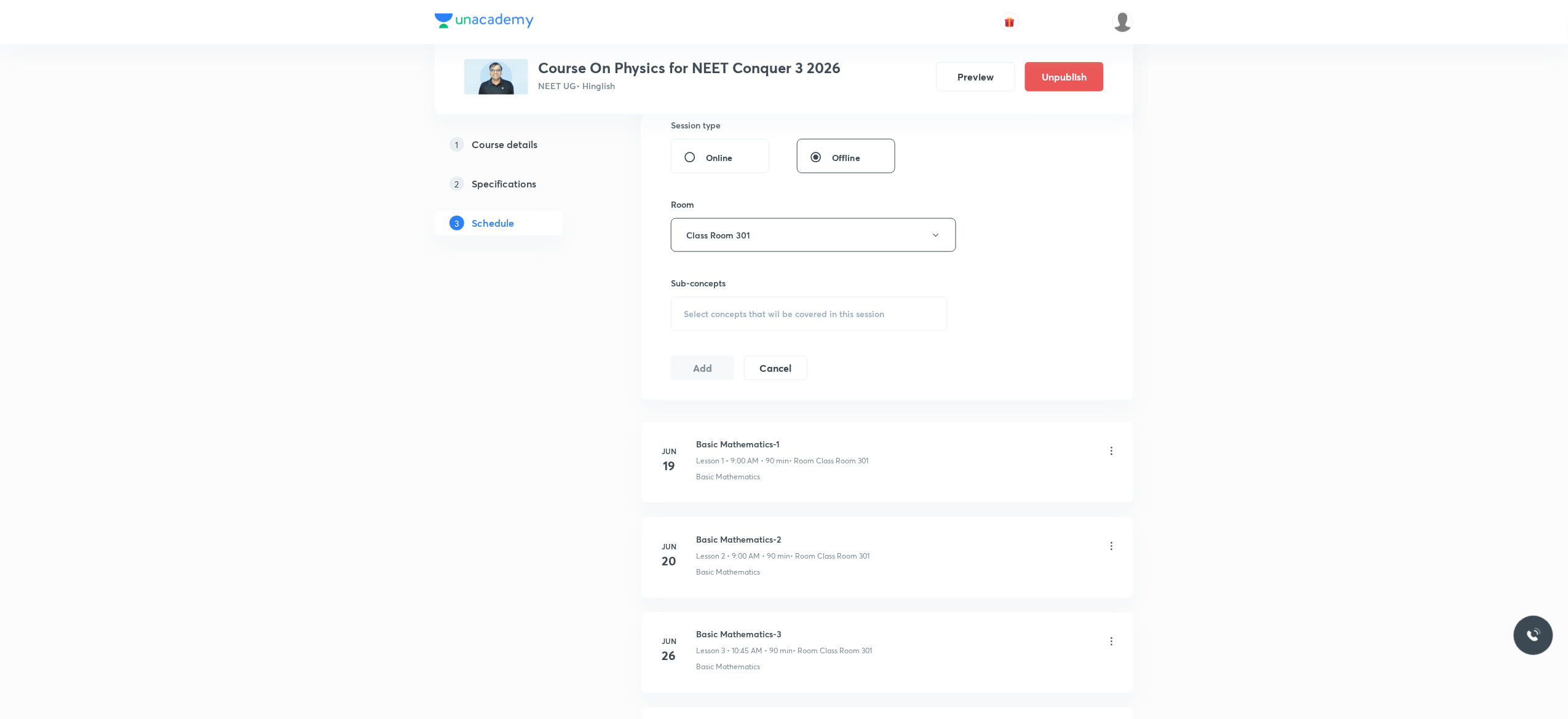
click at [702, 319] on span "Select concepts that wil be covered in this session" at bounding box center [784, 314] width 201 height 10
type input "Newtons Law of Motion"
click at [689, 415] on input "checkbox" at bounding box center [690, 413] width 17 height 19
checkbox input "true"
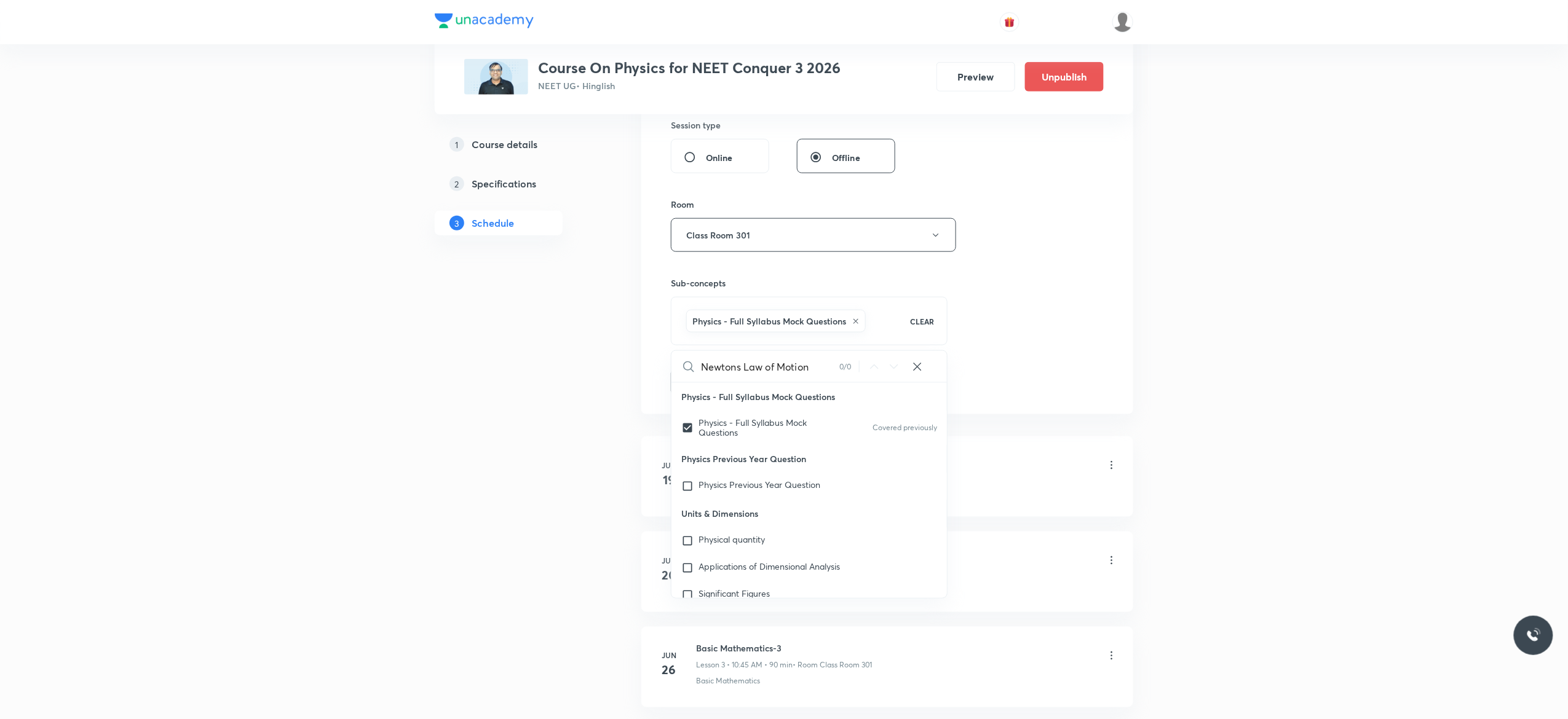
click at [695, 385] on button "Add" at bounding box center [702, 380] width 63 height 24
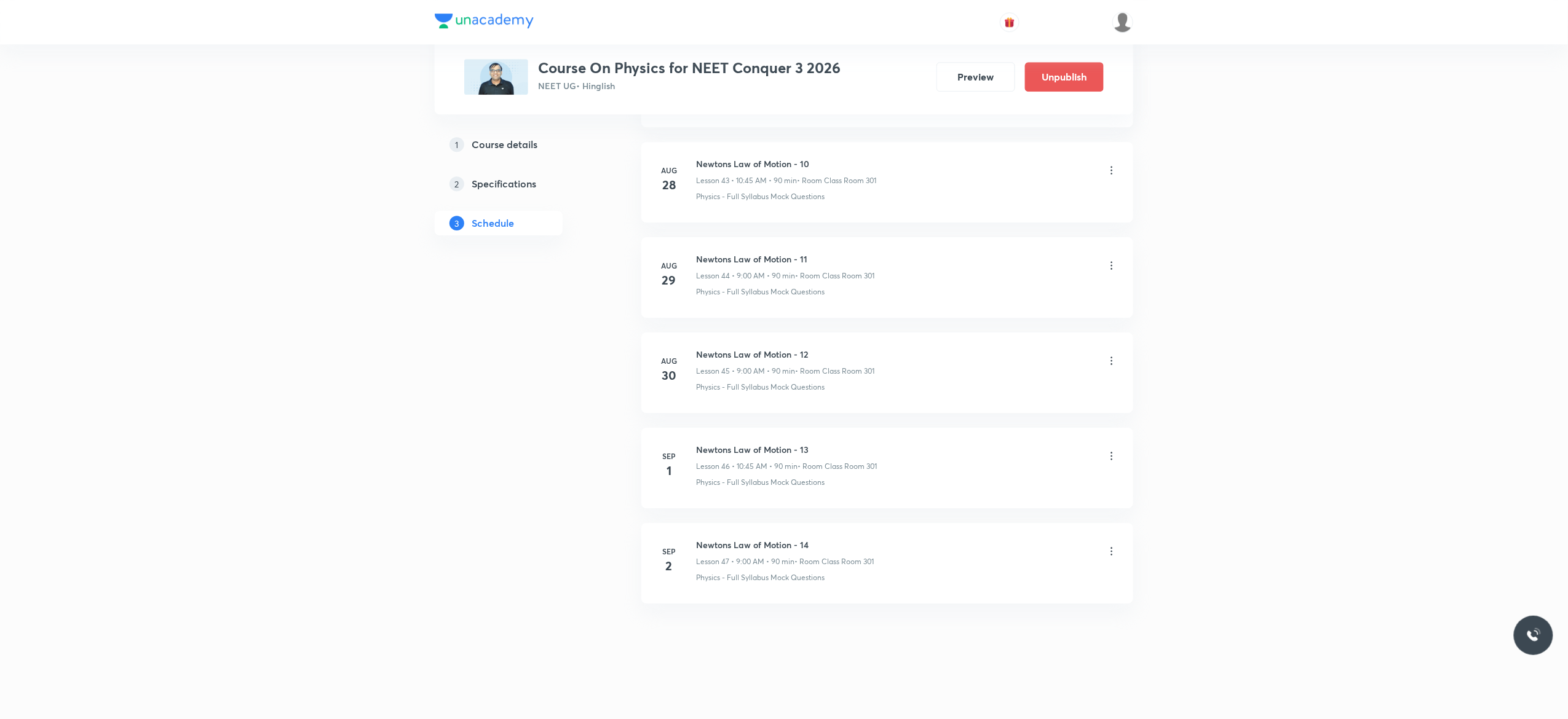
scroll to position [4198, 0]
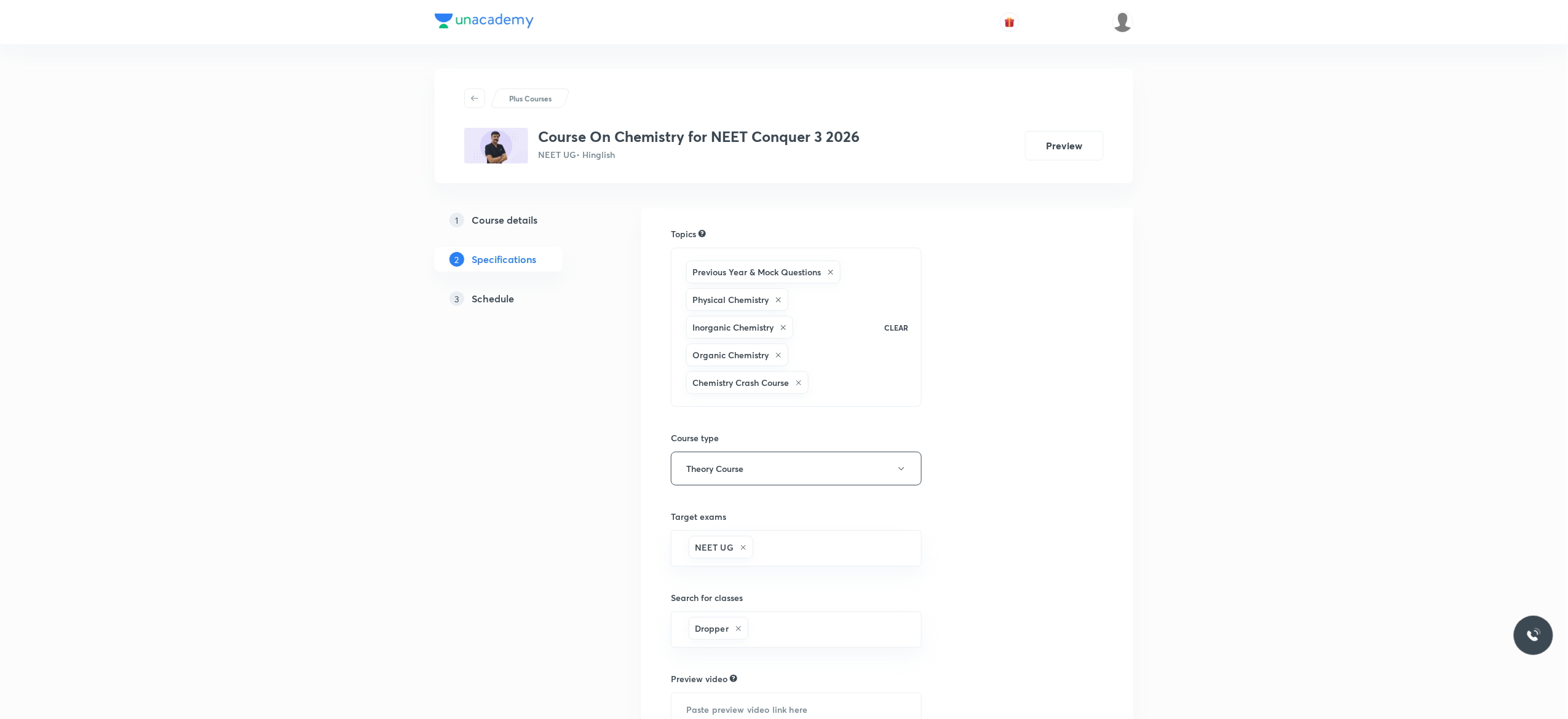
click at [493, 297] on h5 "Schedule" at bounding box center [493, 299] width 42 height 15
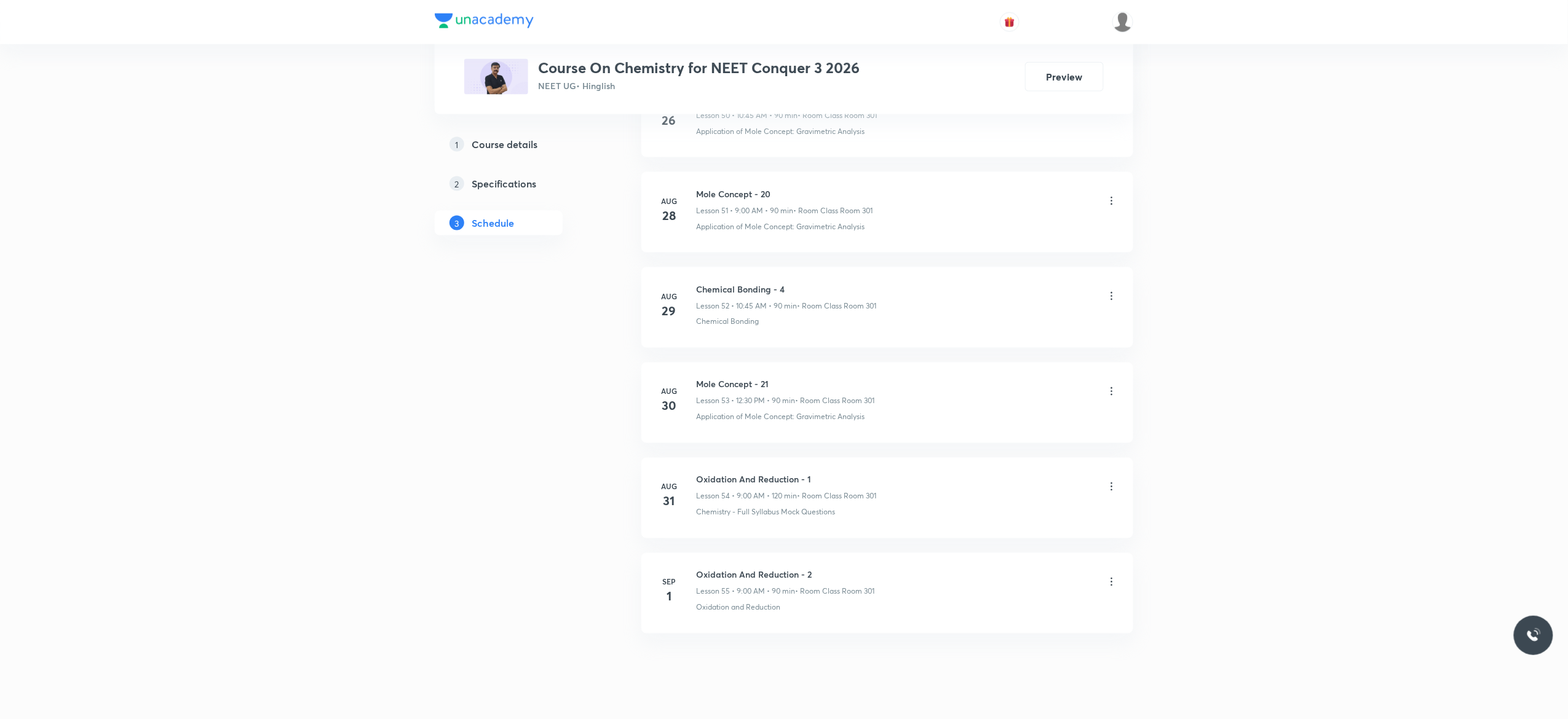
scroll to position [5608, 0]
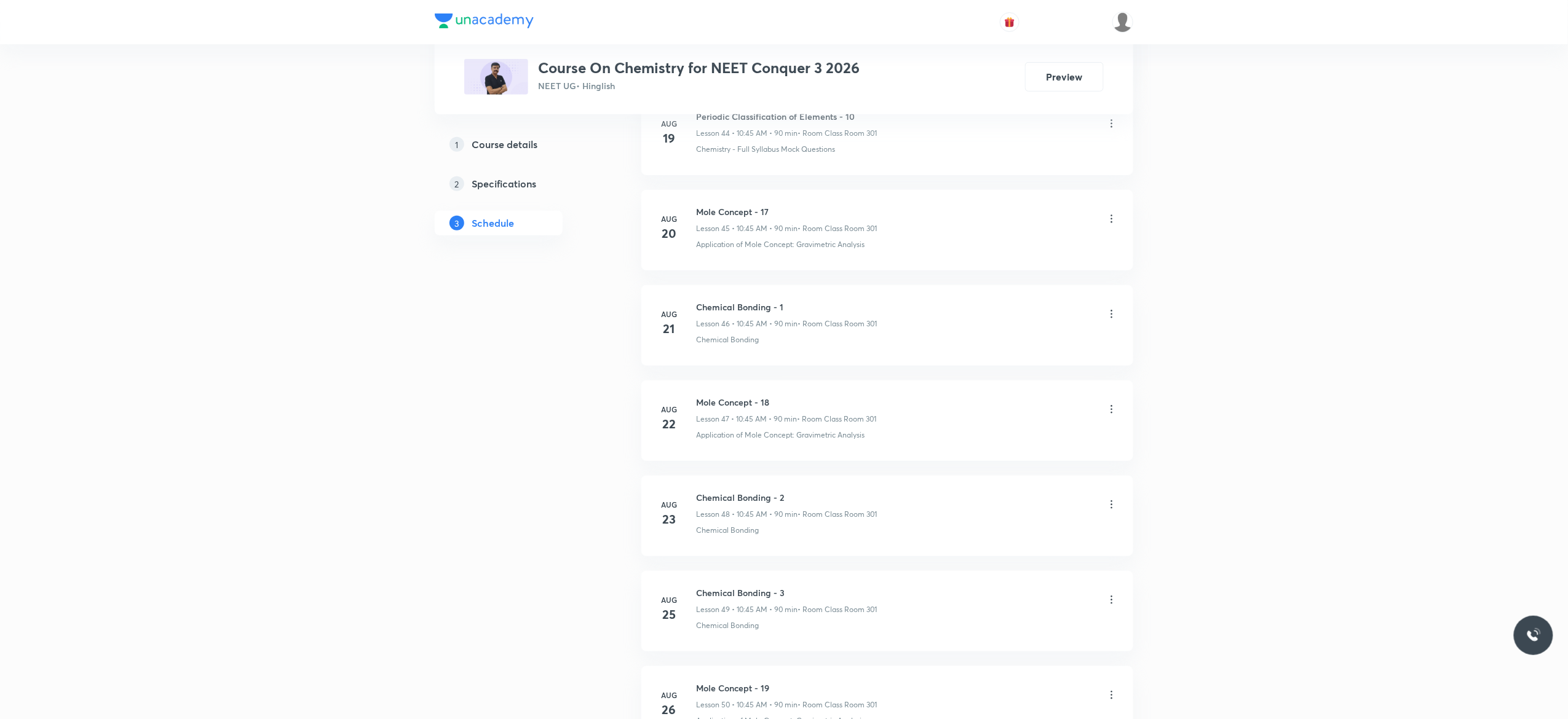
scroll to position [4921, 0]
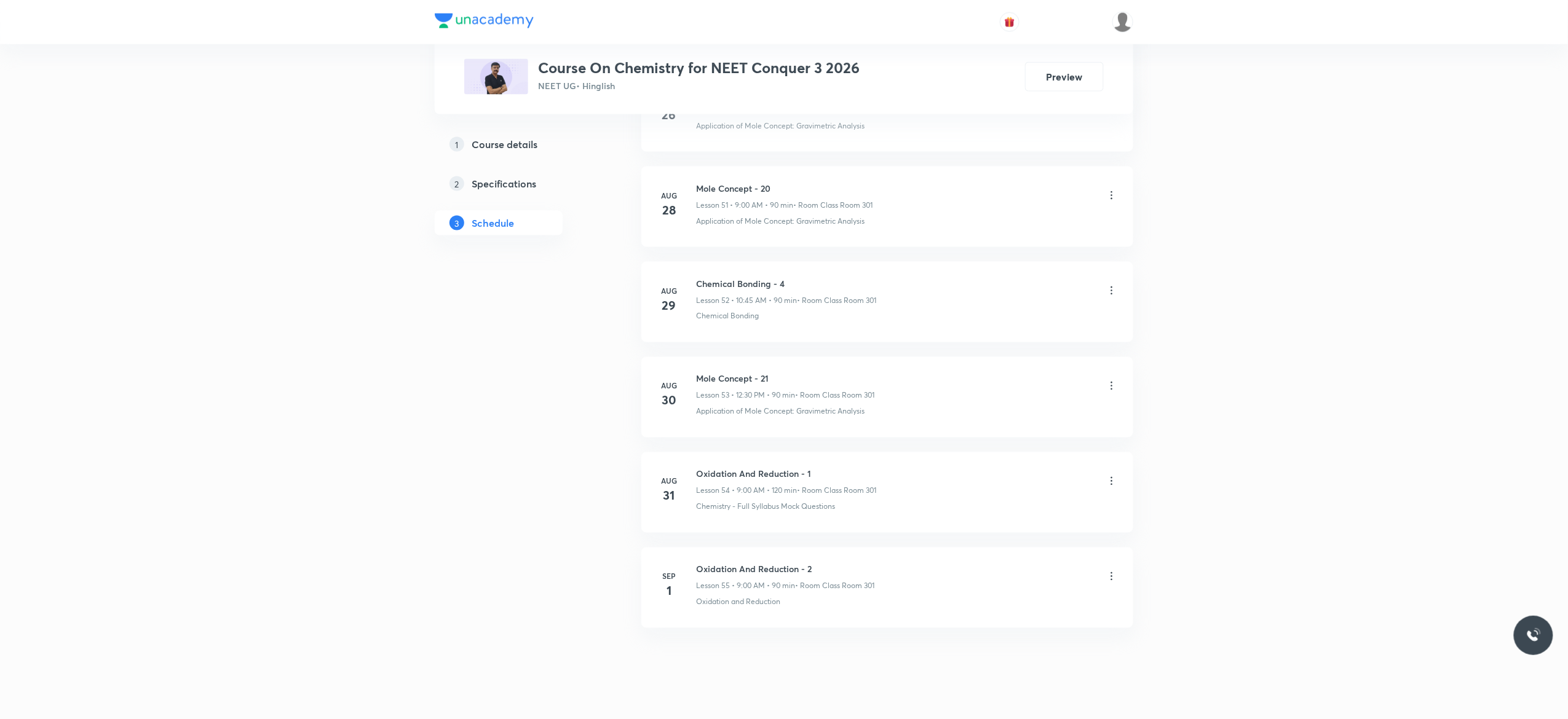
scroll to position [5608, 0]
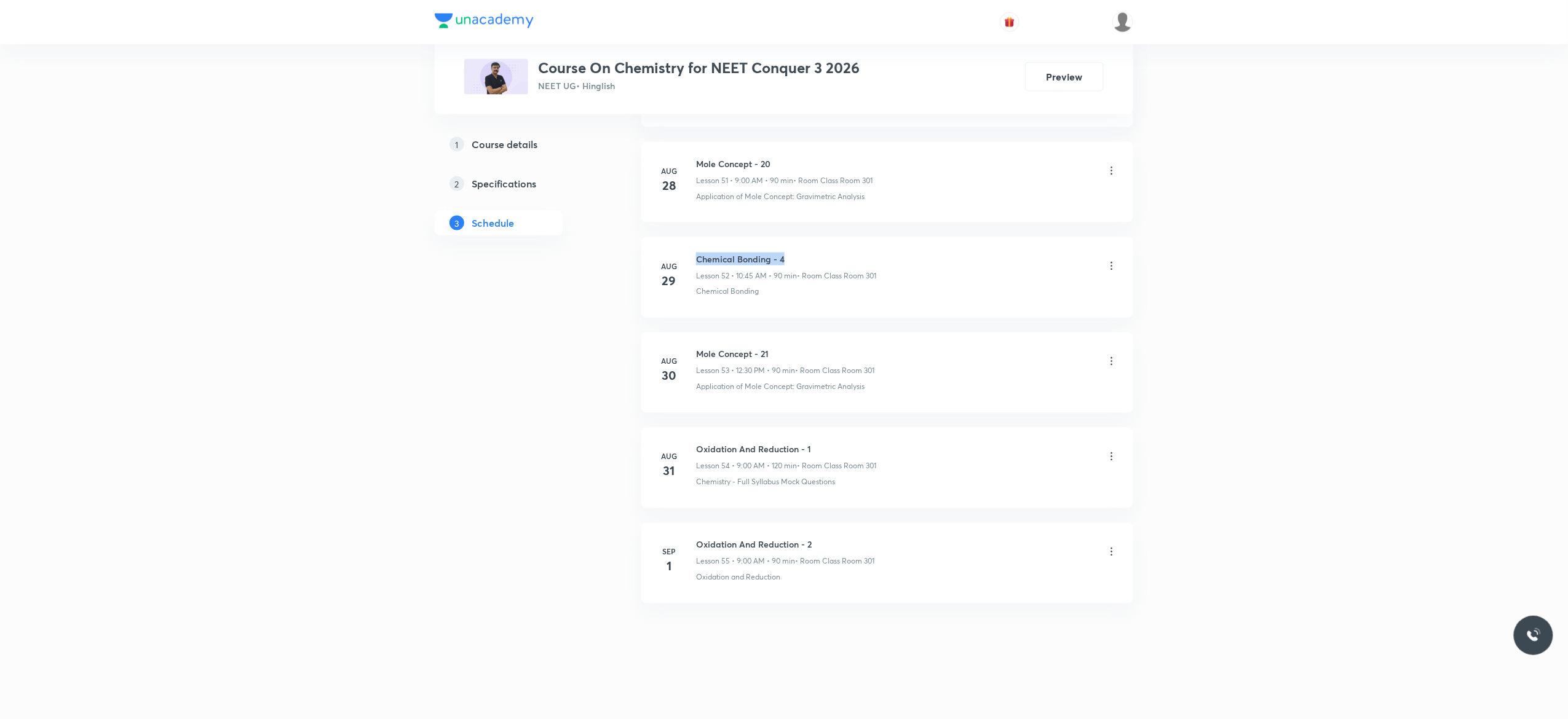
drag, startPoint x: 788, startPoint y: 253, endPoint x: 697, endPoint y: 248, distance: 91.1
click at [697, 248] on li "[DATE] Chemical Bonding - 4 Lesson 52 • 10:45 AM • 90 min • Room Class Room 301…" at bounding box center [887, 277] width 492 height 81
copy h6 "Chemical Bonding - 4"
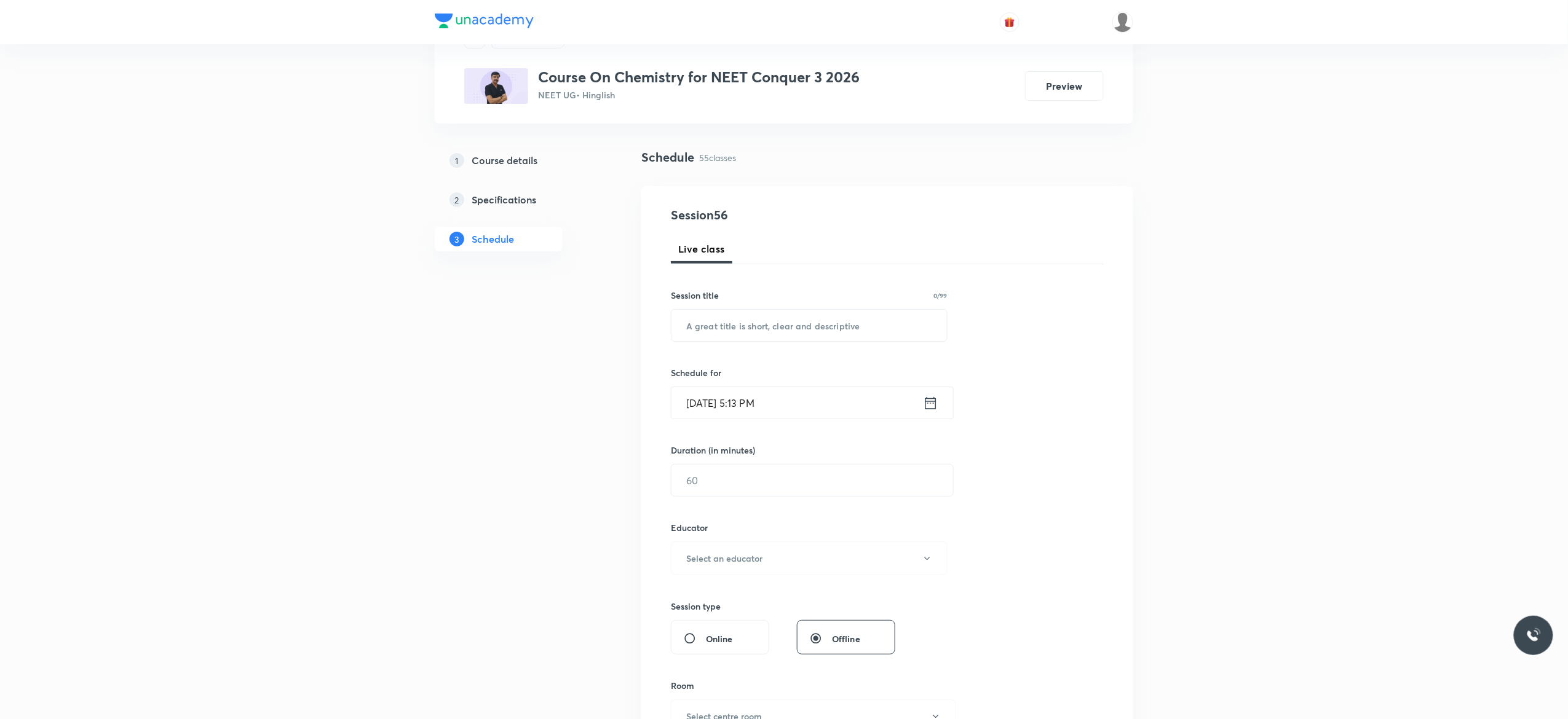
scroll to position [0, 0]
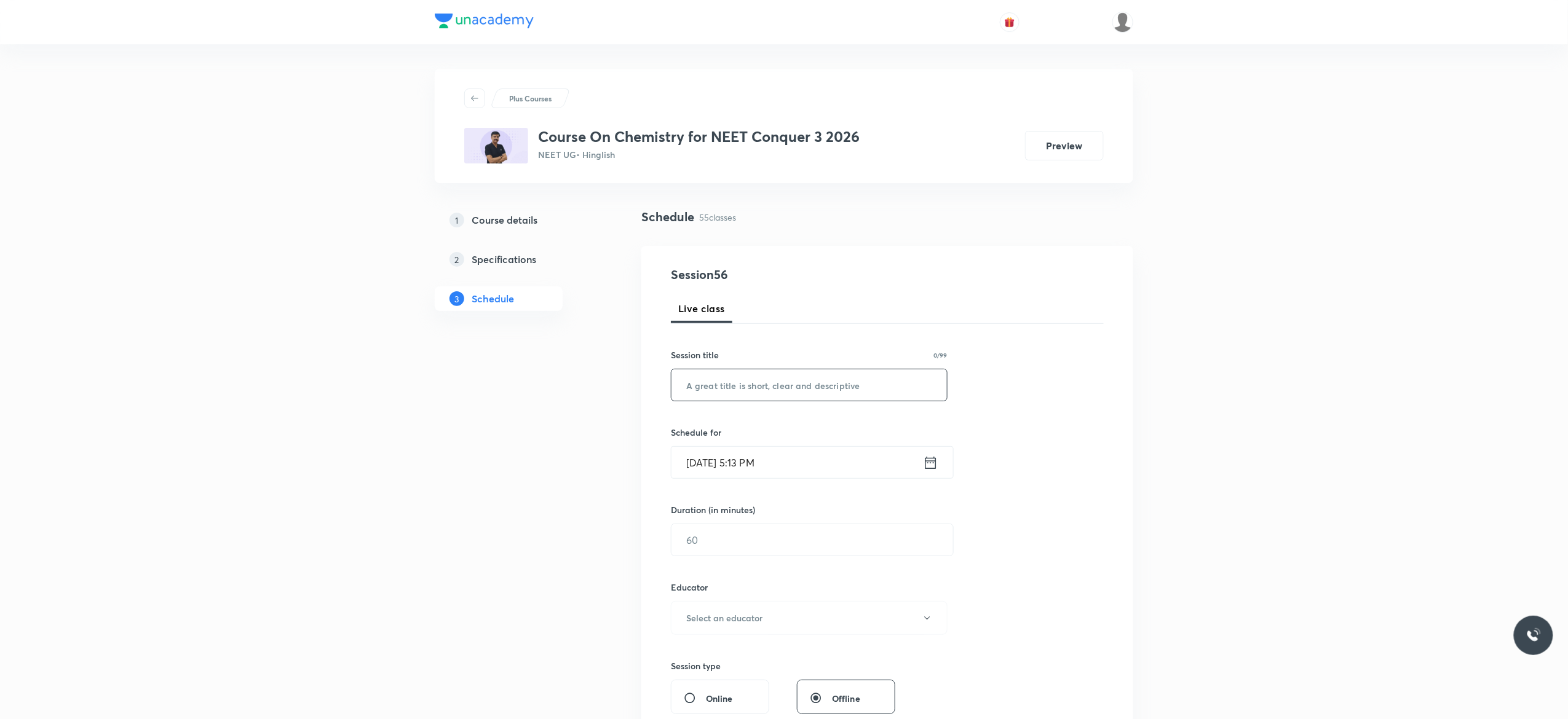
click at [726, 385] on input "text" at bounding box center [809, 385] width 276 height 31
paste input "Chemical Bonding - 4"
type input "Chemical Bonding - 5"
click at [931, 462] on icon at bounding box center [931, 462] width 11 height 12
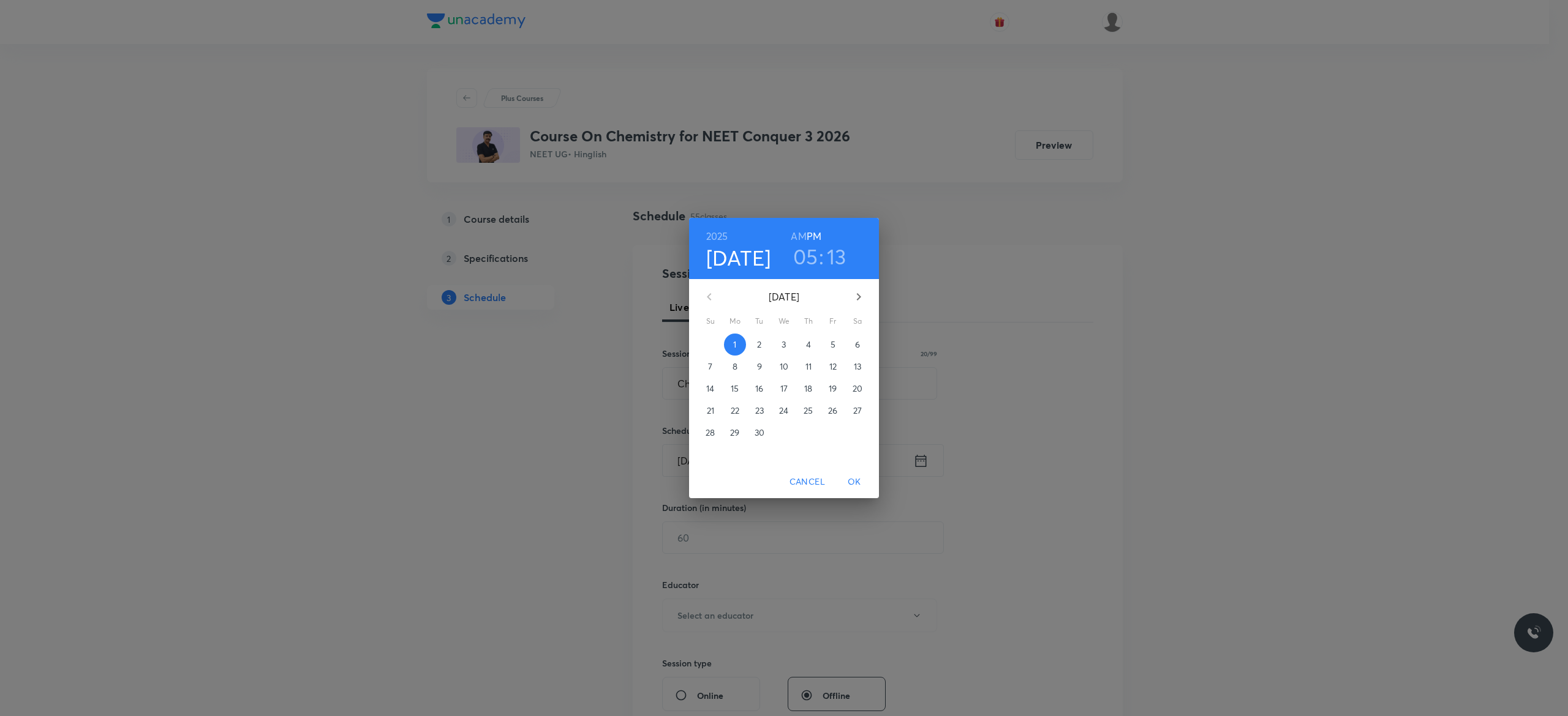
click at [761, 340] on p "2" at bounding box center [759, 345] width 4 height 12
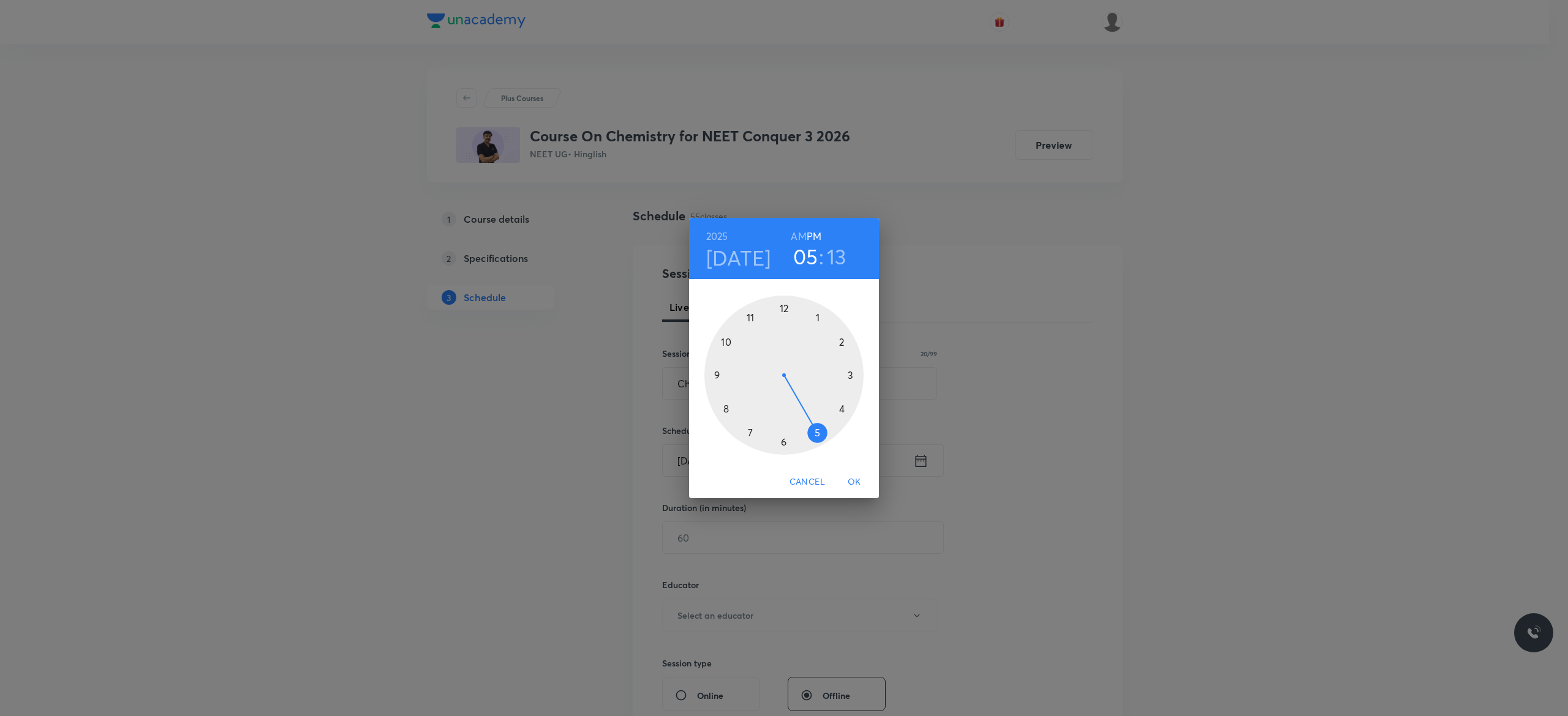
click at [799, 240] on h6 "AM" at bounding box center [798, 236] width 16 height 17
click at [726, 342] on div at bounding box center [784, 375] width 159 height 159
click at [718, 374] on div at bounding box center [784, 375] width 159 height 159
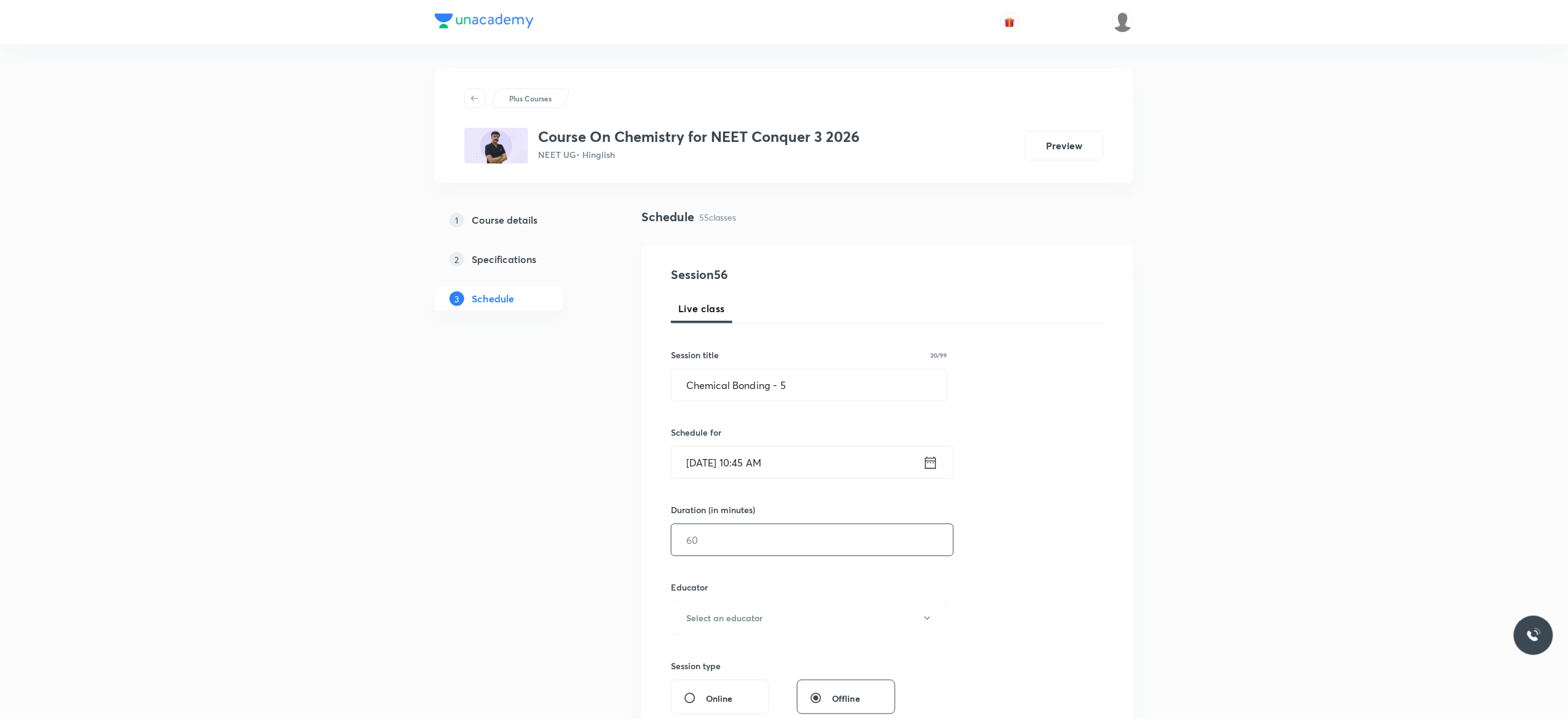
click at [729, 543] on input "text" at bounding box center [812, 540] width 282 height 31
type input "90"
click at [932, 621] on button "Select an educator" at bounding box center [809, 618] width 277 height 34
click at [711, 664] on span "[PERSON_NAME]" at bounding box center [807, 660] width 269 height 13
click at [1046, 607] on div "Session 56 Live class Session title 20/99 Chemical Bonding - 5 ​ Schedule for […" at bounding box center [887, 593] width 433 height 656
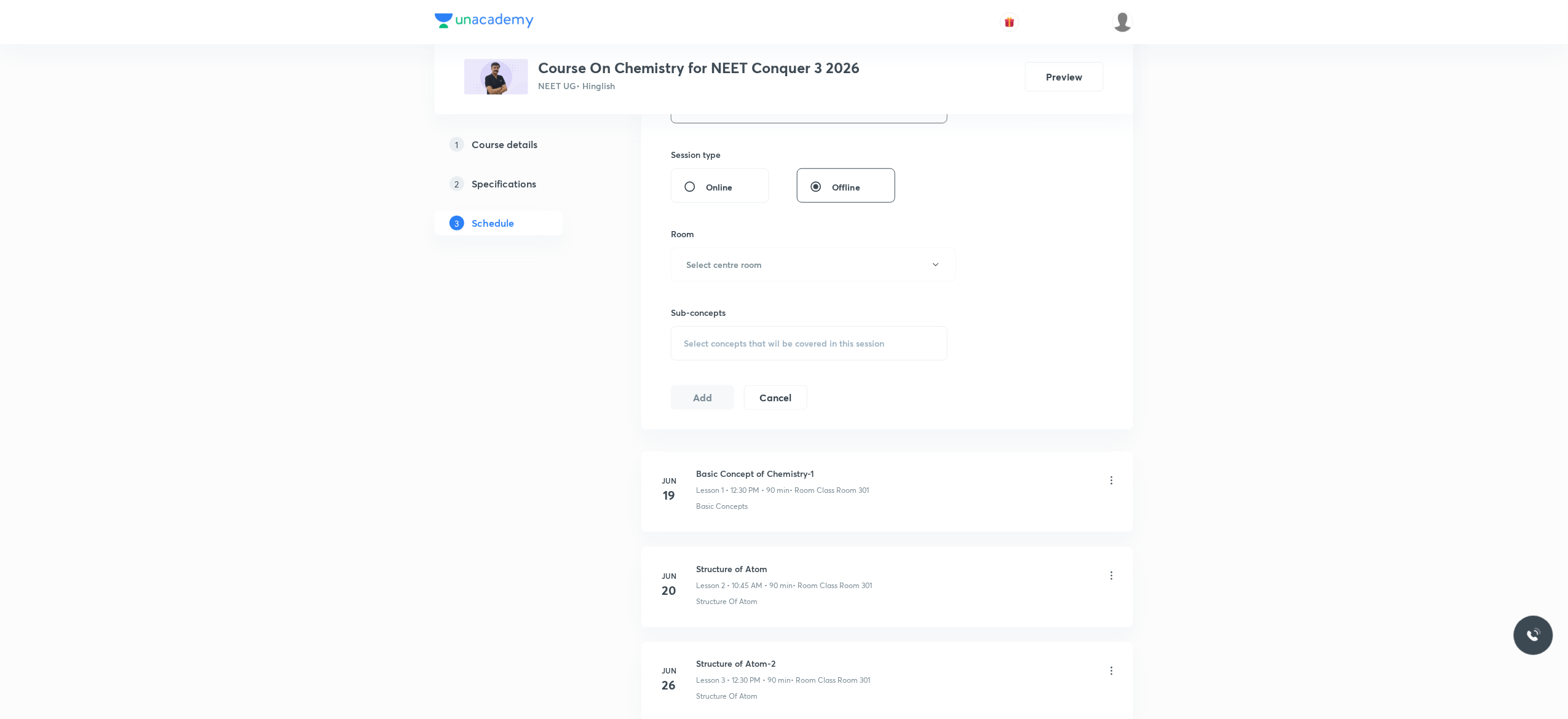
scroll to position [541, 0]
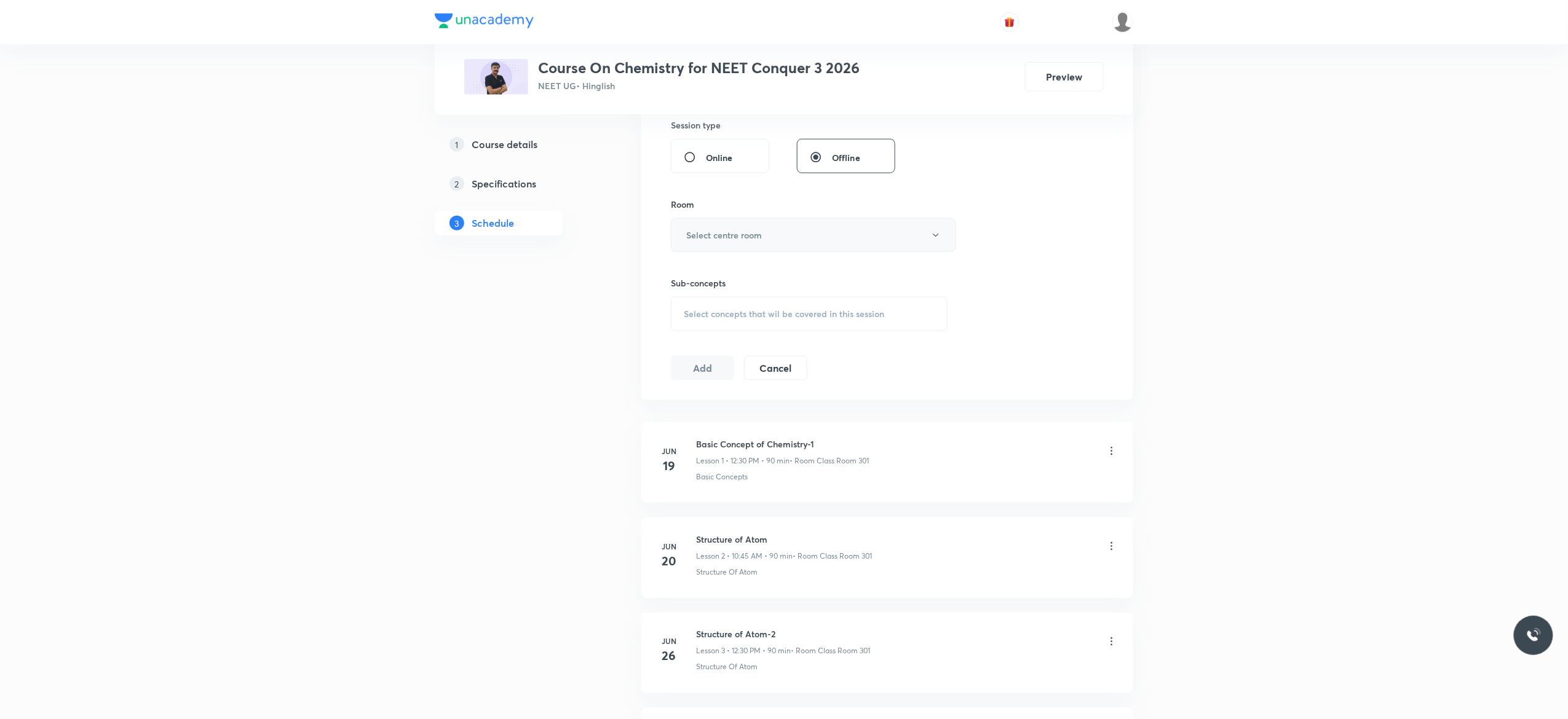
click at [936, 237] on icon "button" at bounding box center [935, 235] width 6 height 3
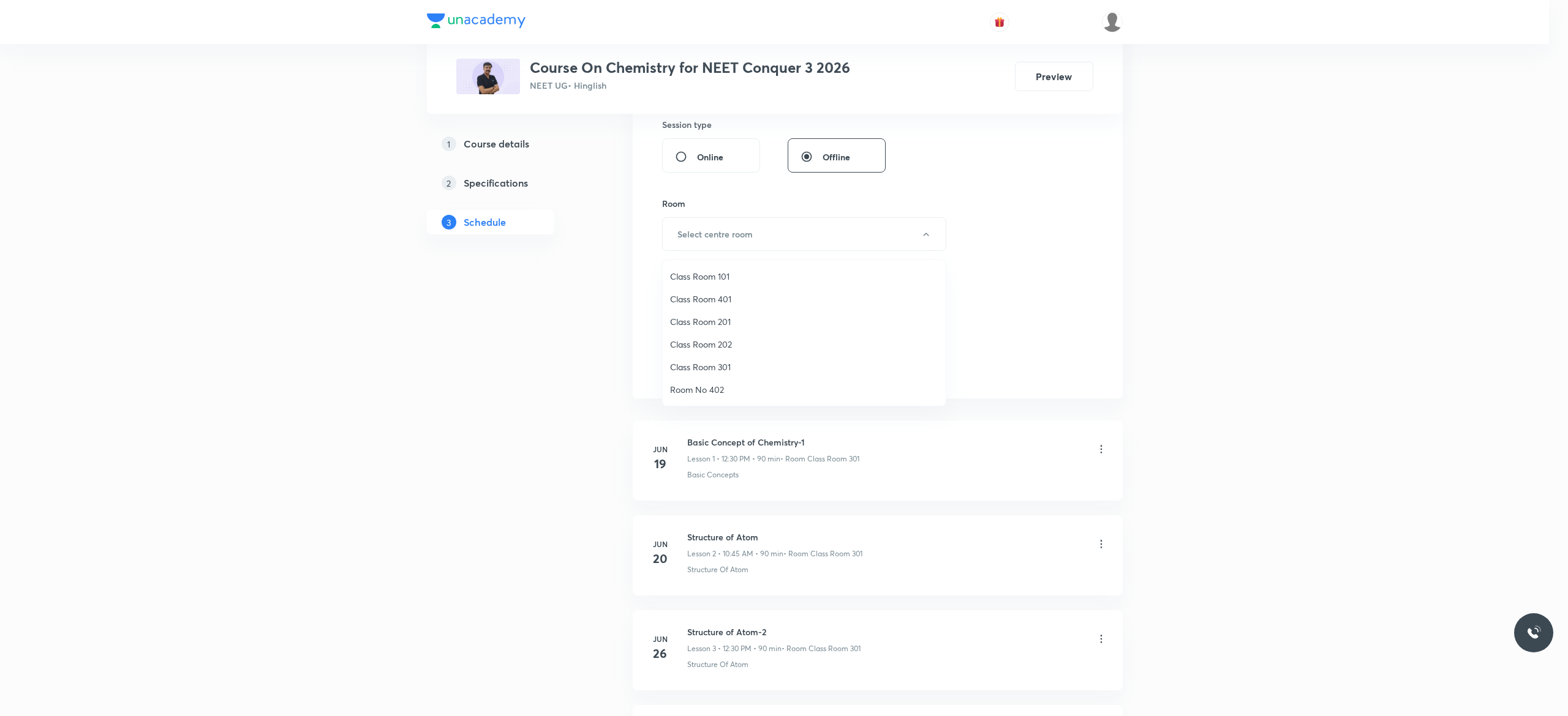
click at [723, 366] on span "Class Room 301" at bounding box center [804, 366] width 268 height 13
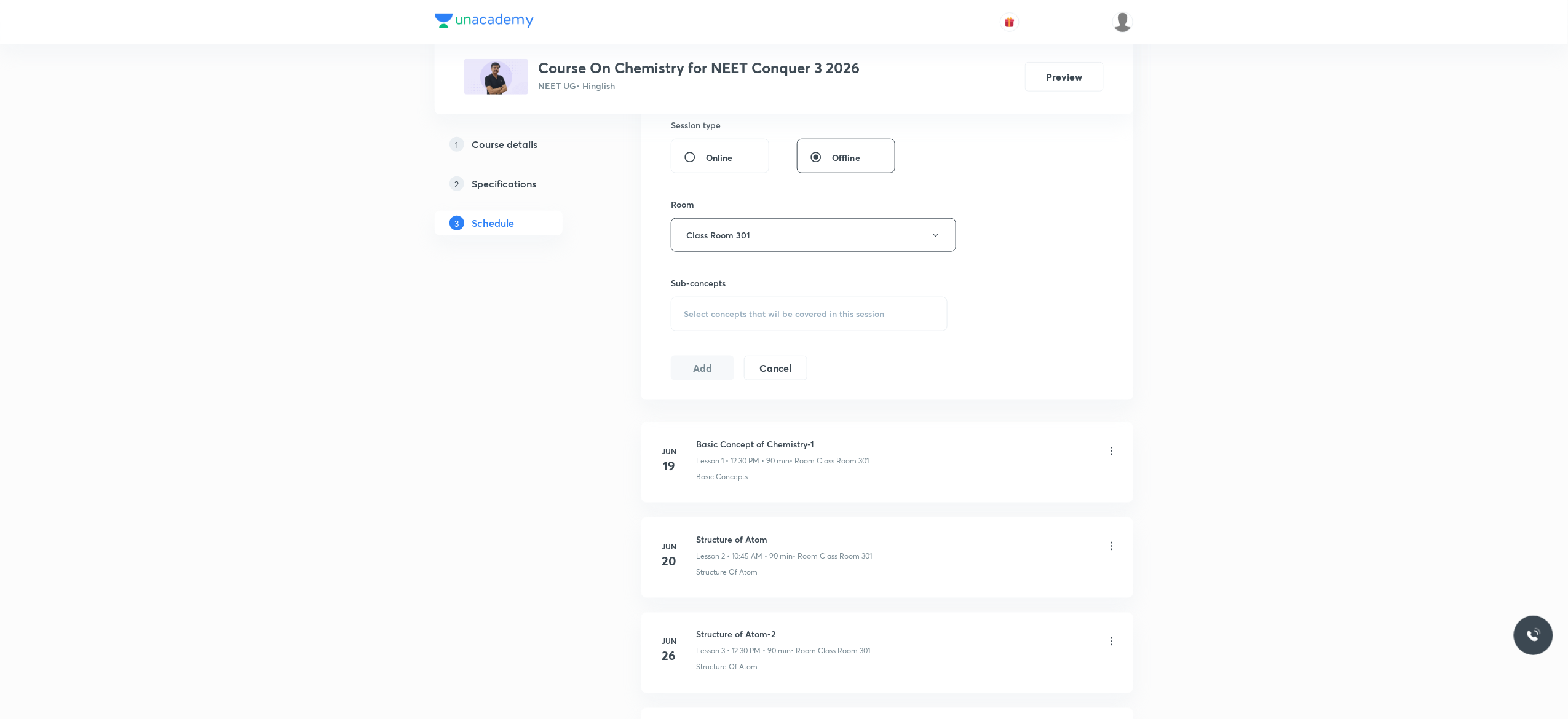
click at [694, 323] on div "Select concepts that wil be covered in this session" at bounding box center [809, 314] width 277 height 34
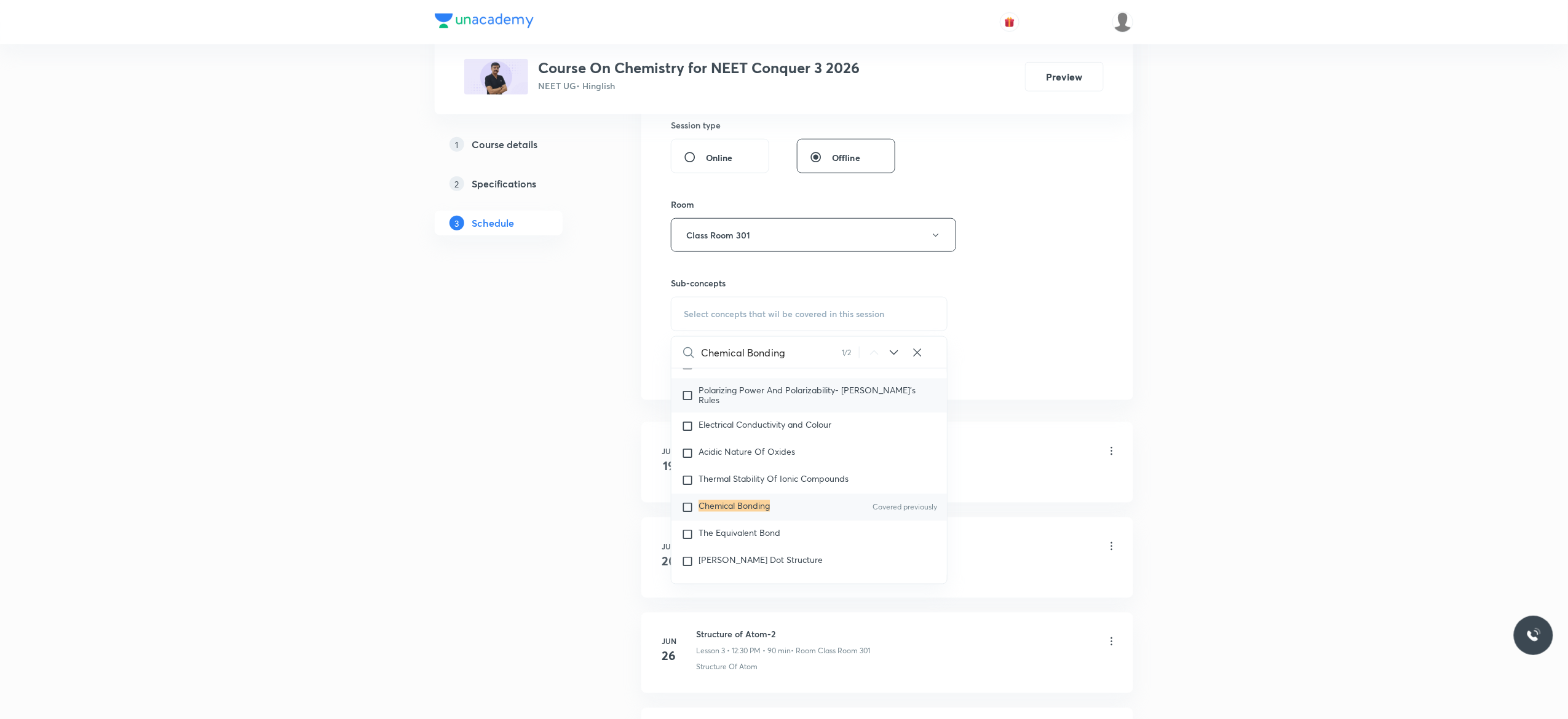
scroll to position [5888, 0]
type input "Chemical Bonding"
click at [687, 504] on input "checkbox" at bounding box center [690, 498] width 17 height 12
checkbox input "true"
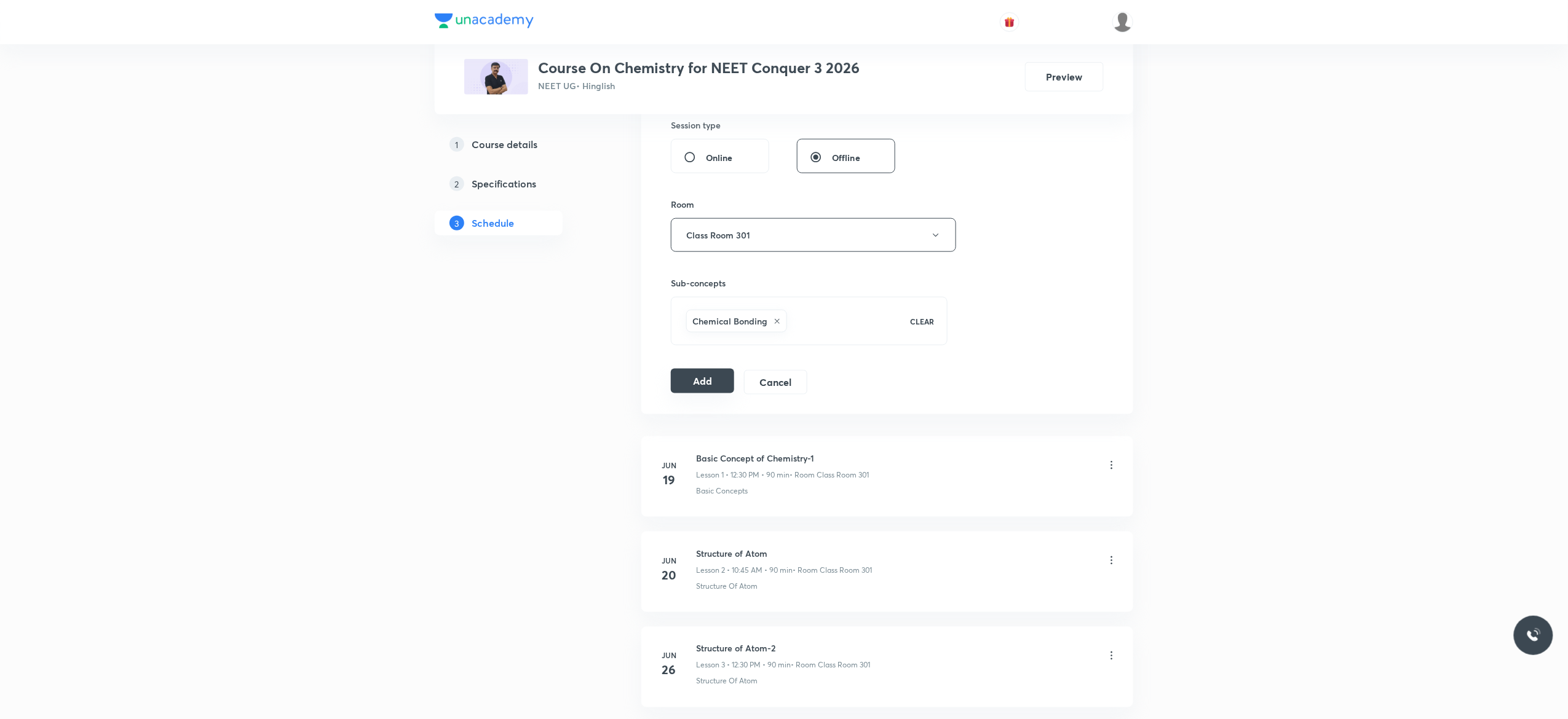
click at [697, 388] on button "Add" at bounding box center [702, 380] width 63 height 24
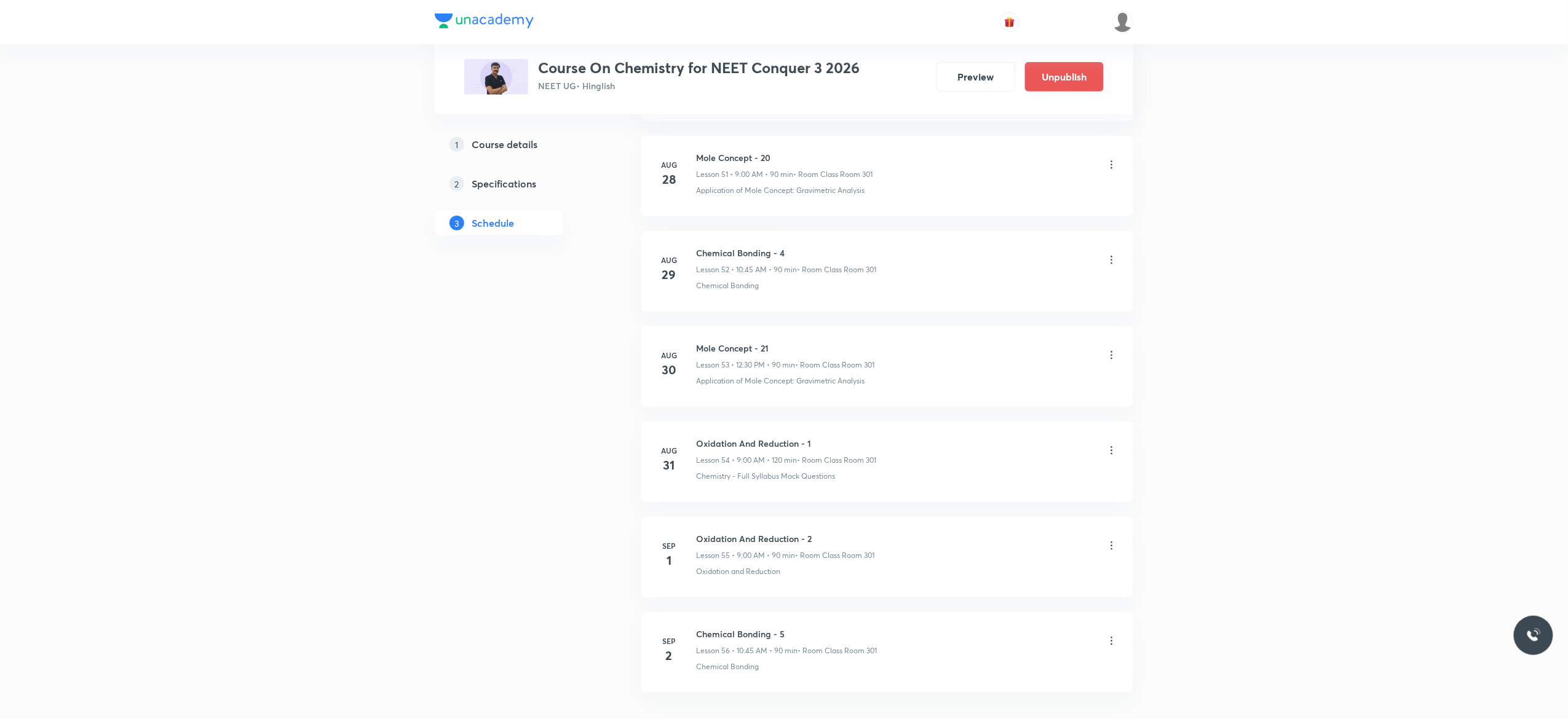
scroll to position [5058, 0]
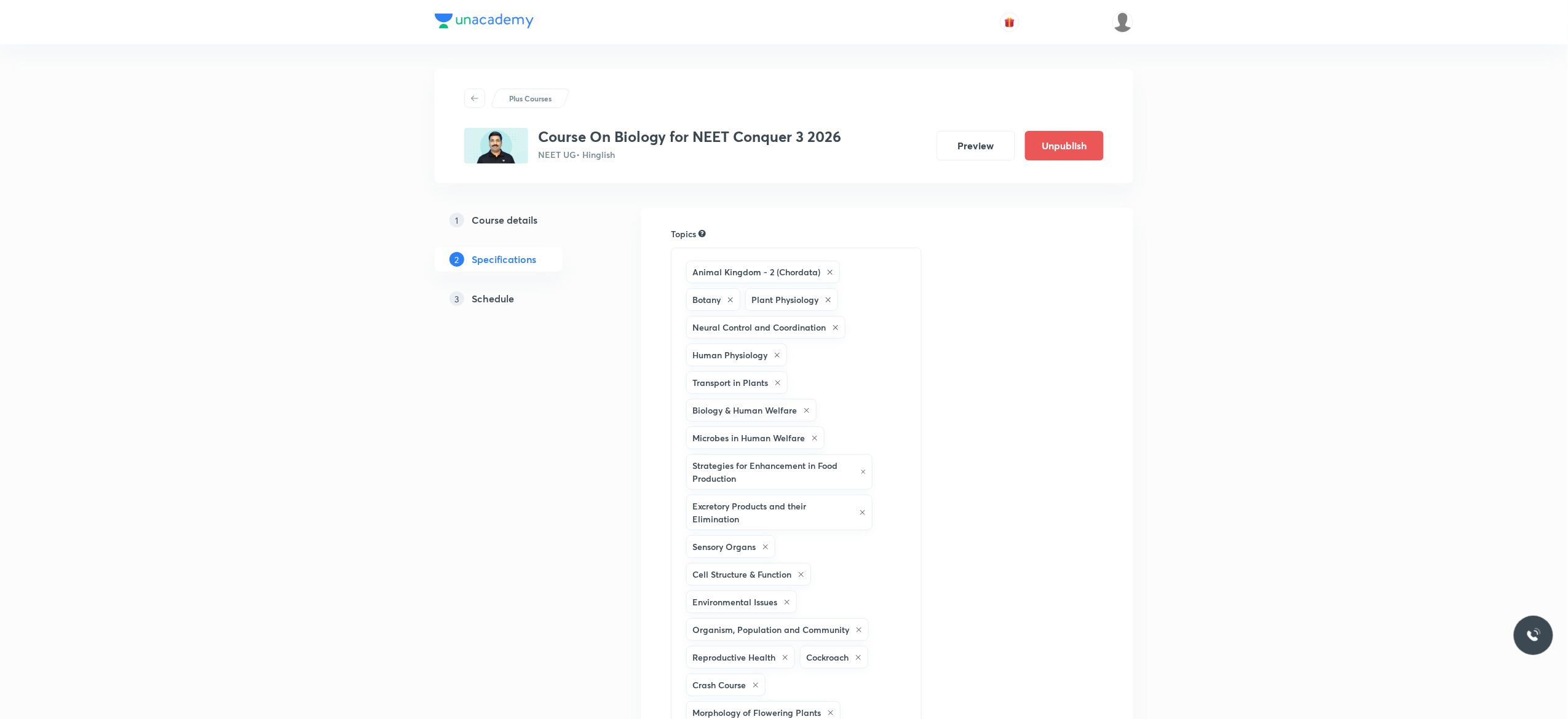
click at [495, 296] on h5 "Schedule" at bounding box center [493, 299] width 42 height 15
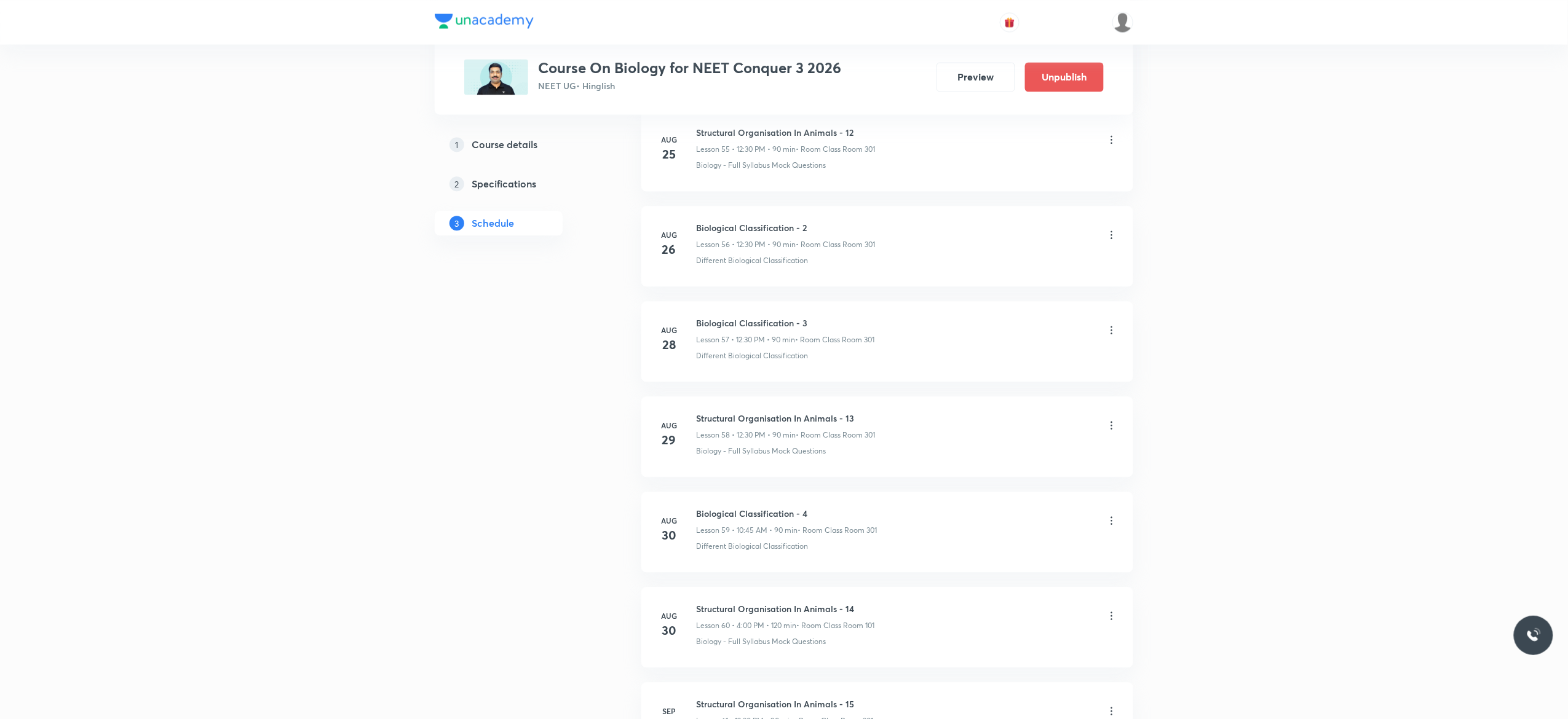
scroll to position [6182, 0]
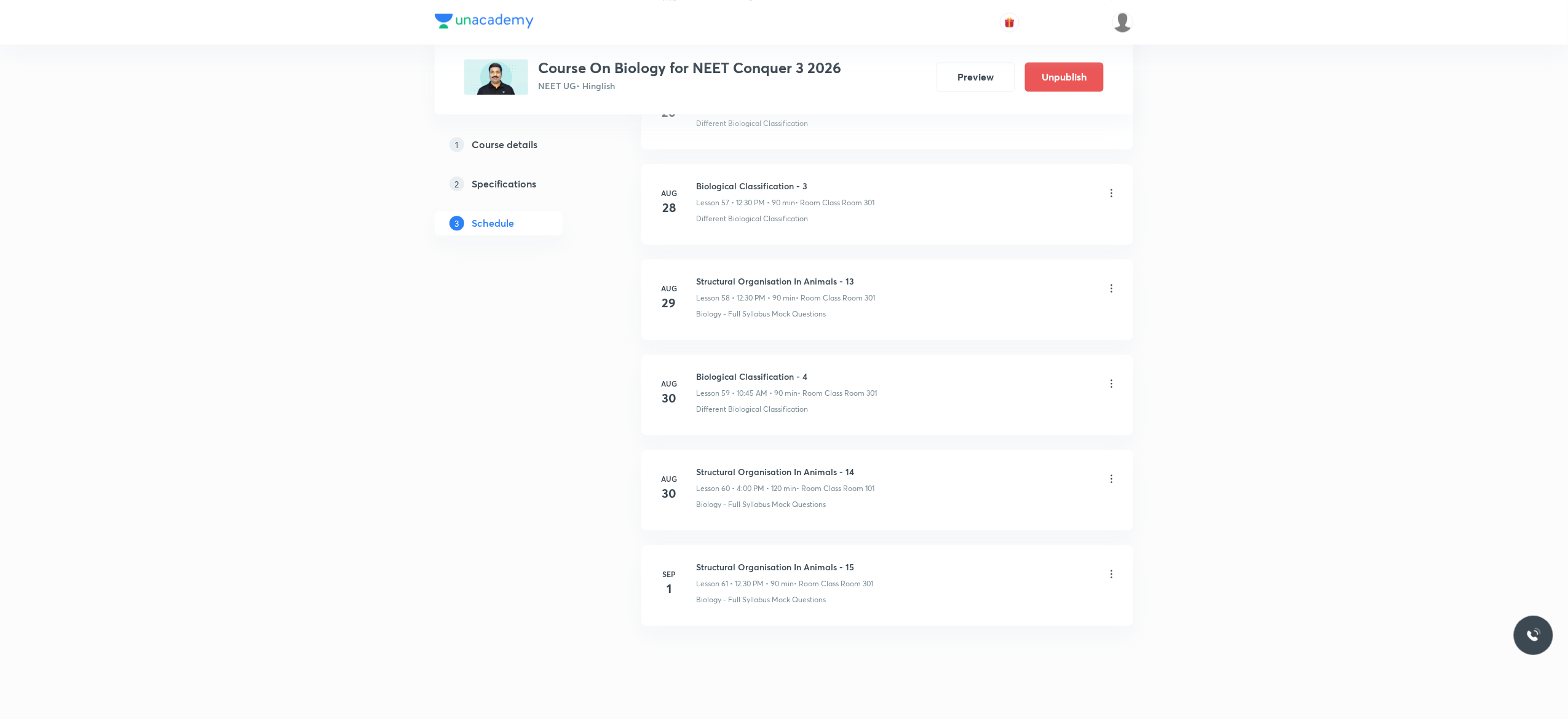
scroll to position [6182, 0]
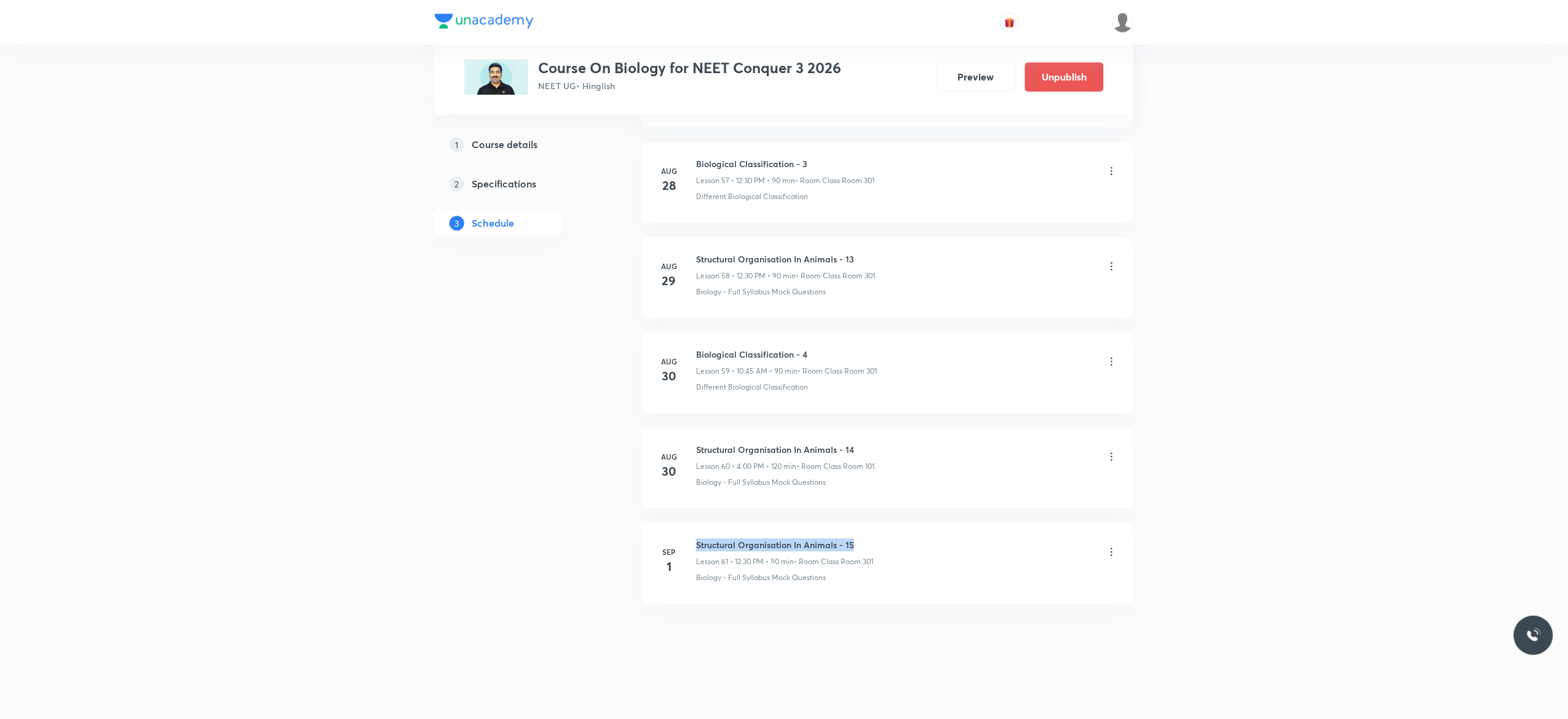
drag, startPoint x: 854, startPoint y: 537, endPoint x: 694, endPoint y: 528, distance: 160.3
click at [694, 528] on li "[DATE] Structural Organisation In Animals - 15 Lesson 61 • 12:30 PM • 90 min • …" at bounding box center [887, 563] width 492 height 81
copy h6 "Structural Organisation In Animals - 15"
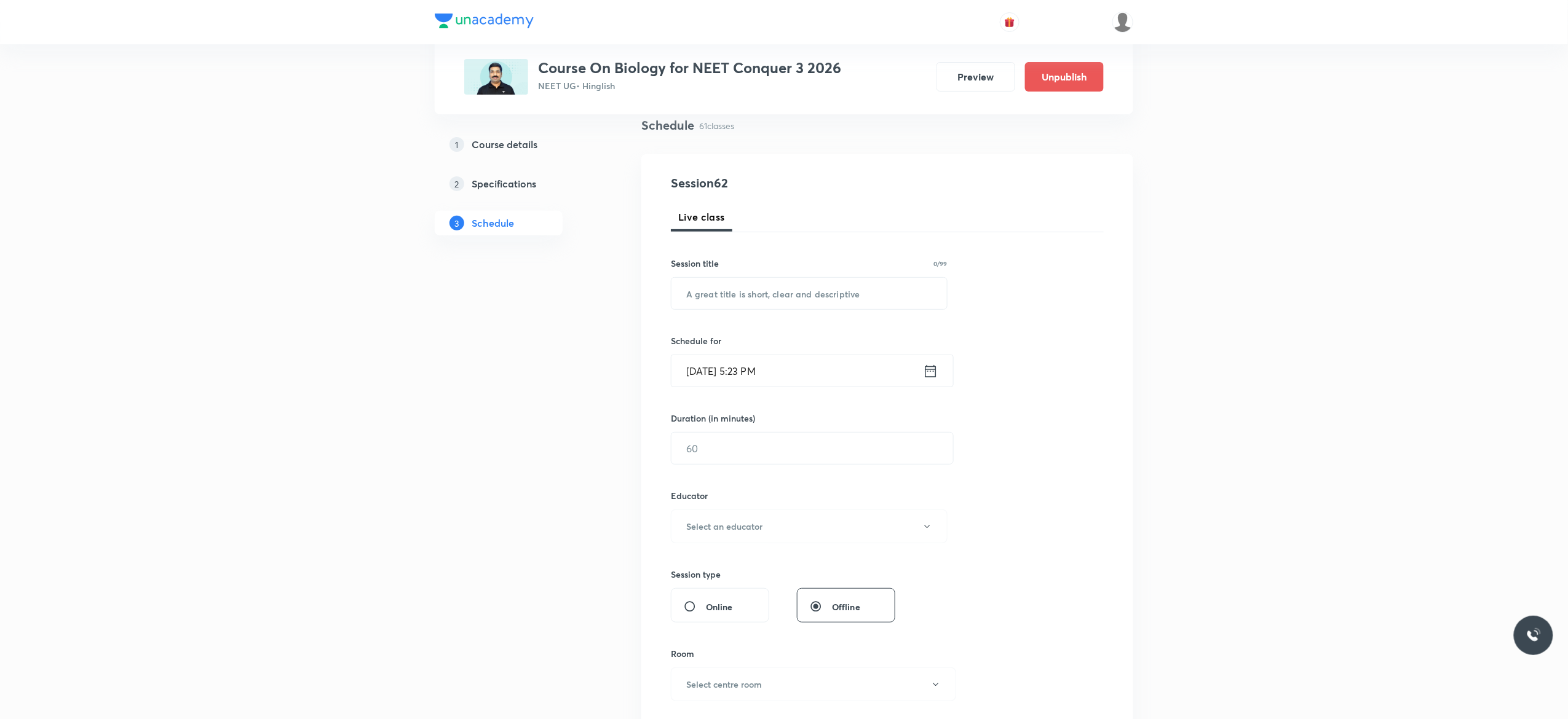
scroll to position [0, 0]
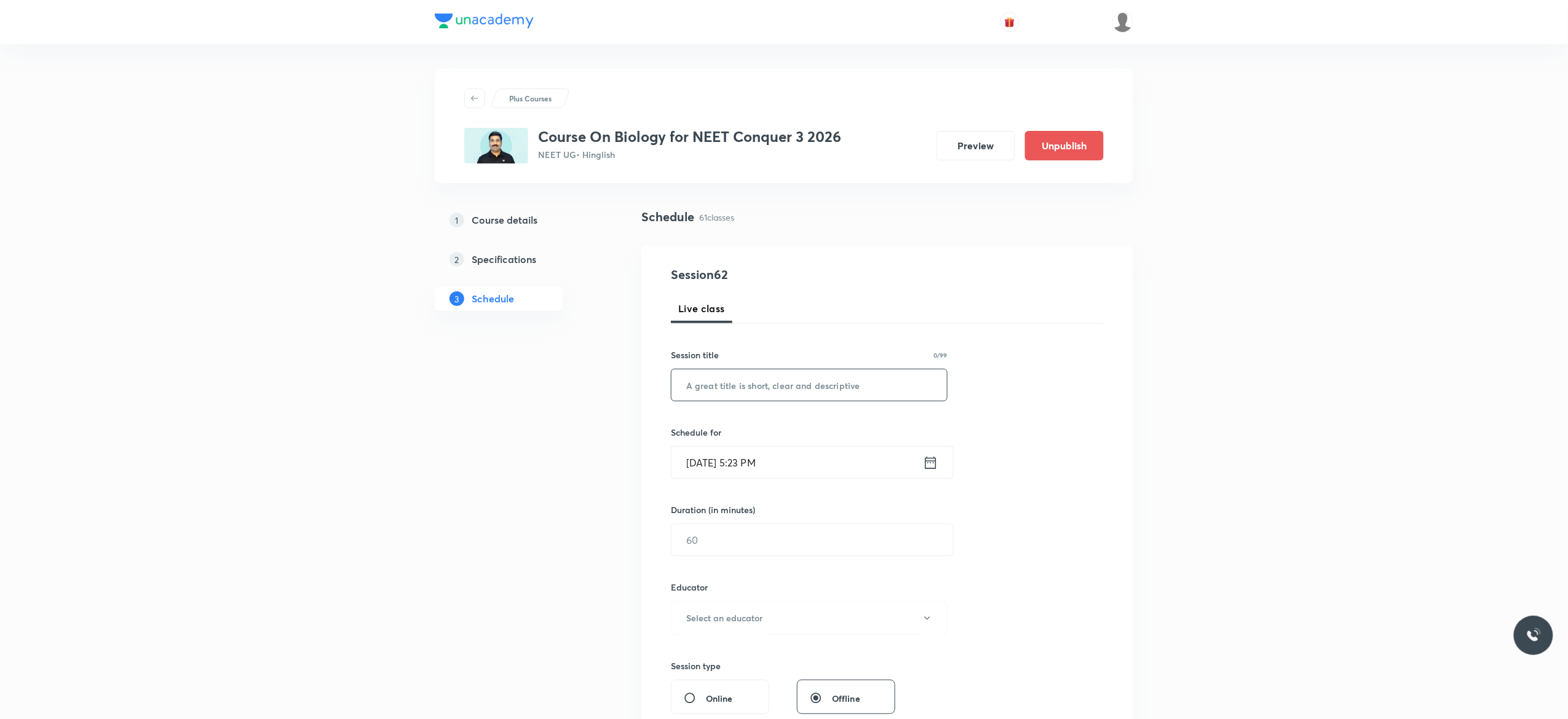
click at [761, 390] on input "text" at bounding box center [809, 385] width 276 height 31
paste input "Structural Organisation In Animals - 15"
type input "Structural Organisation In Animals - 16"
click at [932, 462] on icon at bounding box center [931, 463] width 16 height 17
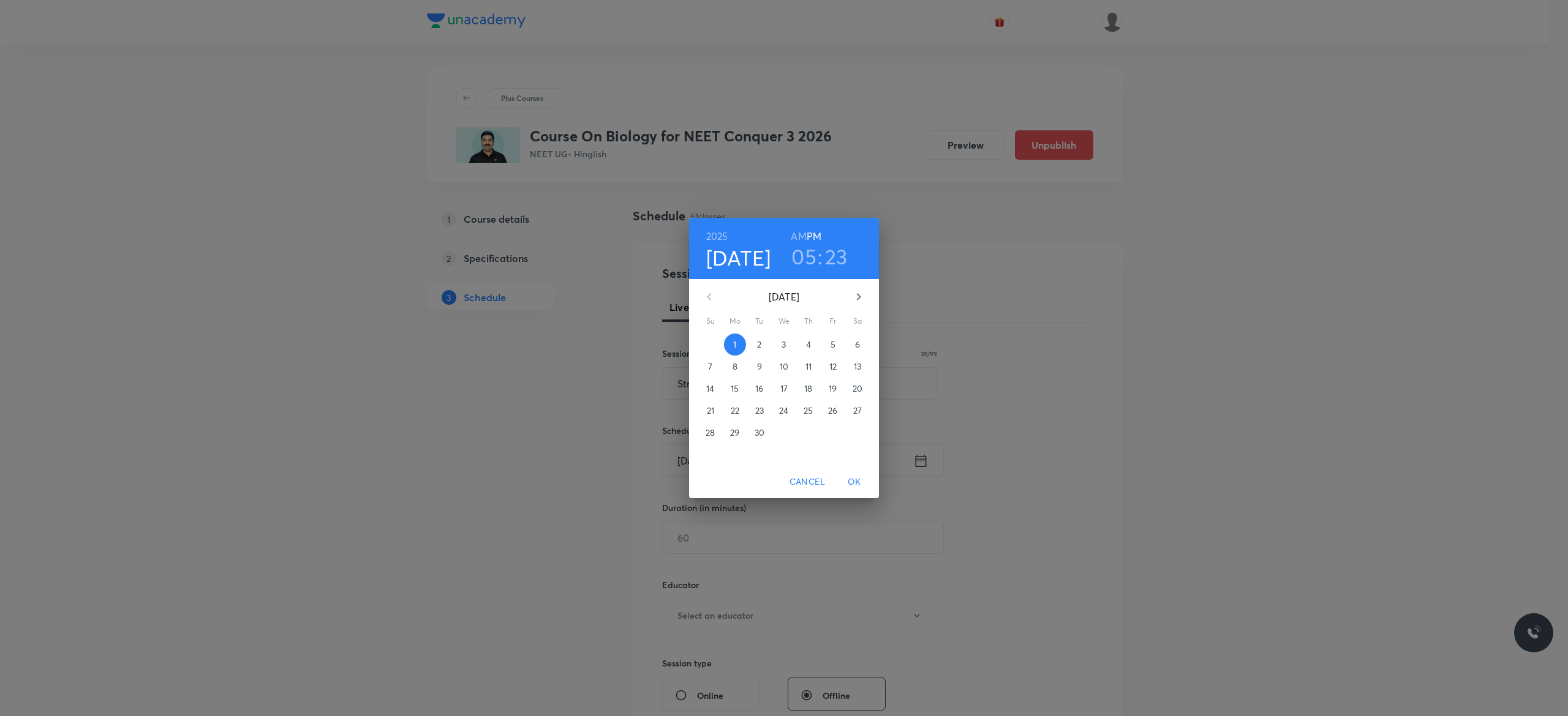
click at [758, 345] on p "2" at bounding box center [759, 345] width 4 height 12
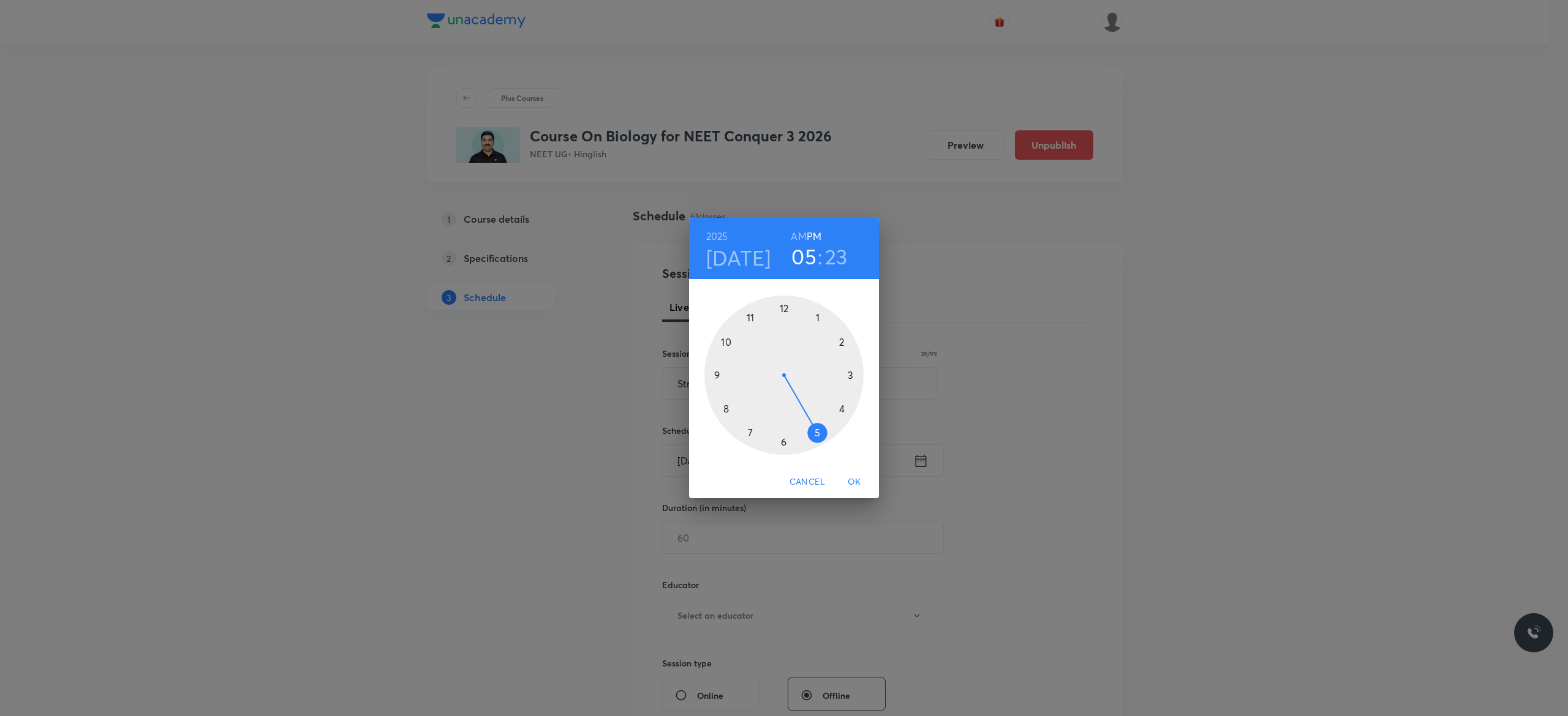
click at [782, 308] on div at bounding box center [784, 375] width 159 height 159
click at [782, 442] on div at bounding box center [784, 375] width 159 height 159
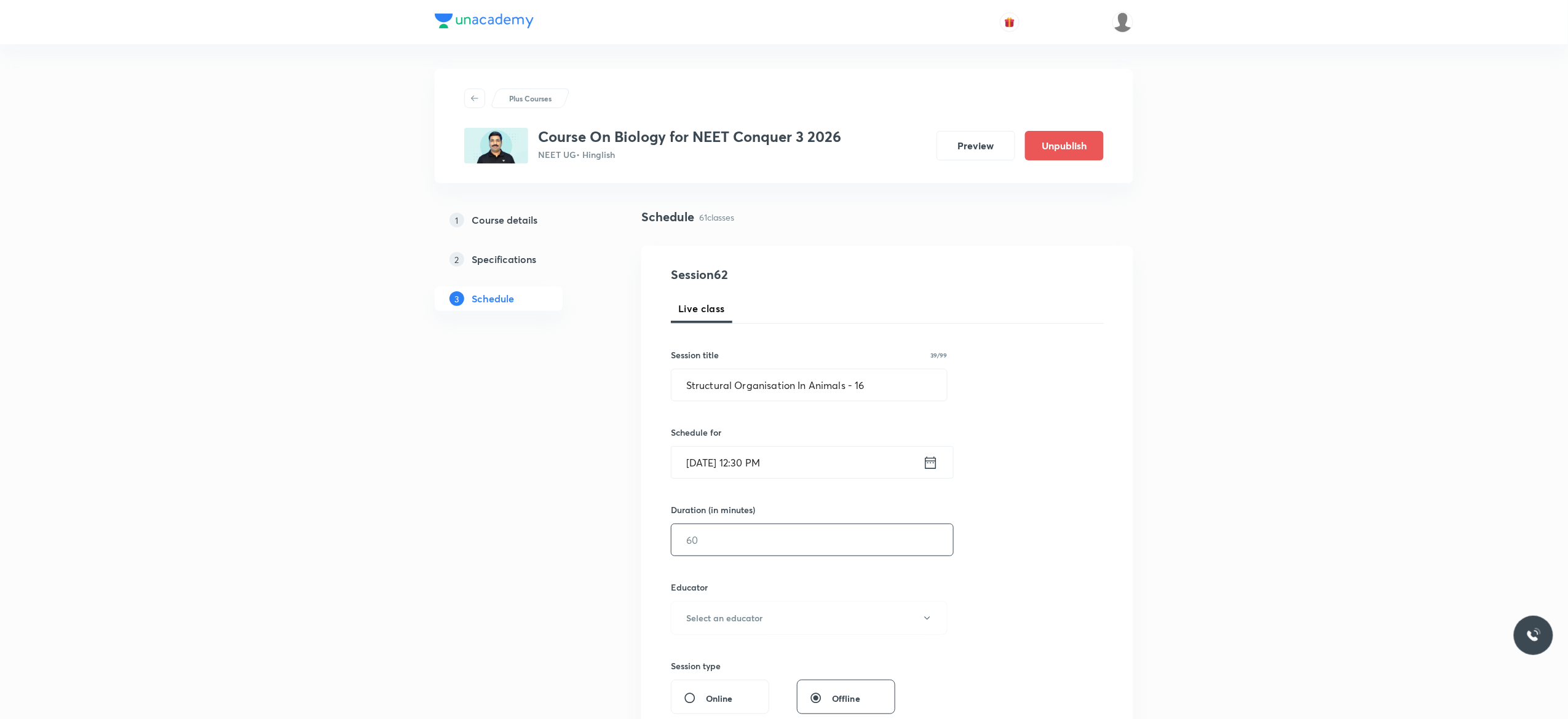
click at [751, 543] on input "text" at bounding box center [812, 540] width 282 height 31
type input "90"
click at [927, 623] on icon "button" at bounding box center [927, 618] width 10 height 10
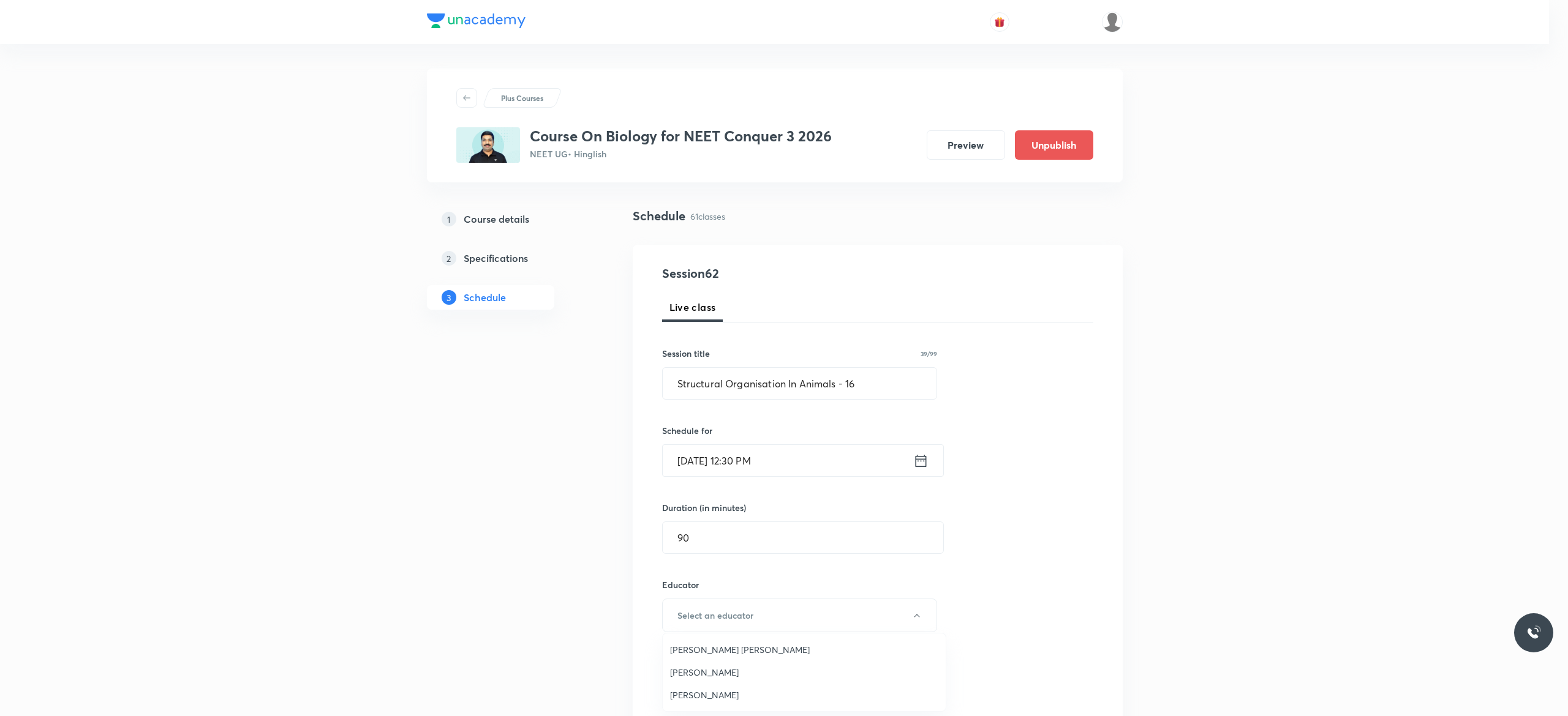
click at [741, 693] on span "Ankit Kumar Malav" at bounding box center [804, 695] width 268 height 13
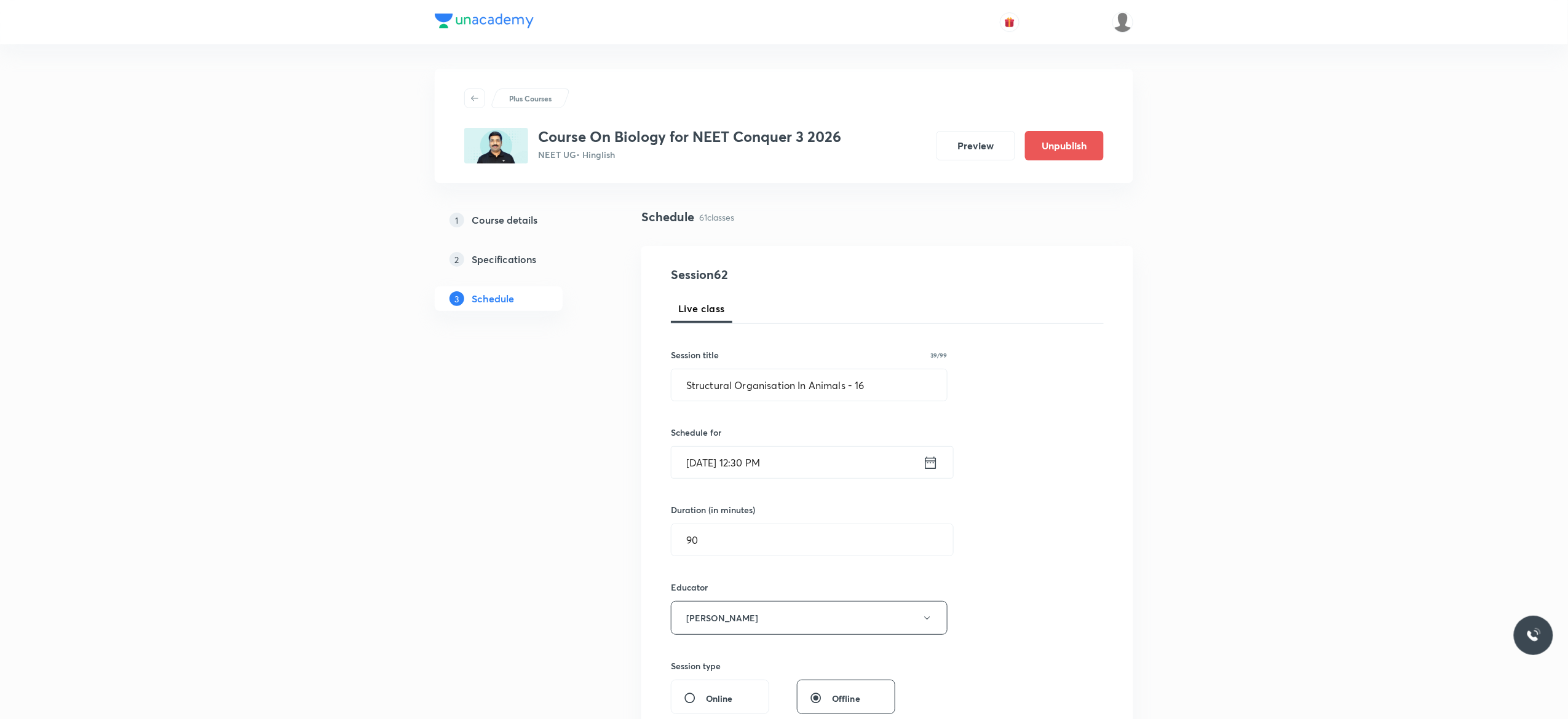
click at [1076, 537] on div "Session 62 Live class Session title 39/99 Structural Organisation In Animals - …" at bounding box center [887, 593] width 433 height 656
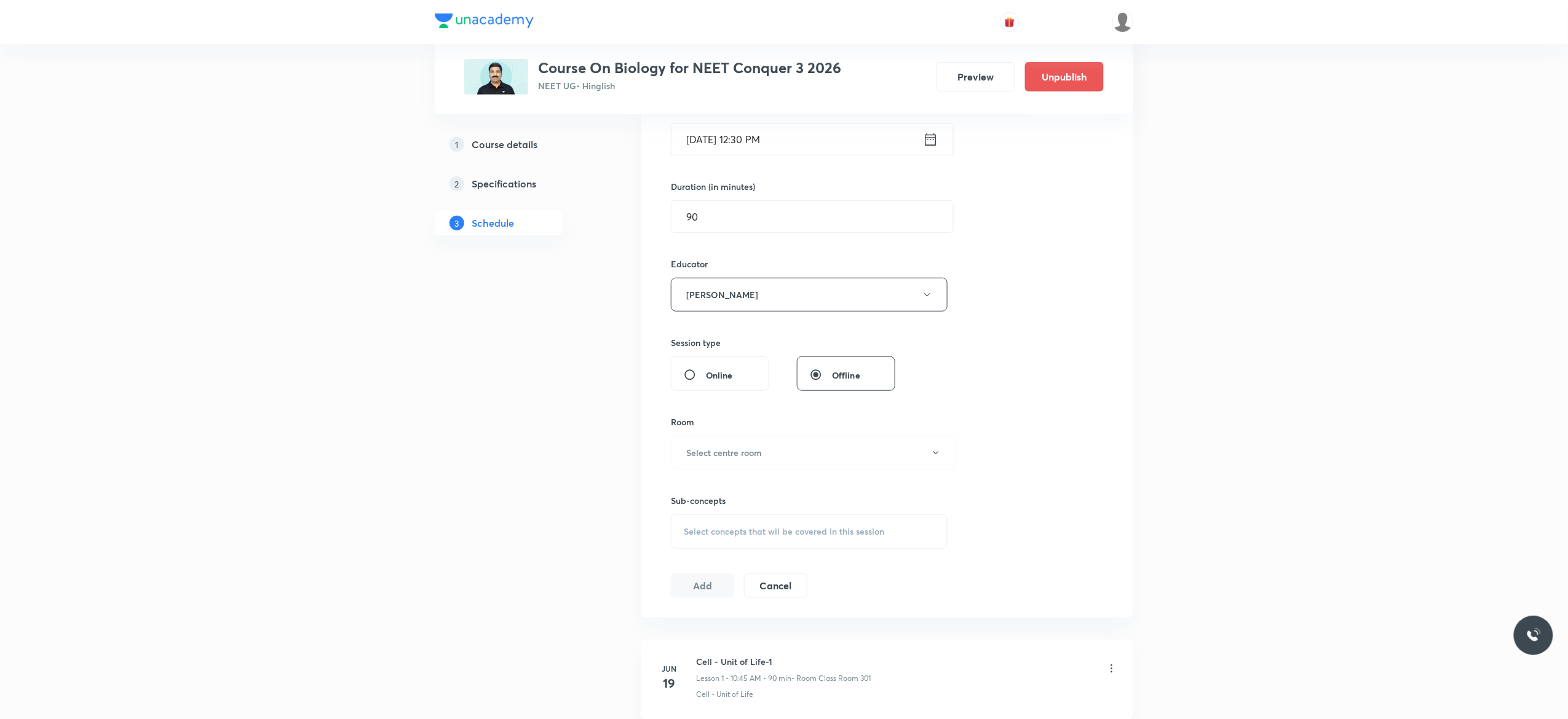
scroll to position [394, 0]
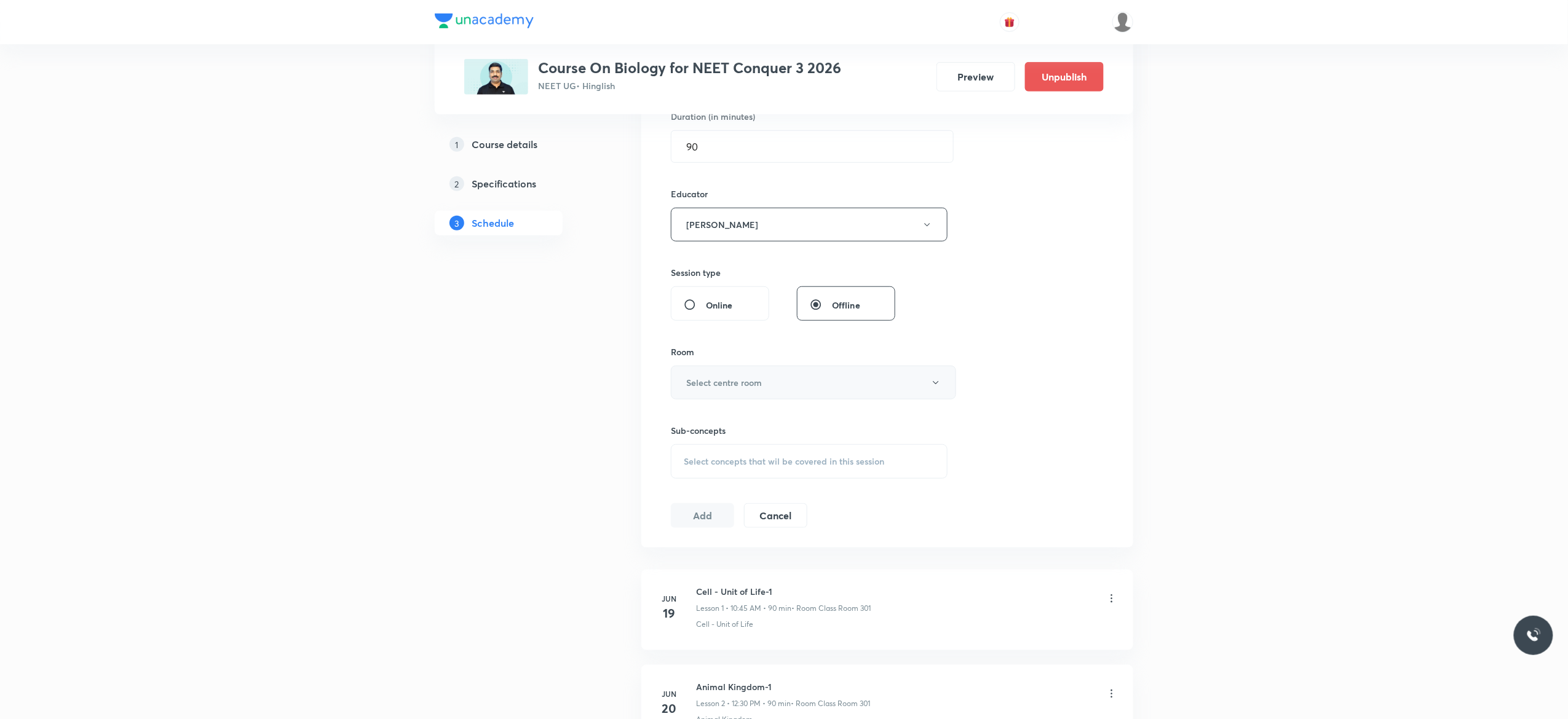
click at [937, 386] on icon "button" at bounding box center [936, 383] width 10 height 10
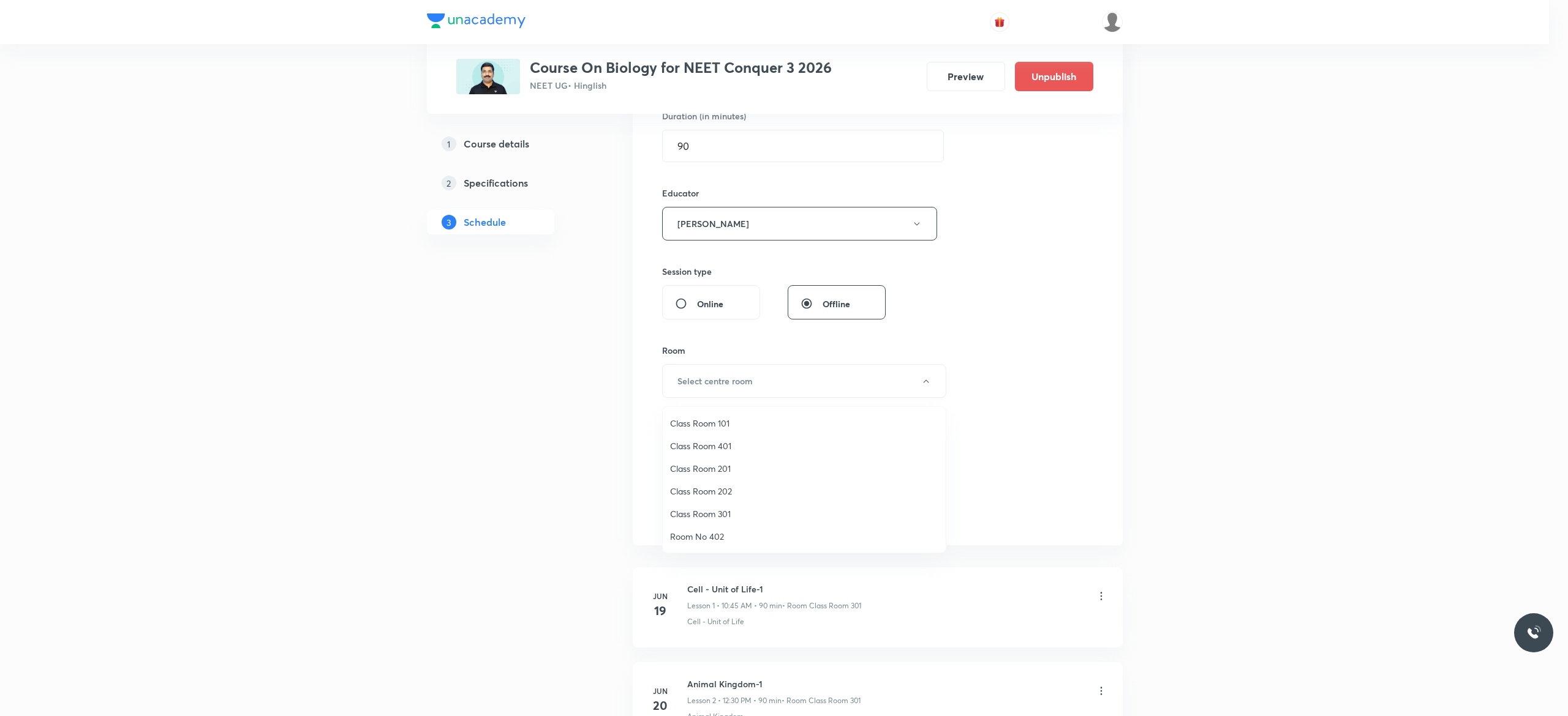
click at [705, 514] on span "Class Room 301" at bounding box center [804, 514] width 268 height 13
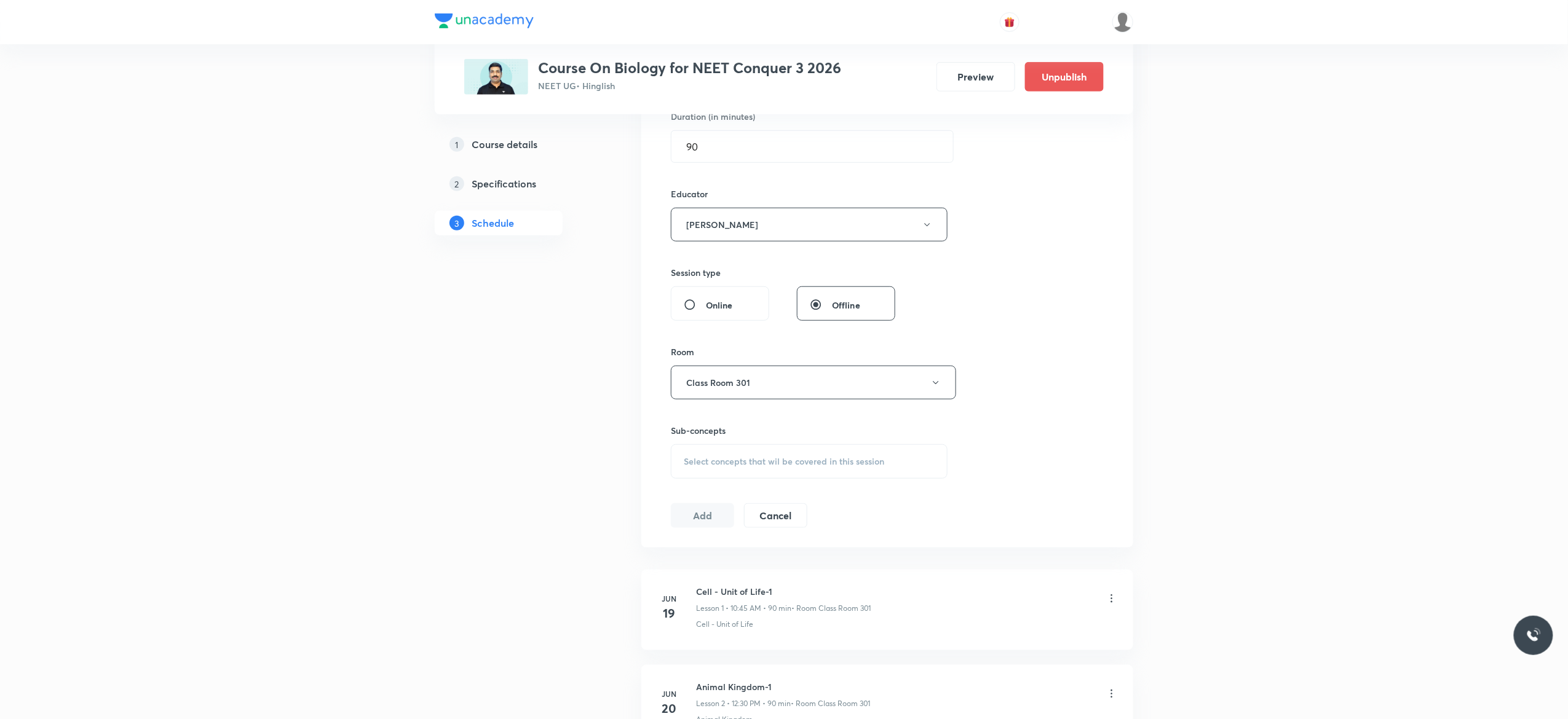
click at [718, 467] on span "Select concepts that wil be covered in this session" at bounding box center [784, 462] width 201 height 10
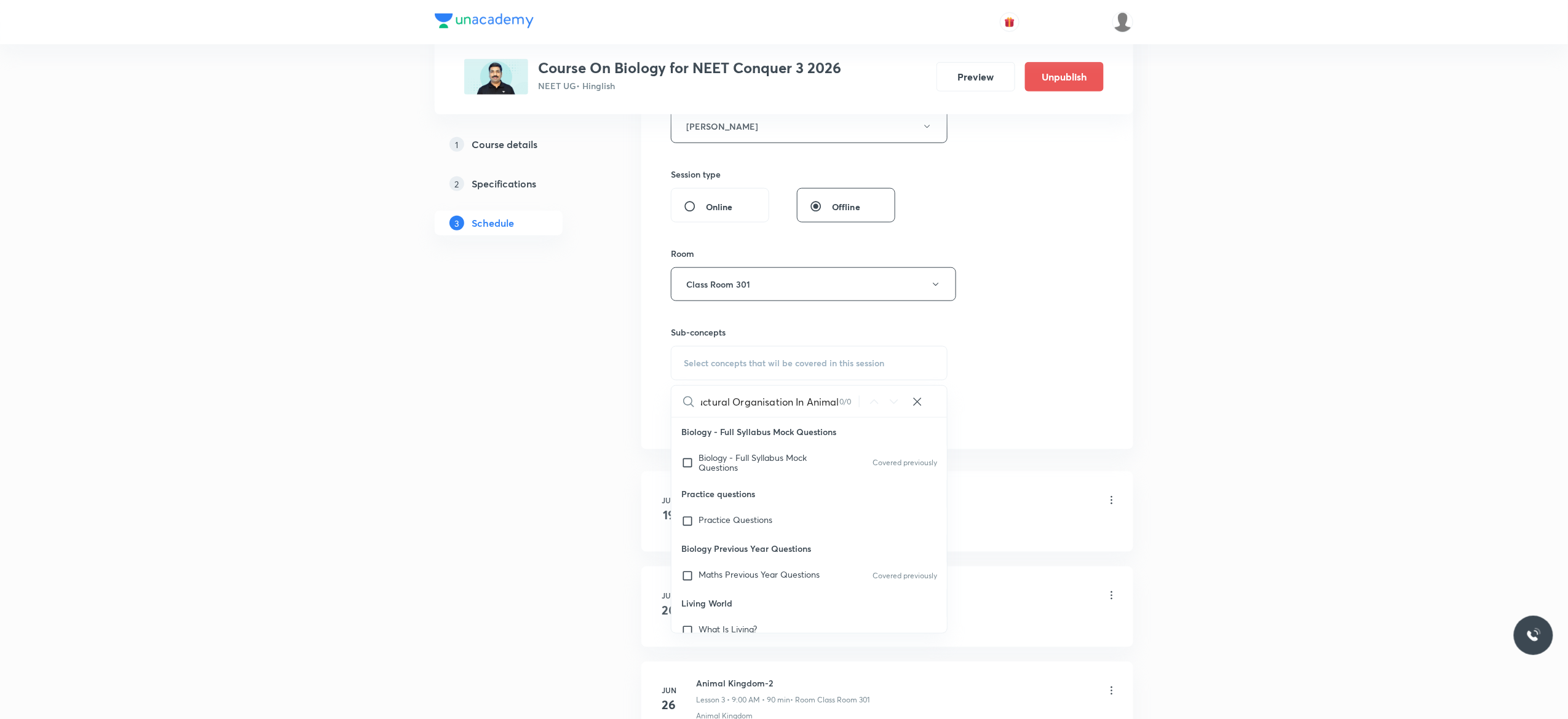
scroll to position [0, 16]
type input "Structural Organisation In Animal"
click at [687, 465] on input "checkbox" at bounding box center [690, 462] width 17 height 19
checkbox input "true"
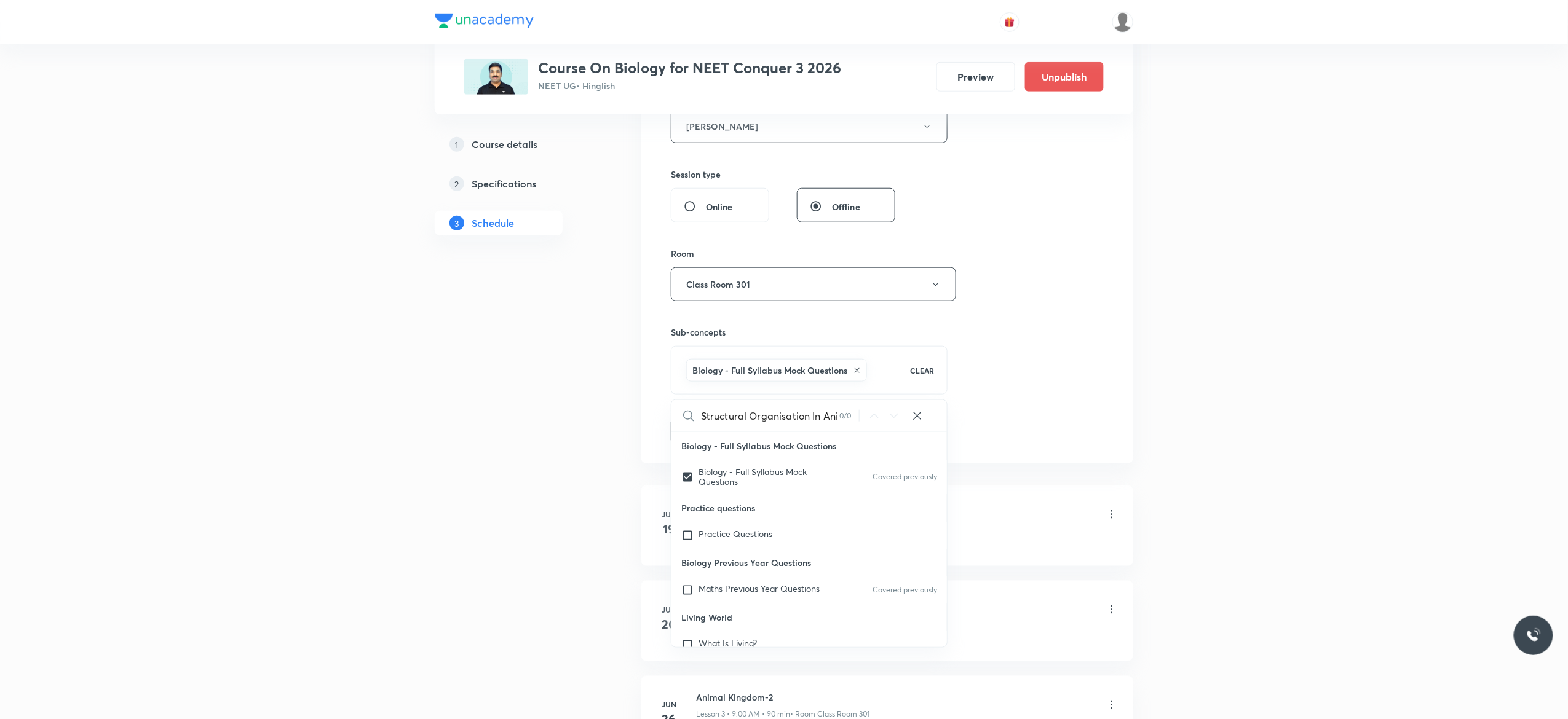
click at [699, 430] on button "Add" at bounding box center [702, 430] width 63 height 24
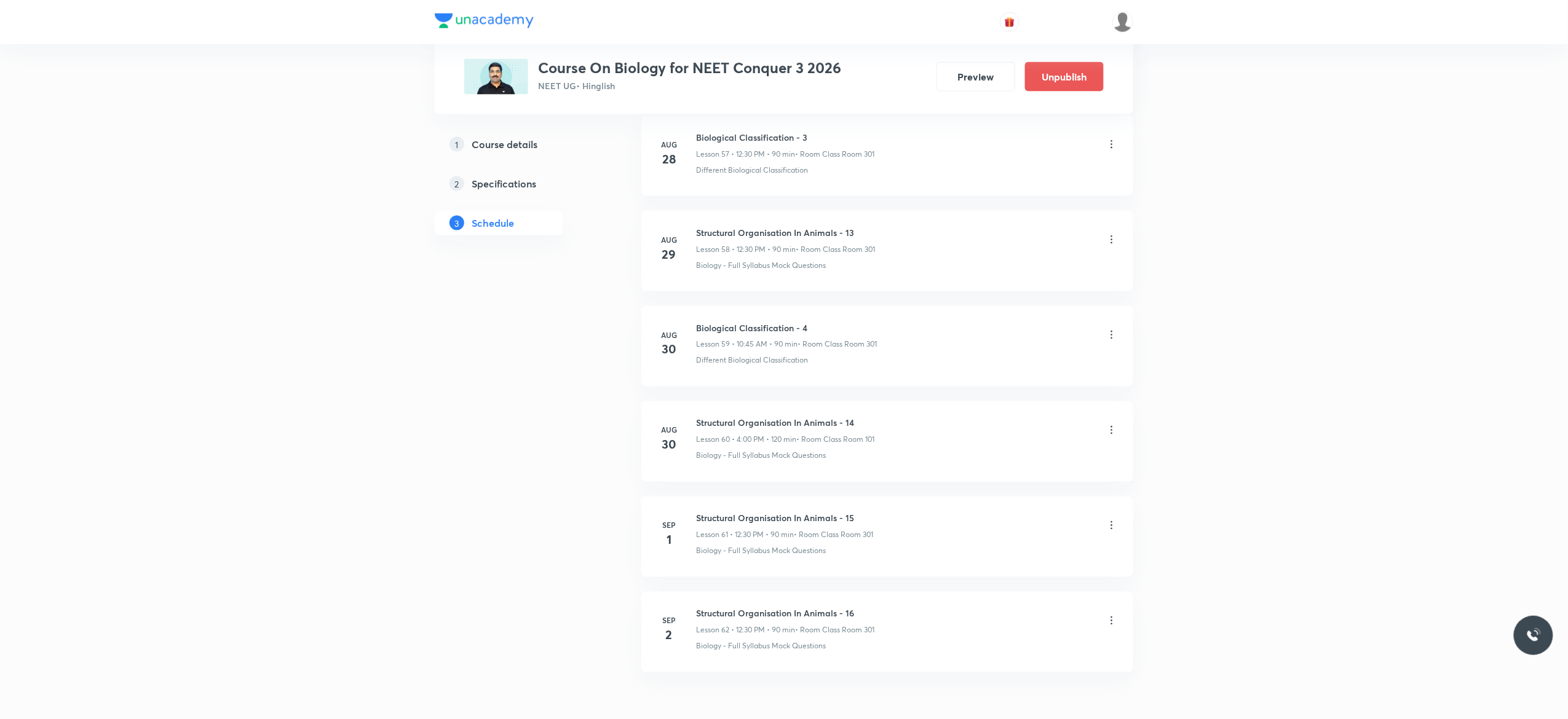
scroll to position [5633, 0]
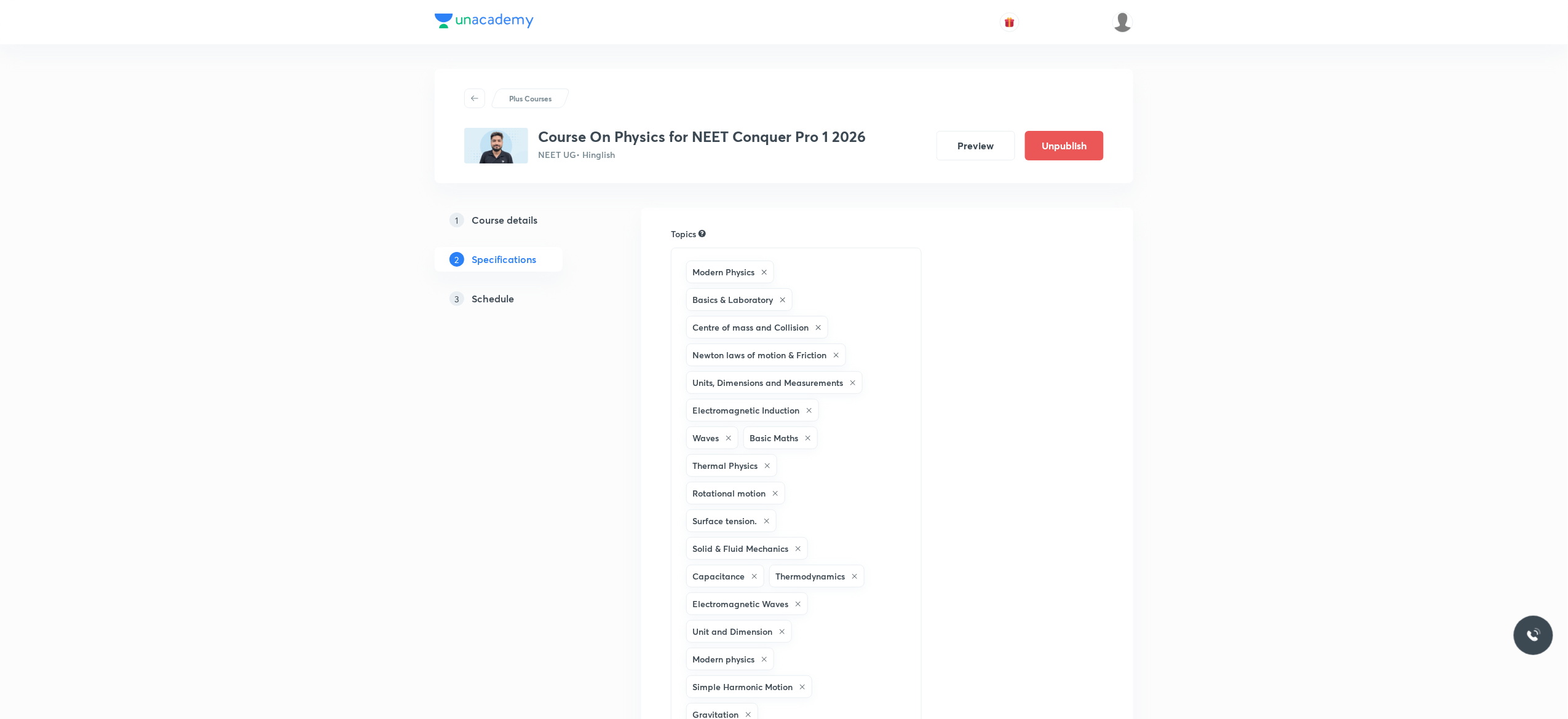
click at [496, 301] on h5 "Schedule" at bounding box center [493, 299] width 42 height 15
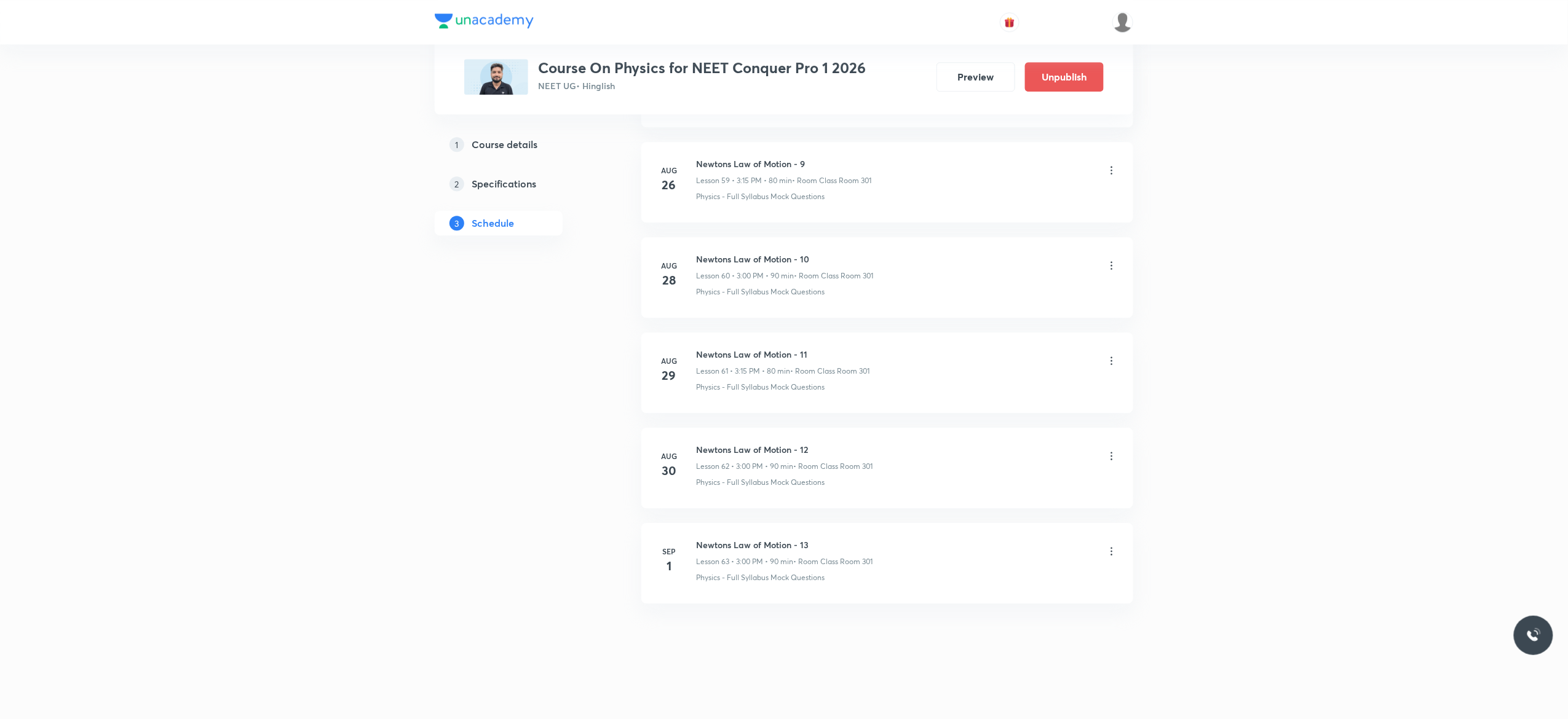
scroll to position [6374, 0]
drag, startPoint x: 820, startPoint y: 538, endPoint x: 692, endPoint y: 535, distance: 128.0
click at [692, 535] on li "Sep 1 Newtons Law of Motion - 13 Lesson 63 • 3:00 PM • 90 min • Room Class Room…" at bounding box center [887, 563] width 492 height 81
copy h6 "Newtons Law of Motion - 13"
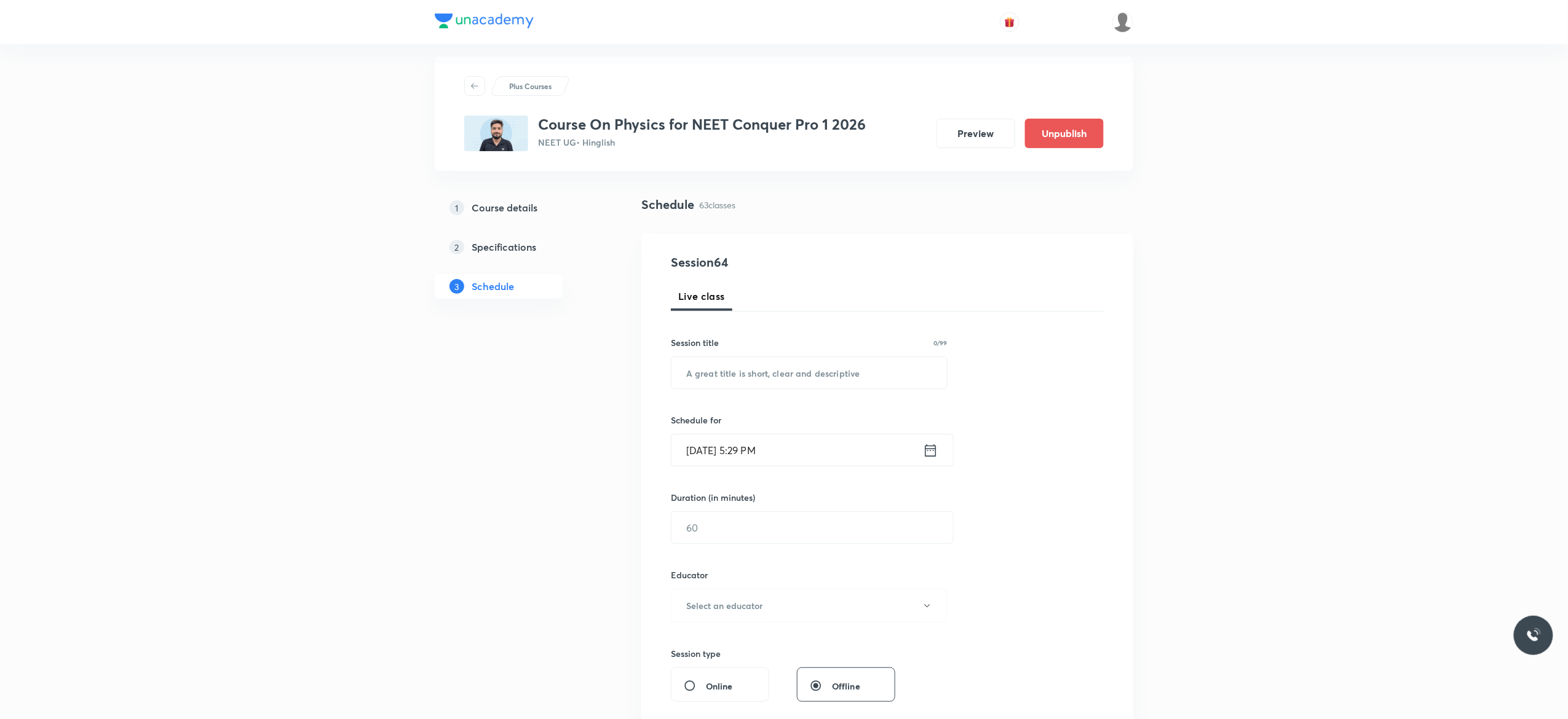
scroll to position [0, 0]
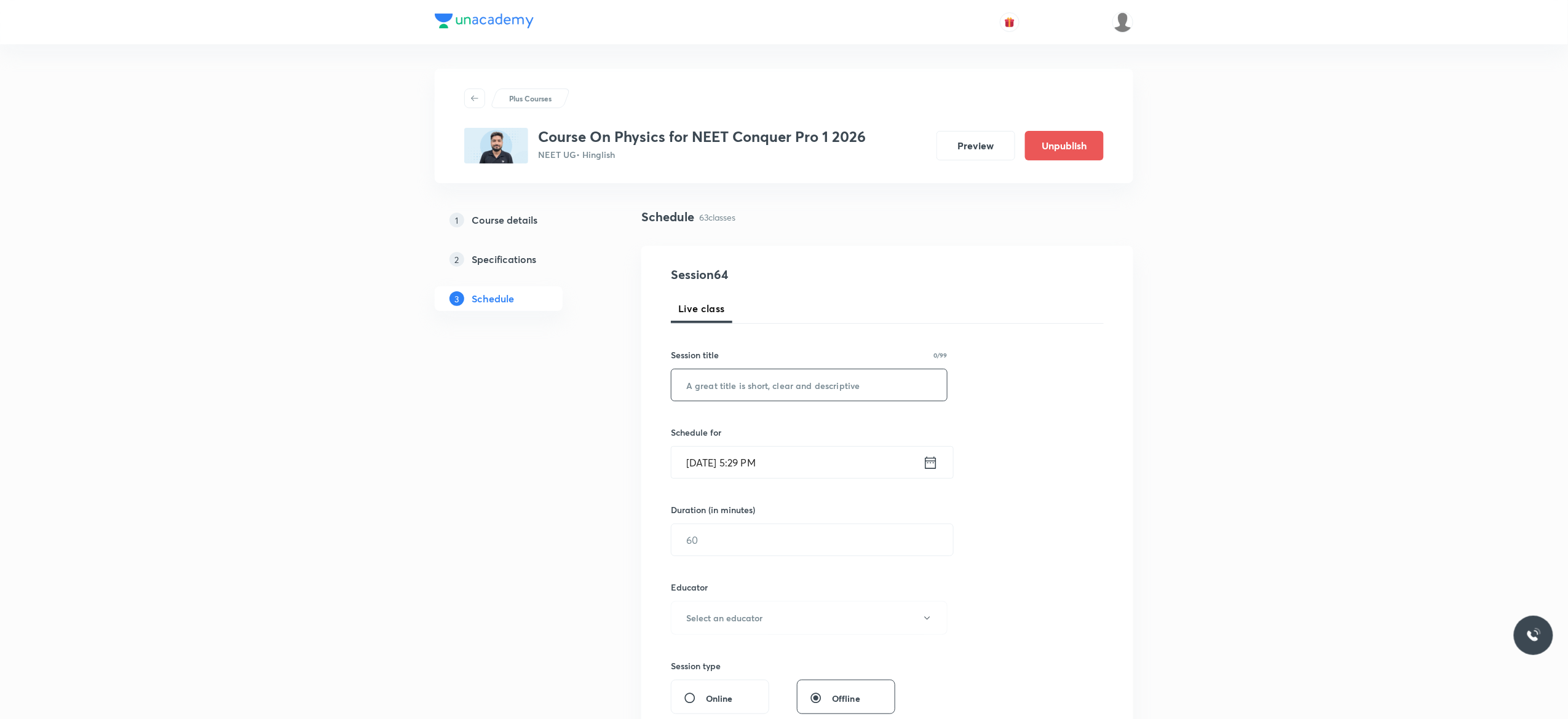
click at [761, 385] on input "text" at bounding box center [809, 385] width 276 height 31
paste input "Newtons Law of Motion - 13"
type input "Newtons Law of Motion - 14"
click at [929, 465] on icon at bounding box center [931, 463] width 16 height 17
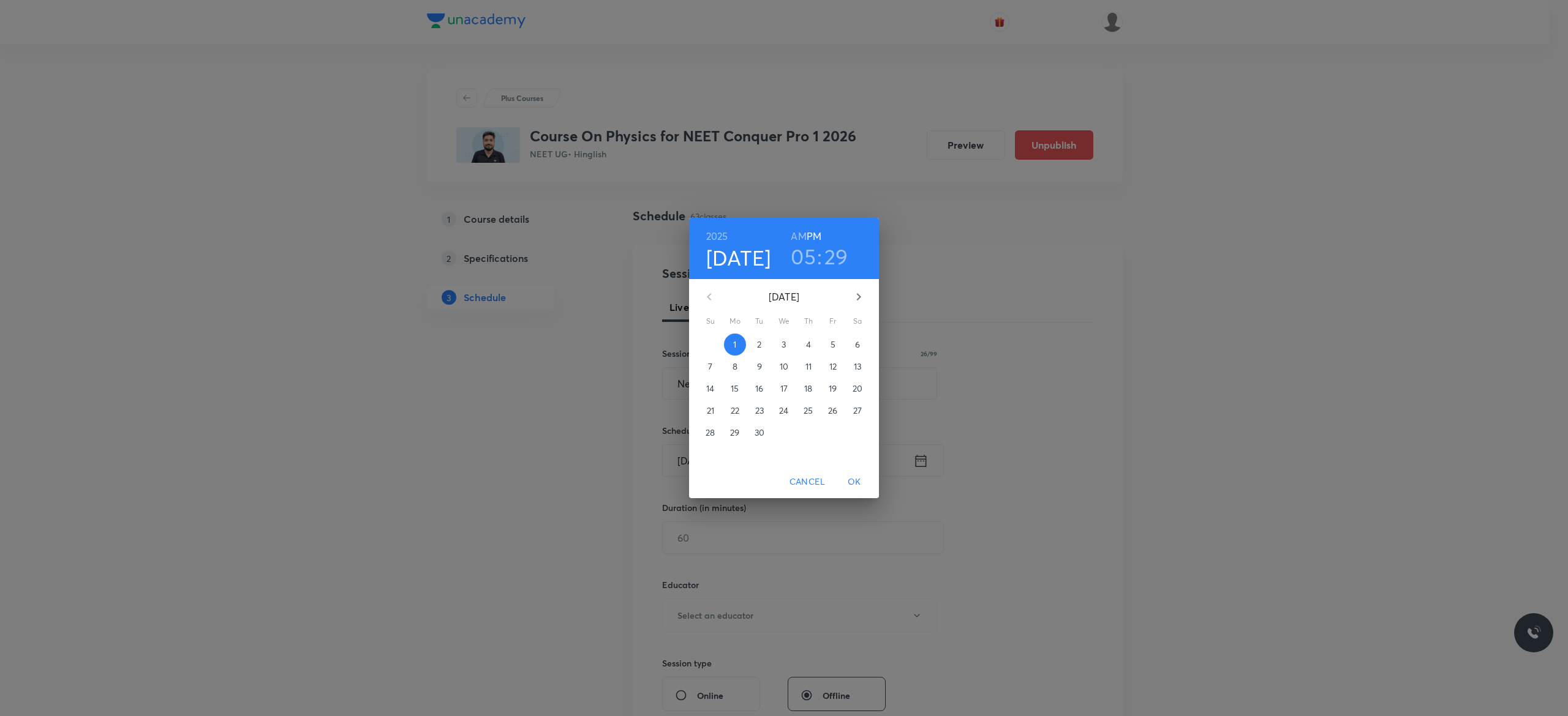
click at [758, 345] on p "2" at bounding box center [759, 345] width 4 height 12
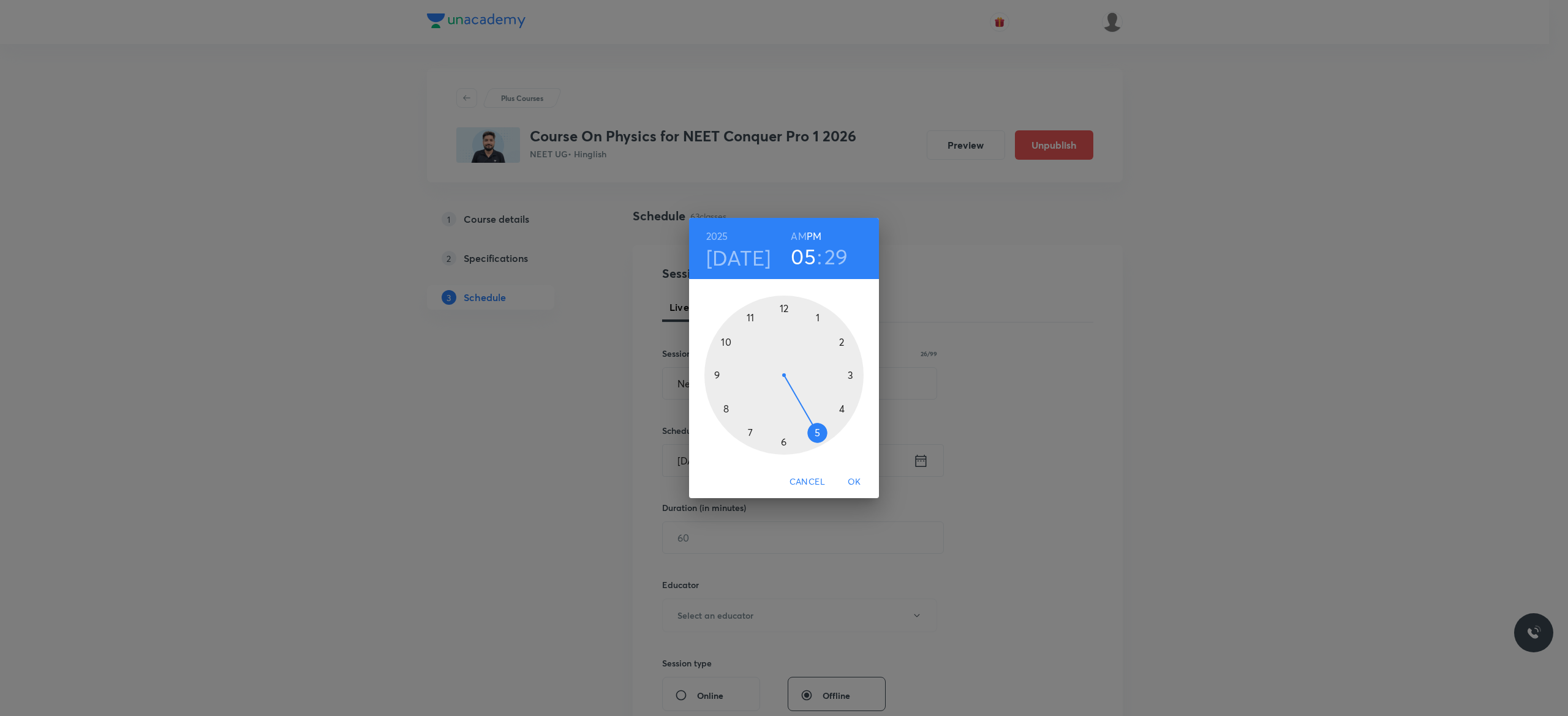
click at [850, 374] on div at bounding box center [784, 375] width 159 height 159
click at [782, 307] on div at bounding box center [784, 375] width 159 height 159
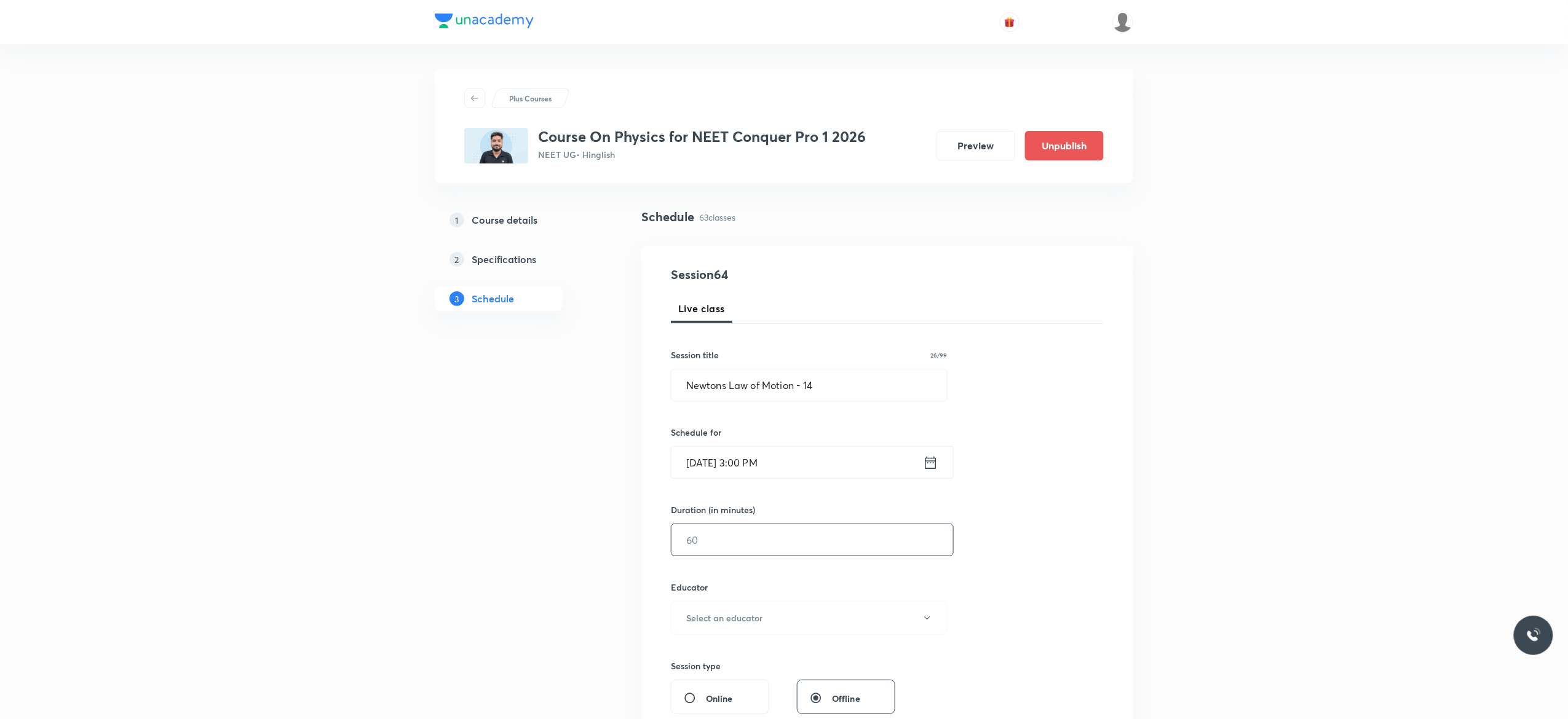
click at [759, 548] on input "text" at bounding box center [812, 540] width 282 height 31
type input "90"
click at [926, 619] on icon "button" at bounding box center [927, 618] width 10 height 10
click at [760, 678] on span "Abhishek Kumar Divoliya" at bounding box center [807, 682] width 269 height 13
click at [1053, 563] on div "Session 64 Live class Session title 26/99 Newtons Law of Motion - 14 ​ Schedule…" at bounding box center [887, 593] width 433 height 656
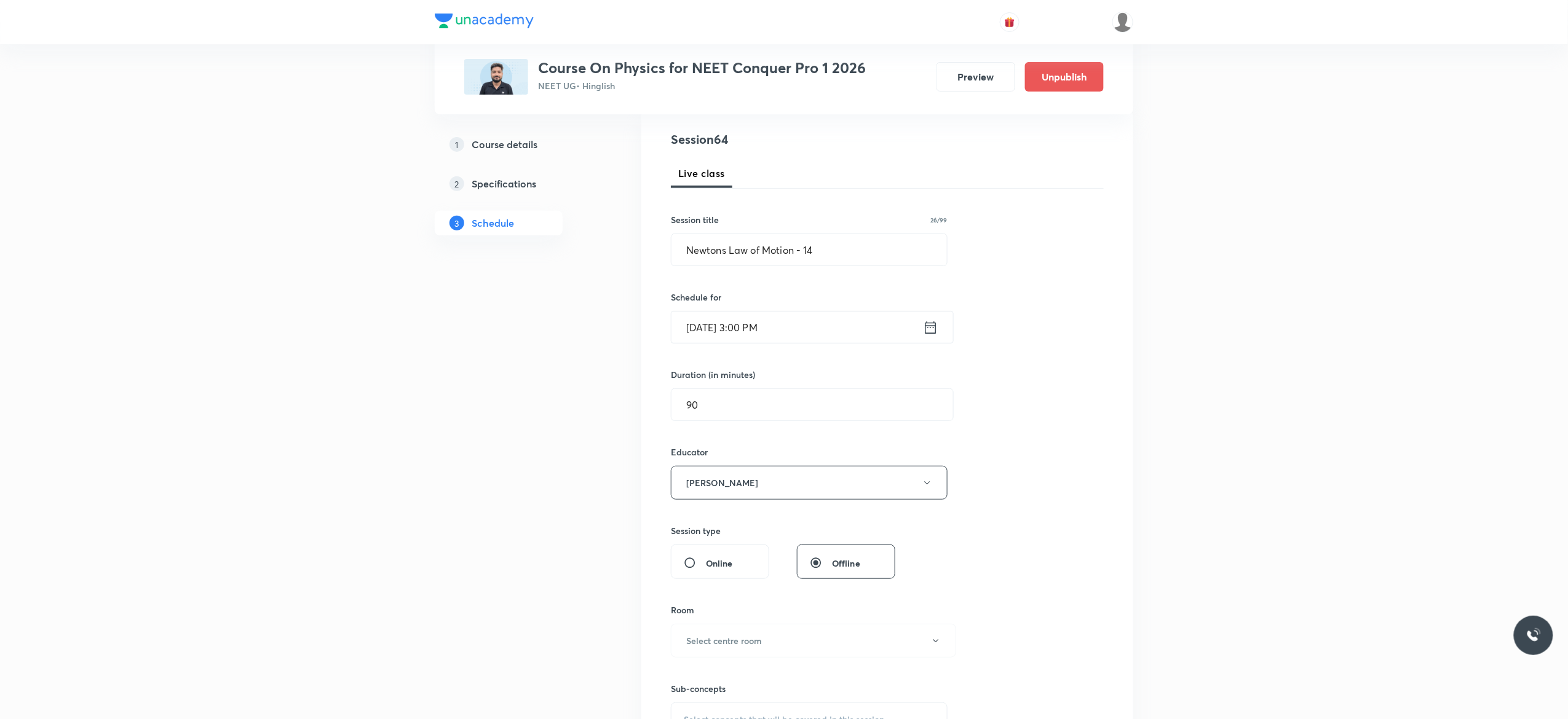
scroll to position [394, 0]
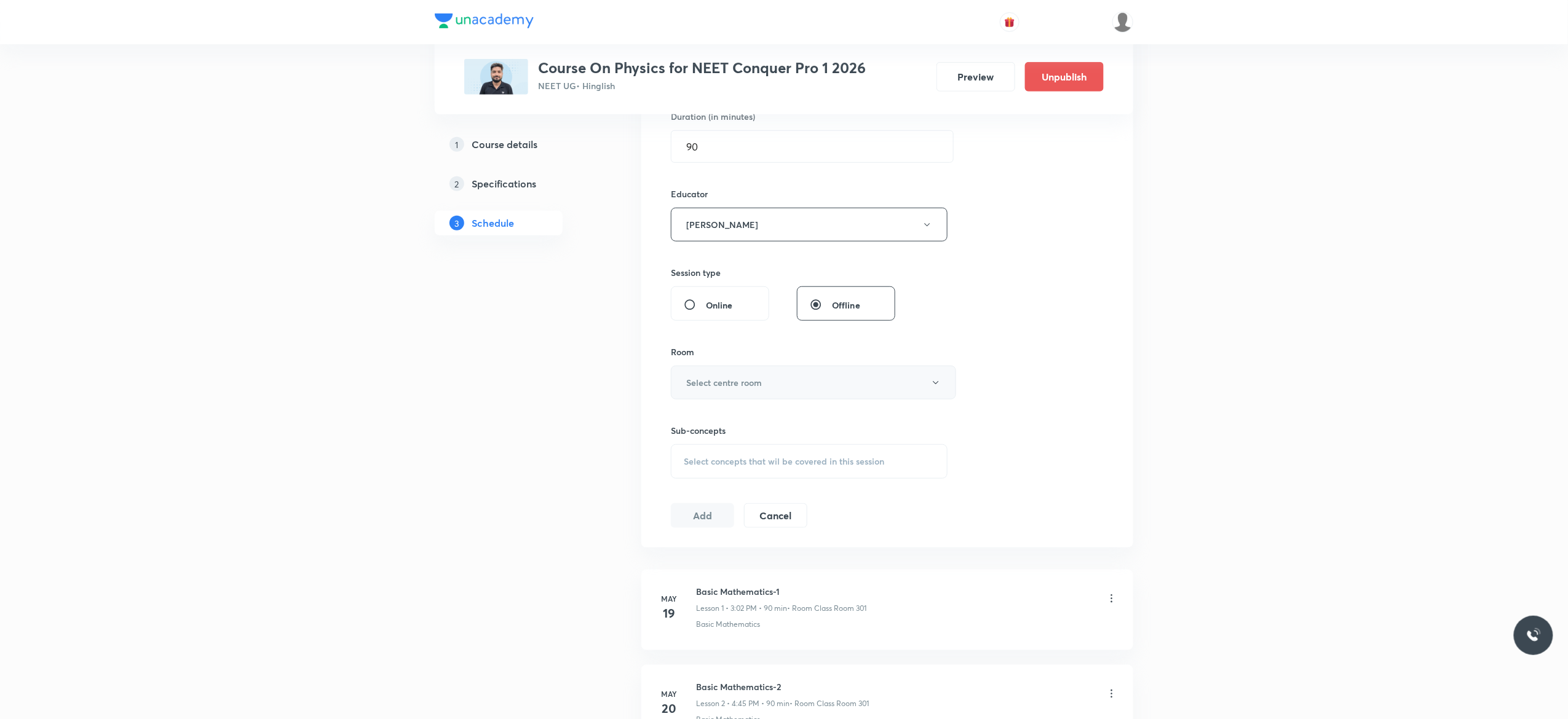
click at [937, 382] on icon "button" at bounding box center [936, 383] width 10 height 10
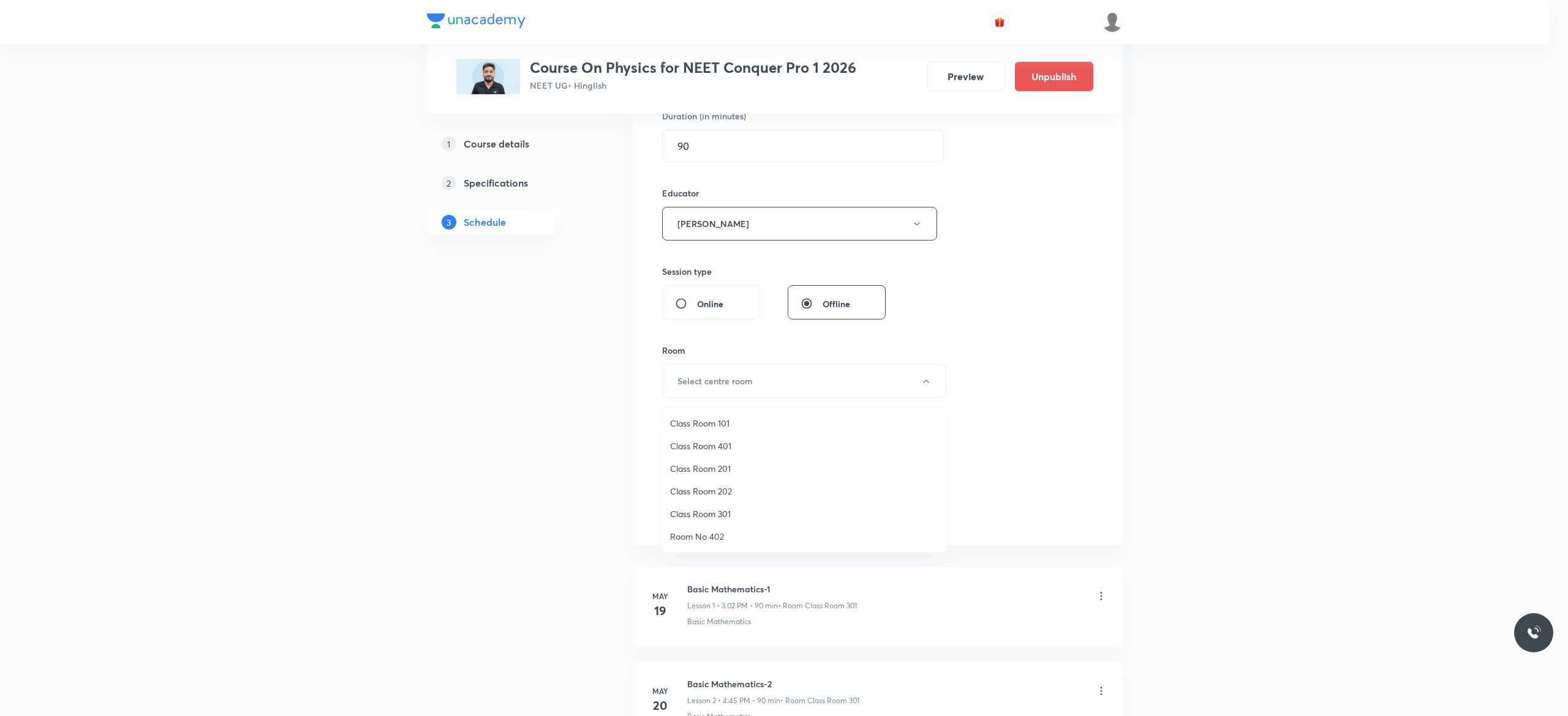
click at [696, 509] on span "Class Room 301" at bounding box center [804, 514] width 268 height 13
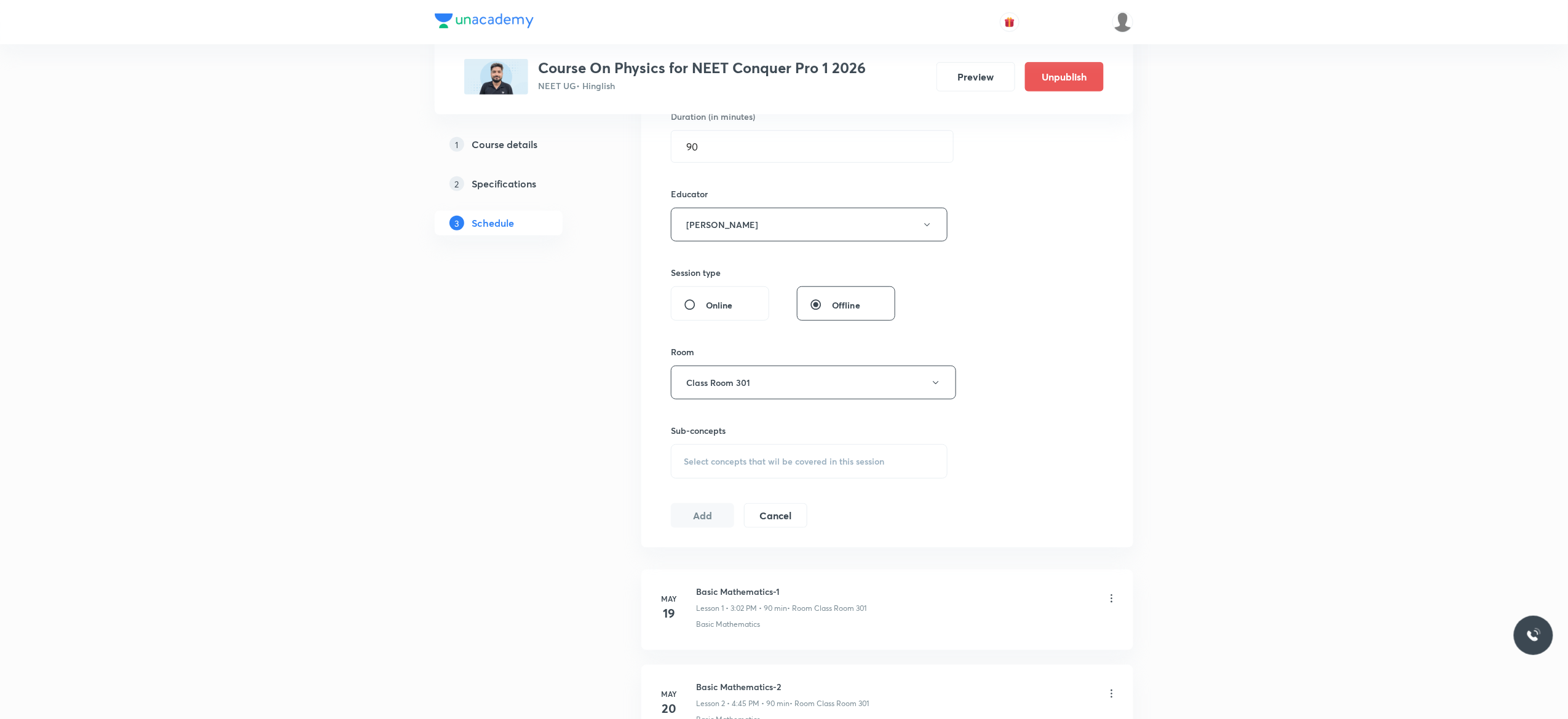
click at [719, 471] on div "Select concepts that wil be covered in this session" at bounding box center [809, 461] width 277 height 34
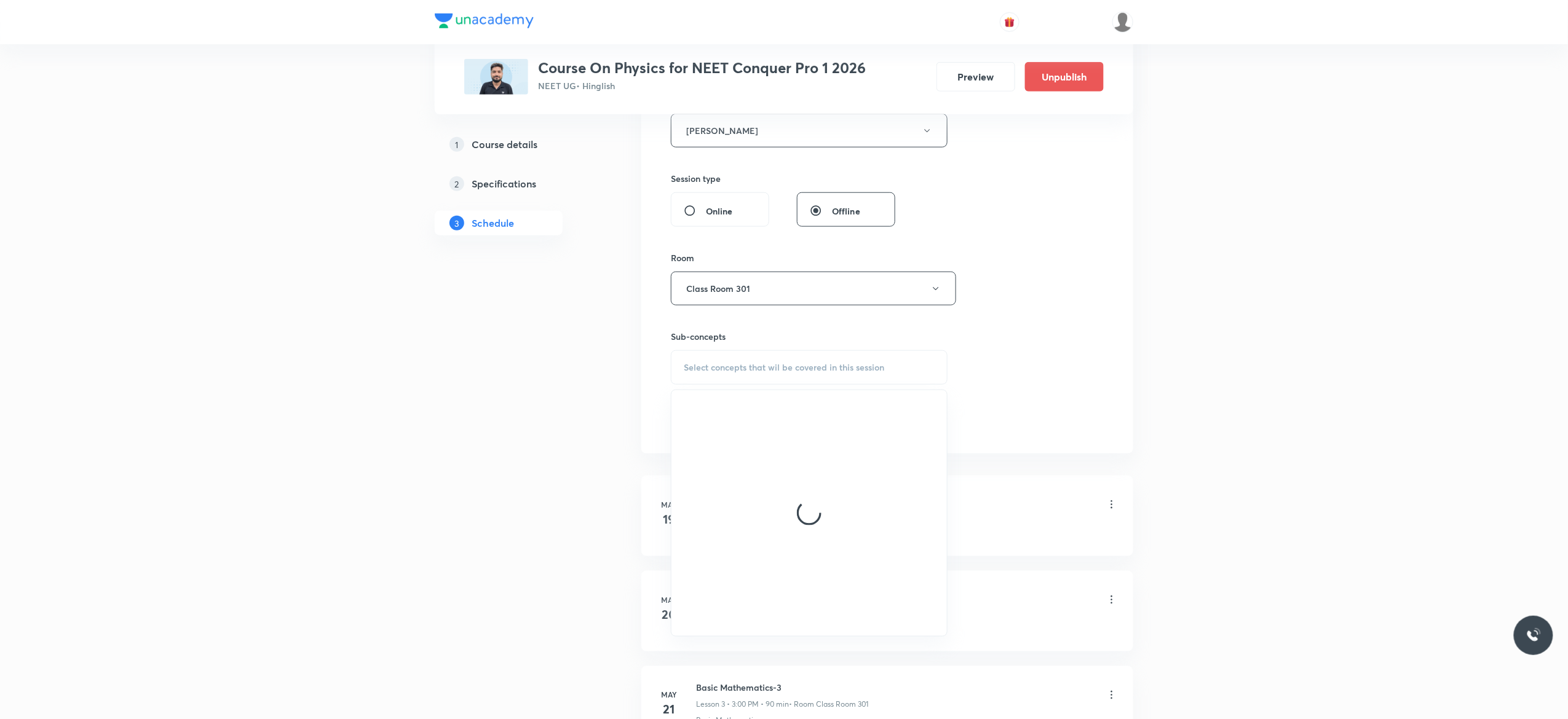
scroll to position [492, 0]
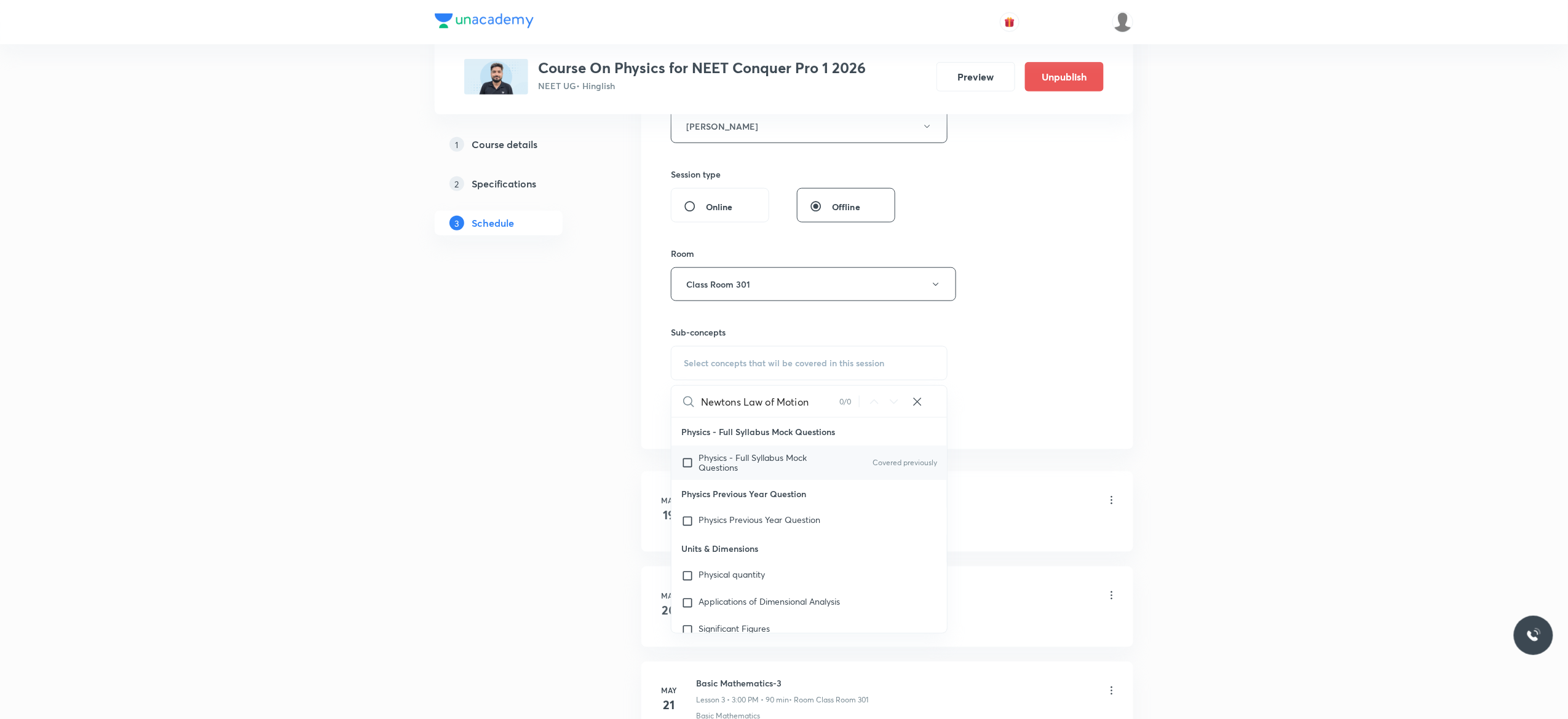
type input "Newtons Law of Motion"
click at [689, 462] on input "checkbox" at bounding box center [690, 462] width 17 height 19
checkbox input "true"
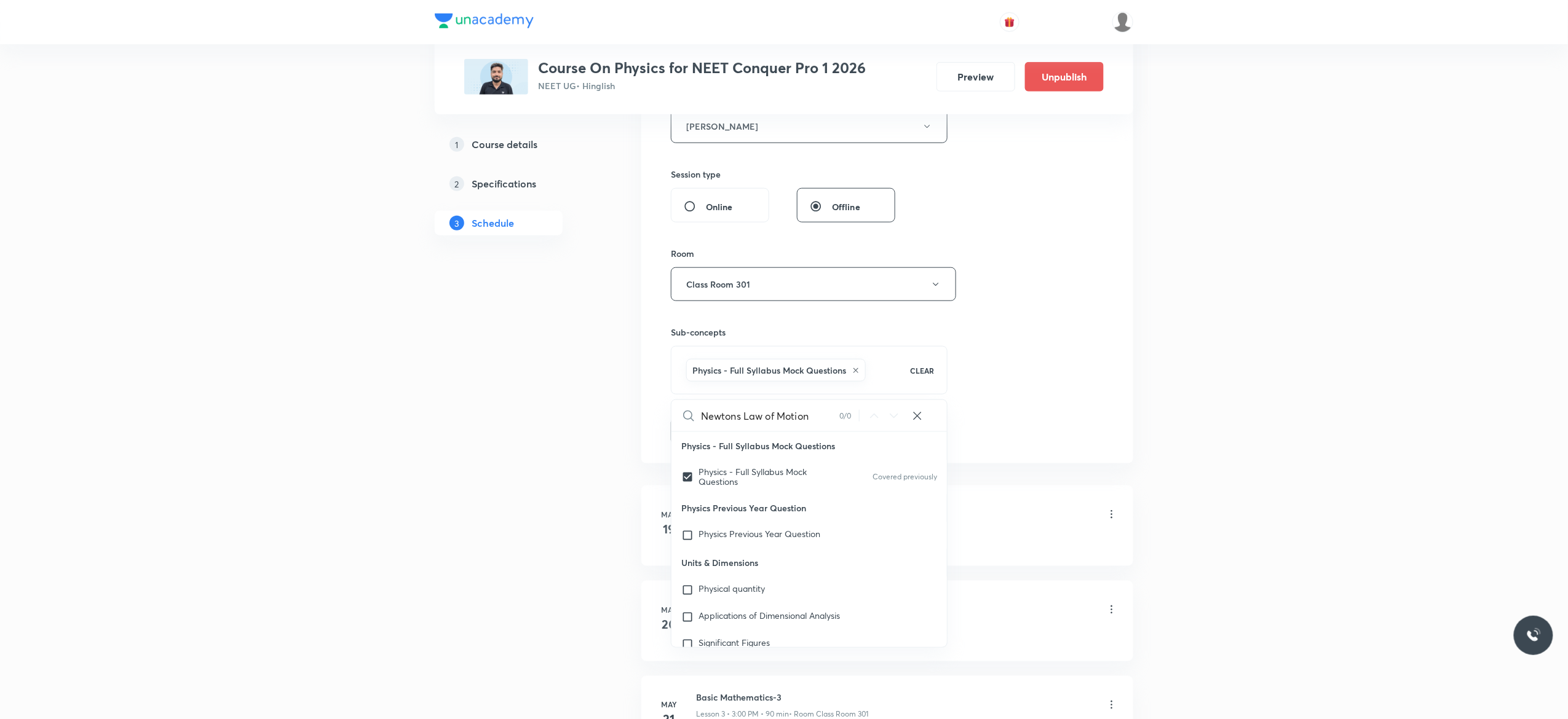
click at [694, 432] on button "Add" at bounding box center [702, 430] width 63 height 24
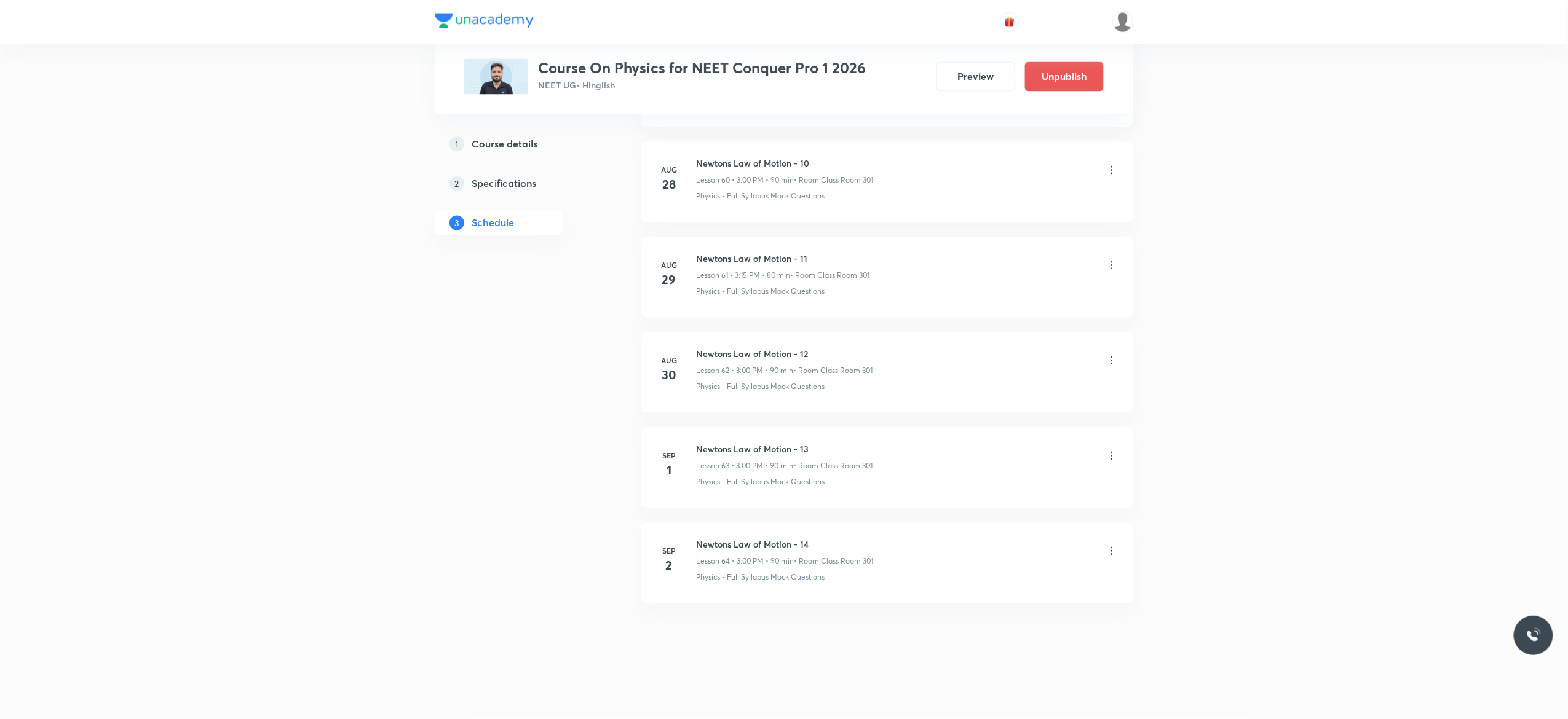
scroll to position [5775, 0]
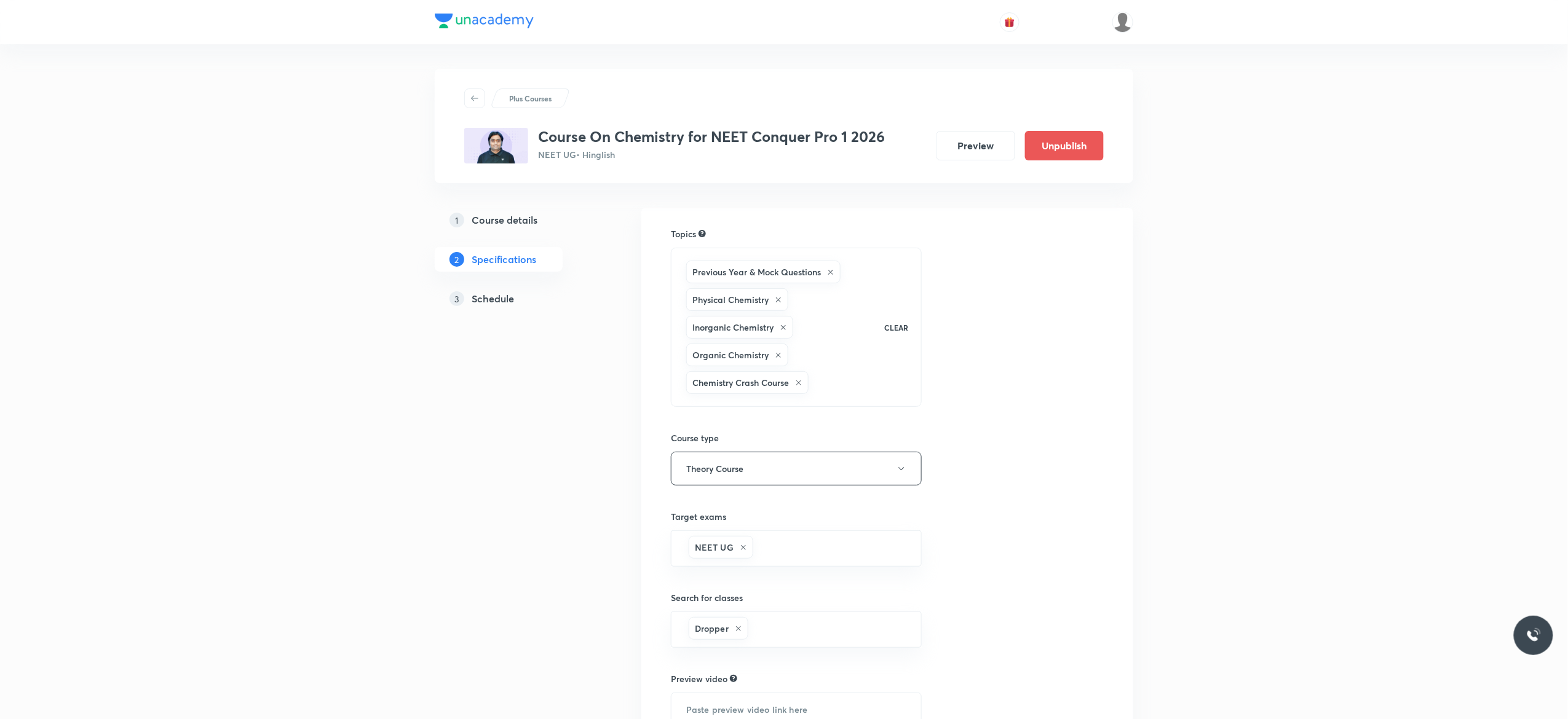
click at [503, 302] on h5 "Schedule" at bounding box center [493, 299] width 42 height 15
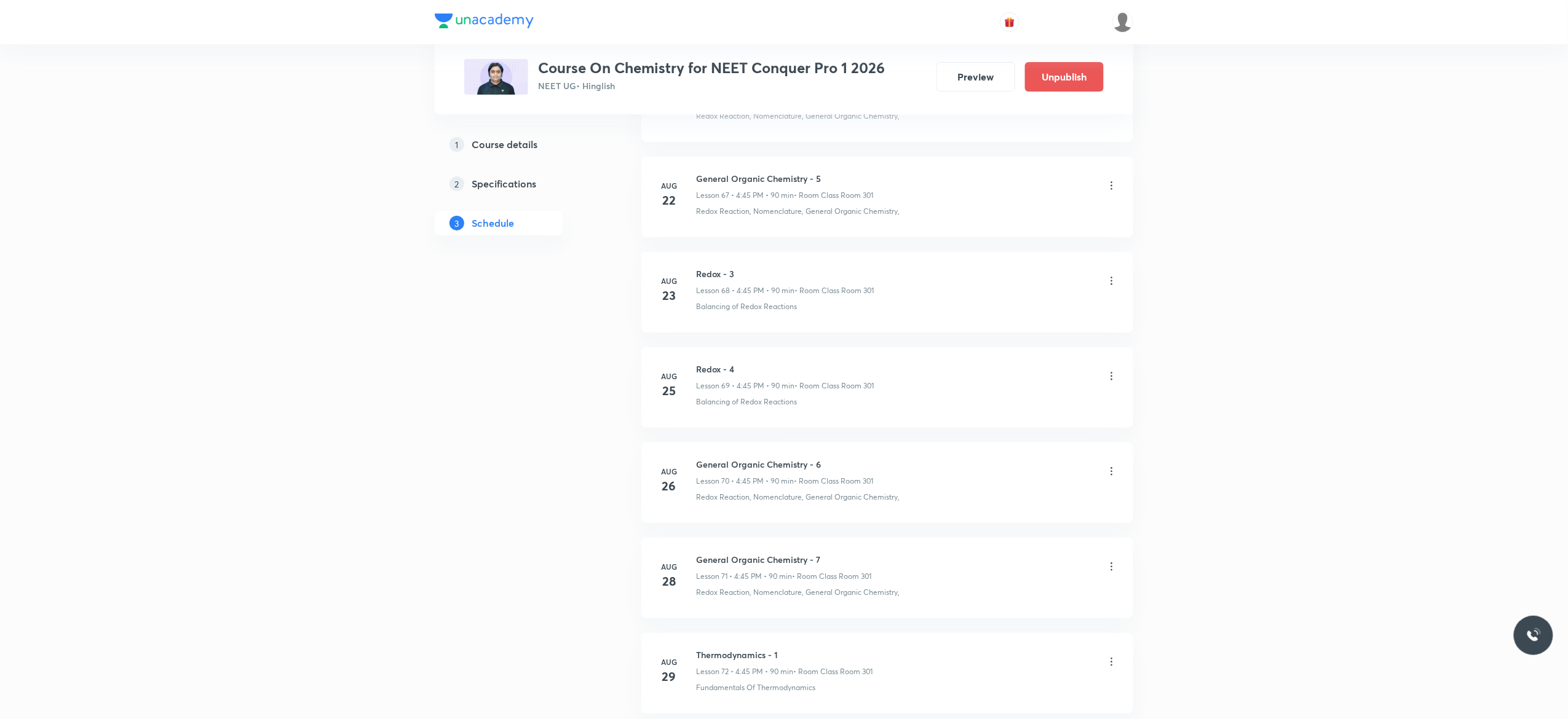
scroll to position [7331, 0]
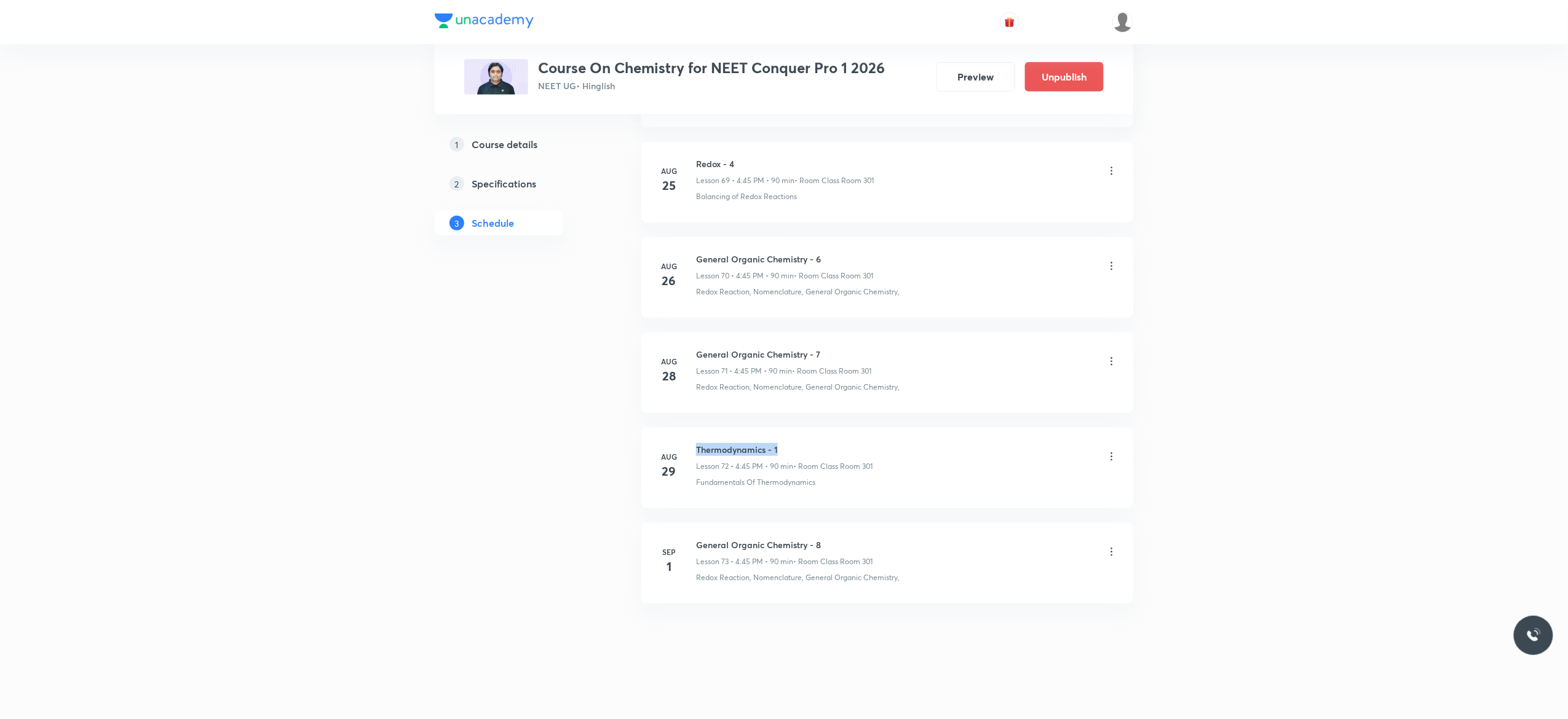
drag, startPoint x: 782, startPoint y: 440, endPoint x: 695, endPoint y: 439, distance: 87.0
click at [695, 439] on li "[DATE] Thermodynamics - 1 Lesson 72 • 4:45 PM • 90 min • Room Class Room 301 Fu…" at bounding box center [887, 468] width 492 height 81
copy h6 "Thermodynamics - 1"
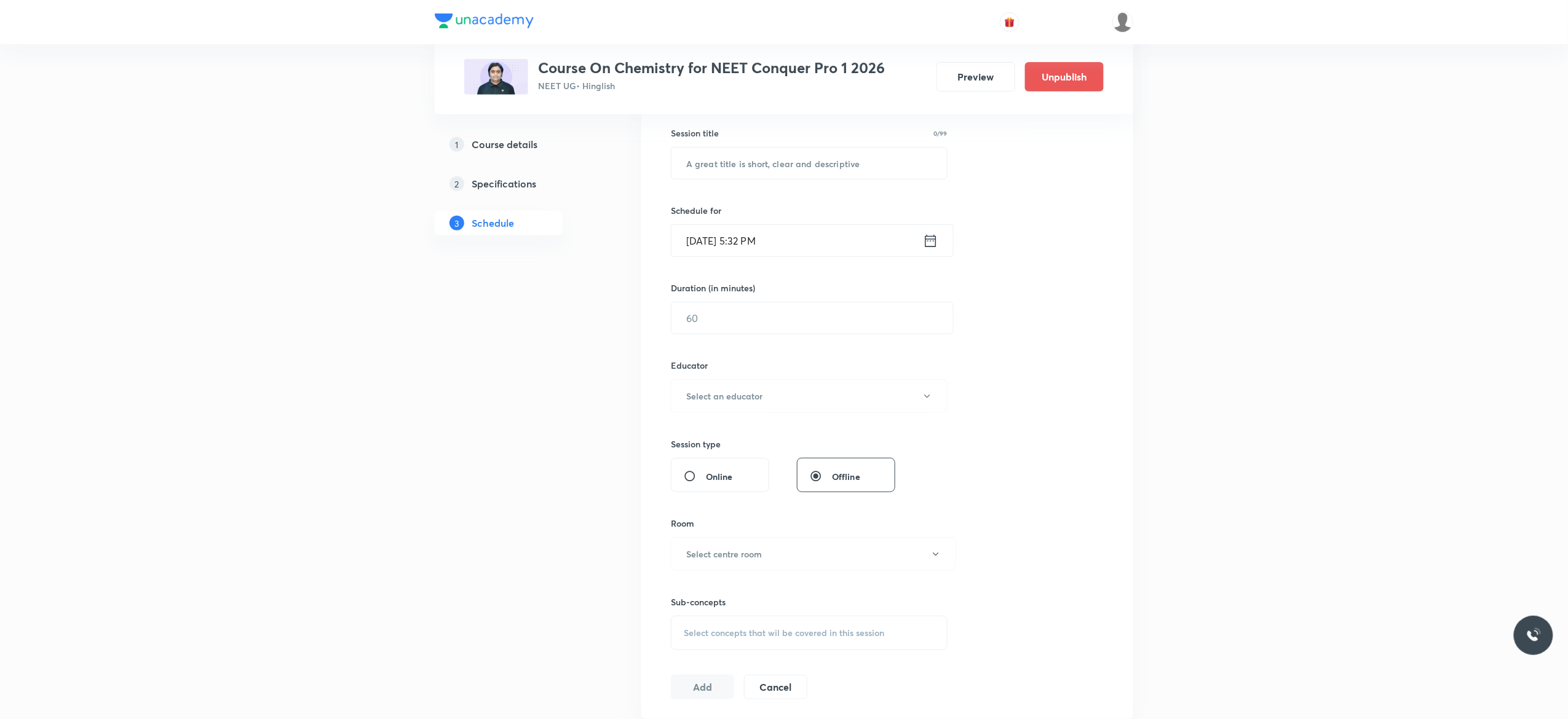
scroll to position [0, 0]
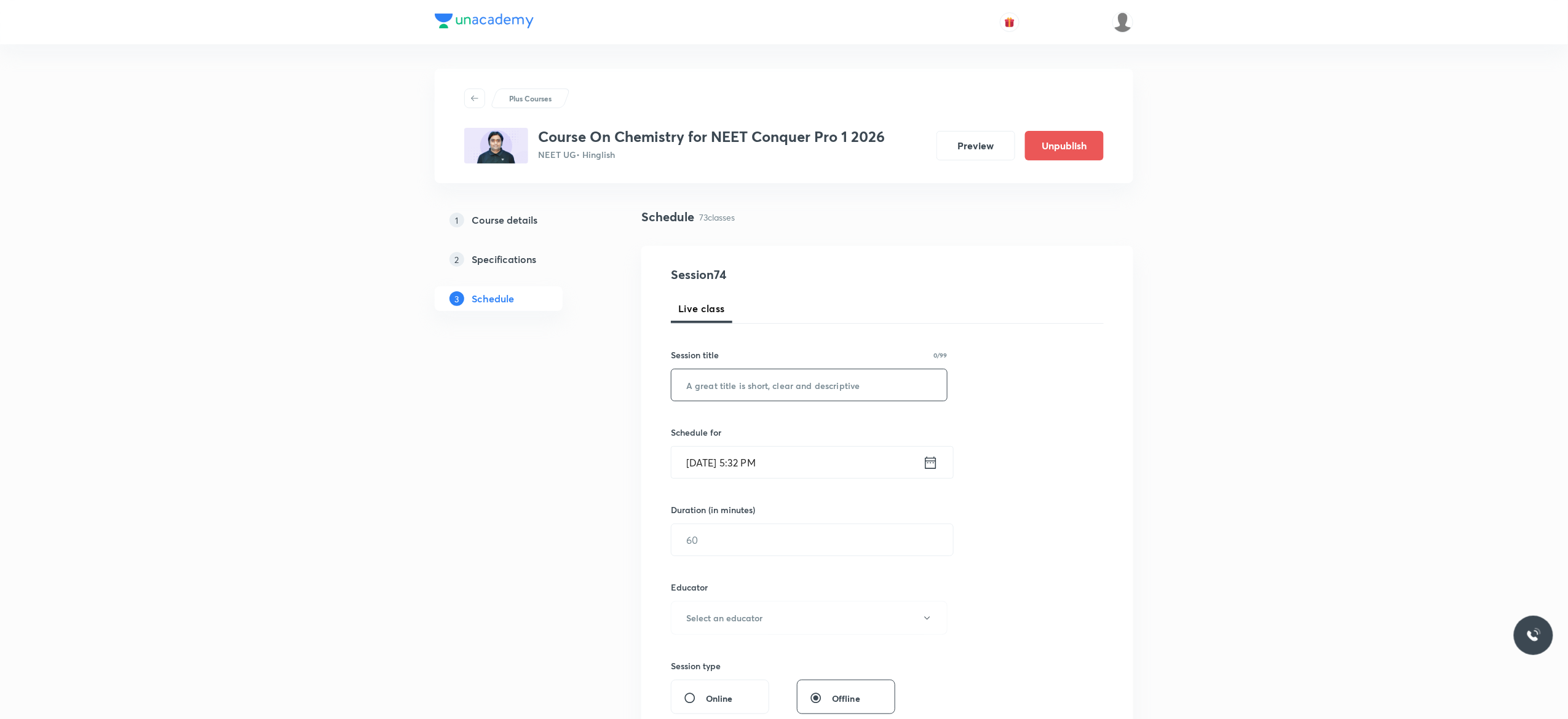
click at [716, 382] on input "text" at bounding box center [809, 385] width 276 height 31
paste input "Thermodynamics - 1"
type input "Thermodynamics - 2"
click at [932, 465] on icon at bounding box center [931, 463] width 16 height 17
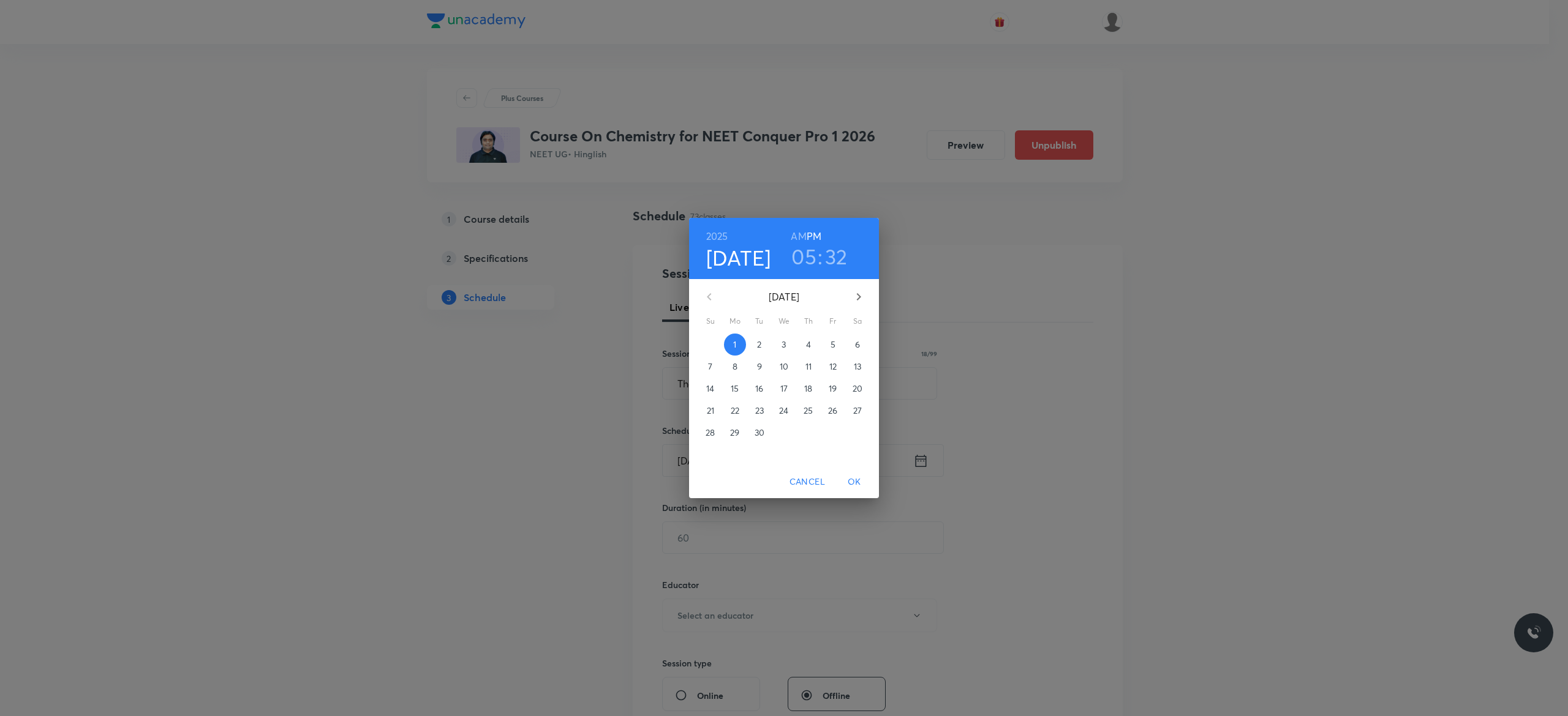
click at [762, 348] on span "2" at bounding box center [759, 345] width 22 height 12
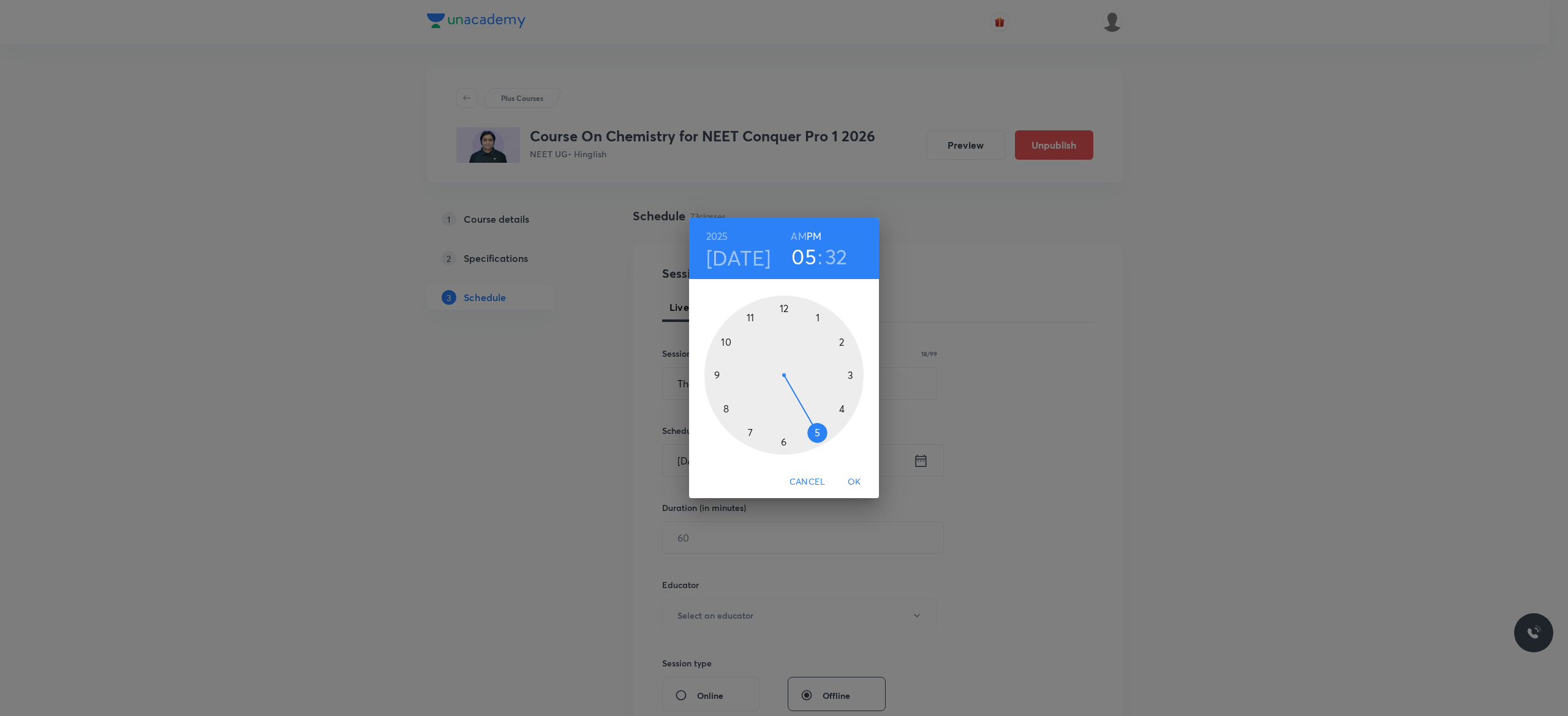
click at [840, 408] on div at bounding box center [784, 375] width 159 height 159
click at [718, 376] on div at bounding box center [784, 375] width 159 height 159
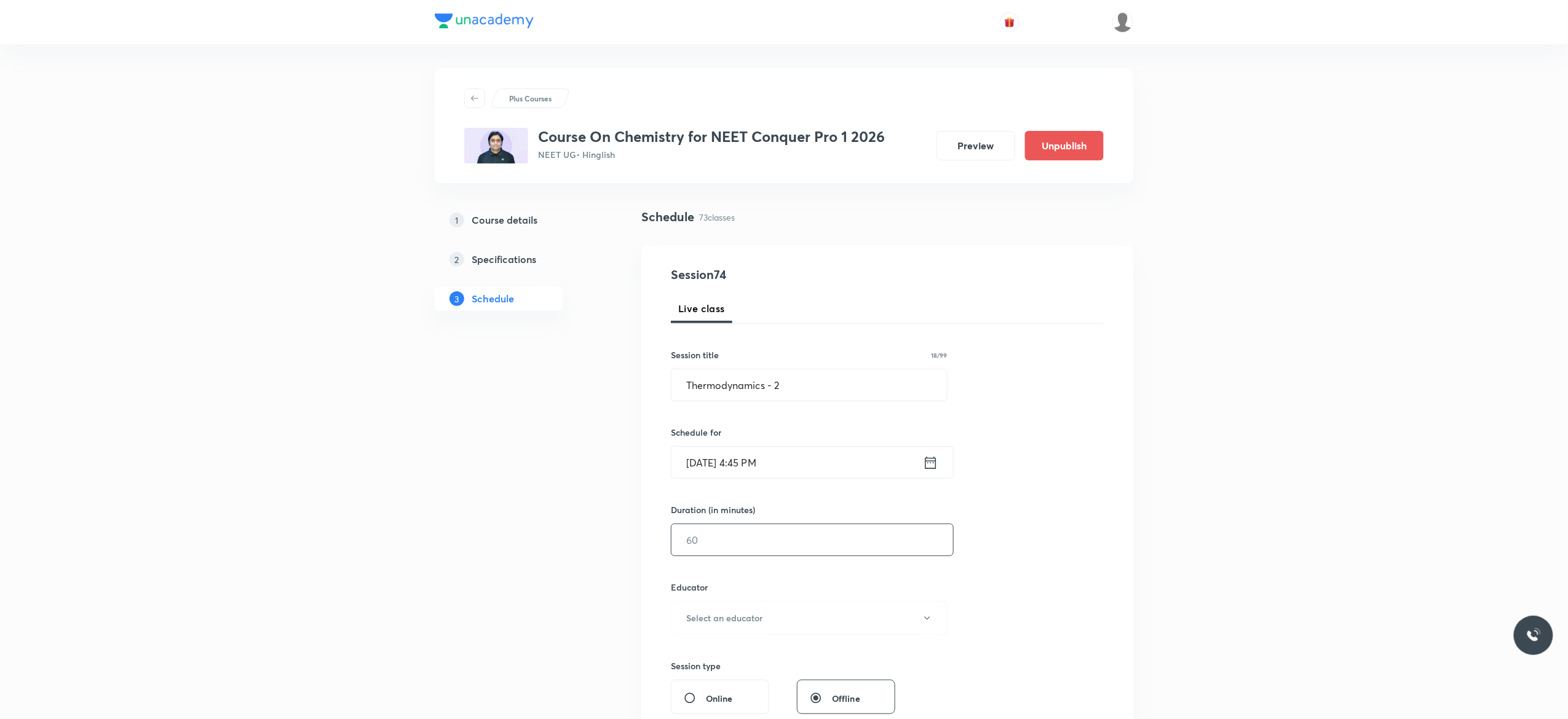
click at [733, 530] on input "text" at bounding box center [812, 540] width 282 height 31
type input "90"
click at [927, 619] on icon "button" at bounding box center [927, 618] width 10 height 10
click at [741, 682] on span "Kuldeep Kumar Pandey" at bounding box center [807, 682] width 269 height 13
click at [1074, 570] on div "Session 74 Live class Session title 18/99 Thermodynamics - 2 ​ Schedule for Sep…" at bounding box center [887, 593] width 433 height 656
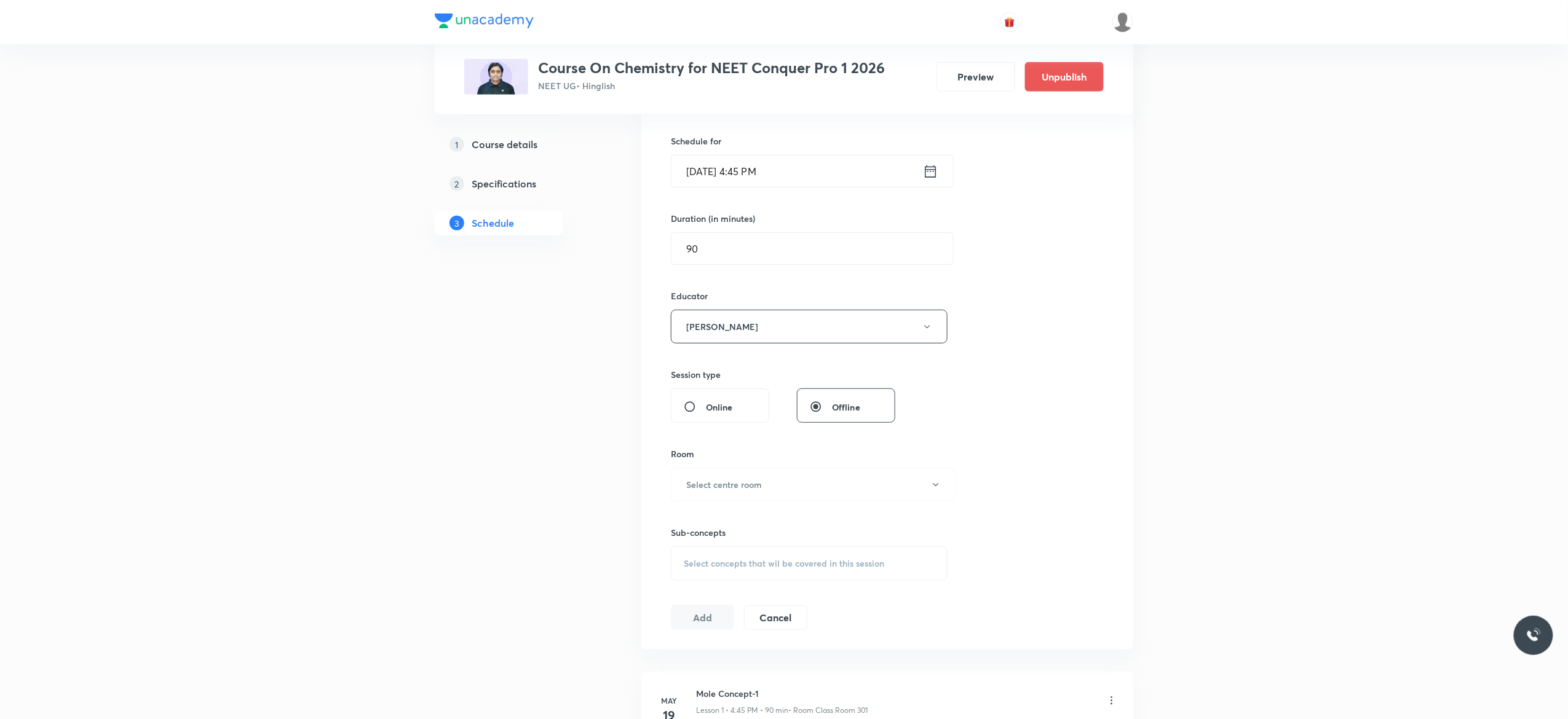
scroll to position [295, 0]
click at [932, 479] on icon "button" at bounding box center [936, 481] width 10 height 10
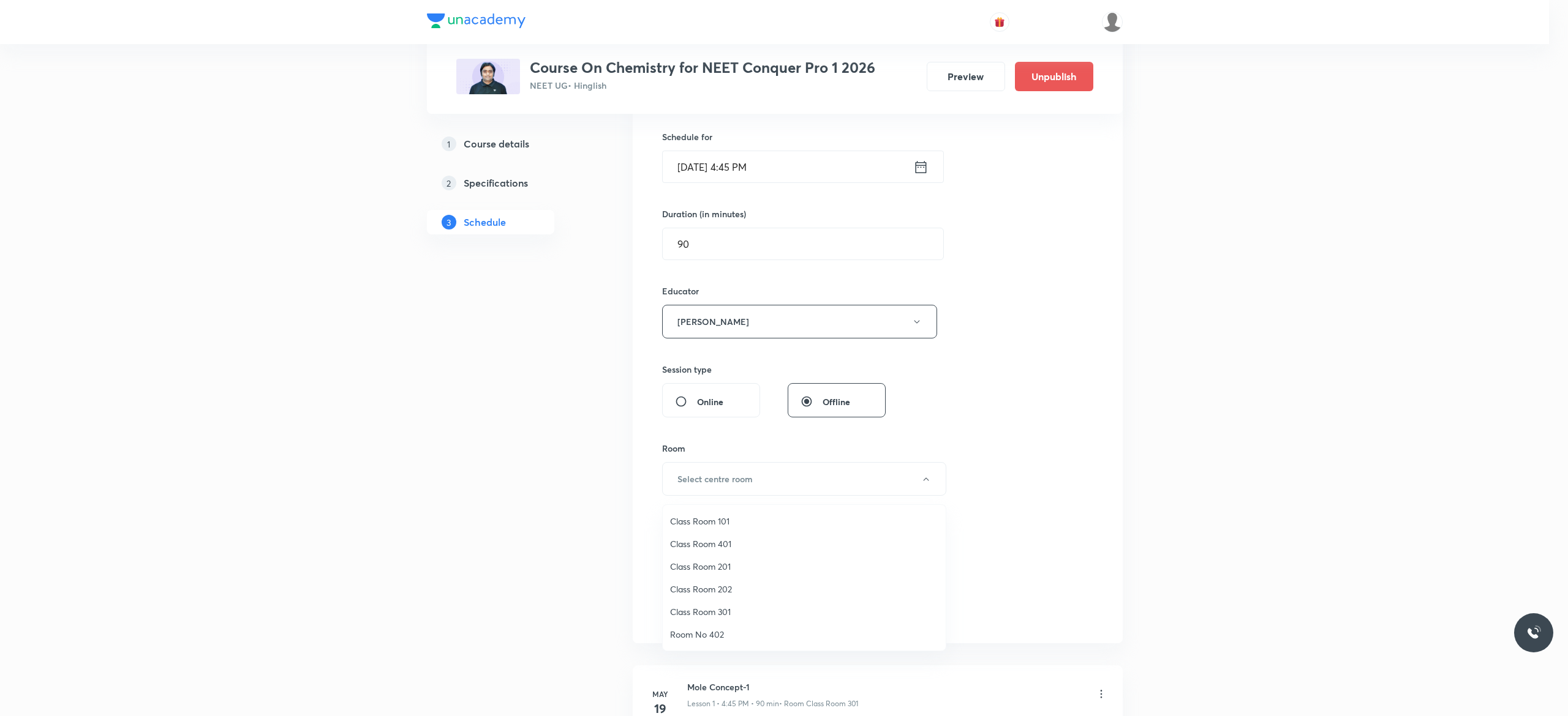
click at [724, 614] on span "Class Room 301" at bounding box center [804, 611] width 268 height 13
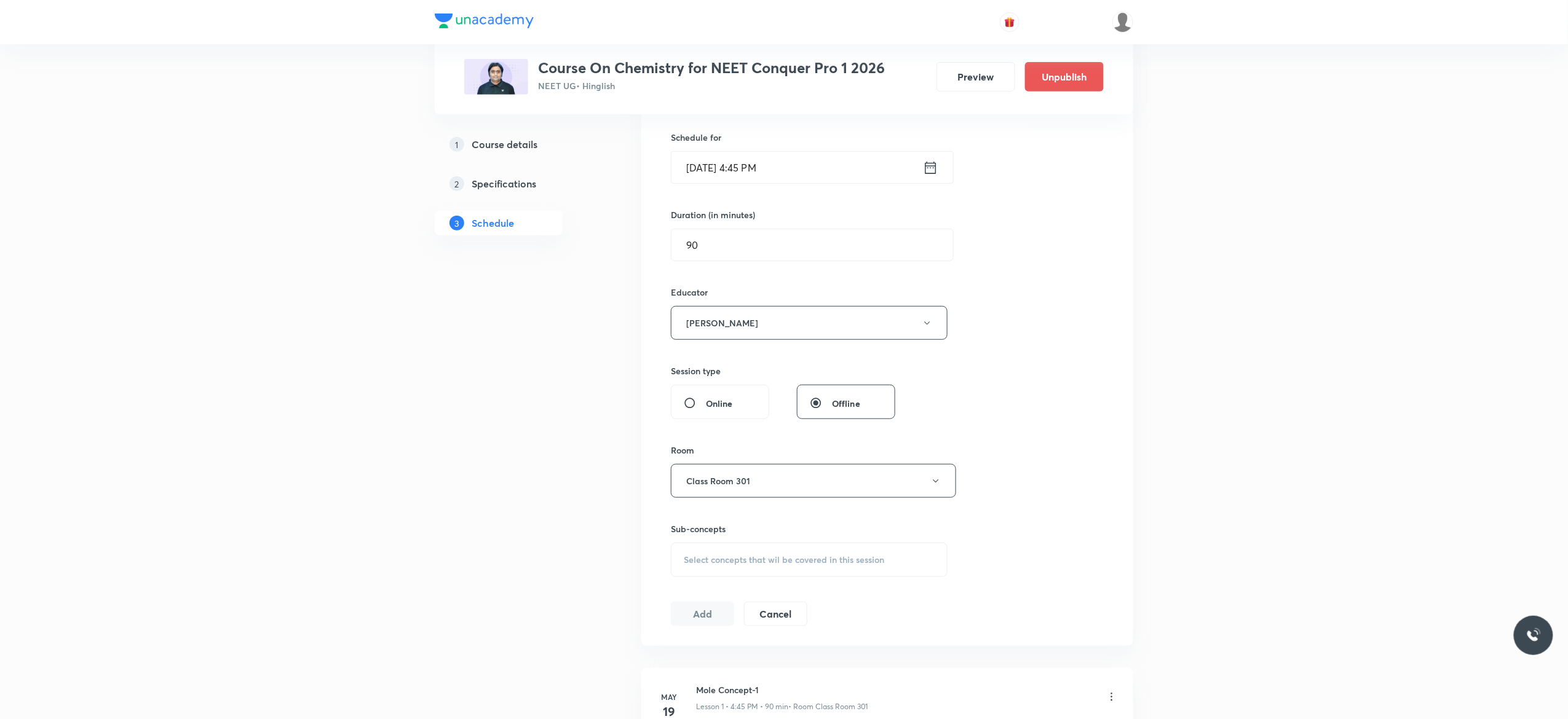
click at [745, 562] on span "Select concepts that wil be covered in this session" at bounding box center [784, 560] width 201 height 10
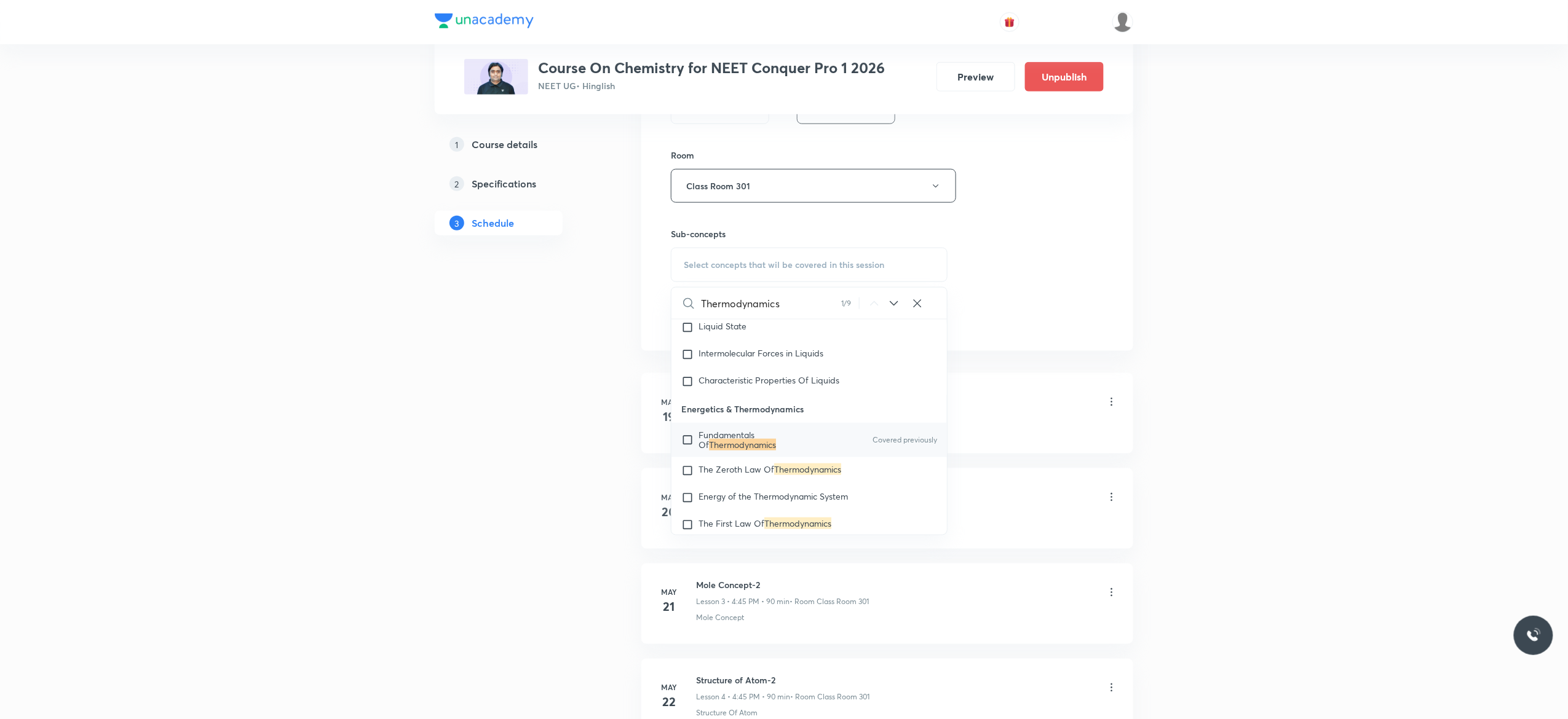
scroll to position [2886, 0]
type input "Thermodynamics"
click at [690, 470] on input "checkbox" at bounding box center [690, 459] width 17 height 19
checkbox input "true"
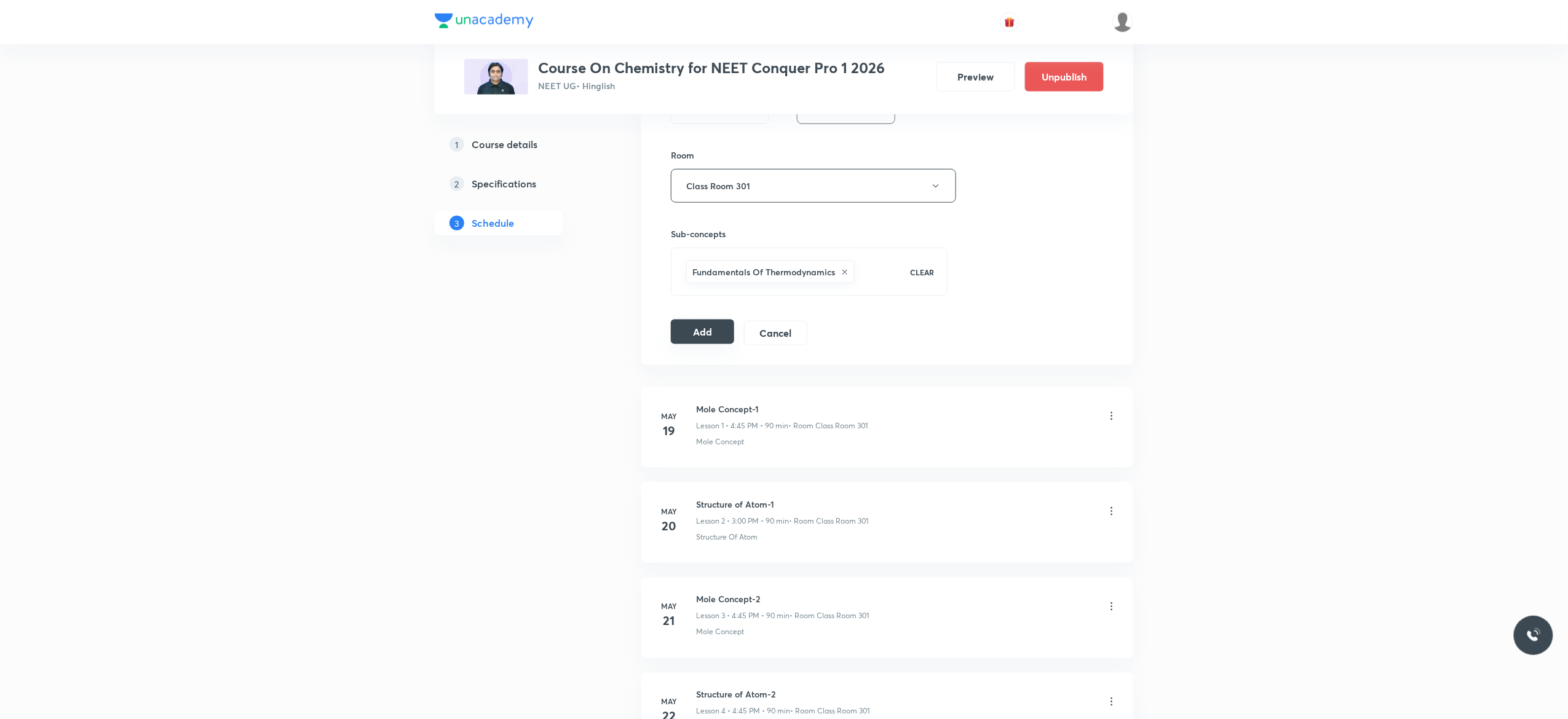
click at [702, 334] on button "Add" at bounding box center [702, 332] width 63 height 24
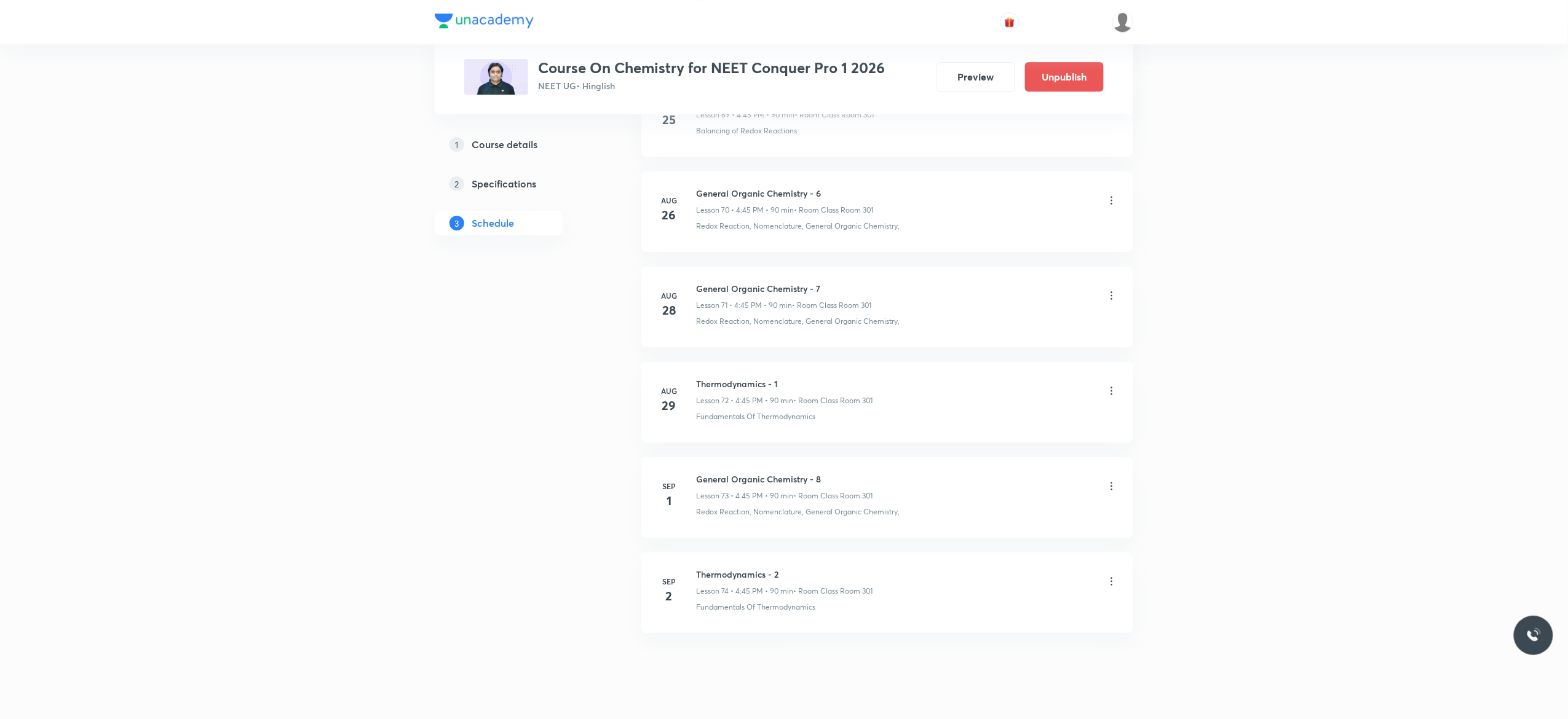
scroll to position [6781, 0]
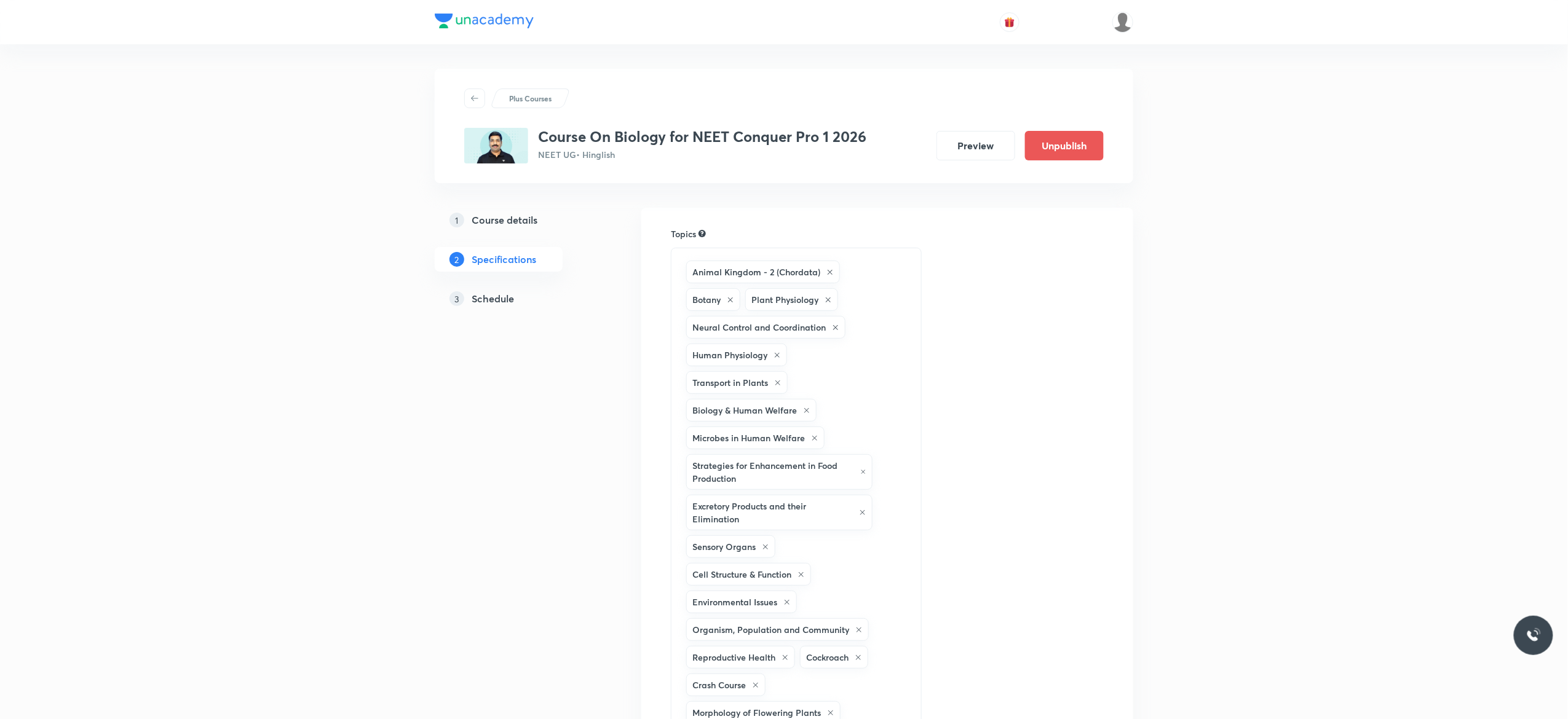
click at [496, 299] on h5 "Schedule" at bounding box center [493, 299] width 42 height 15
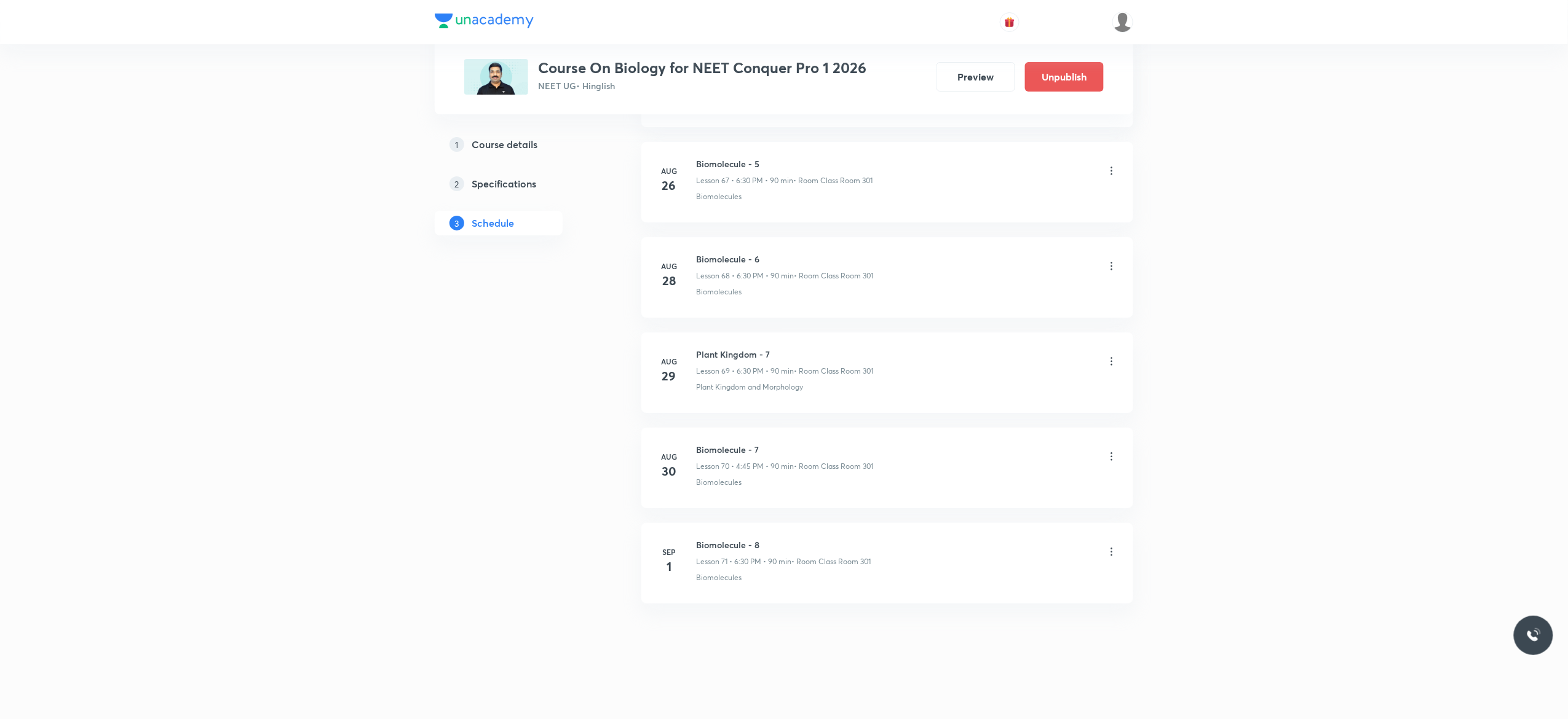
scroll to position [7139, 0]
drag, startPoint x: 775, startPoint y: 349, endPoint x: 691, endPoint y: 341, distance: 84.4
click at [691, 341] on li "[DATE] Plant Kingdom - 7 Lesson 69 • 6:30 PM • 90 min • Room Class Room 301 Pla…" at bounding box center [887, 372] width 492 height 81
copy h6 "Plant Kingdom - 7"
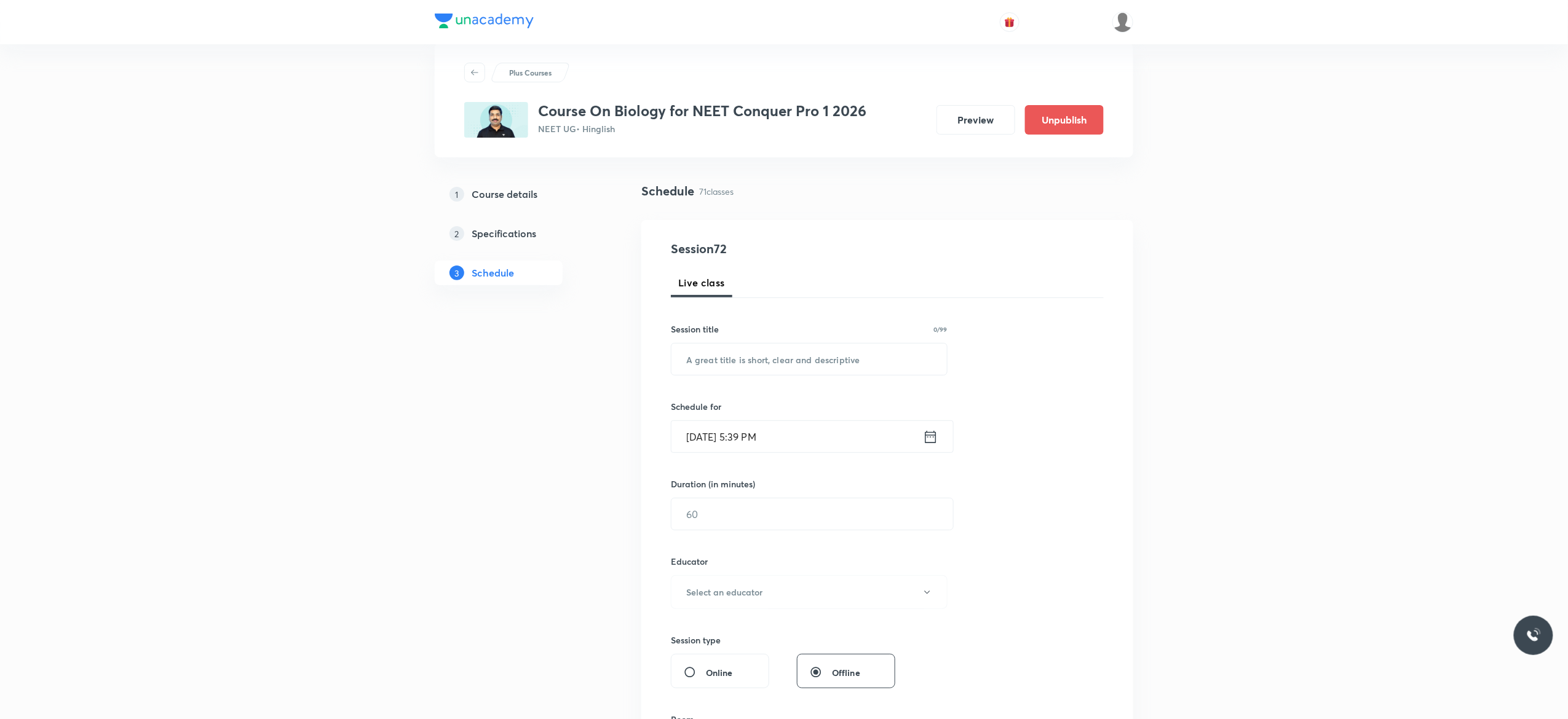
scroll to position [0, 0]
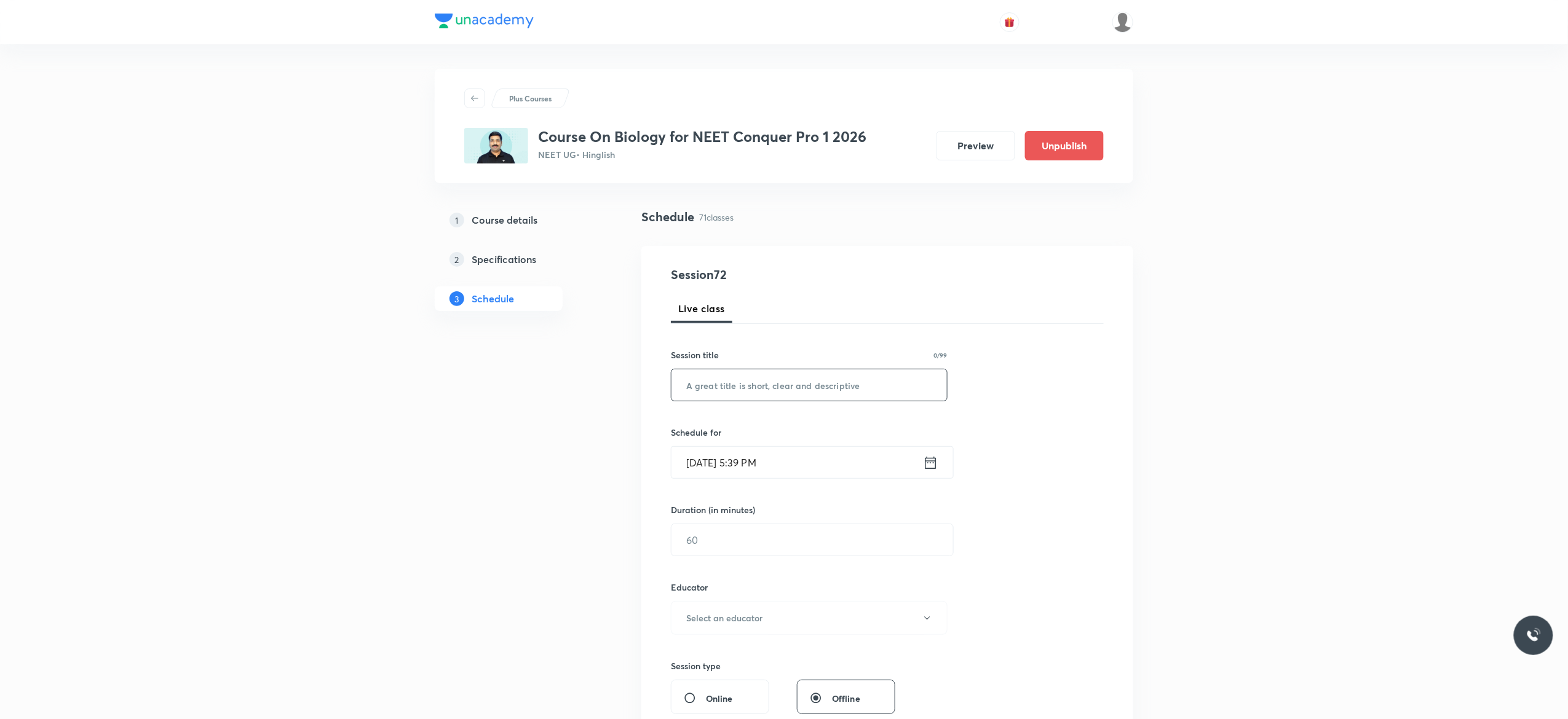
click at [792, 380] on input "text" at bounding box center [809, 385] width 276 height 31
paste input "Plant Kingdom - 7"
type input "Plant Kingdom - 8"
click at [931, 465] on icon at bounding box center [931, 463] width 16 height 17
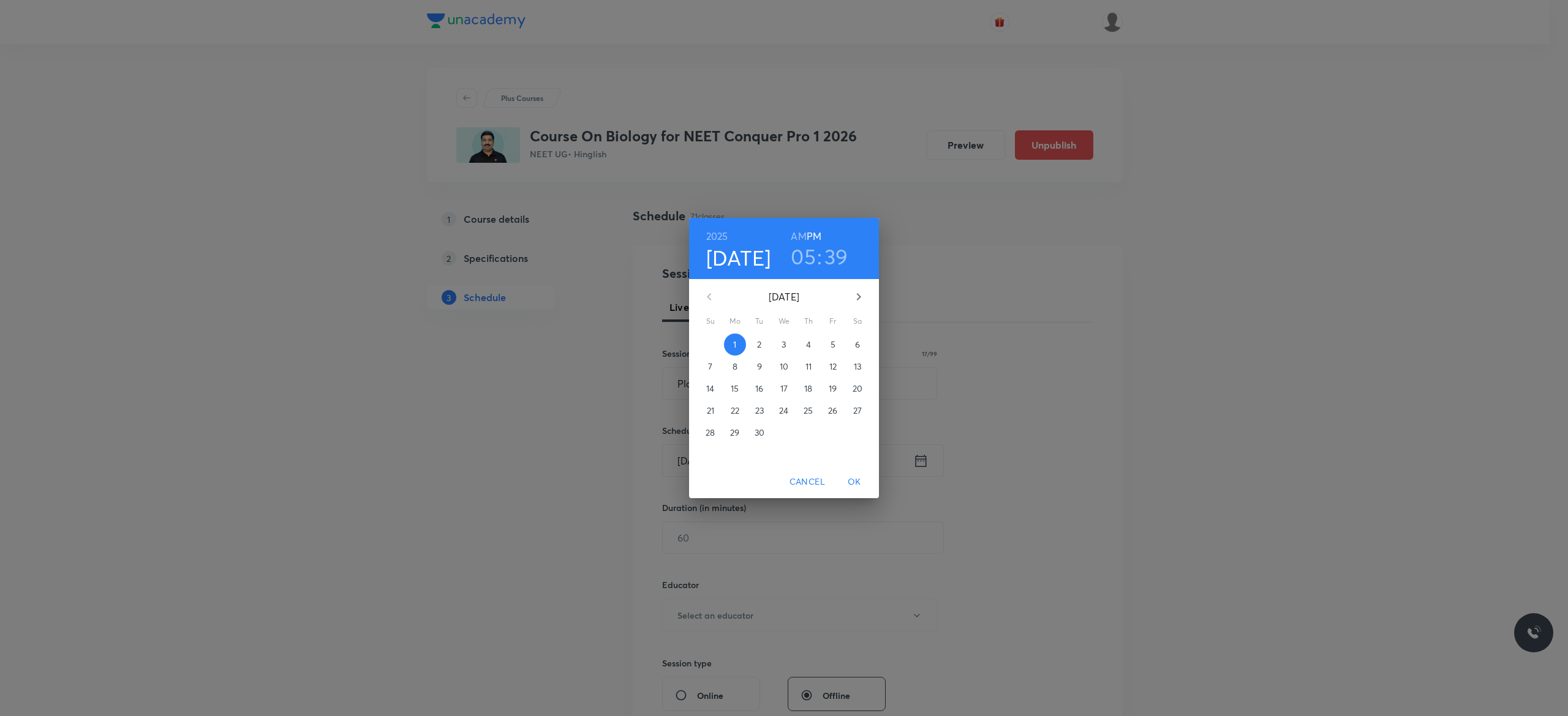
click at [761, 347] on p "2" at bounding box center [759, 345] width 4 height 12
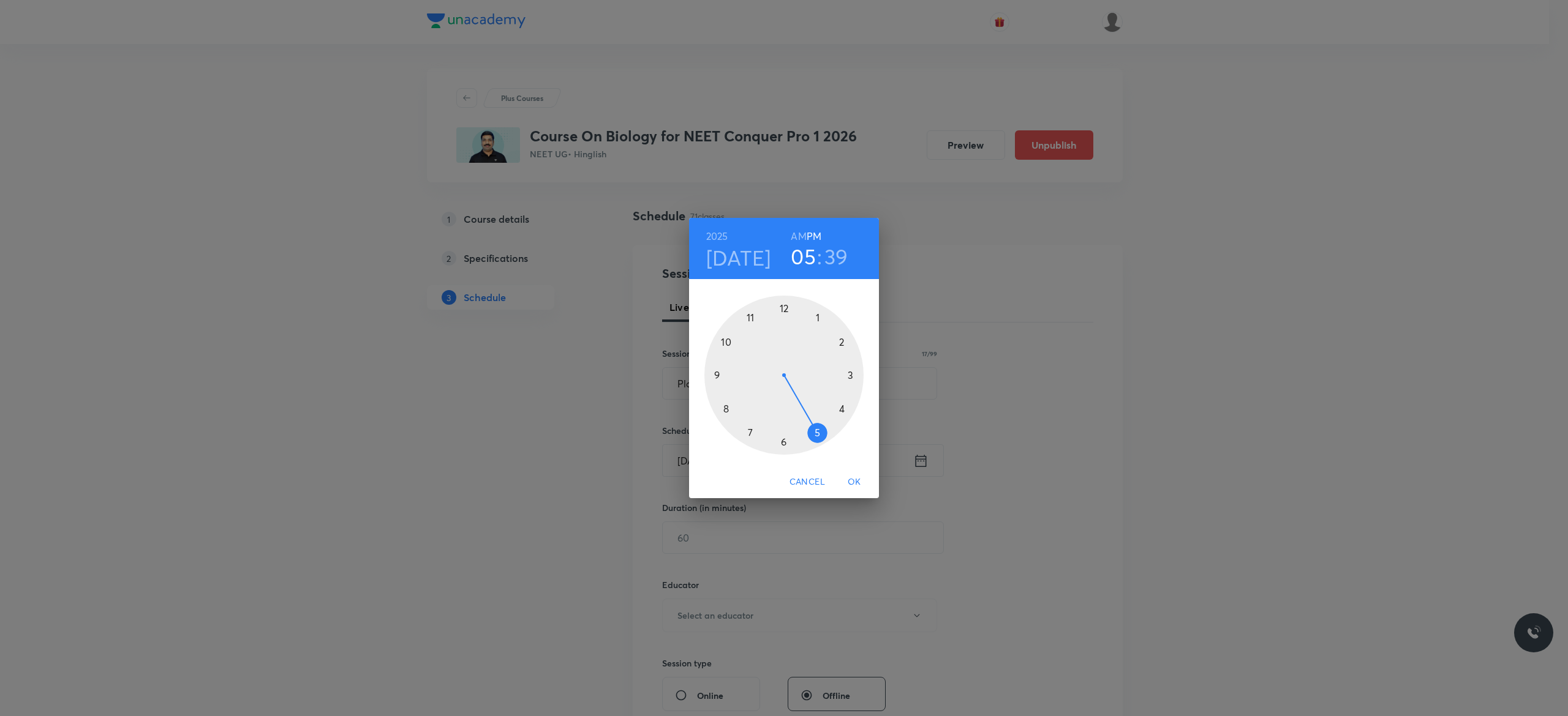
click at [782, 442] on div at bounding box center [784, 375] width 159 height 159
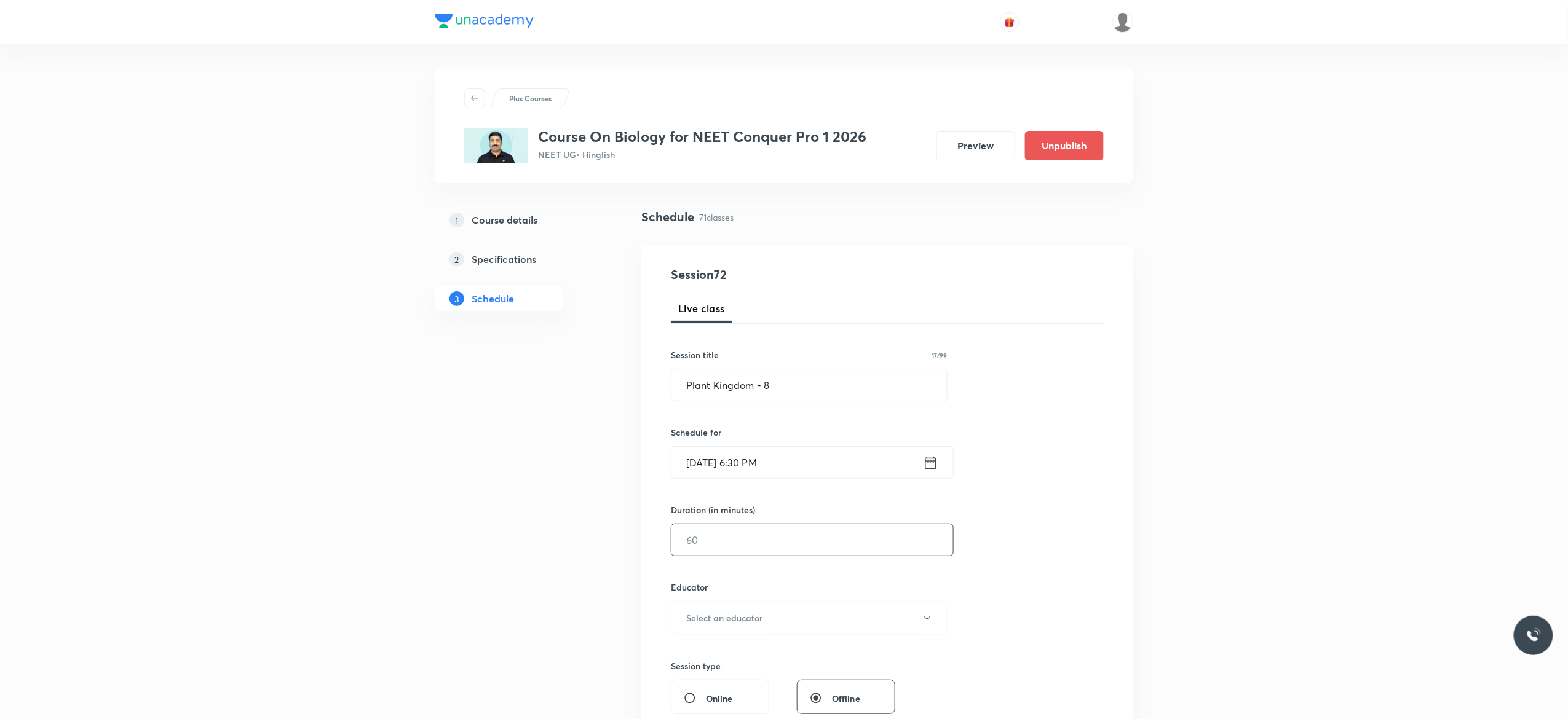
click at [738, 537] on input "text" at bounding box center [812, 540] width 282 height 31
type input "90"
click at [926, 621] on icon "button" at bounding box center [927, 618] width 10 height 10
click at [724, 661] on span "[PERSON_NAME] [PERSON_NAME]" at bounding box center [807, 660] width 269 height 13
click at [1012, 577] on div "Session 72 Live class Session title 17/99 Plant Kingdom - 8 ​ Schedule for [DAT…" at bounding box center [887, 593] width 433 height 656
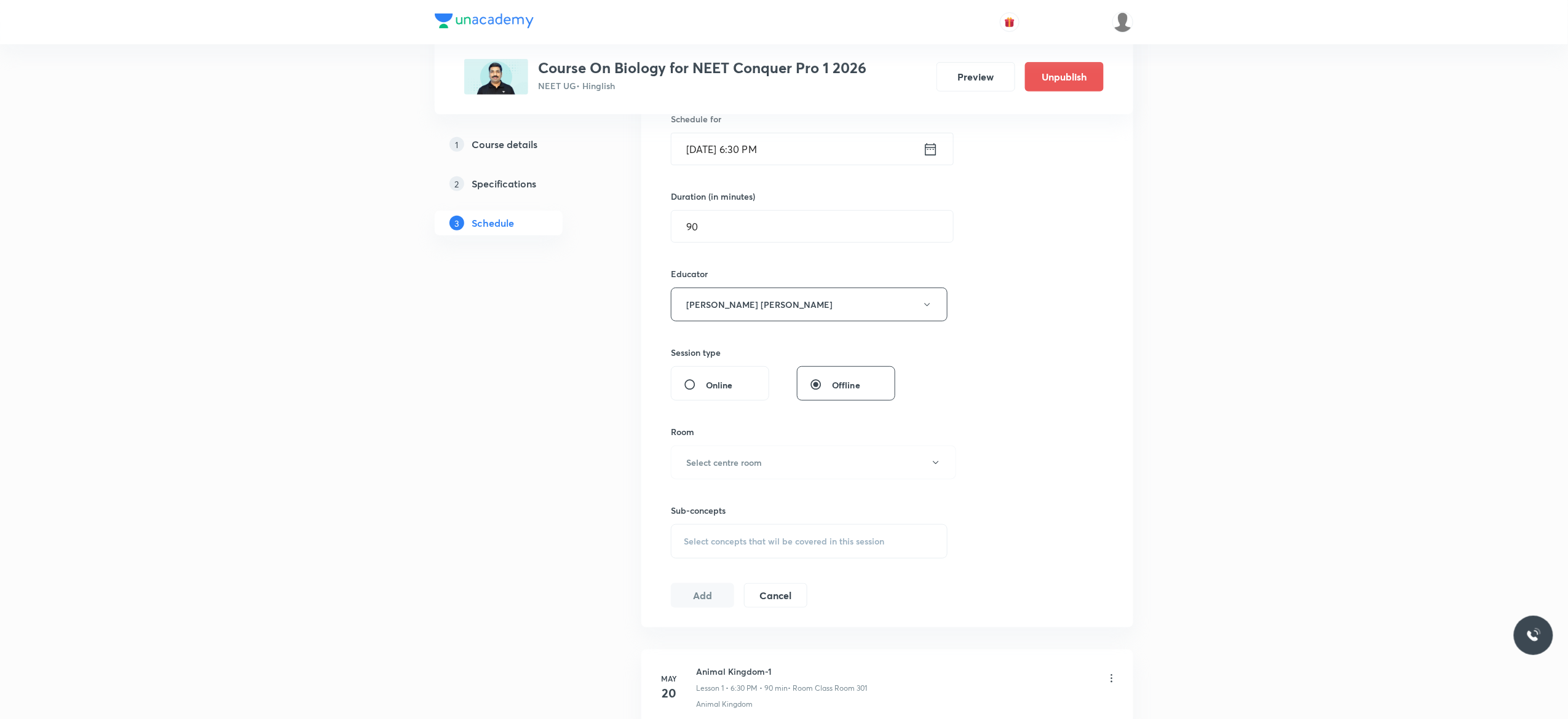
scroll to position [442, 0]
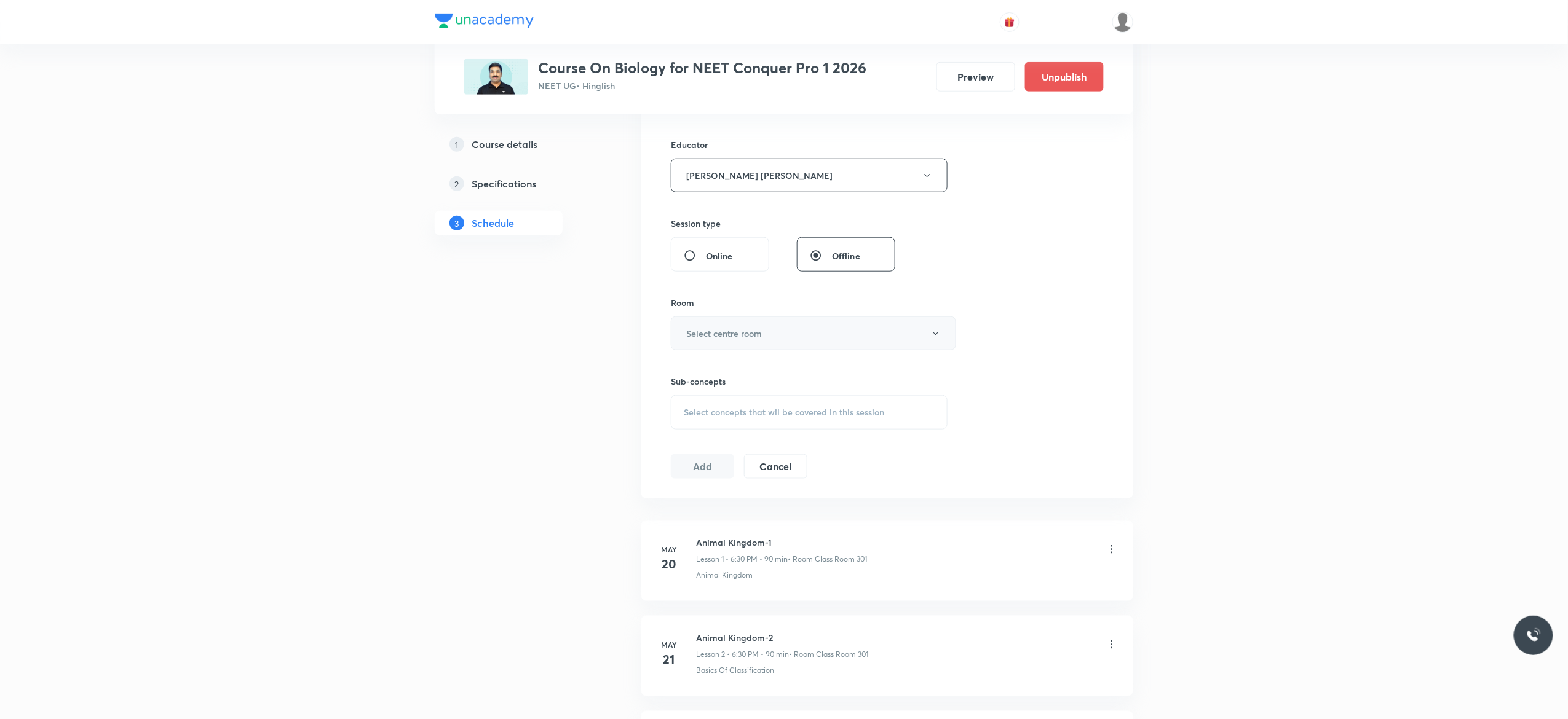
click at [934, 343] on button "Select centre room" at bounding box center [813, 334] width 285 height 34
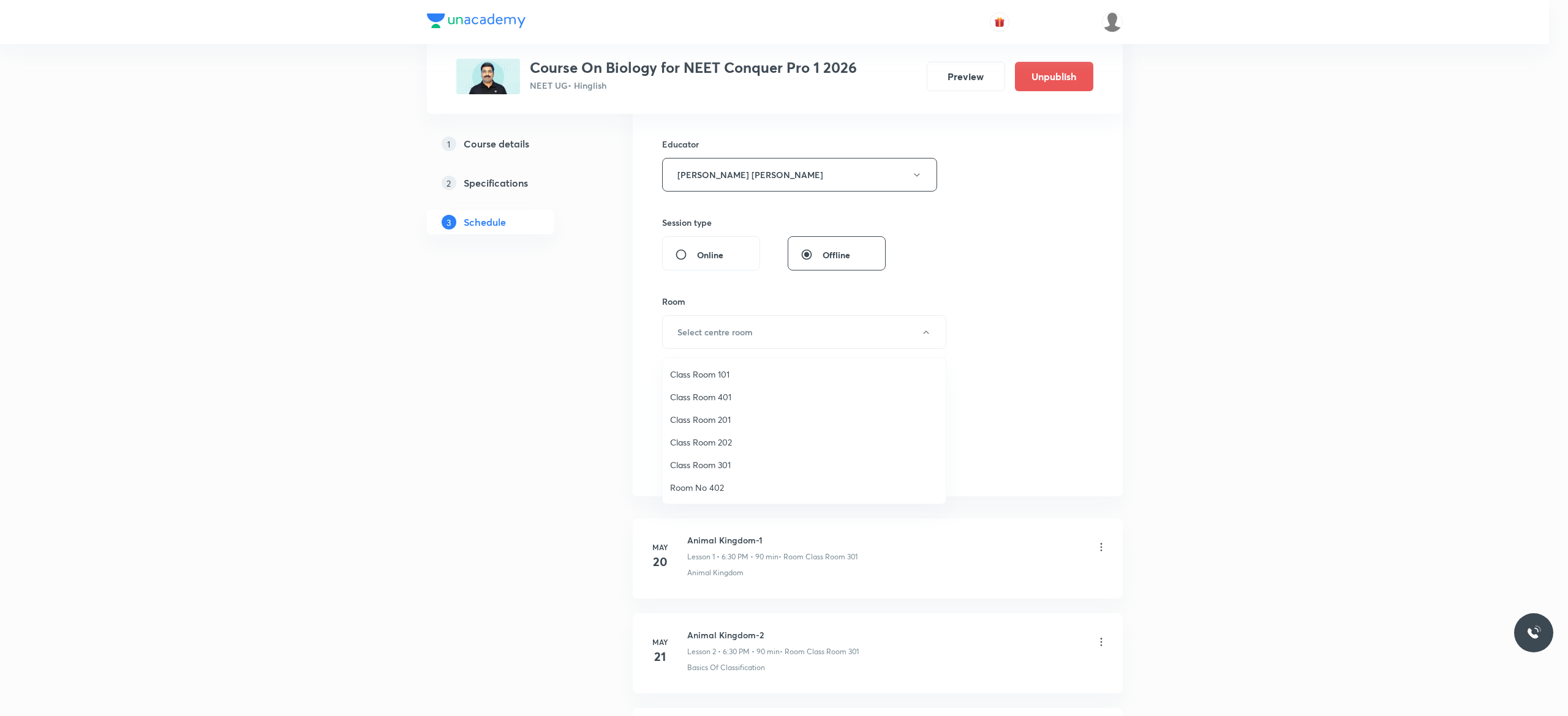
click at [697, 459] on span "Class Room 301" at bounding box center [804, 465] width 268 height 13
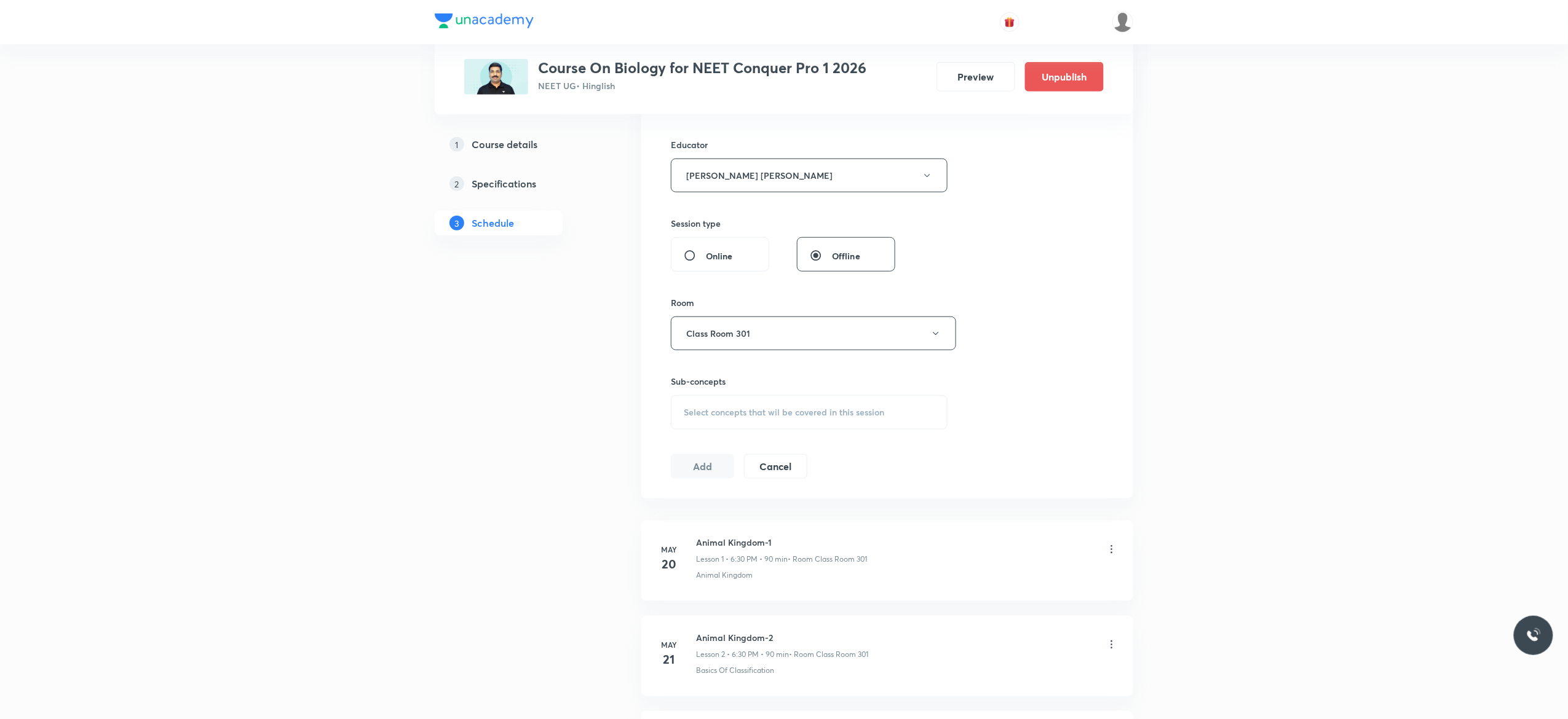
click at [697, 417] on span "Select concepts that wil be covered in this session" at bounding box center [784, 412] width 201 height 10
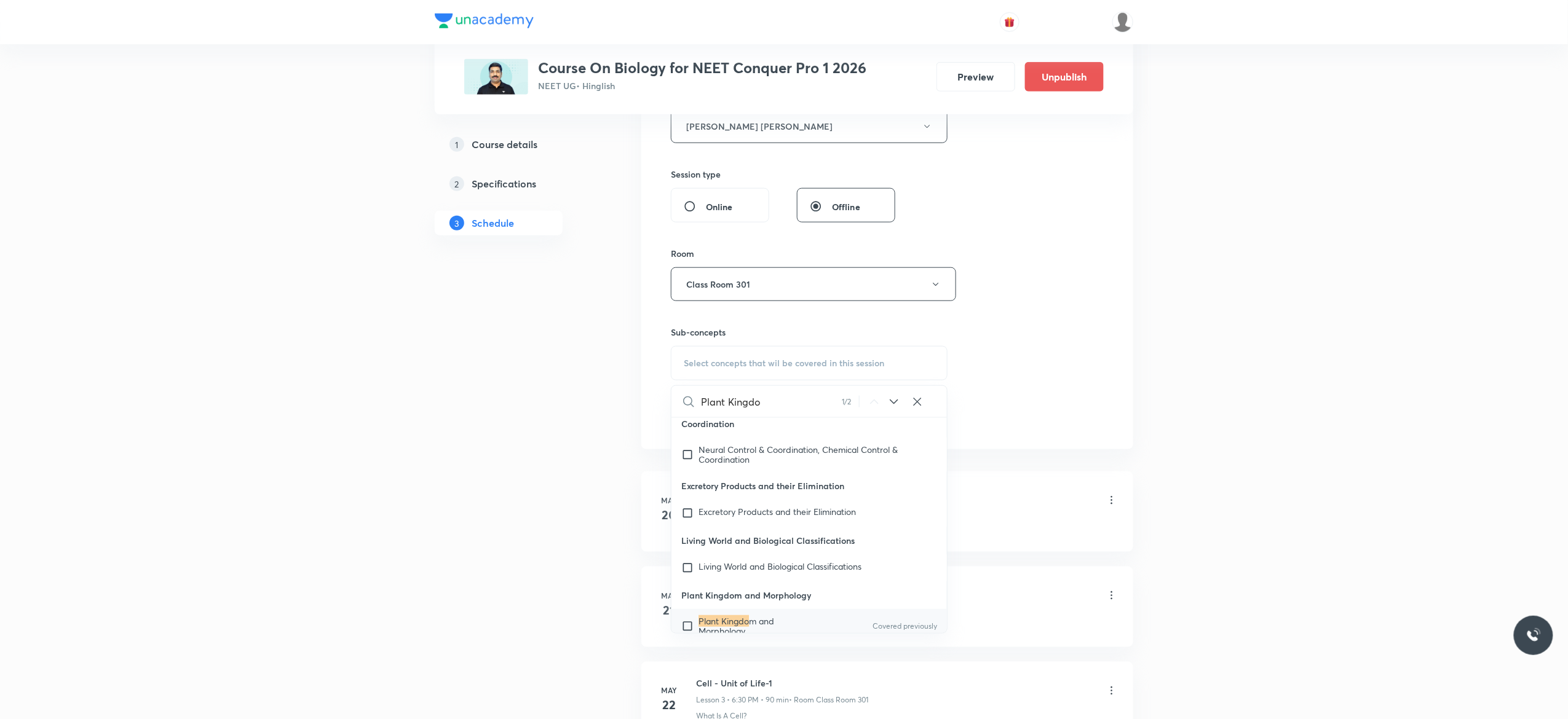
scroll to position [56963, 0]
type input "Plant Kingdo"
click at [687, 575] on input "checkbox" at bounding box center [690, 565] width 17 height 19
checkbox input "true"
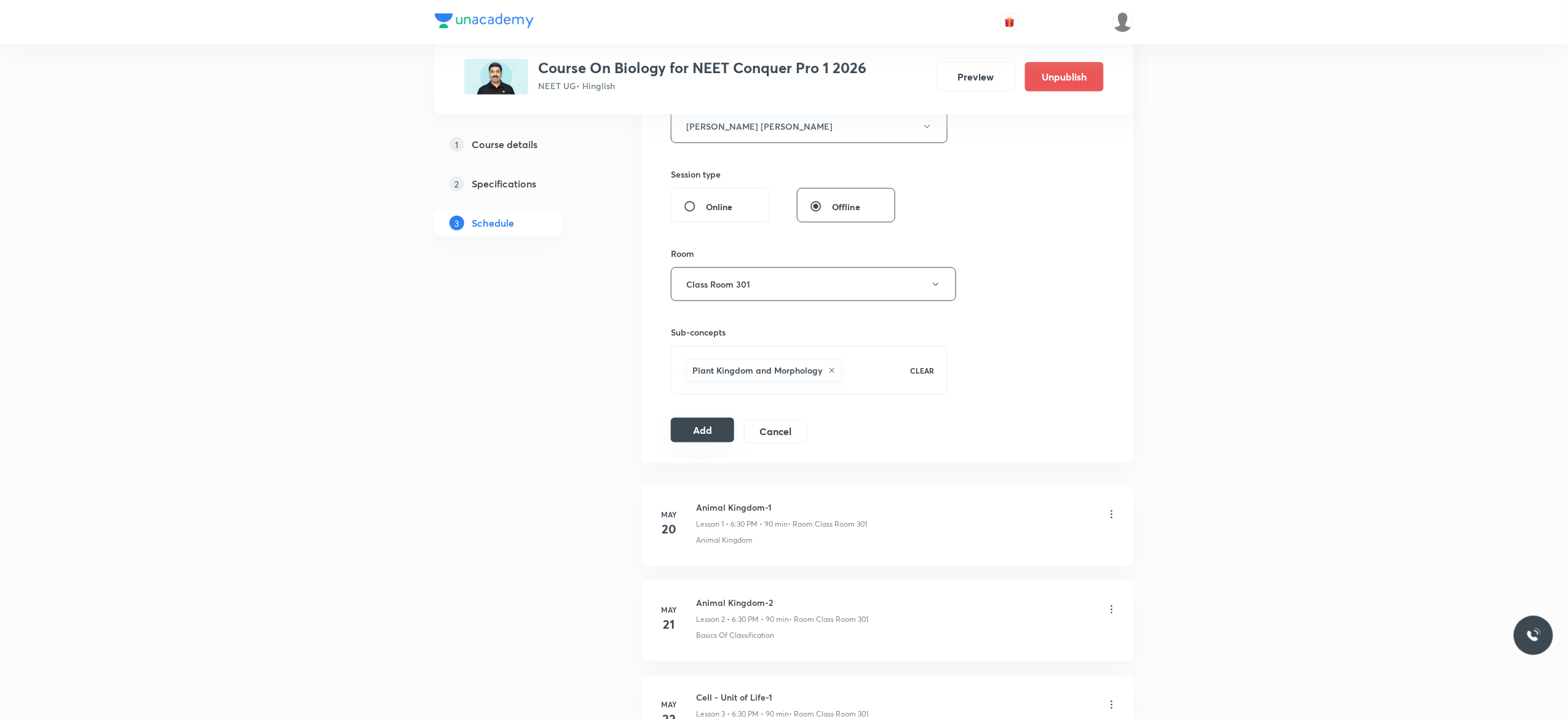
click at [706, 435] on button "Add" at bounding box center [702, 430] width 63 height 24
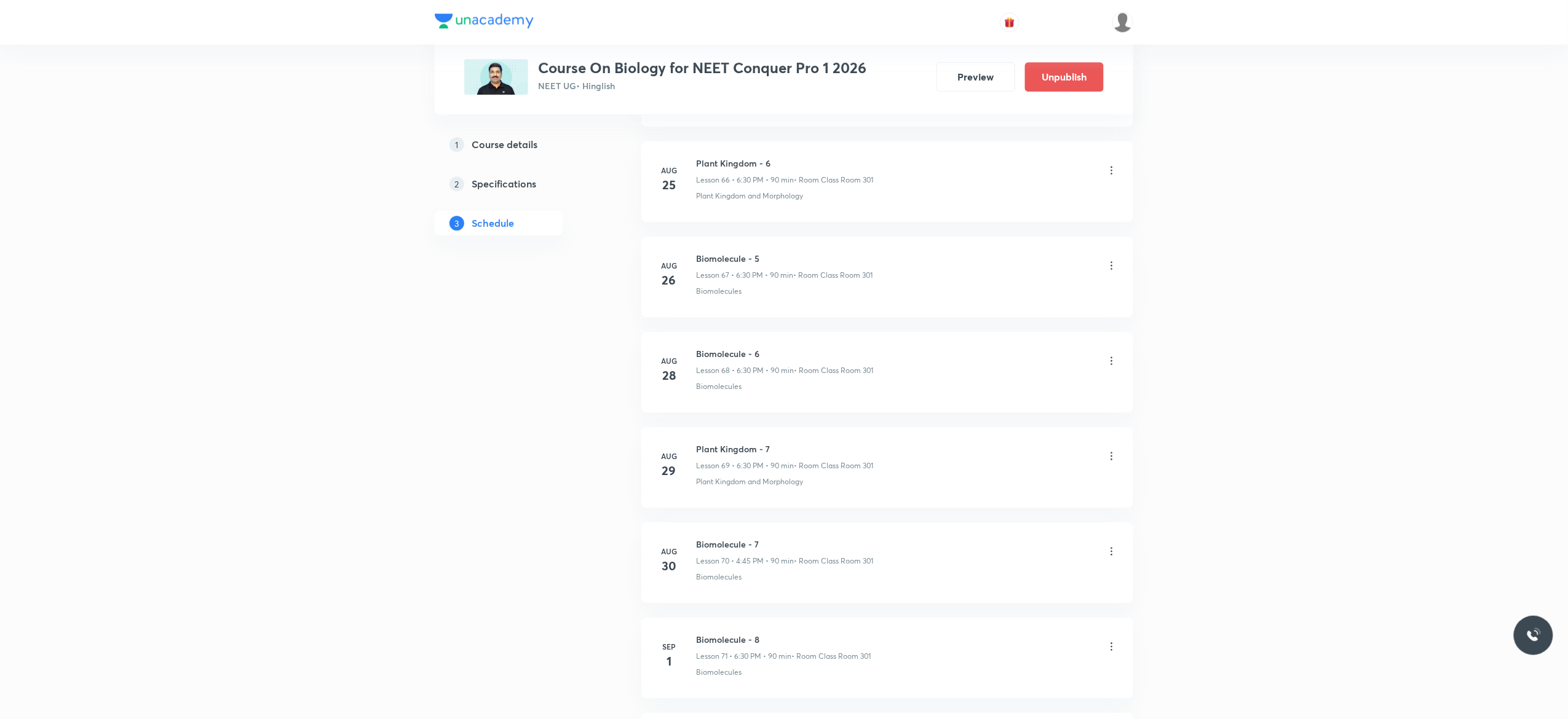
scroll to position [6589, 0]
